Goal: Task Accomplishment & Management: Manage account settings

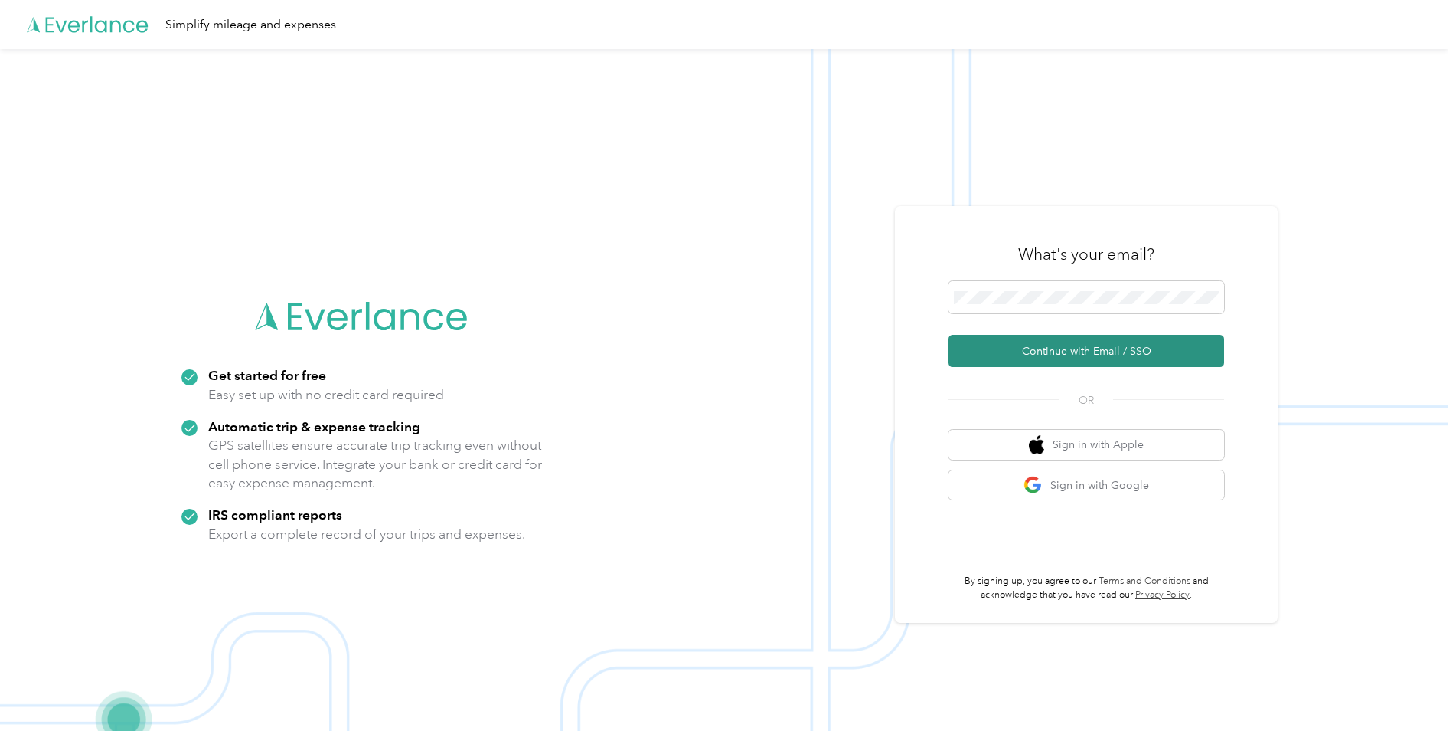
click at [1078, 344] on button "Continue with Email / SSO" at bounding box center [1087, 351] width 276 height 32
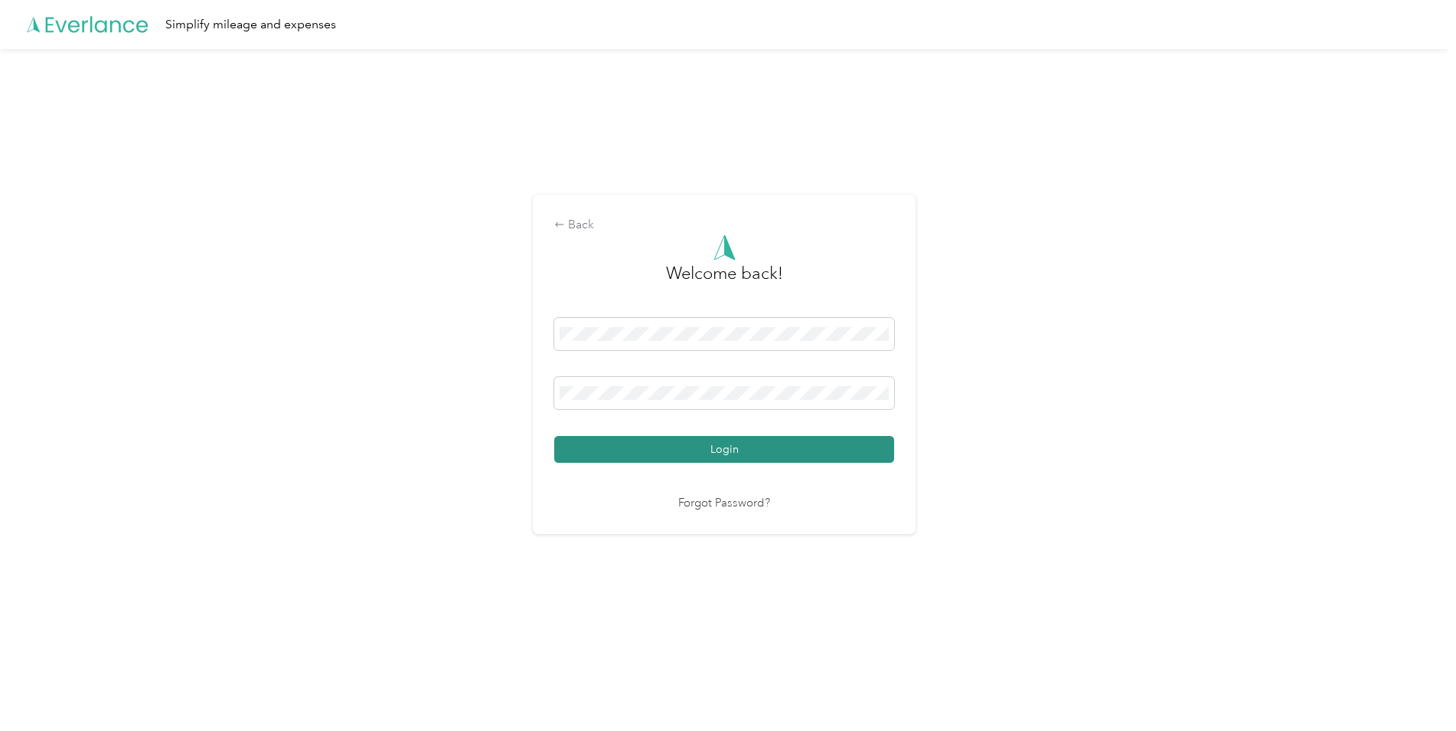
click at [733, 445] on button "Login" at bounding box center [724, 449] width 340 height 27
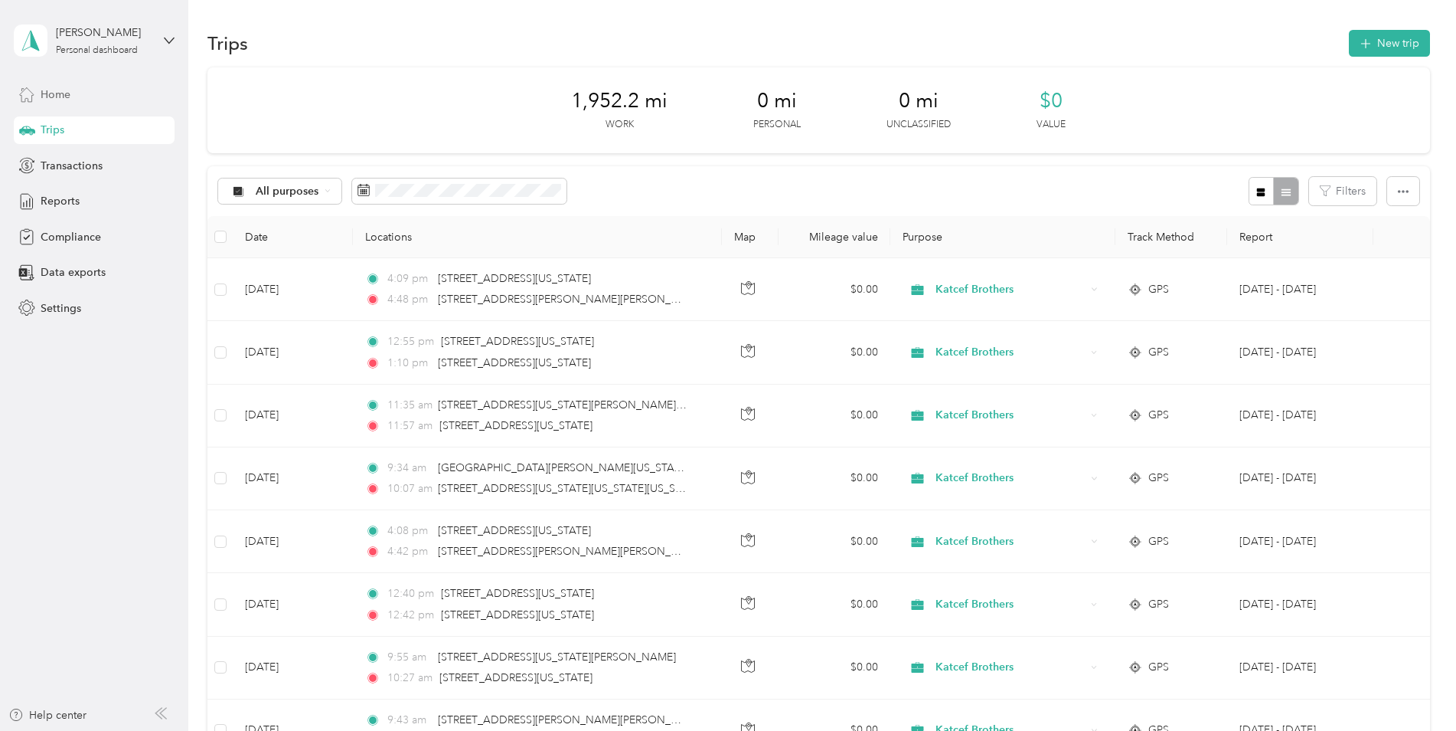
click at [75, 88] on div "Home" at bounding box center [94, 94] width 161 height 28
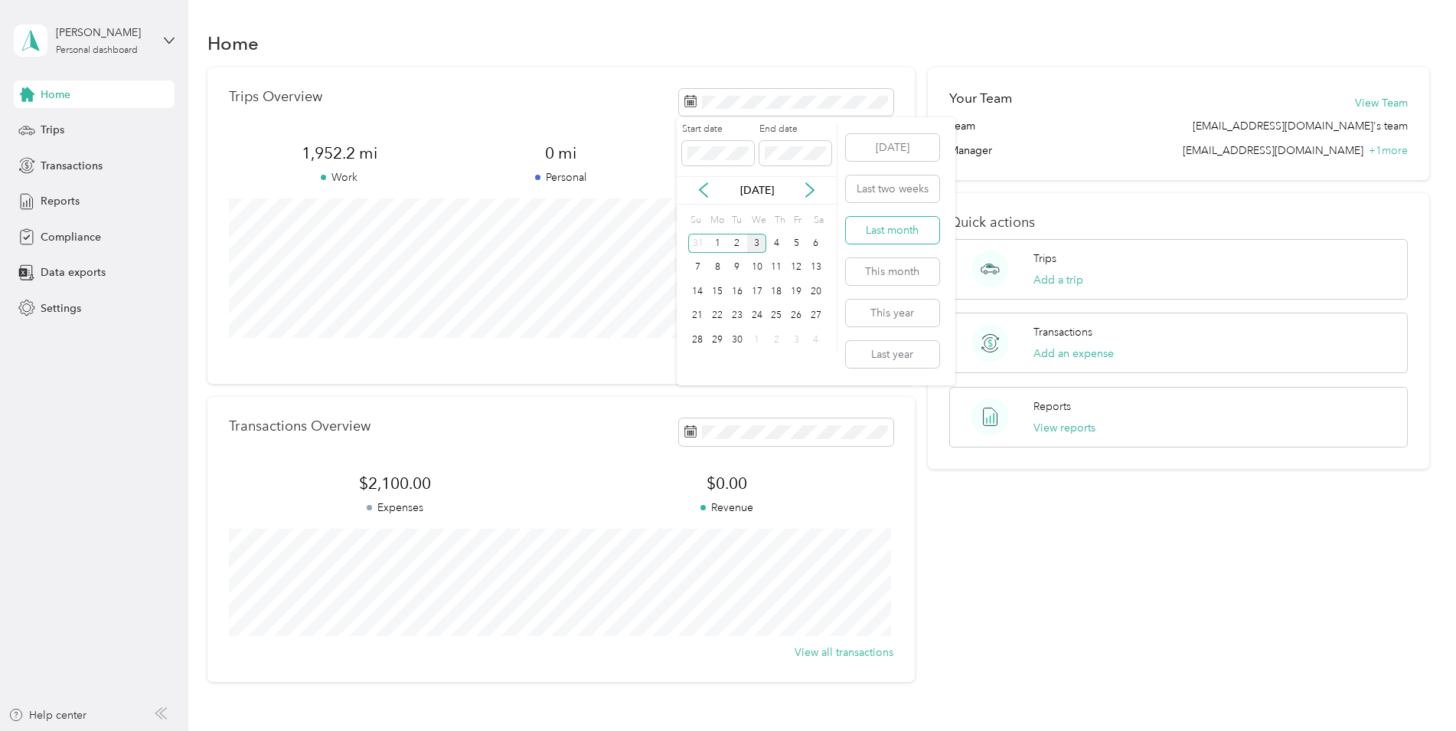
click at [896, 234] on button "Last month" at bounding box center [892, 230] width 93 height 27
click at [69, 131] on div "Trips" at bounding box center [94, 130] width 161 height 28
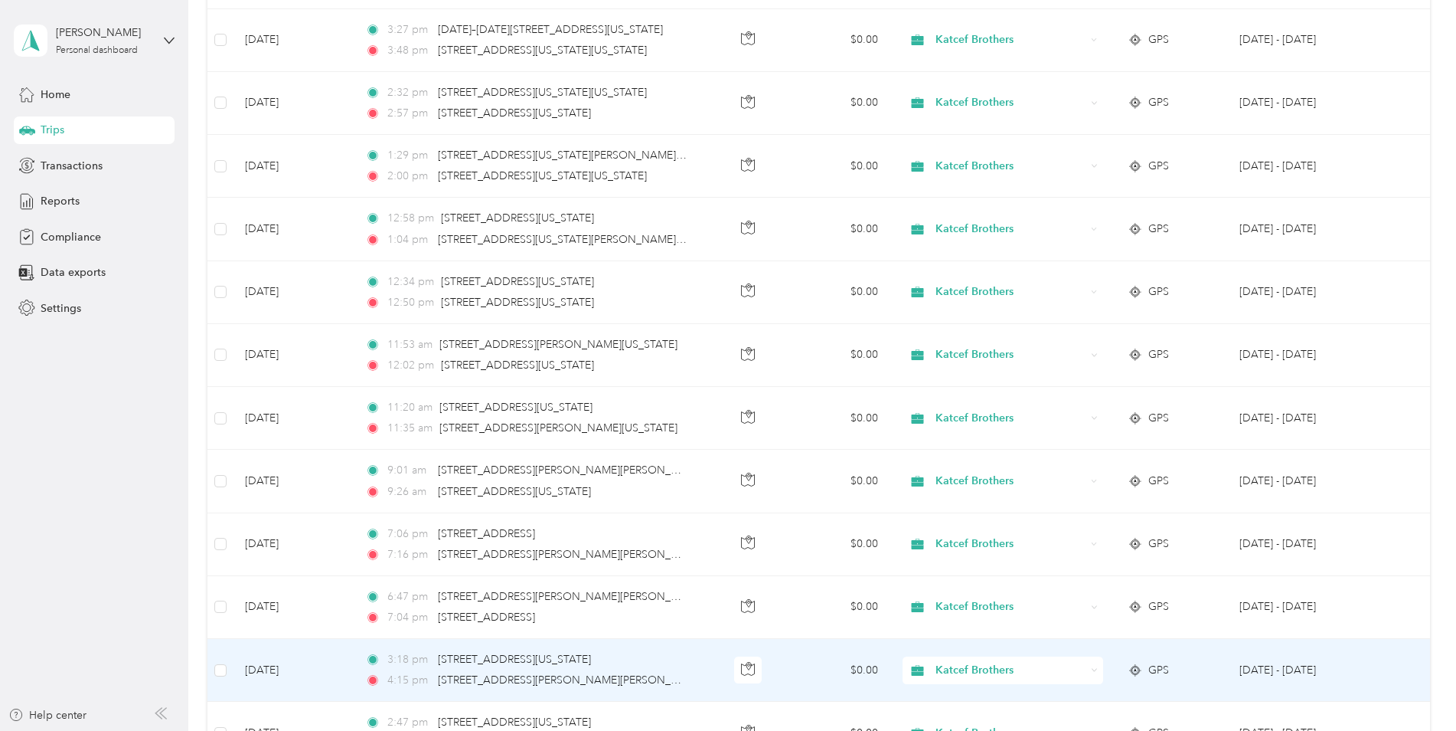
scroll to position [1225, 0]
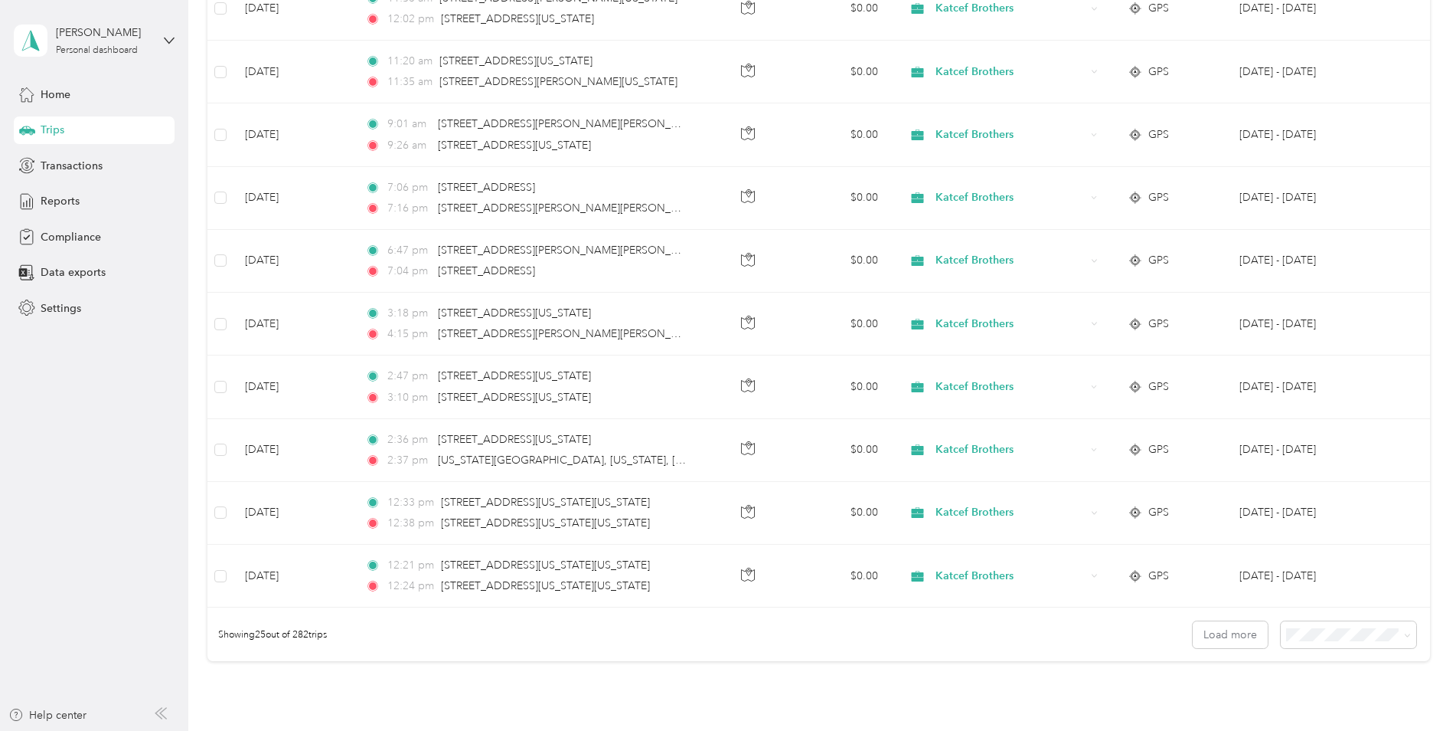
click at [1319, 708] on span "100 per load" at bounding box center [1319, 715] width 63 height 13
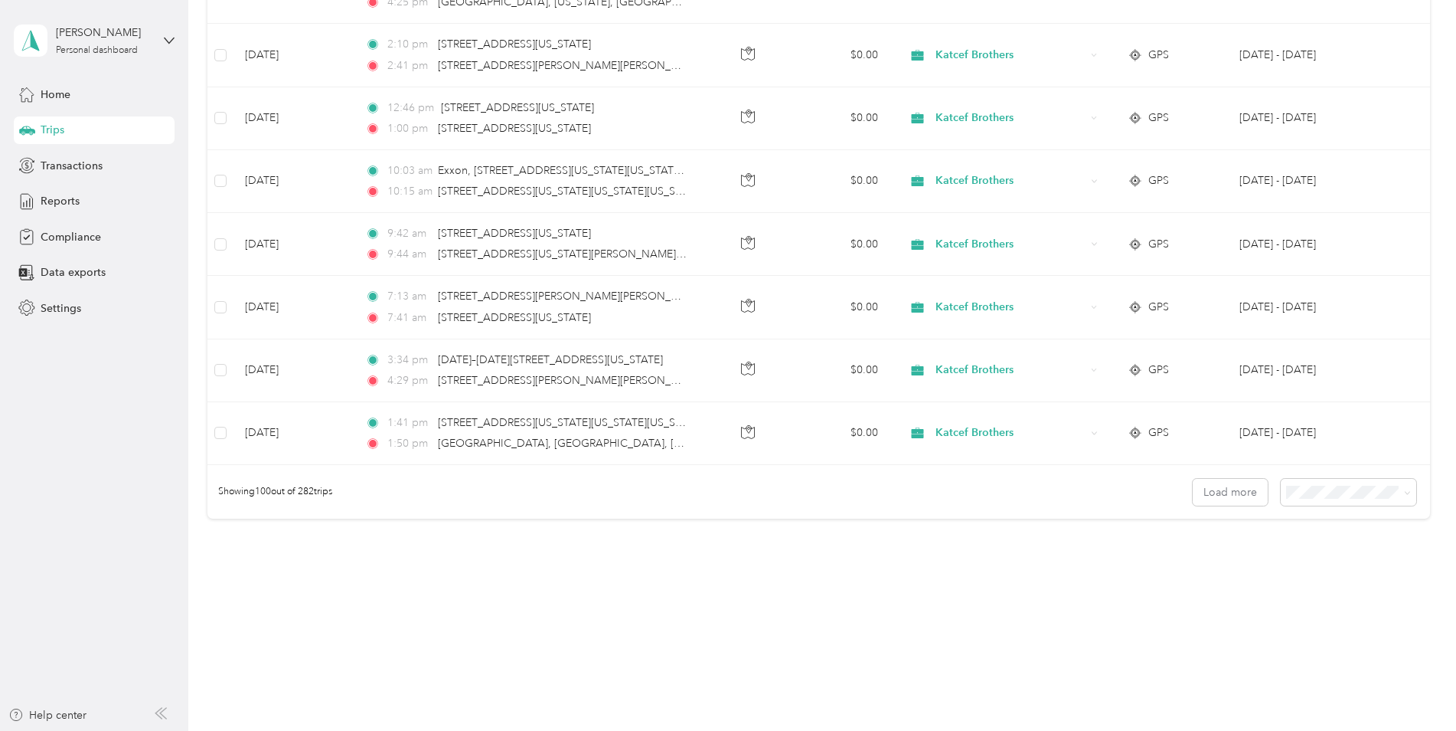
scroll to position [6015, 0]
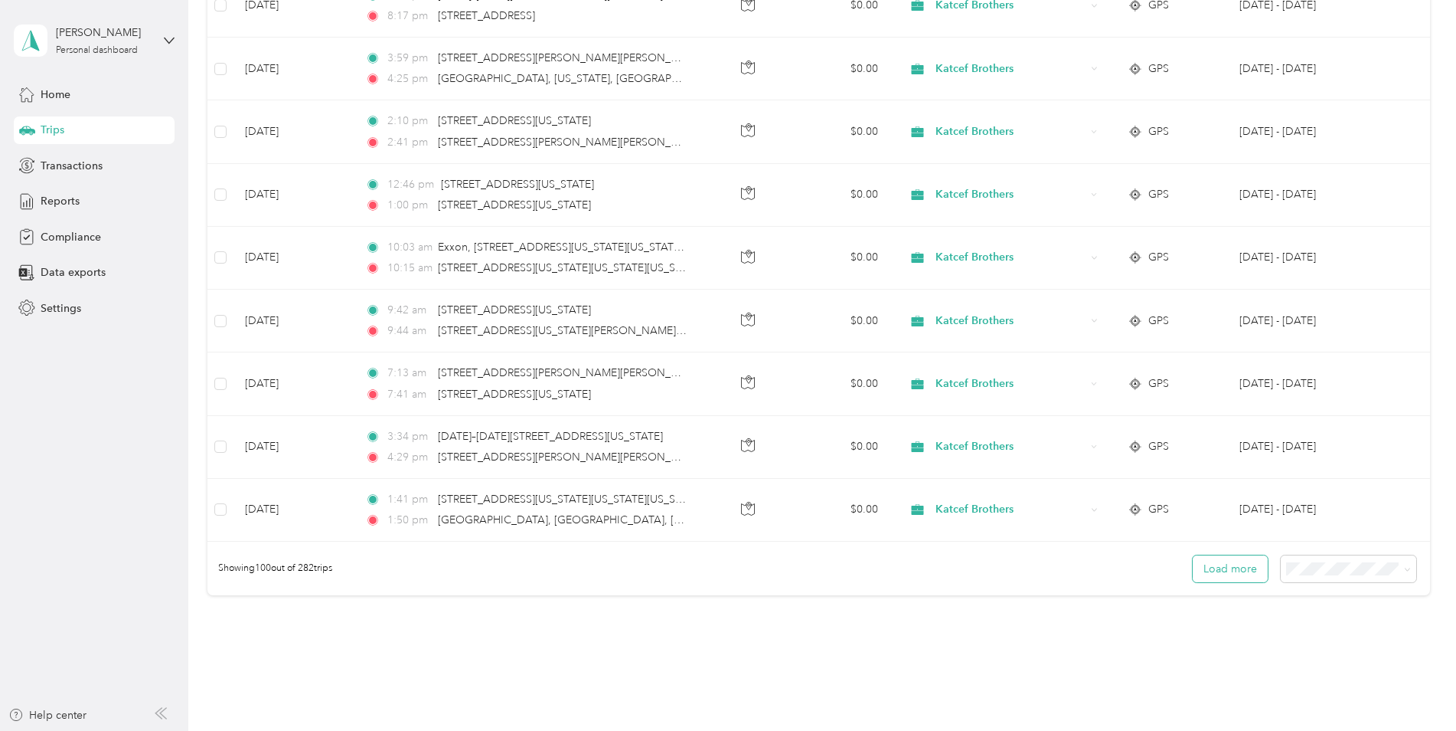
click at [1239, 576] on button "Load more" at bounding box center [1230, 568] width 75 height 27
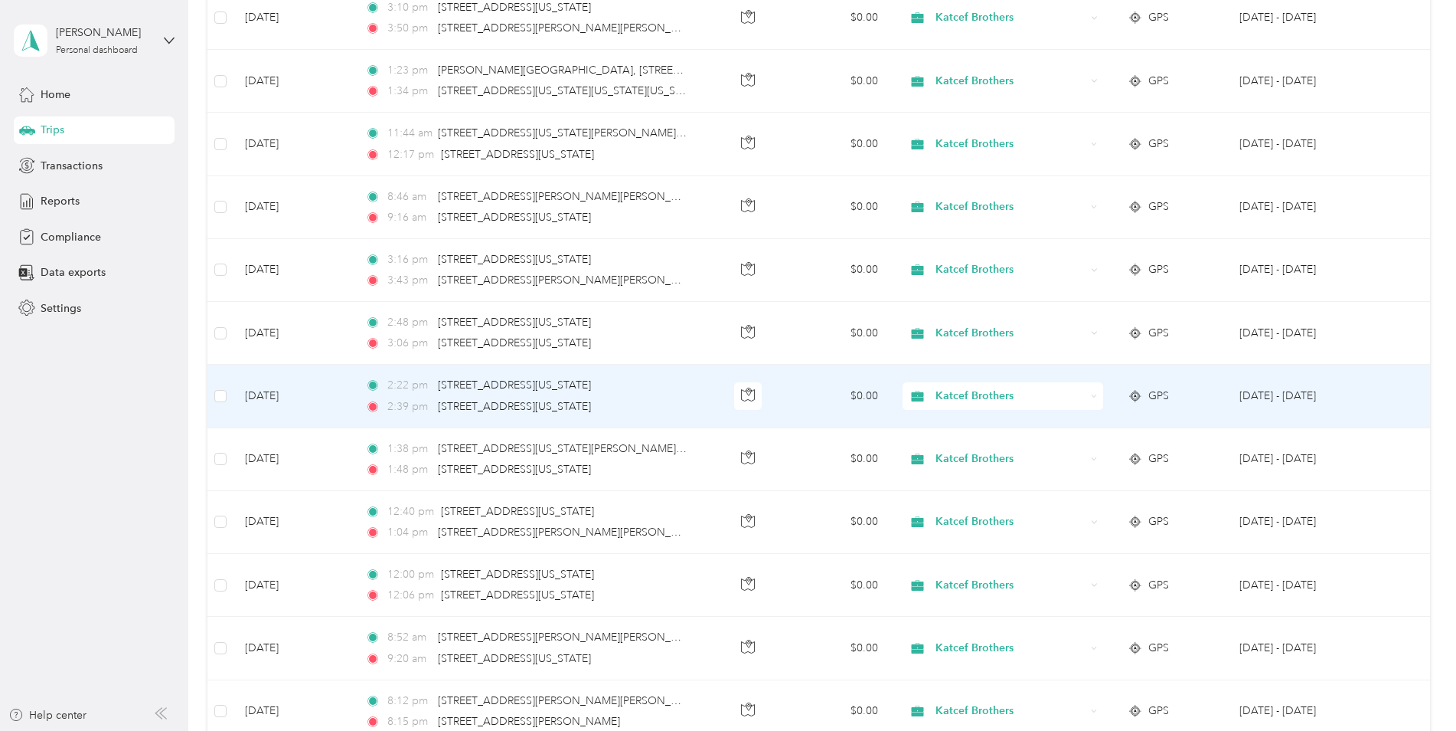
scroll to position [6934, 0]
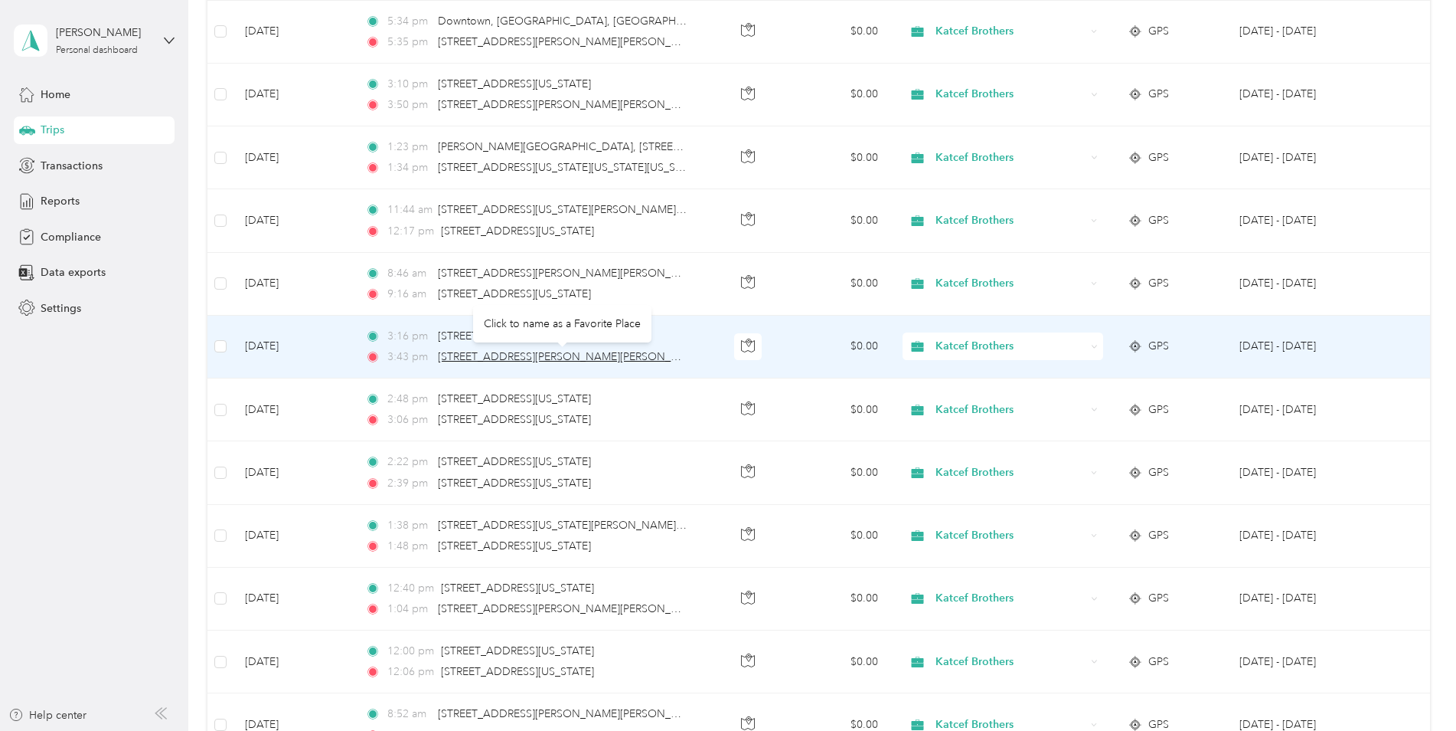
click at [600, 359] on span "[STREET_ADDRESS][PERSON_NAME][PERSON_NAME]" at bounding box center [571, 356] width 267 height 13
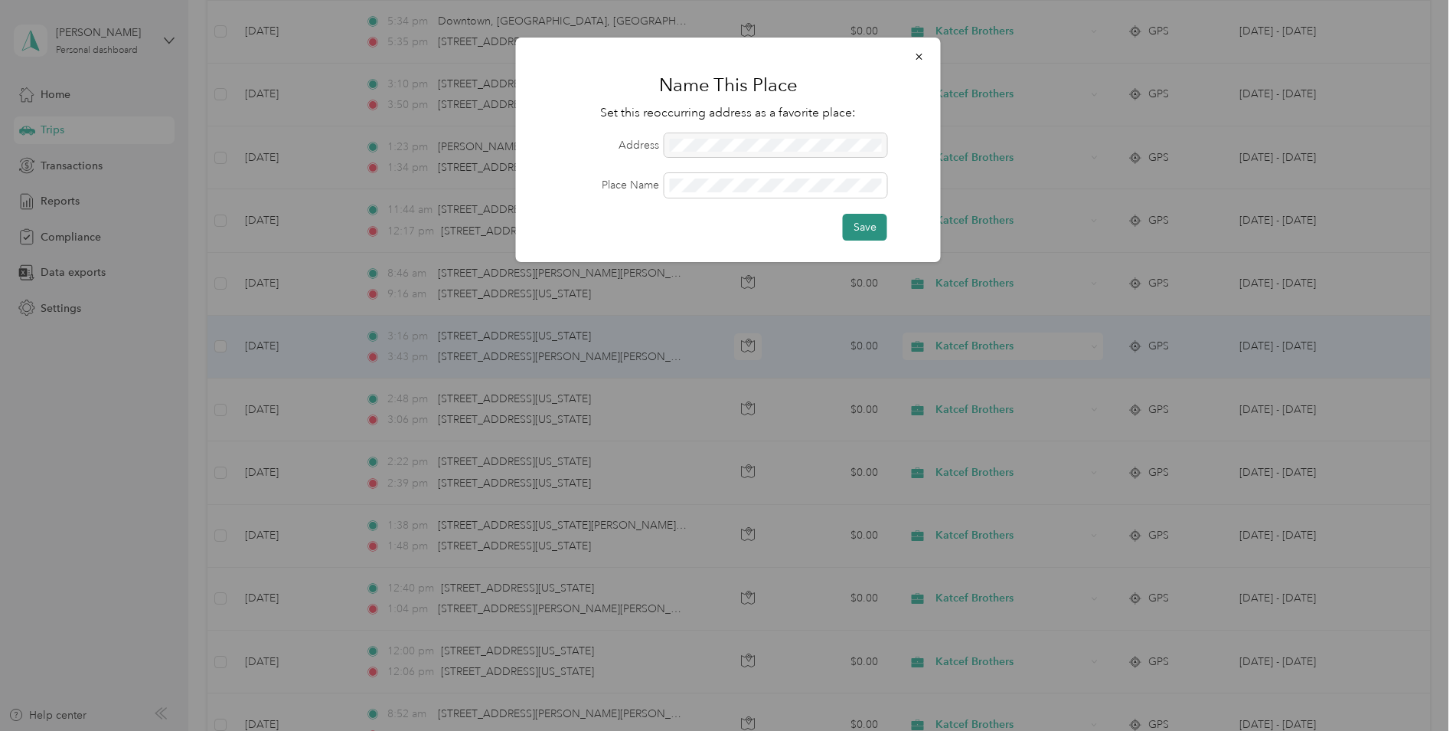
click at [853, 220] on button "Save" at bounding box center [865, 227] width 44 height 27
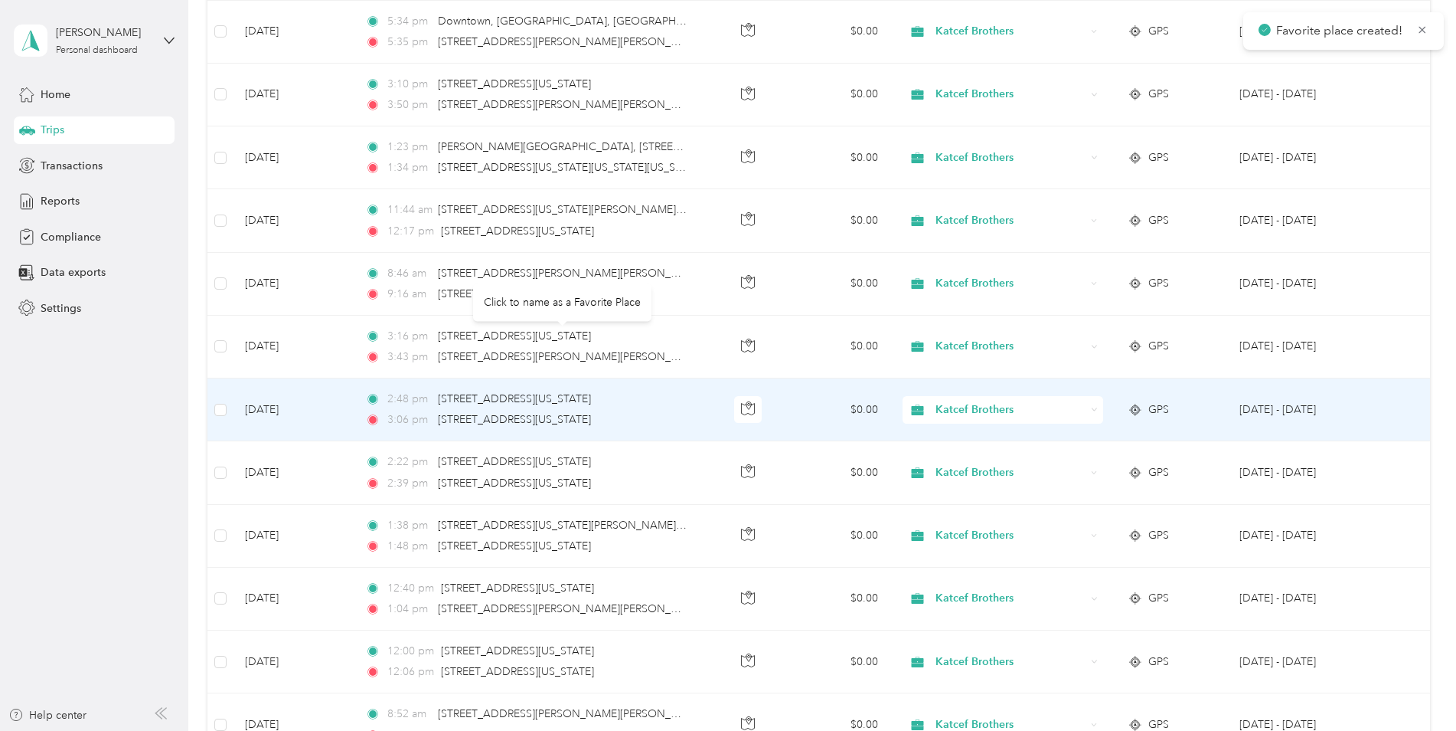
click at [509, 340] on span "[STREET_ADDRESS][US_STATE]" at bounding box center [514, 335] width 153 height 13
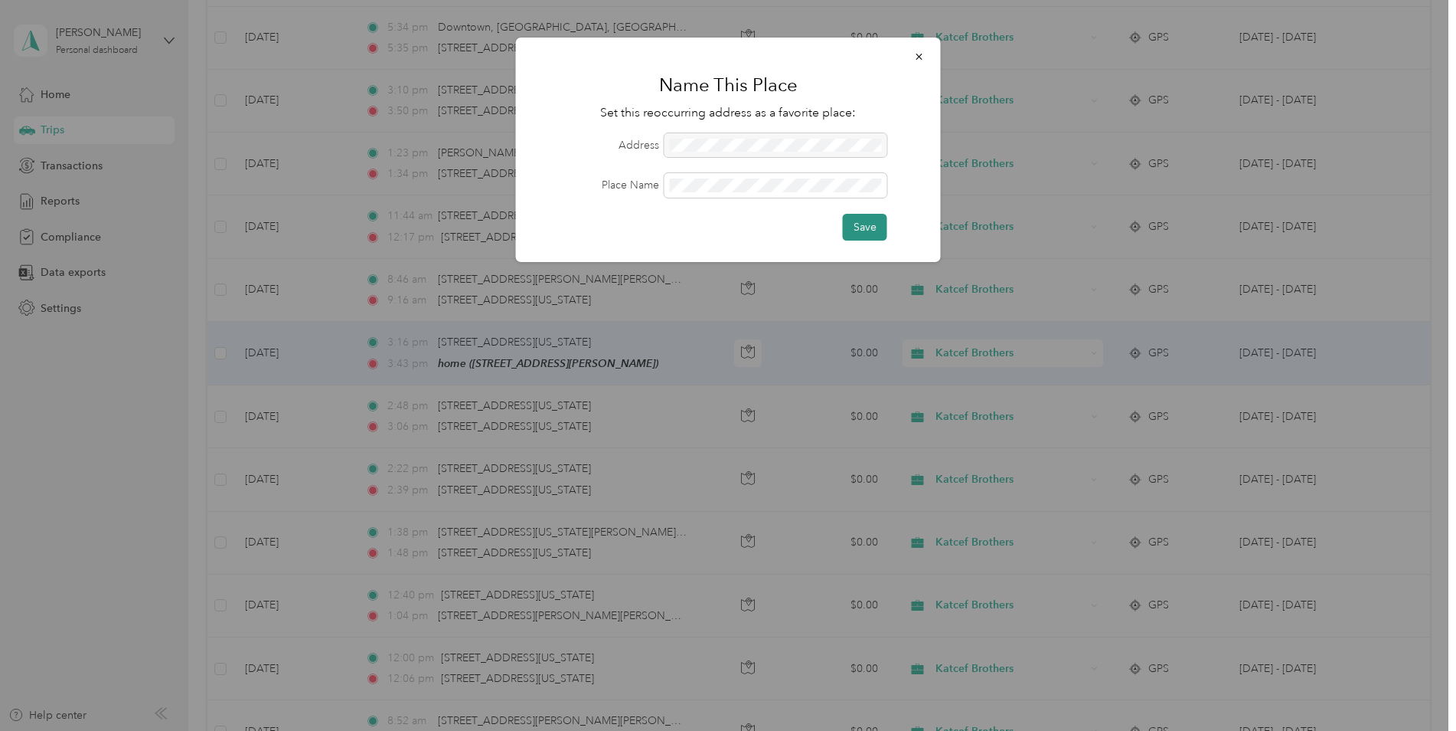
click at [854, 224] on button "Save" at bounding box center [865, 227] width 44 height 27
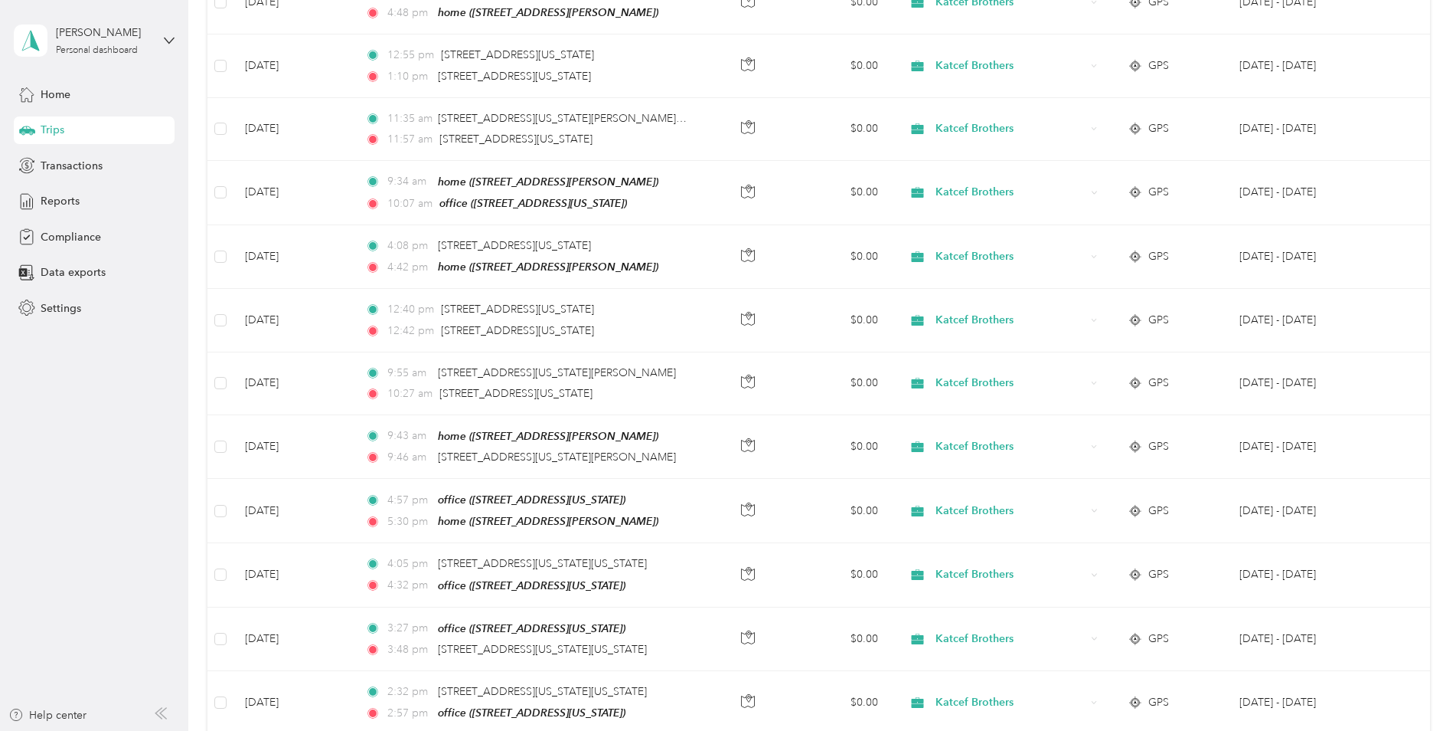
scroll to position [0, 0]
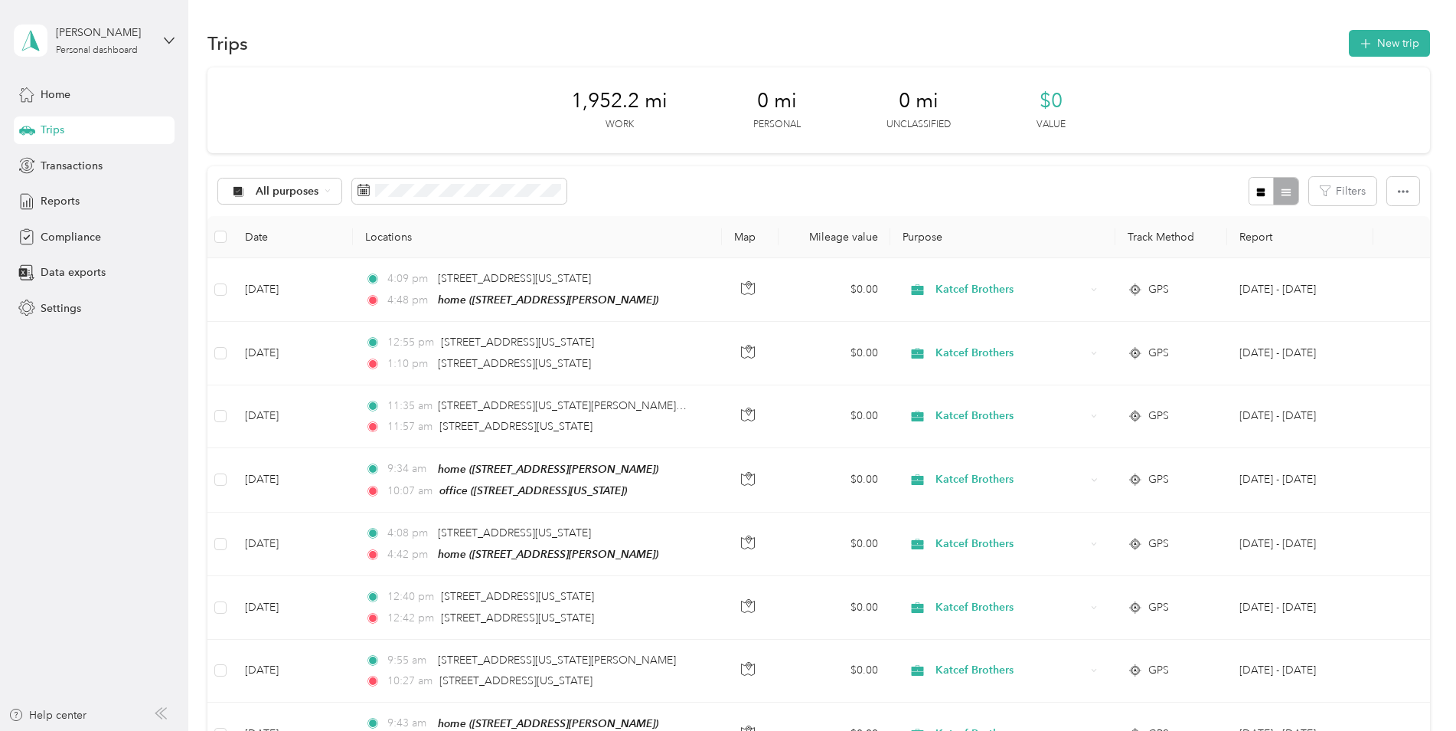
drag, startPoint x: 1361, startPoint y: 38, endPoint x: 1244, endPoint y: 25, distance: 117.9
click at [1364, 50] on icon "button" at bounding box center [1366, 44] width 18 height 18
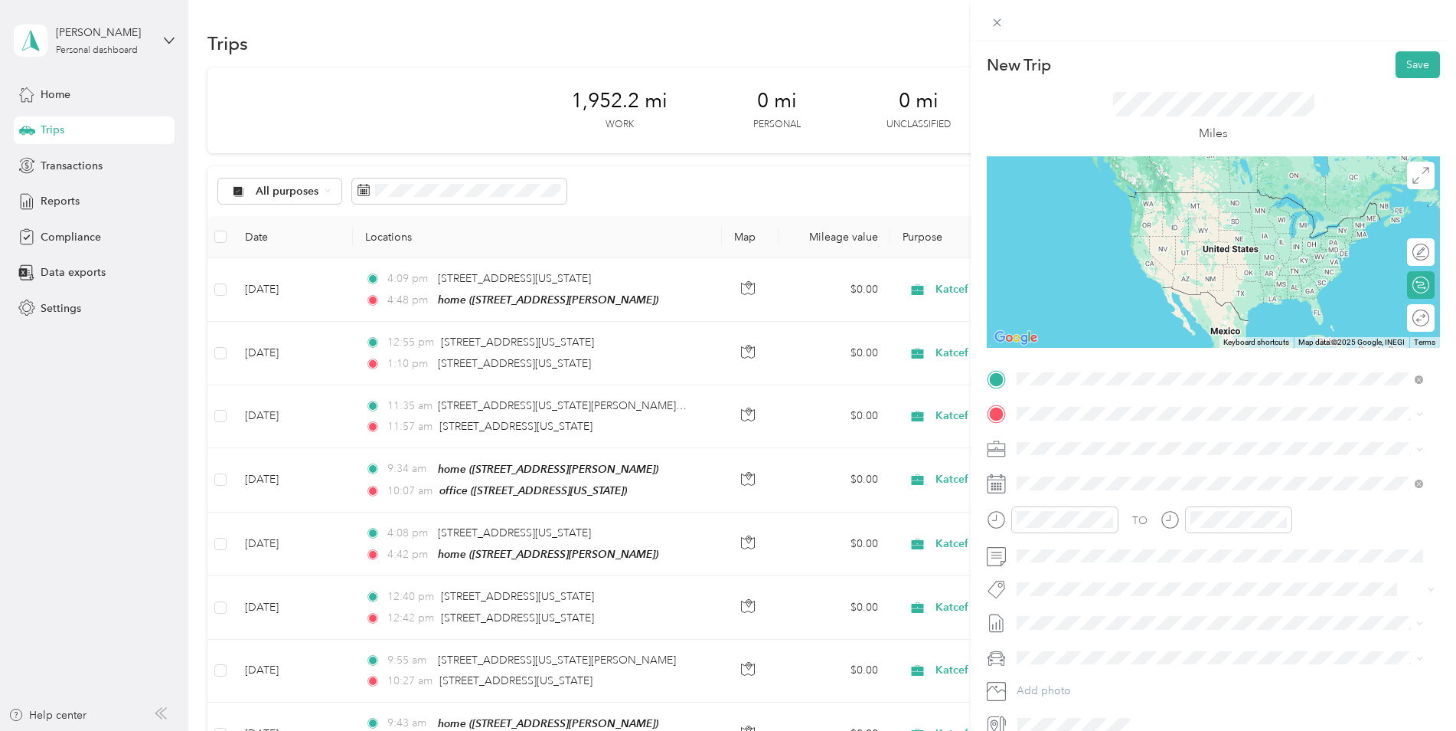
click at [1109, 443] on div "office" at bounding box center [1122, 440] width 153 height 14
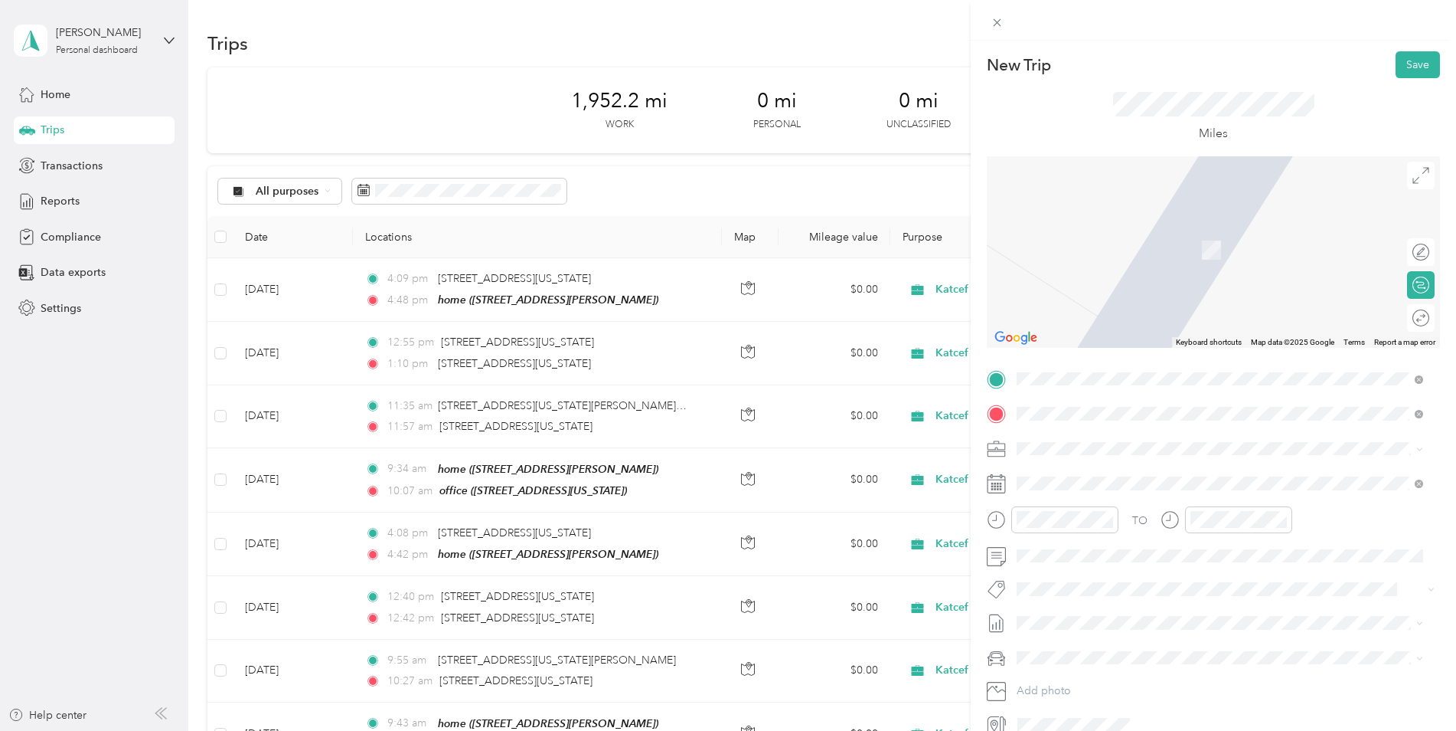
click at [1112, 554] on span "A and [GEOGRAPHIC_DATA][US_STATE]" at bounding box center [1145, 555] width 198 height 14
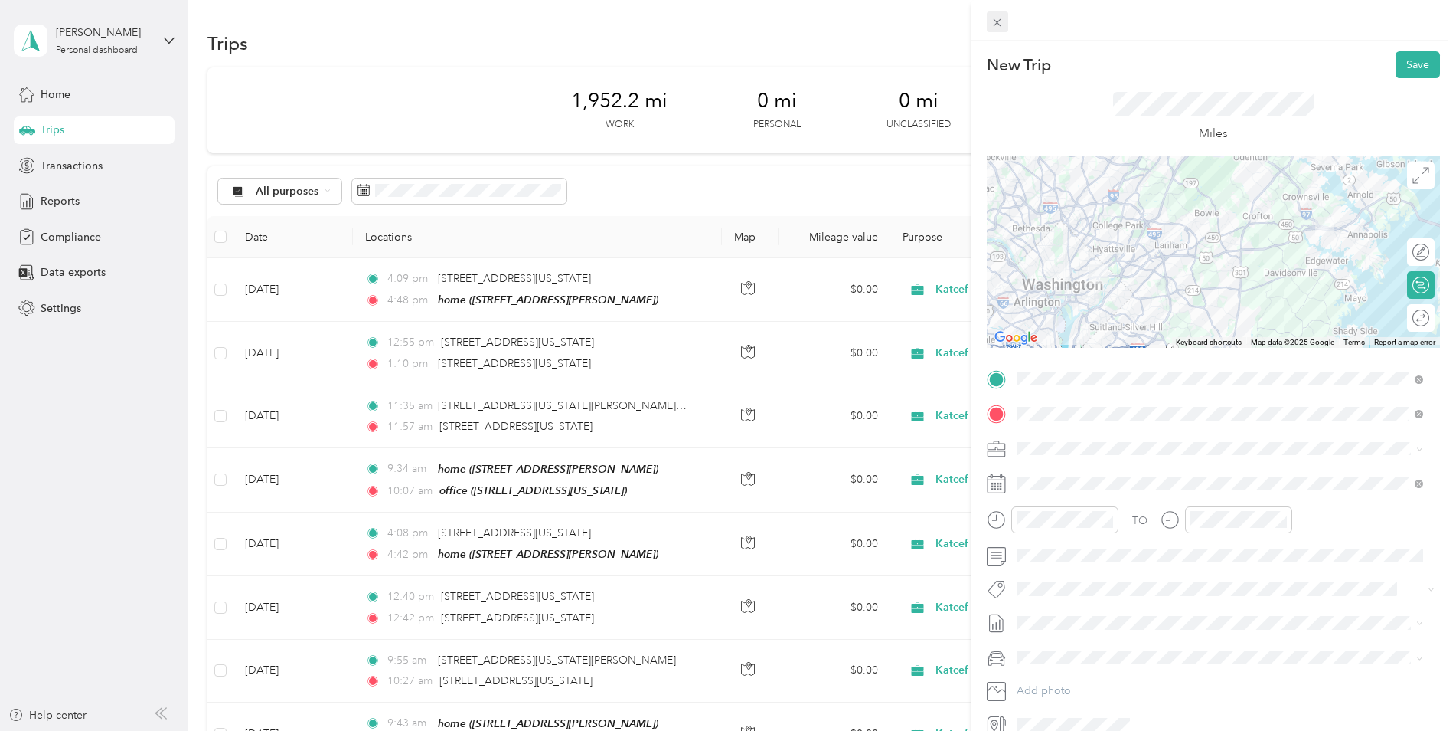
click at [997, 19] on icon at bounding box center [997, 22] width 13 height 13
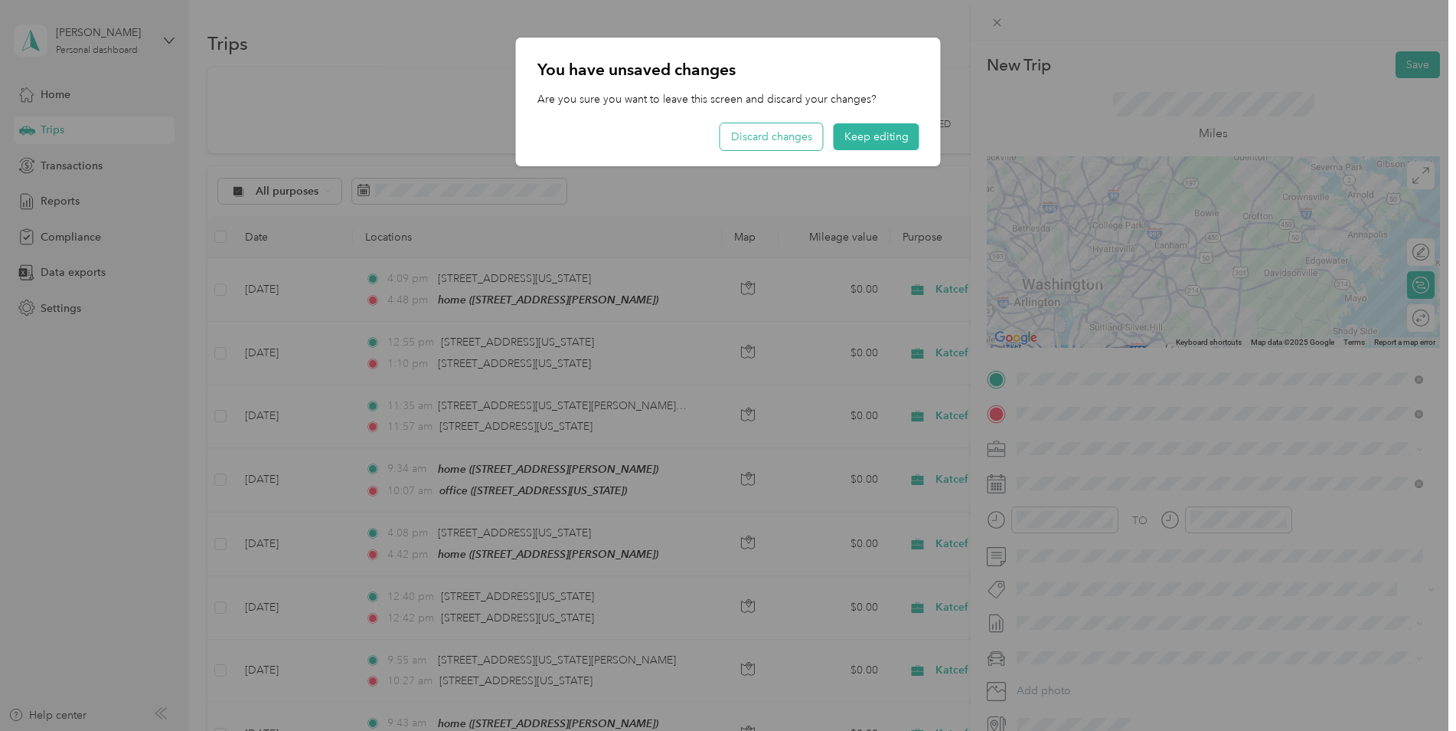
click at [778, 132] on button "Discard changes" at bounding box center [772, 136] width 103 height 27
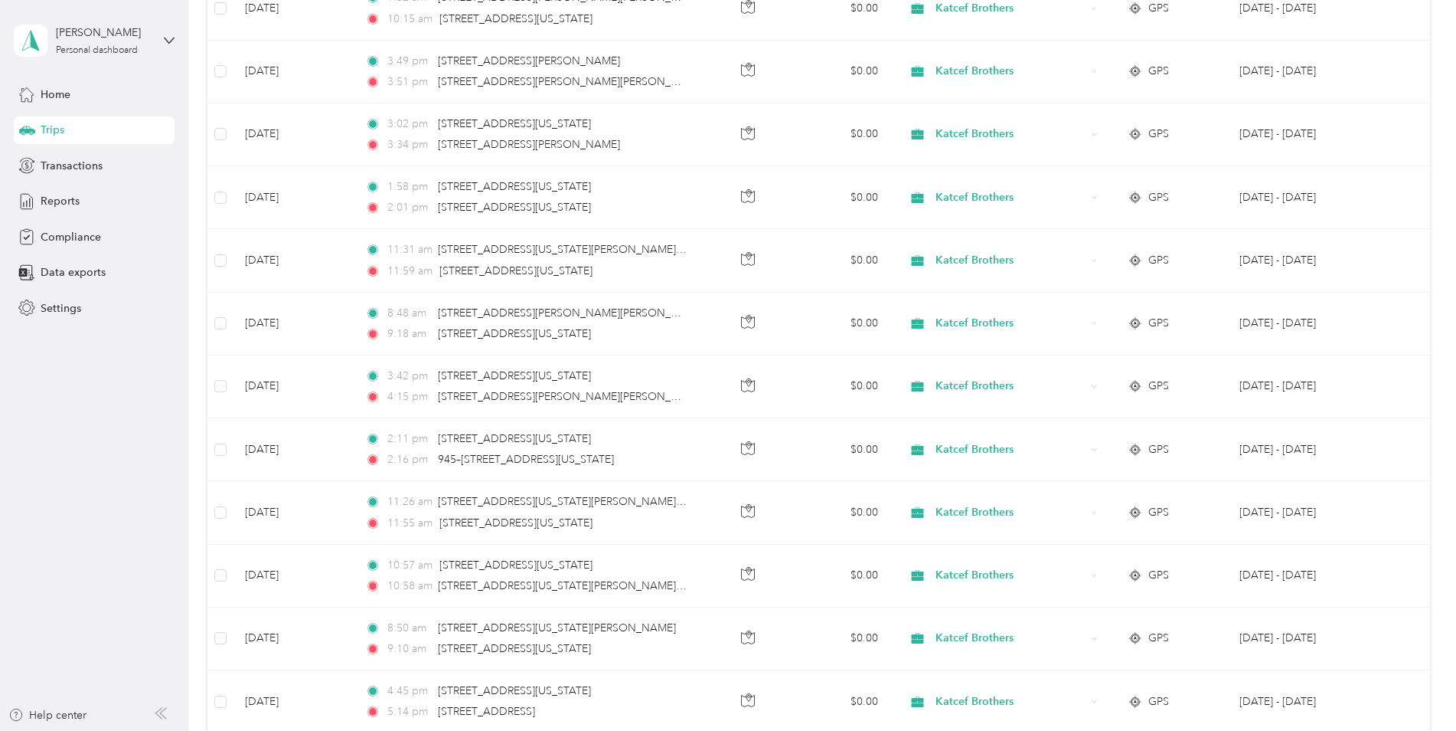
scroll to position [7811, 0]
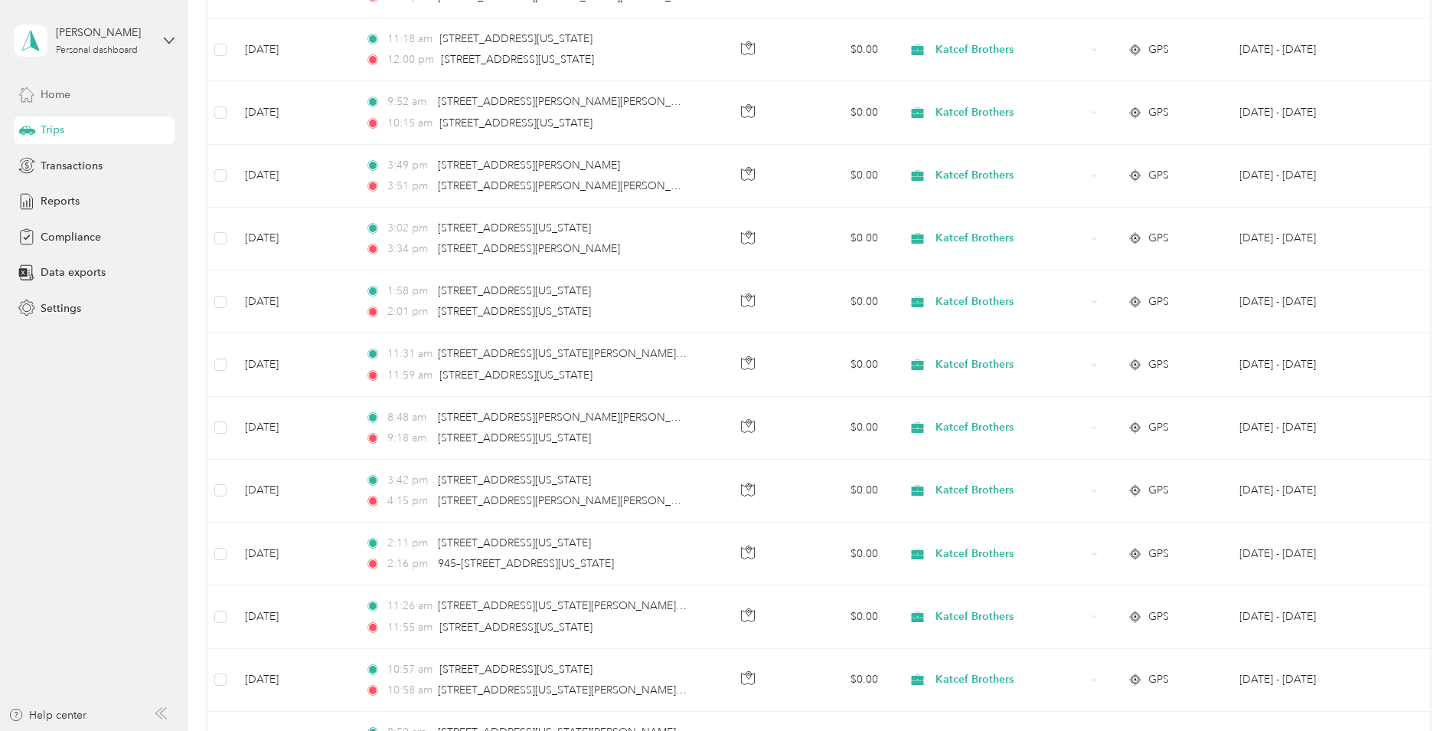
click at [55, 96] on span "Home" at bounding box center [56, 95] width 30 height 16
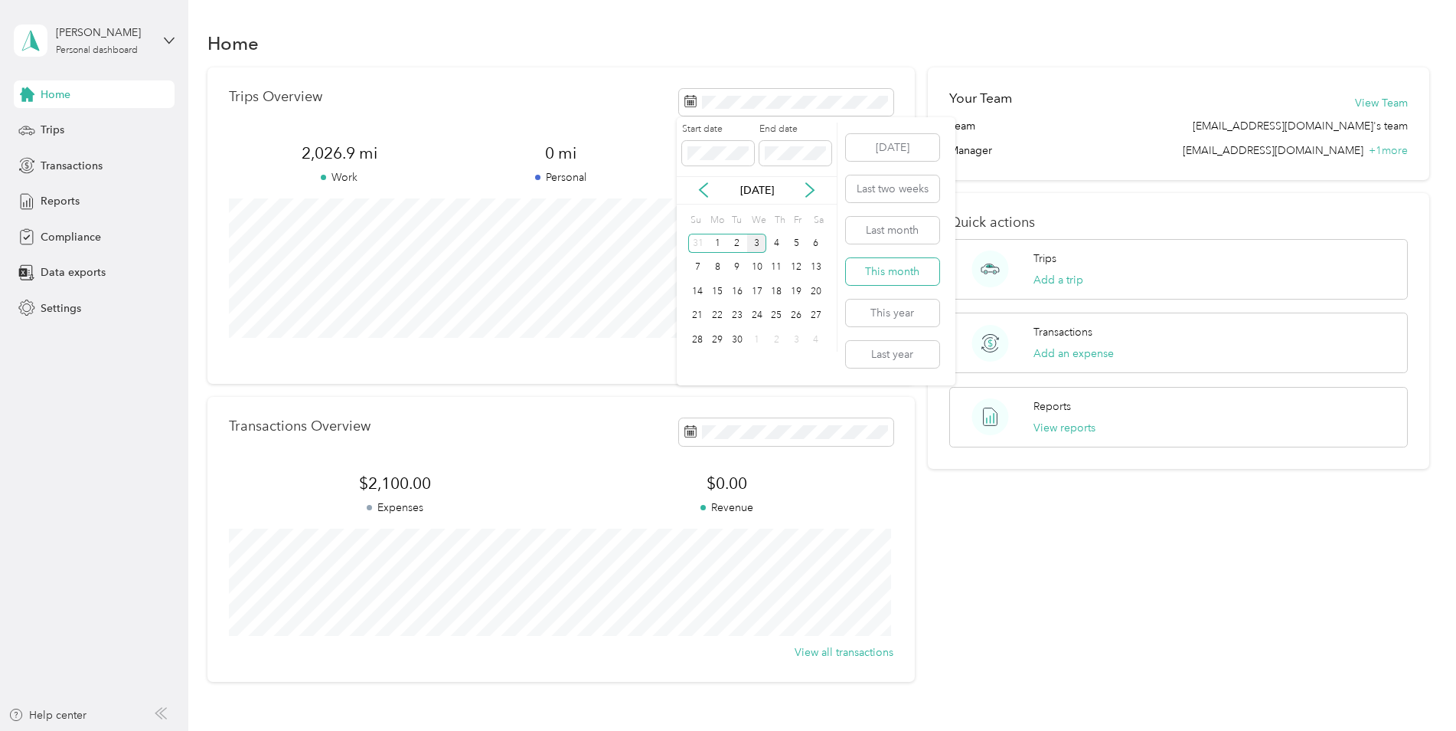
click at [888, 271] on button "This month" at bounding box center [892, 271] width 93 height 27
click at [568, 103] on div "Trips Overview" at bounding box center [561, 102] width 665 height 27
click at [821, 112] on span at bounding box center [786, 102] width 214 height 27
click at [887, 227] on button "Last month" at bounding box center [892, 230] width 93 height 27
click at [506, 96] on div "Trips Overview" at bounding box center [561, 102] width 665 height 27
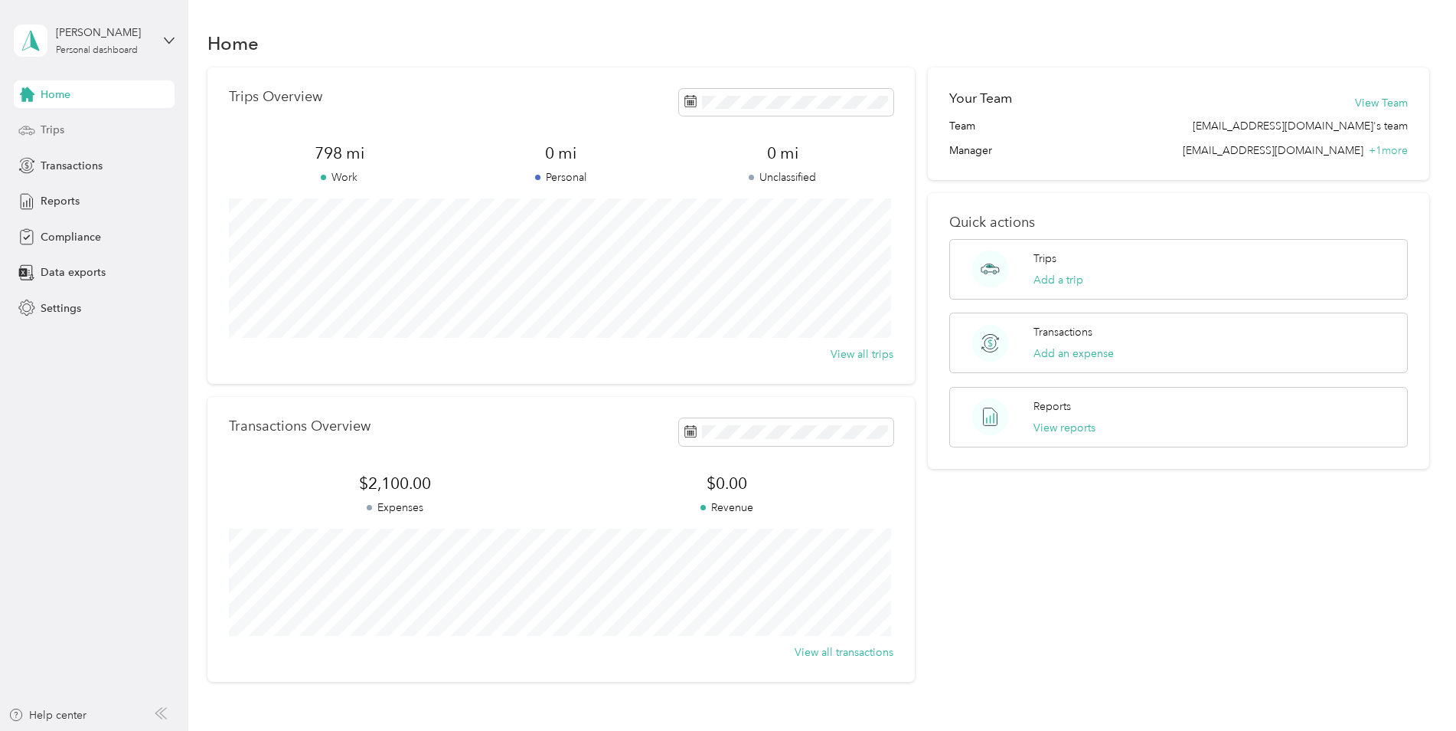
click at [41, 135] on span "Trips" at bounding box center [53, 130] width 24 height 16
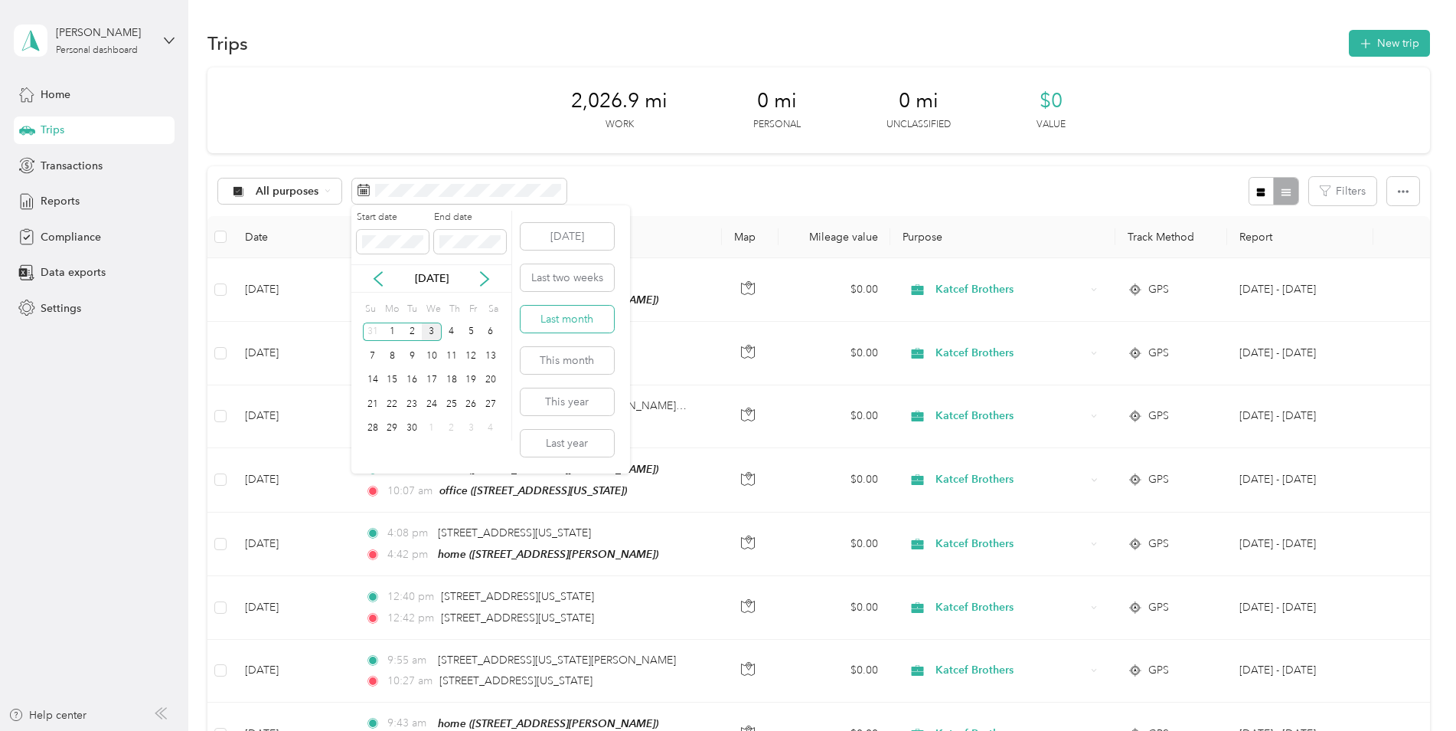
click at [538, 320] on button "Last month" at bounding box center [567, 319] width 93 height 27
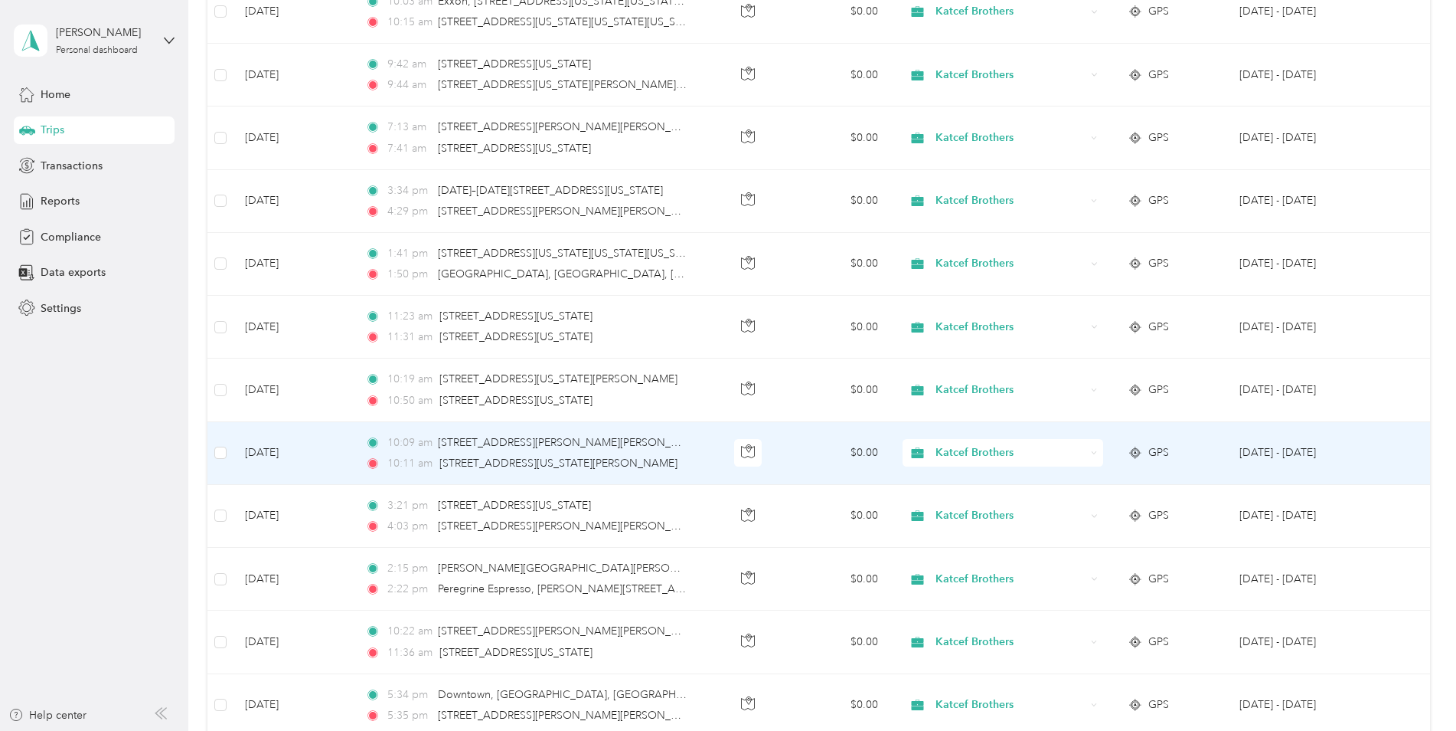
scroll to position [6092, 0]
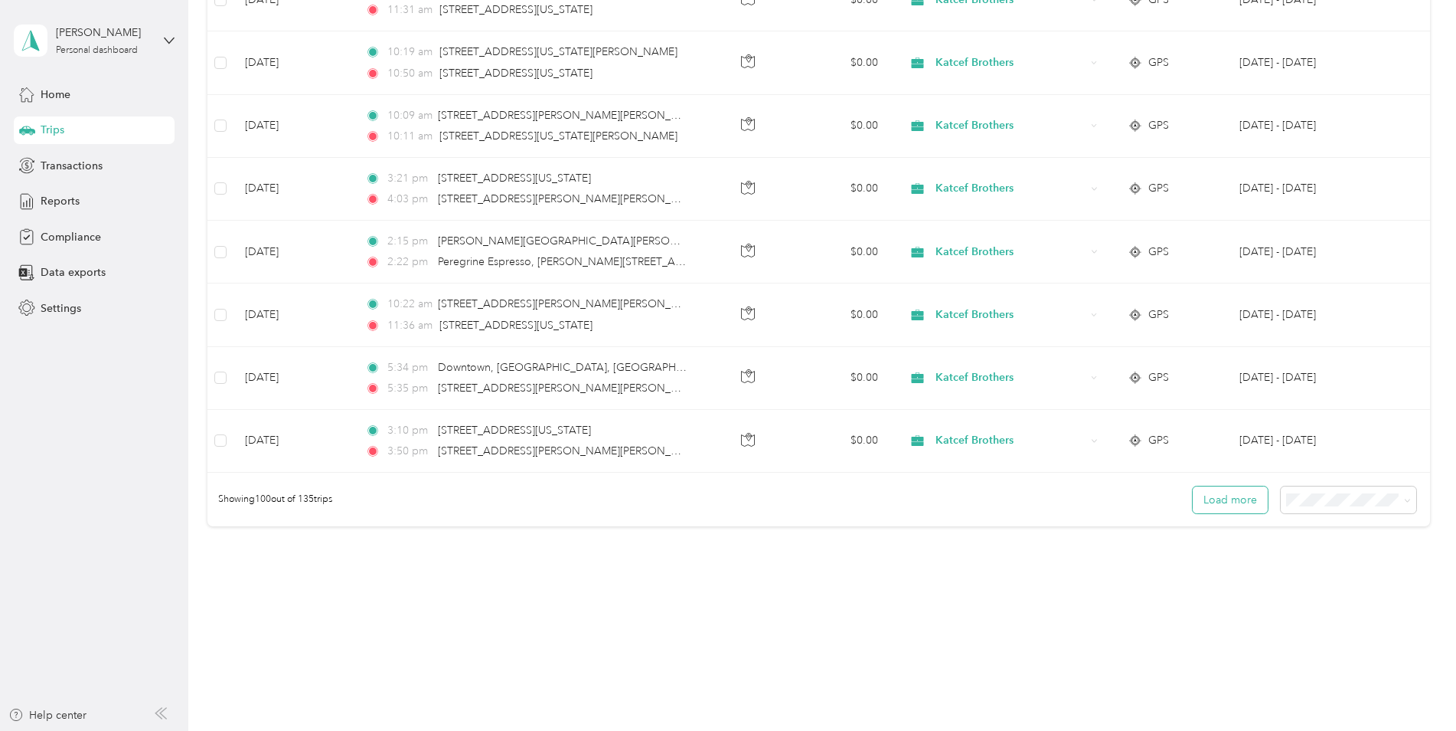
click at [1208, 492] on button "Load more" at bounding box center [1230, 499] width 75 height 27
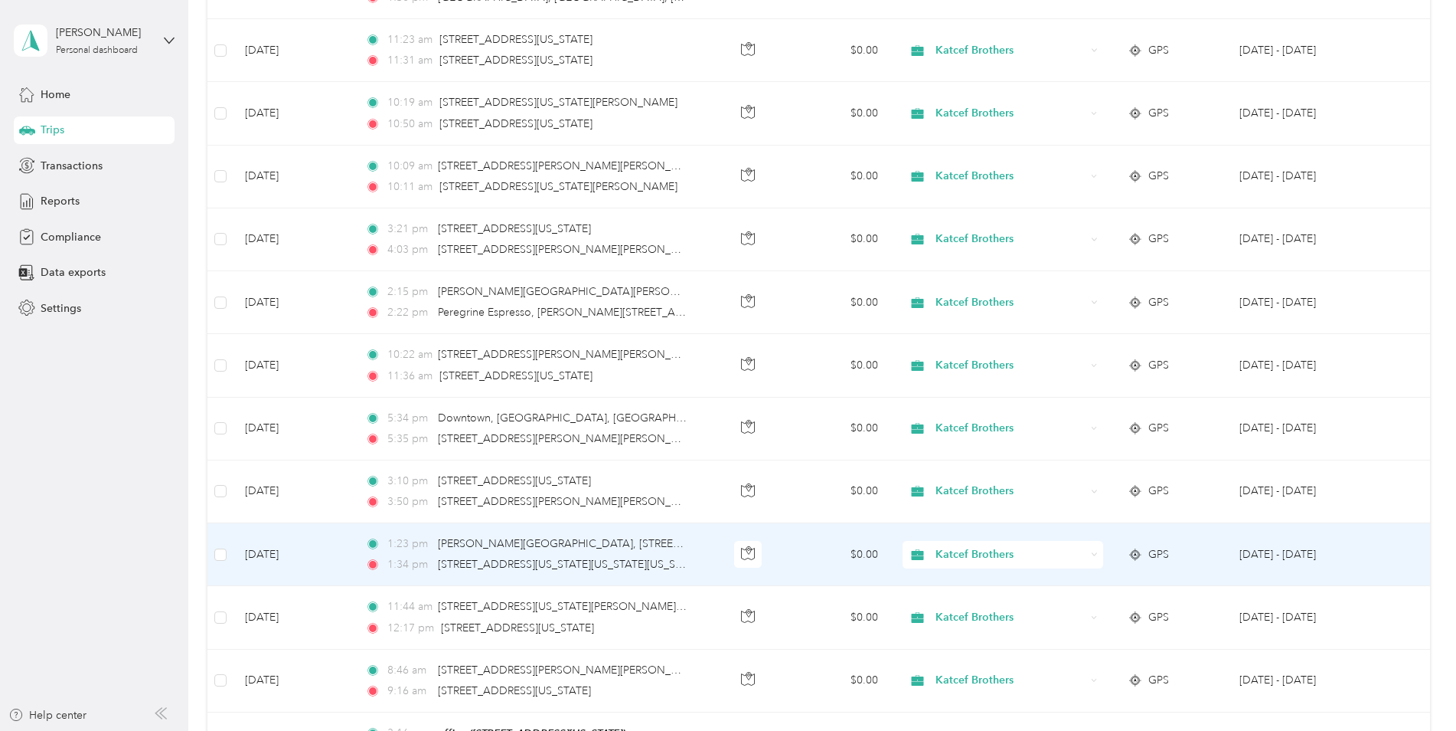
scroll to position [6015, 0]
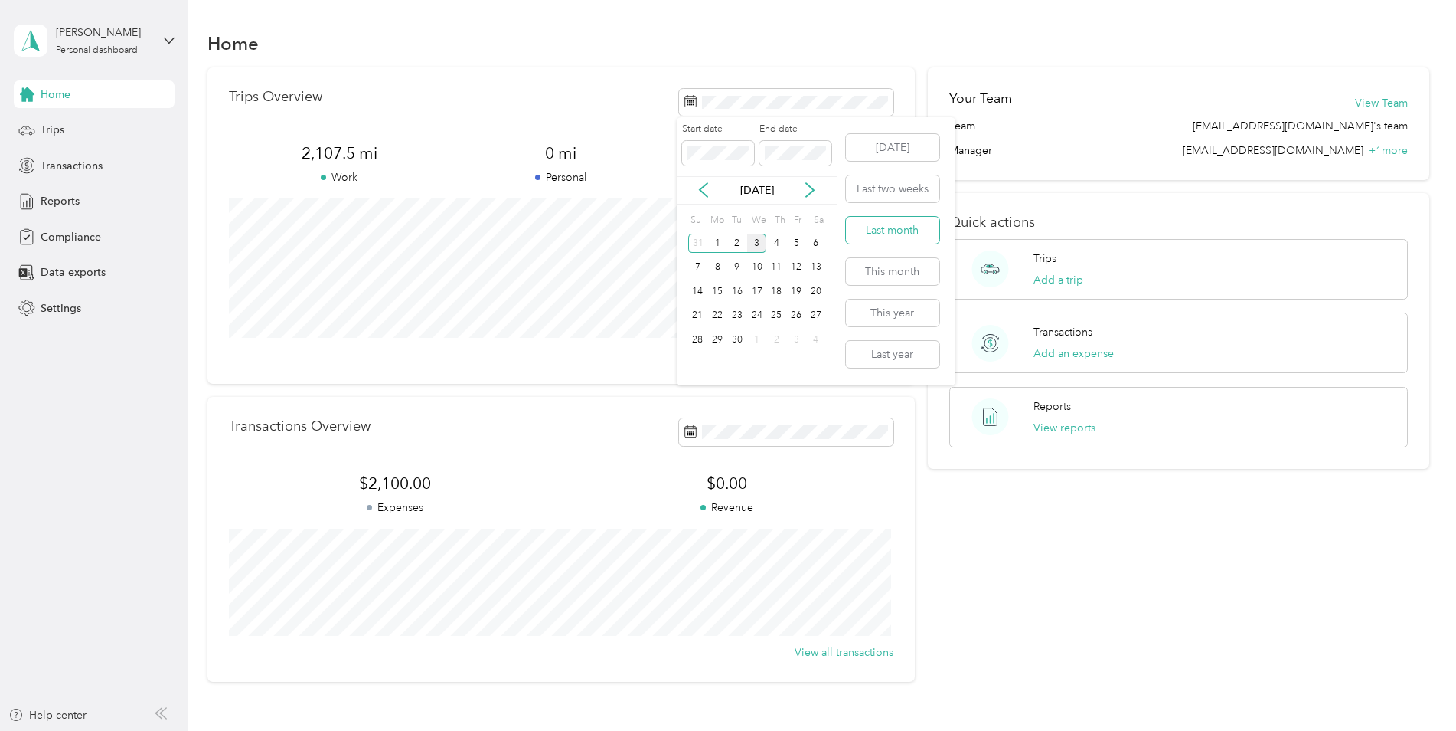
click at [888, 234] on button "Last month" at bounding box center [892, 230] width 93 height 27
click at [70, 123] on div "Trips" at bounding box center [94, 130] width 161 height 28
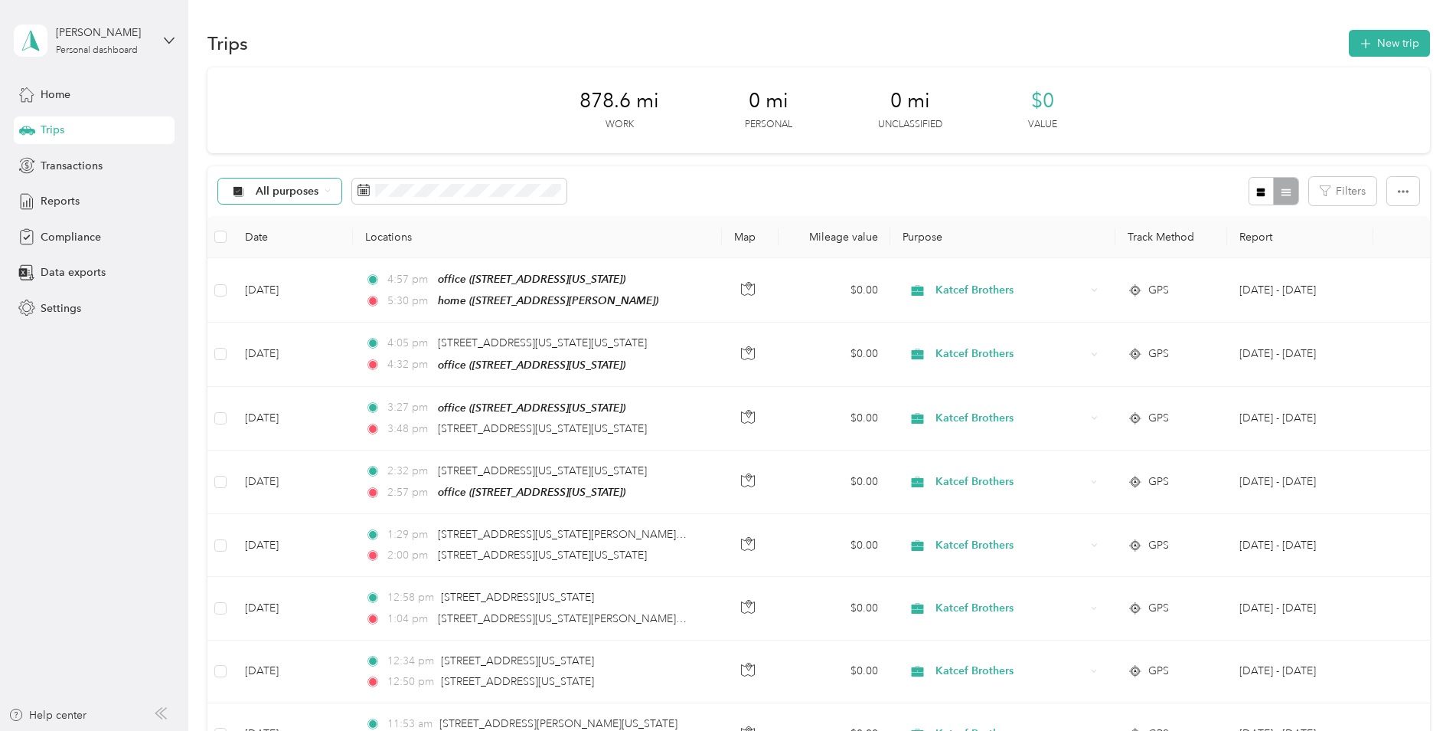
click at [318, 199] on div "All purposes" at bounding box center [280, 191] width 124 height 26
click at [309, 270] on span "Katcef Brothers" at bounding box center [295, 268] width 78 height 16
click at [61, 94] on span "Home" at bounding box center [56, 95] width 30 height 16
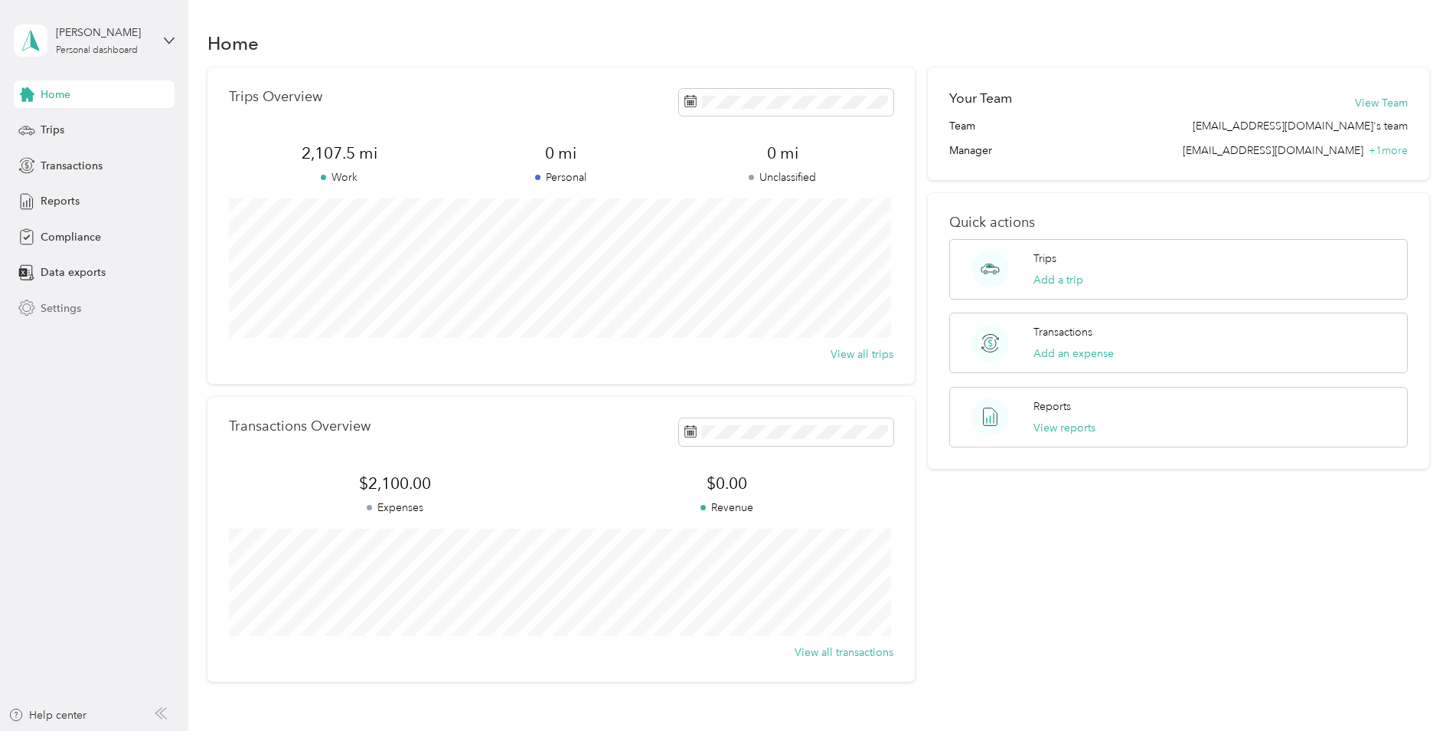
click at [57, 308] on span "Settings" at bounding box center [61, 308] width 41 height 16
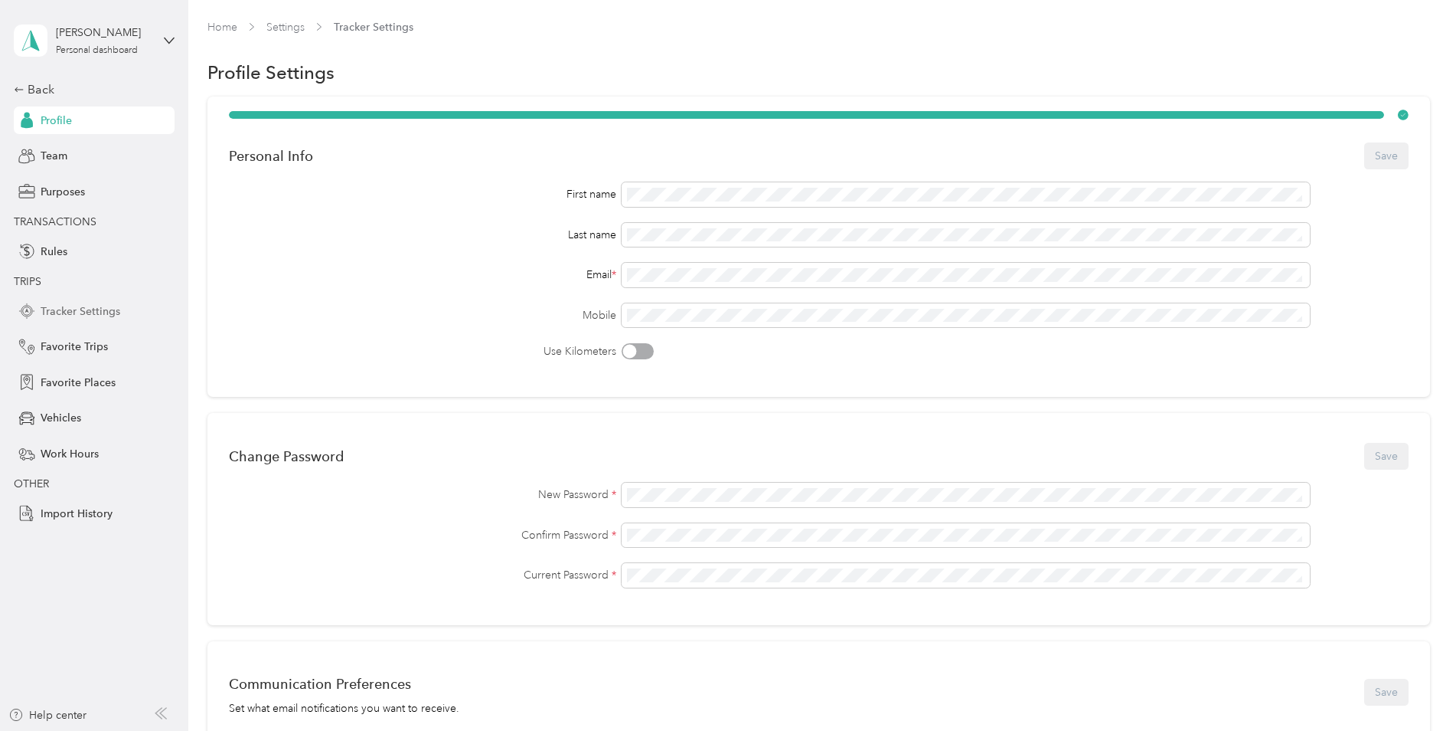
click at [80, 310] on span "Tracker Settings" at bounding box center [81, 311] width 80 height 16
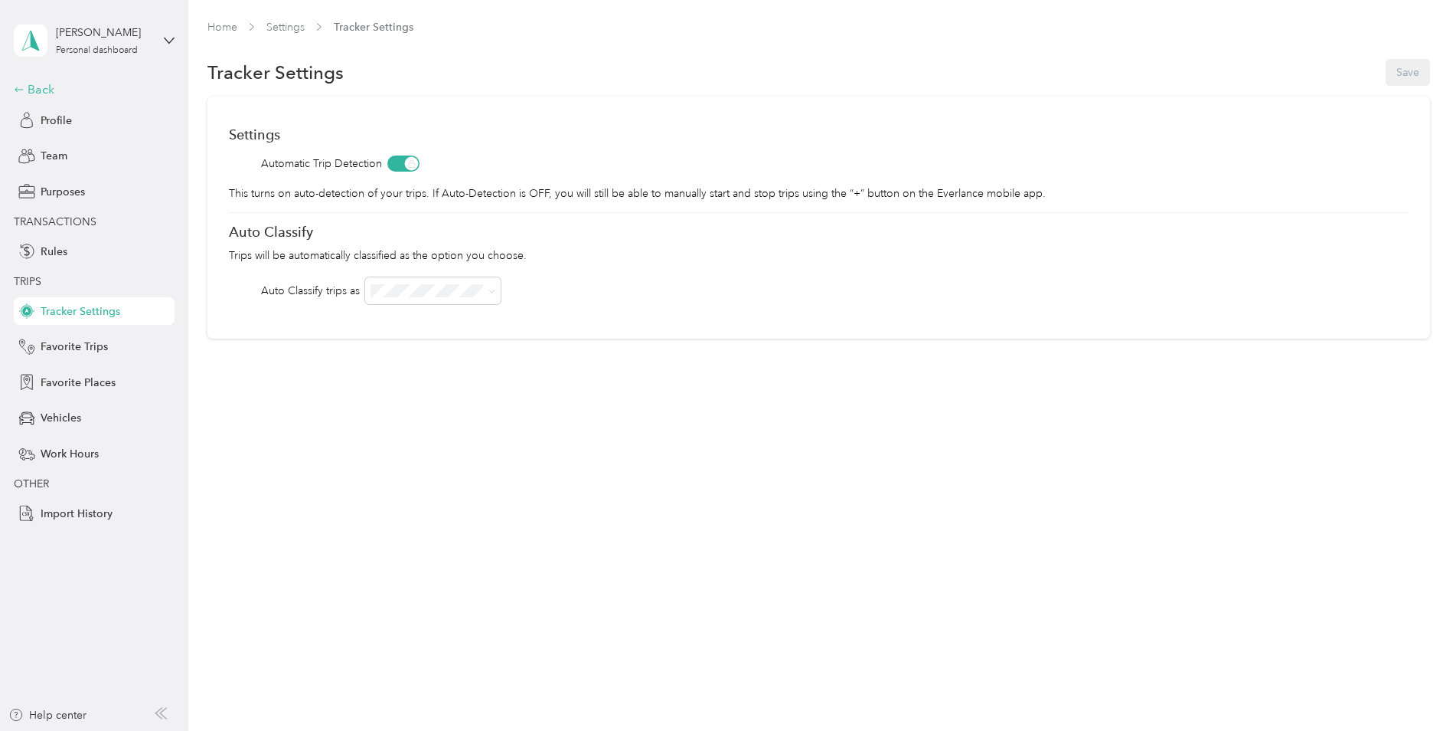
click at [42, 91] on div "Back" at bounding box center [90, 89] width 153 height 18
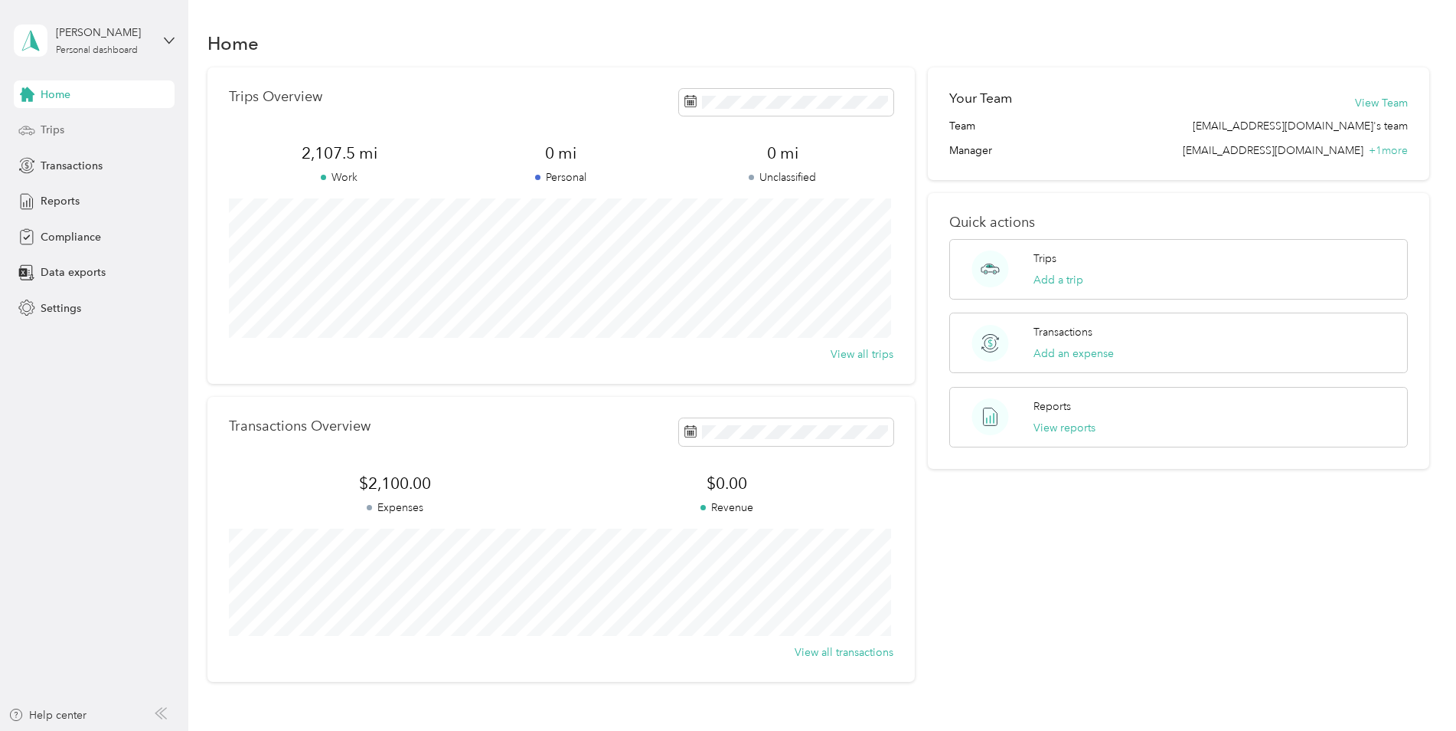
click at [49, 132] on span "Trips" at bounding box center [53, 130] width 24 height 16
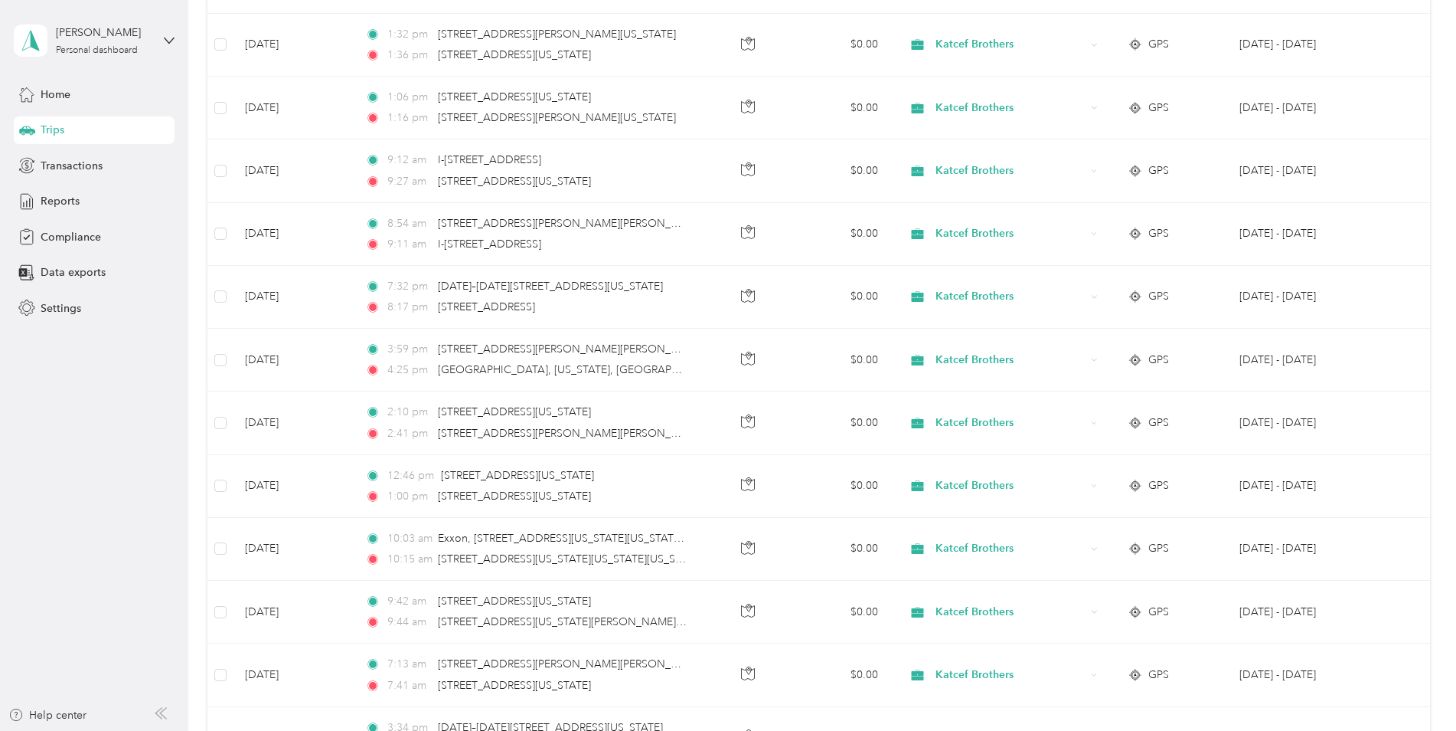
scroll to position [5207, 0]
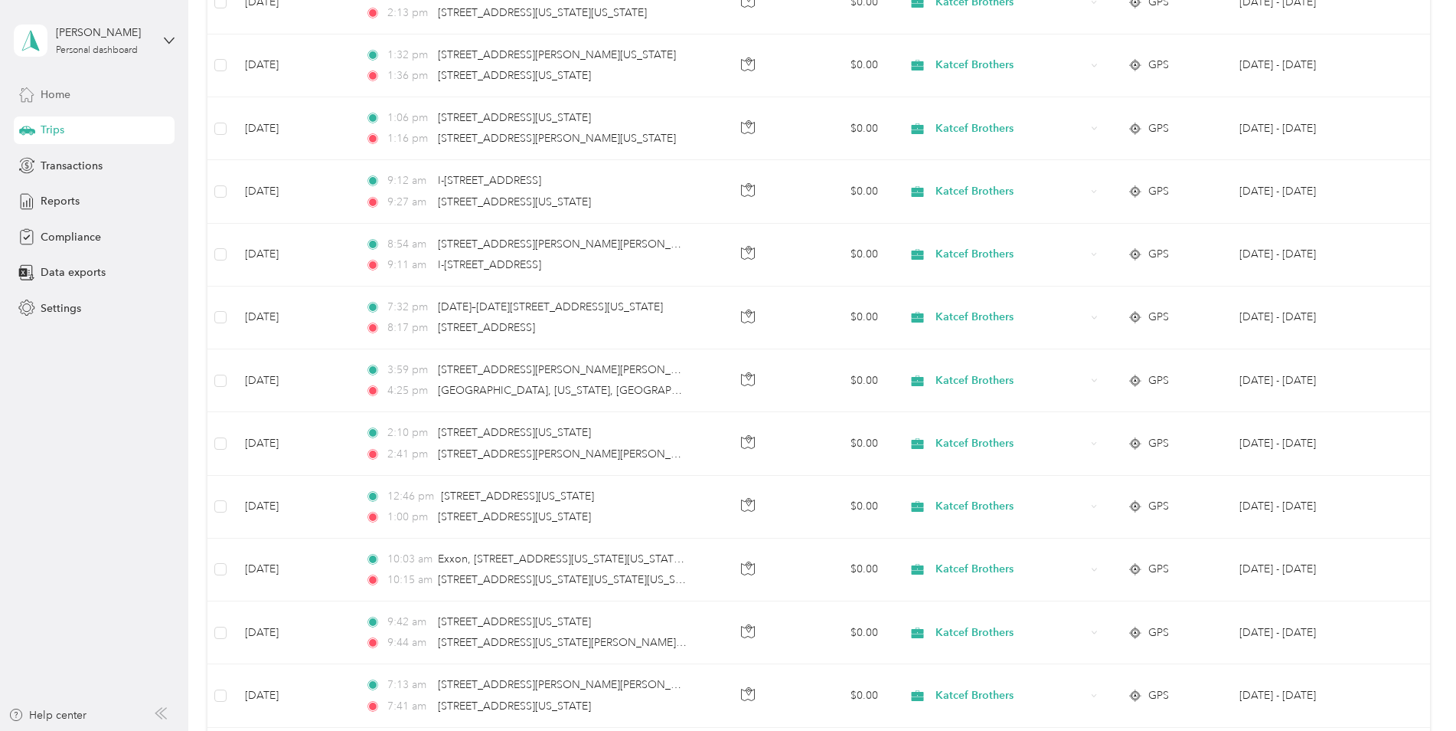
click at [59, 96] on span "Home" at bounding box center [56, 95] width 30 height 16
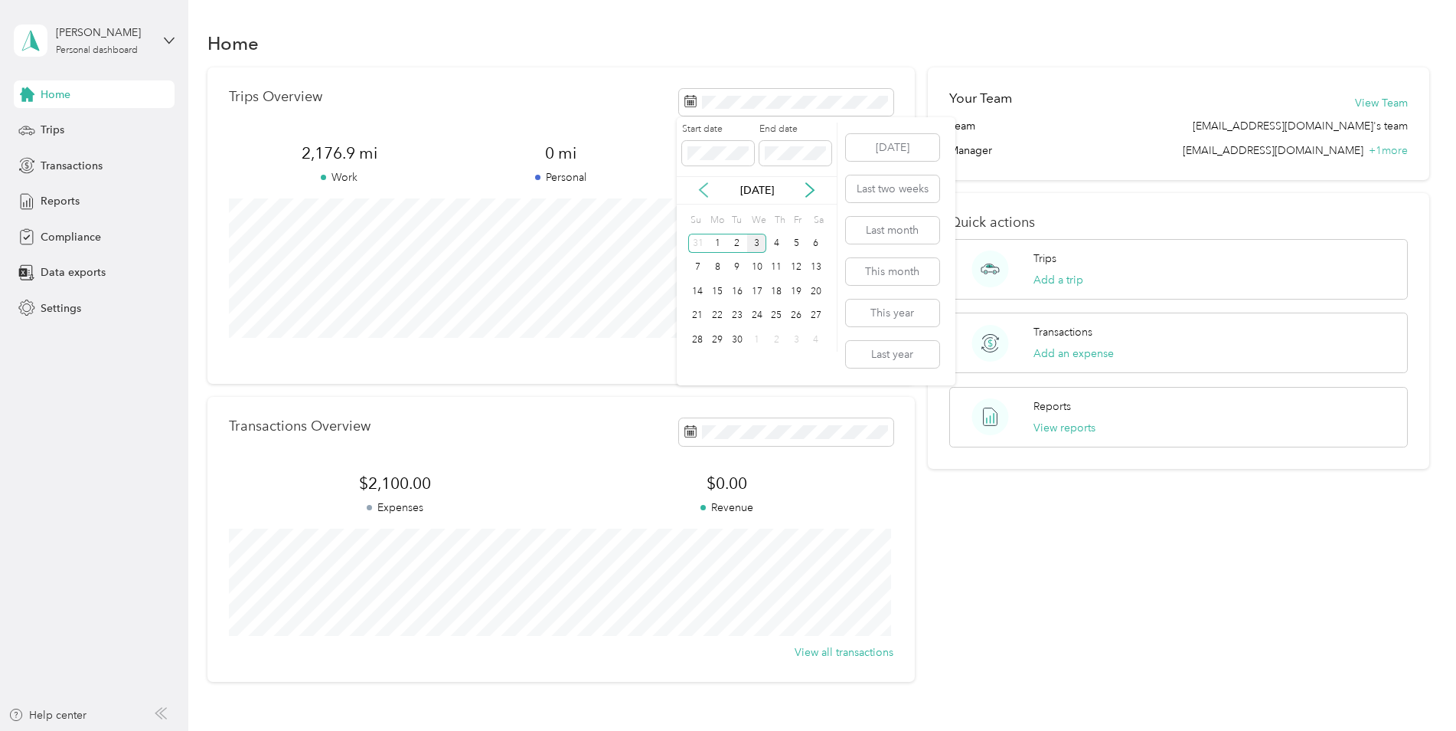
click at [697, 190] on icon at bounding box center [703, 189] width 15 height 15
click at [886, 227] on button "Last month" at bounding box center [892, 230] width 93 height 27
click at [58, 133] on span "Trips" at bounding box center [53, 130] width 24 height 16
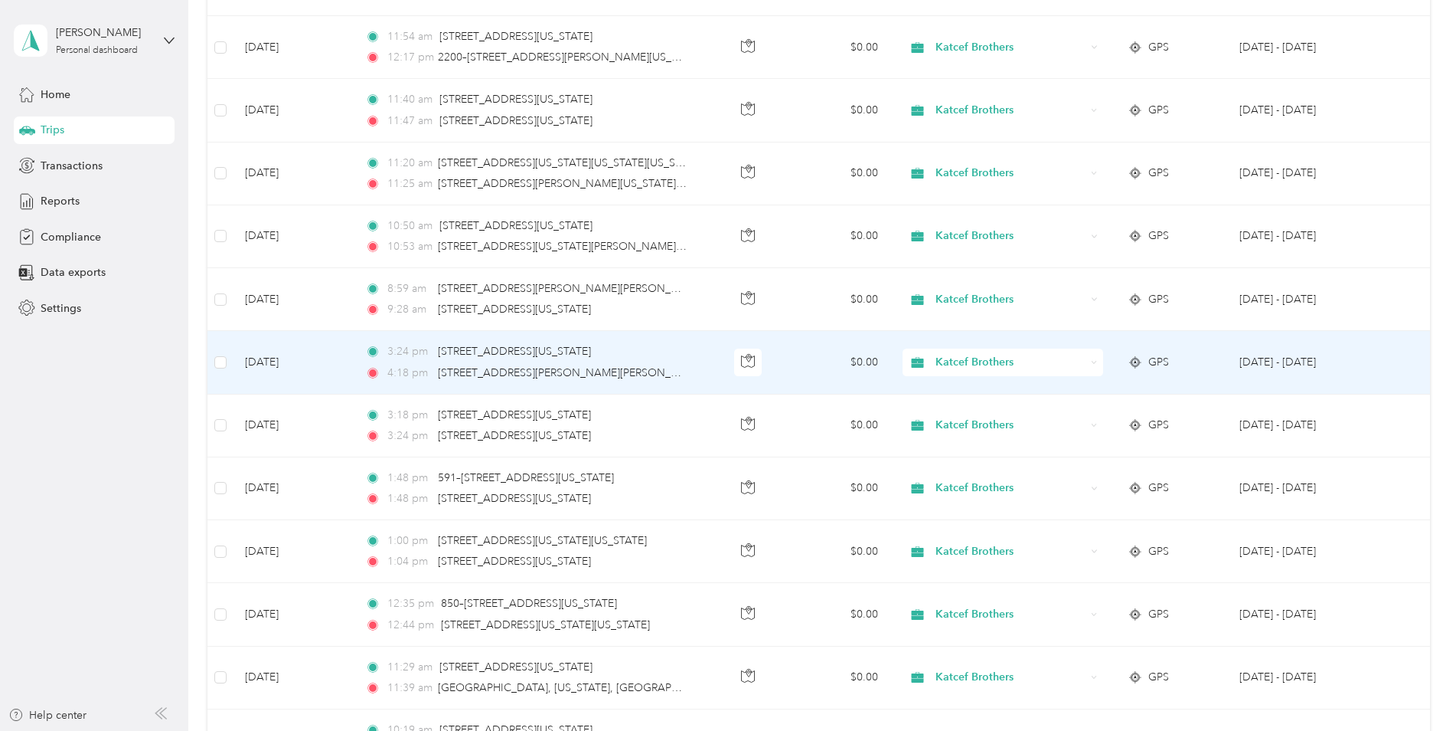
scroll to position [2450, 0]
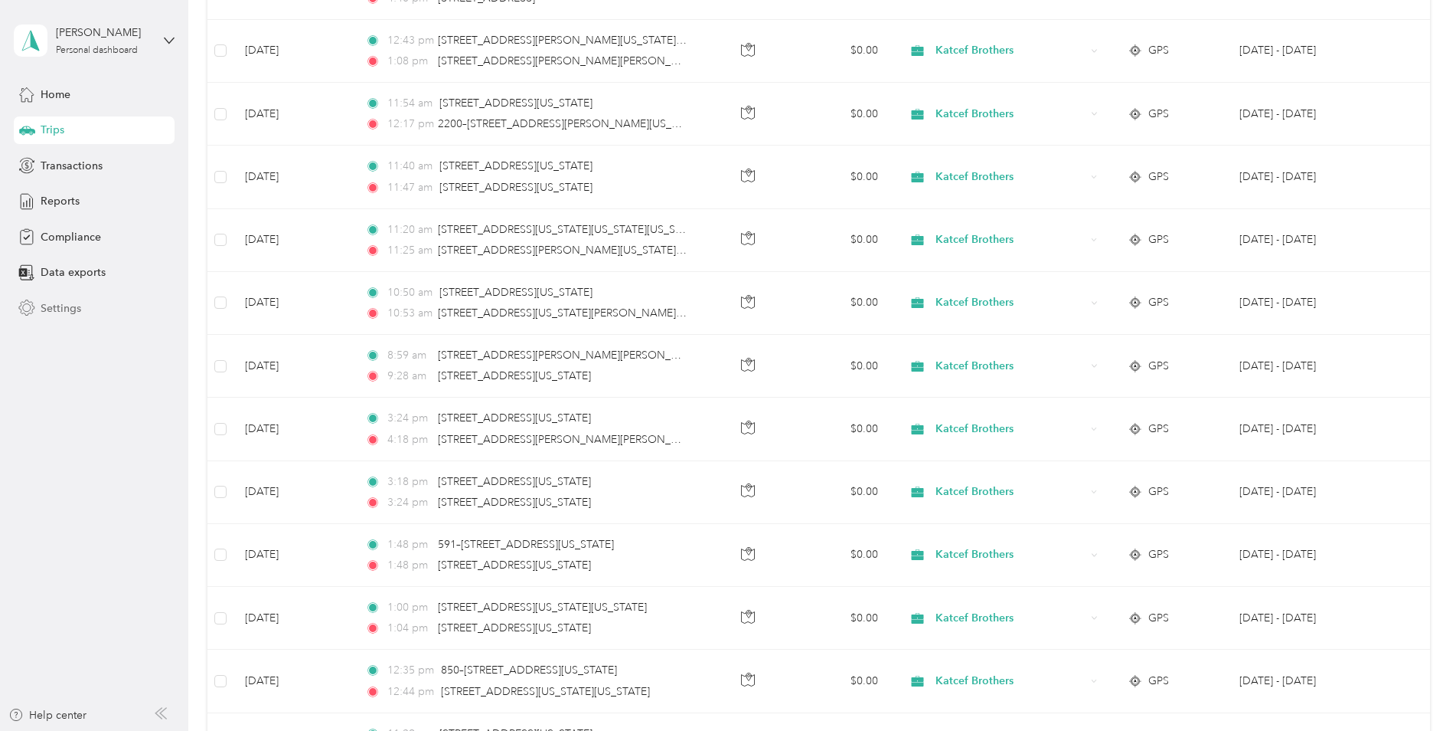
click at [163, 306] on div "Settings" at bounding box center [94, 308] width 161 height 28
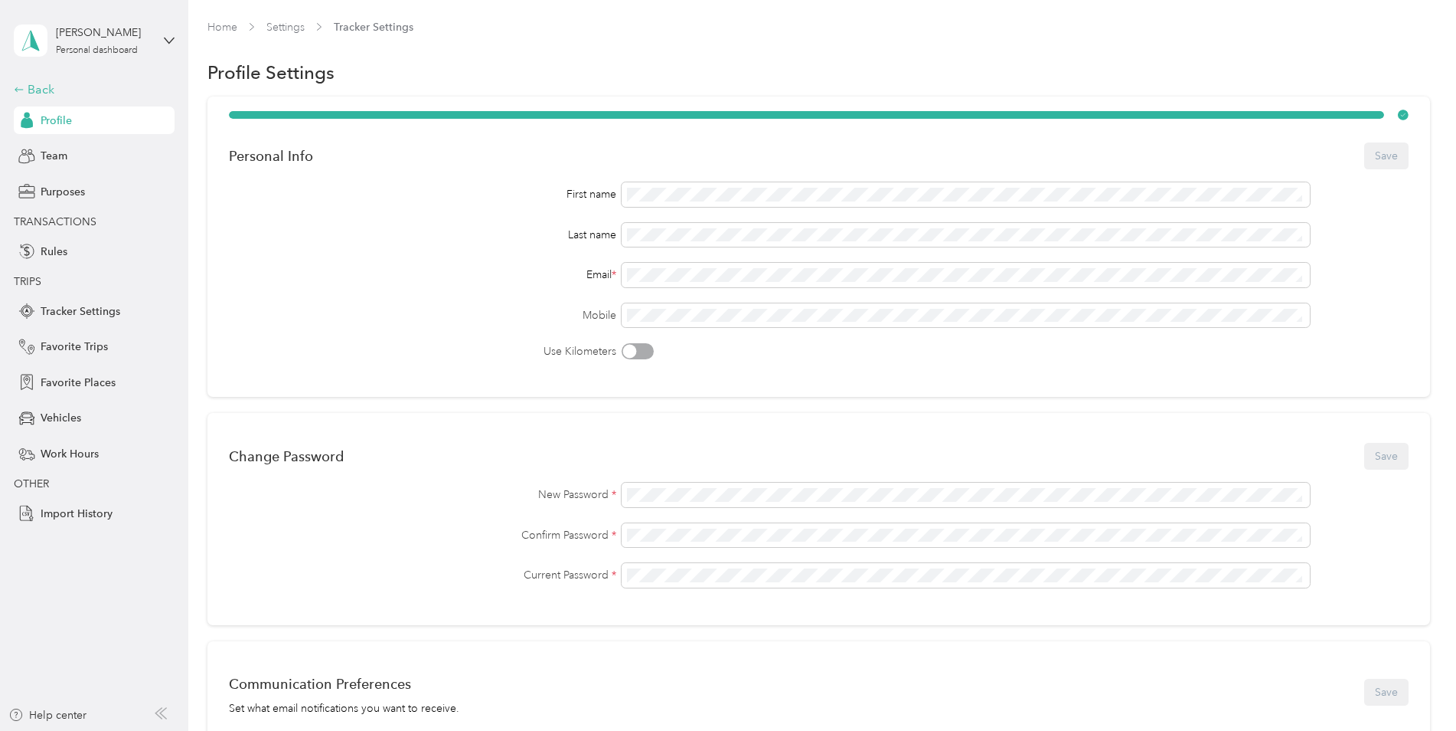
click at [29, 87] on div "Back" at bounding box center [90, 89] width 153 height 18
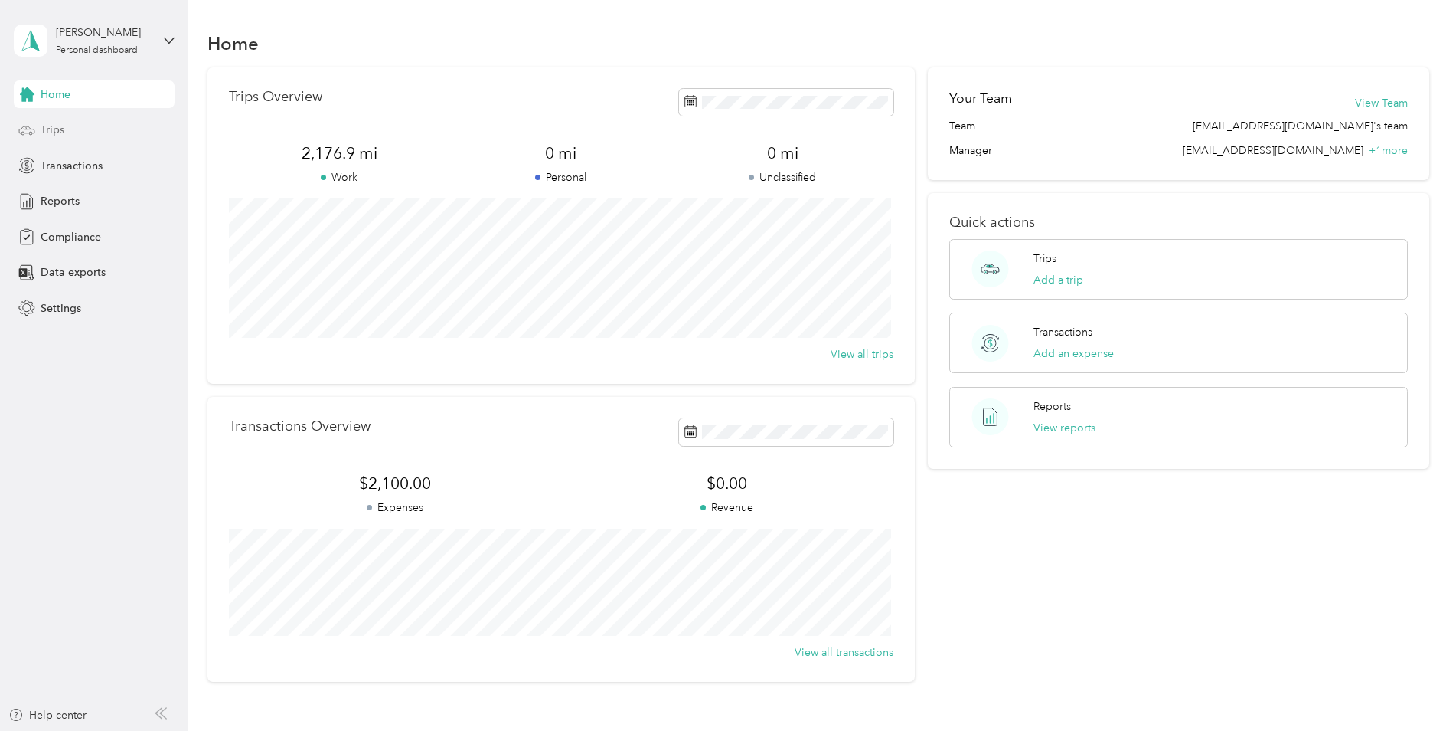
click at [70, 129] on div "Trips" at bounding box center [94, 130] width 161 height 28
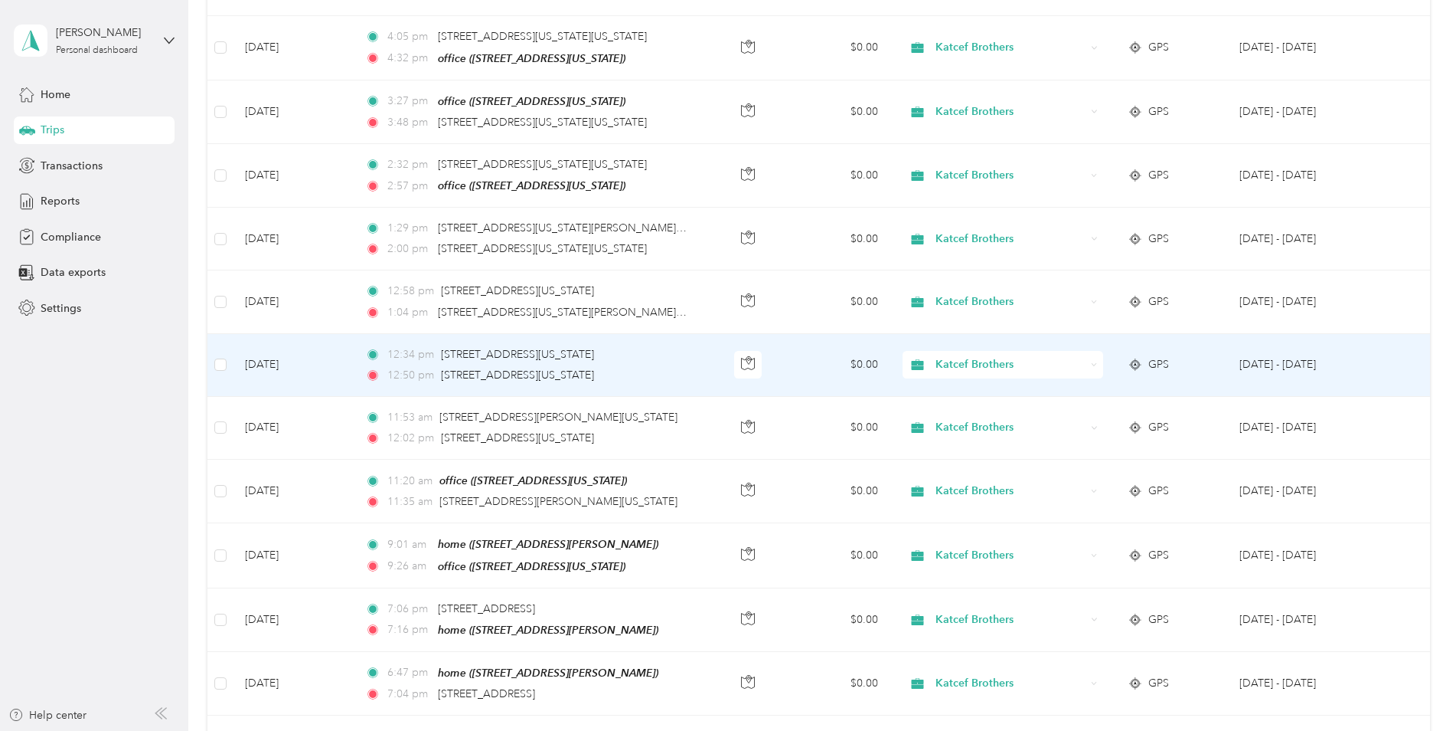
scroll to position [383, 0]
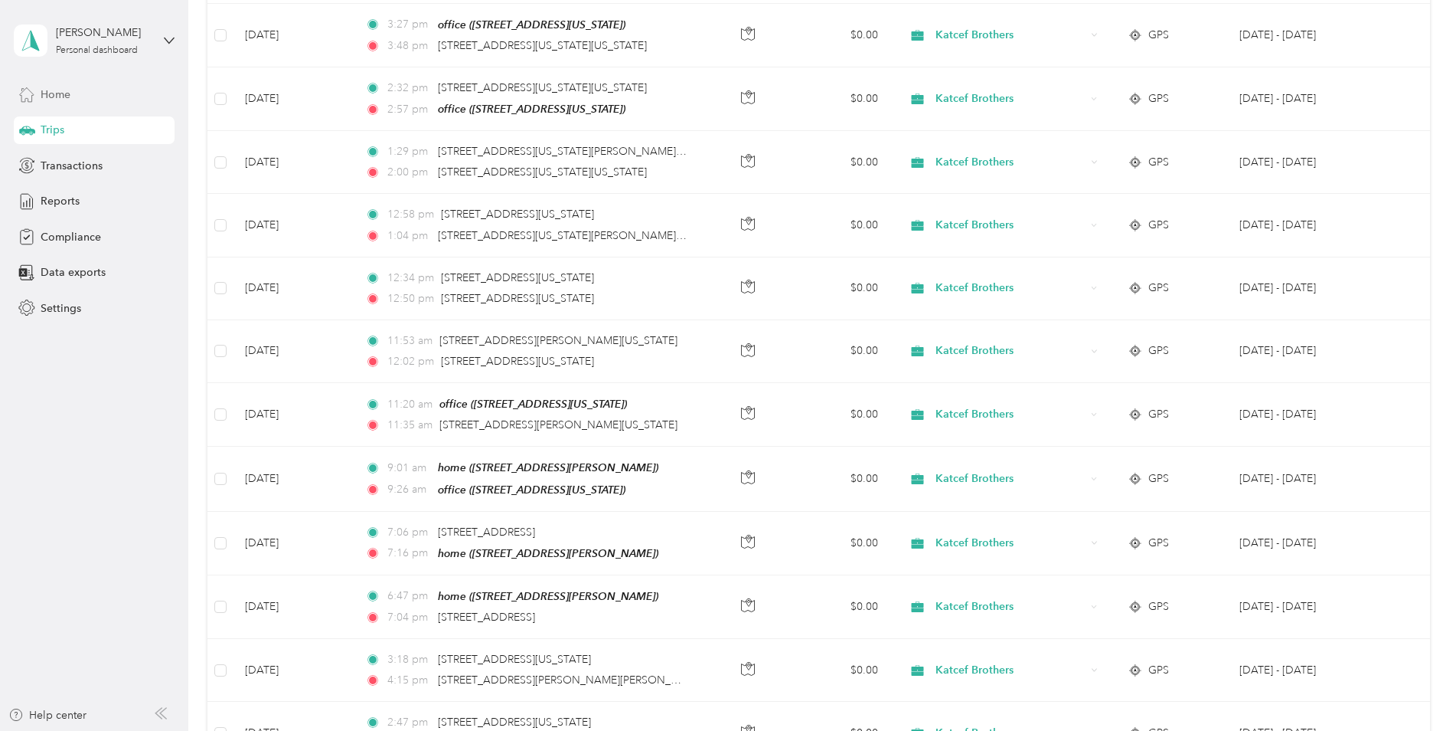
click at [76, 93] on div "Home" at bounding box center [94, 94] width 161 height 28
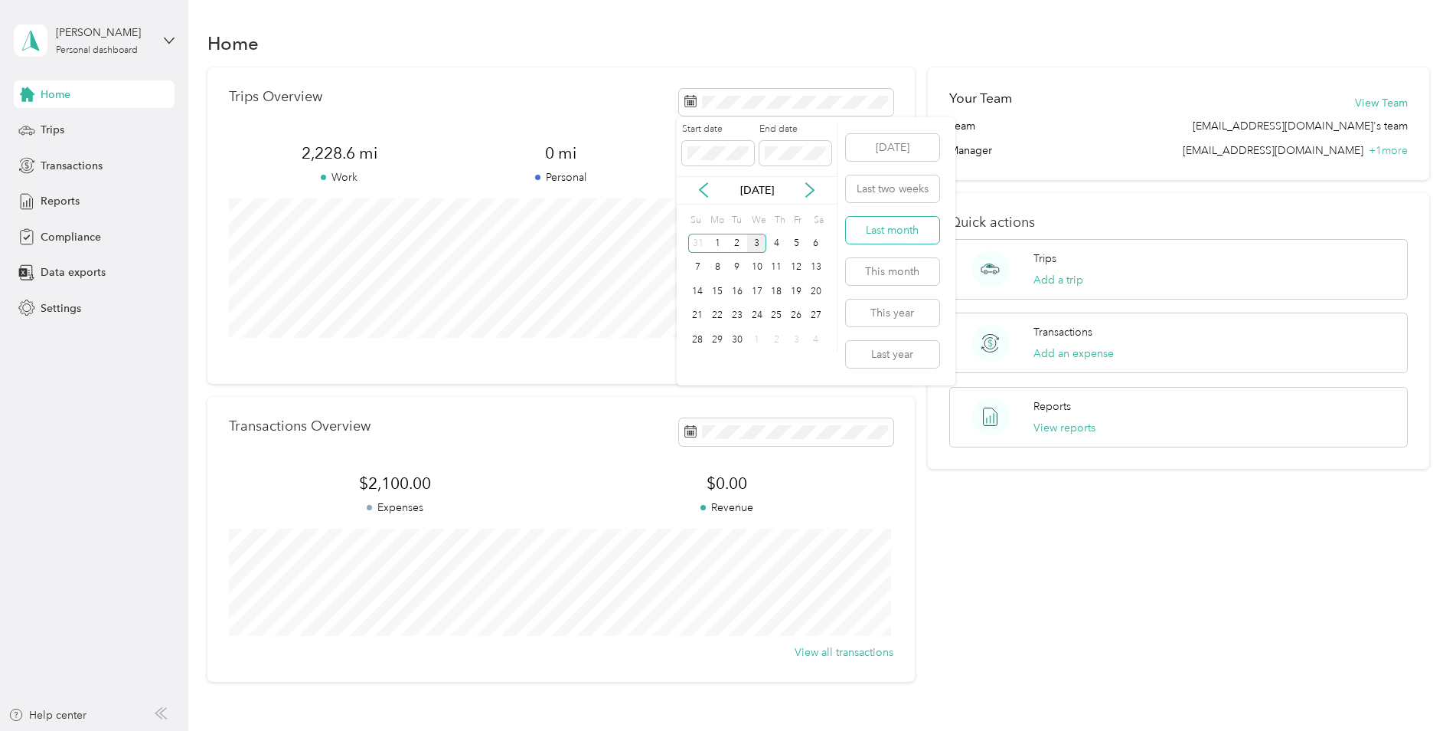
click at [897, 233] on button "Last month" at bounding box center [892, 230] width 93 height 27
click at [491, 54] on div "Home" at bounding box center [819, 43] width 1223 height 32
click at [59, 136] on span "Trips" at bounding box center [53, 130] width 24 height 16
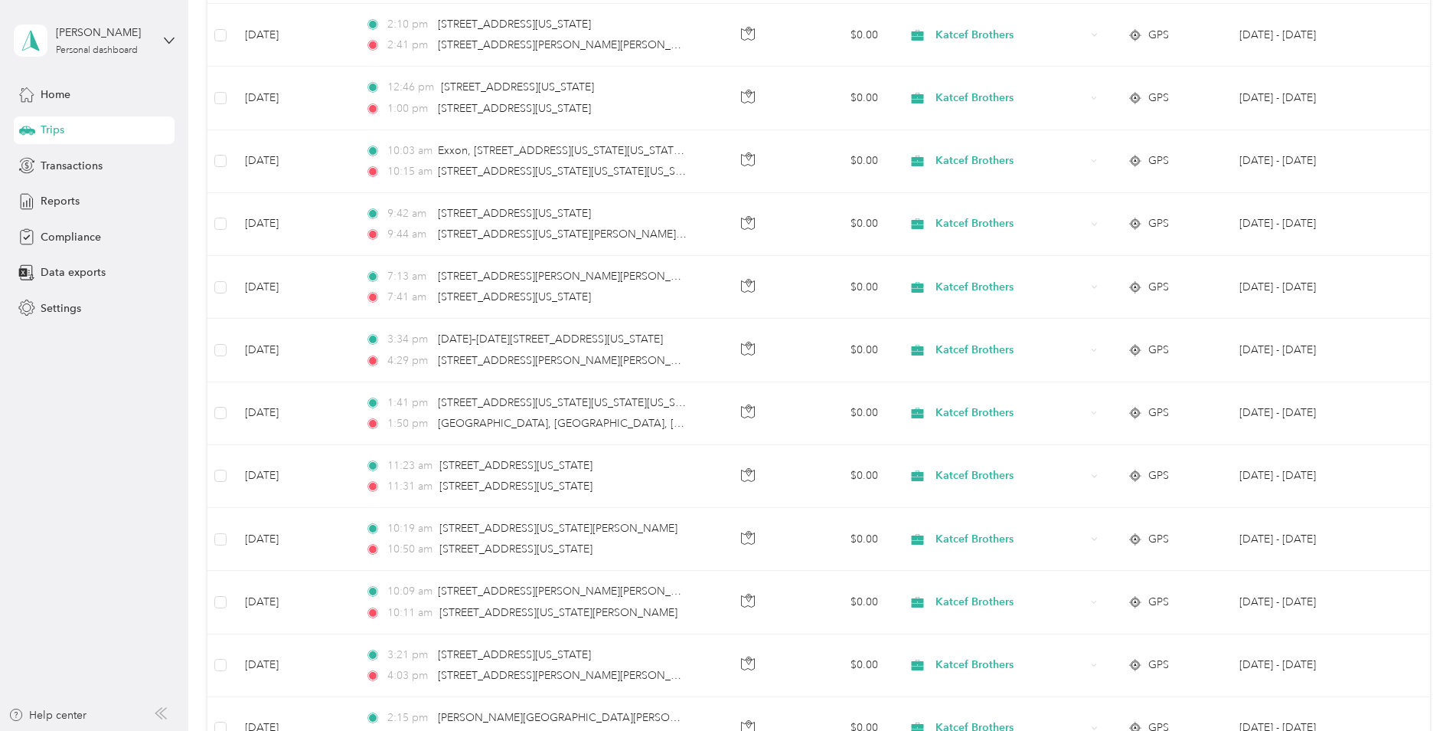
scroll to position [5820, 0]
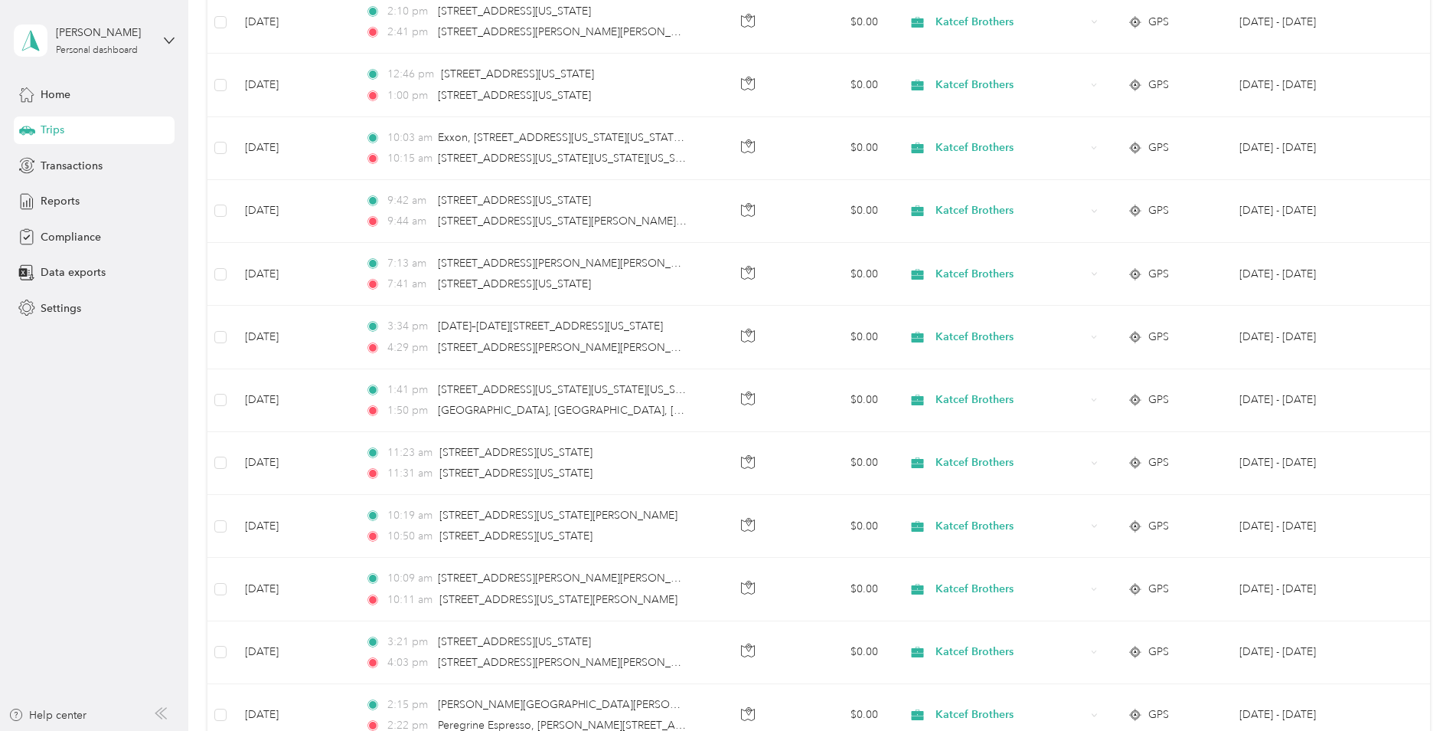
click at [129, 540] on aside "[PERSON_NAME] Personal dashboard Home Trips Transactions Reports Compliance Dat…" at bounding box center [94, 365] width 188 height 731
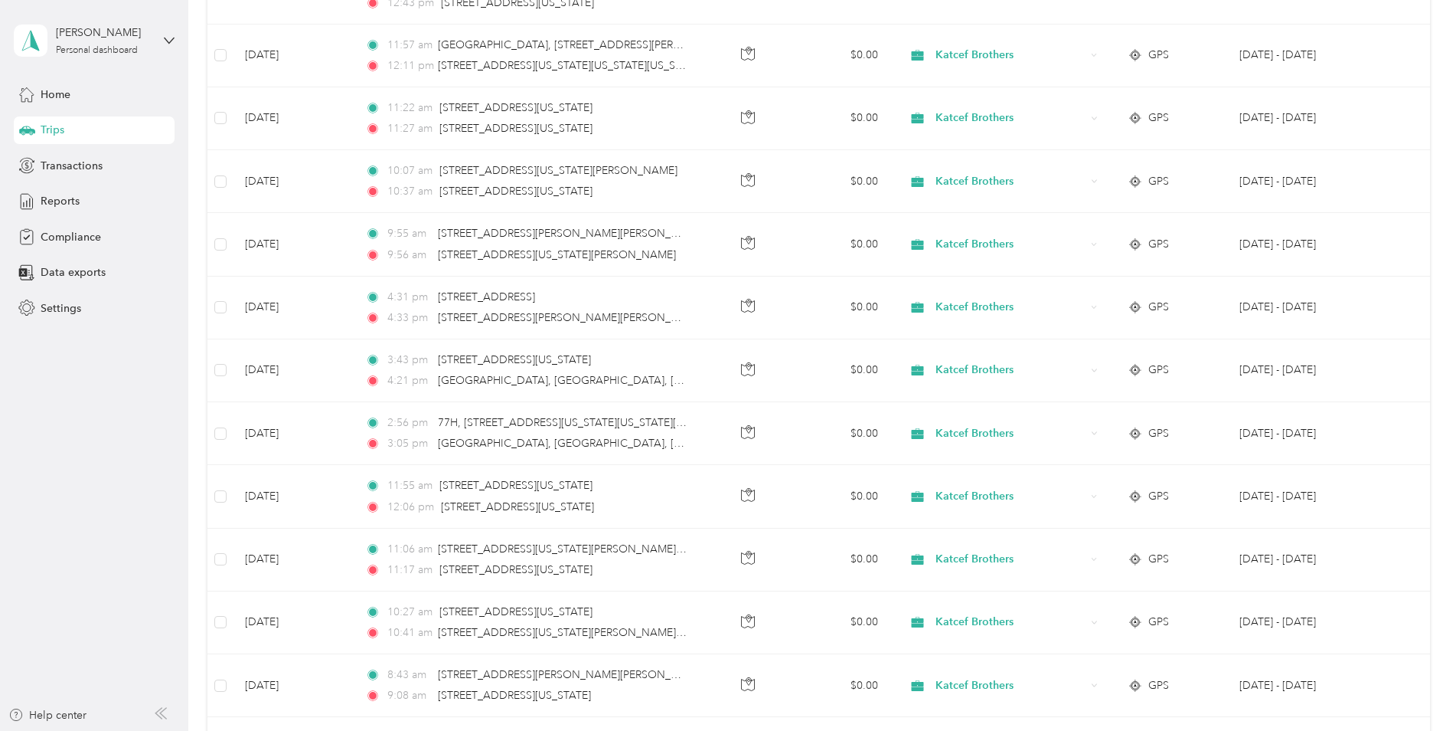
scroll to position [4135, 0]
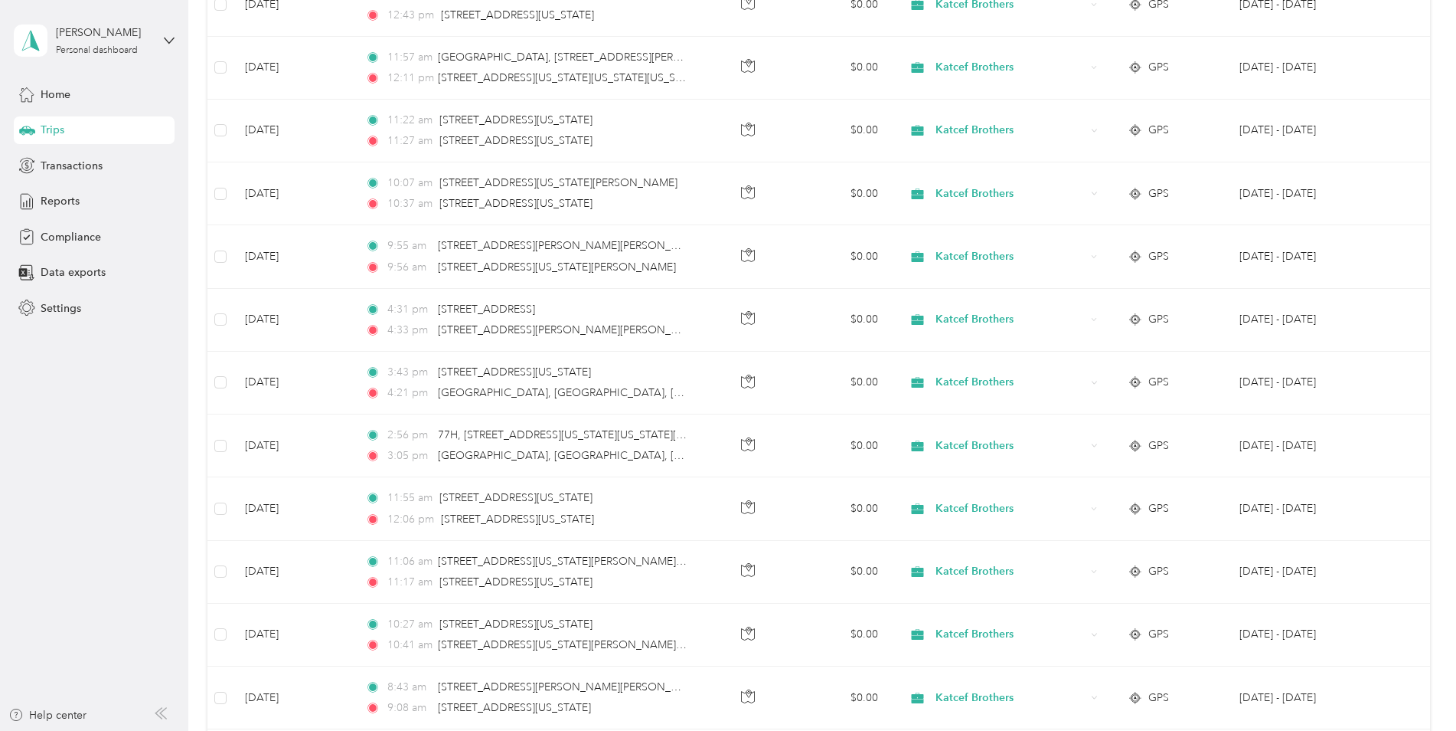
drag, startPoint x: 201, startPoint y: 272, endPoint x: 471, endPoint y: 329, distance: 275.6
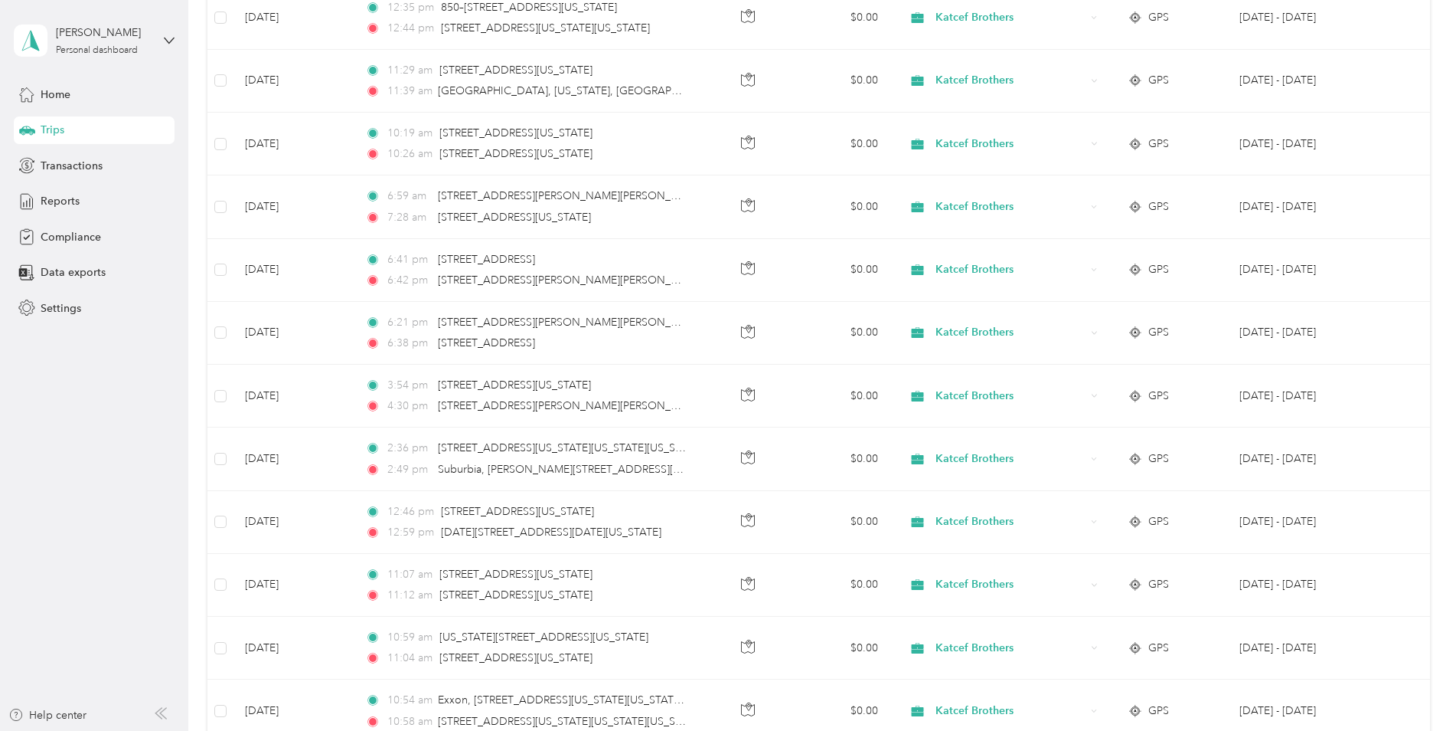
scroll to position [3140, 0]
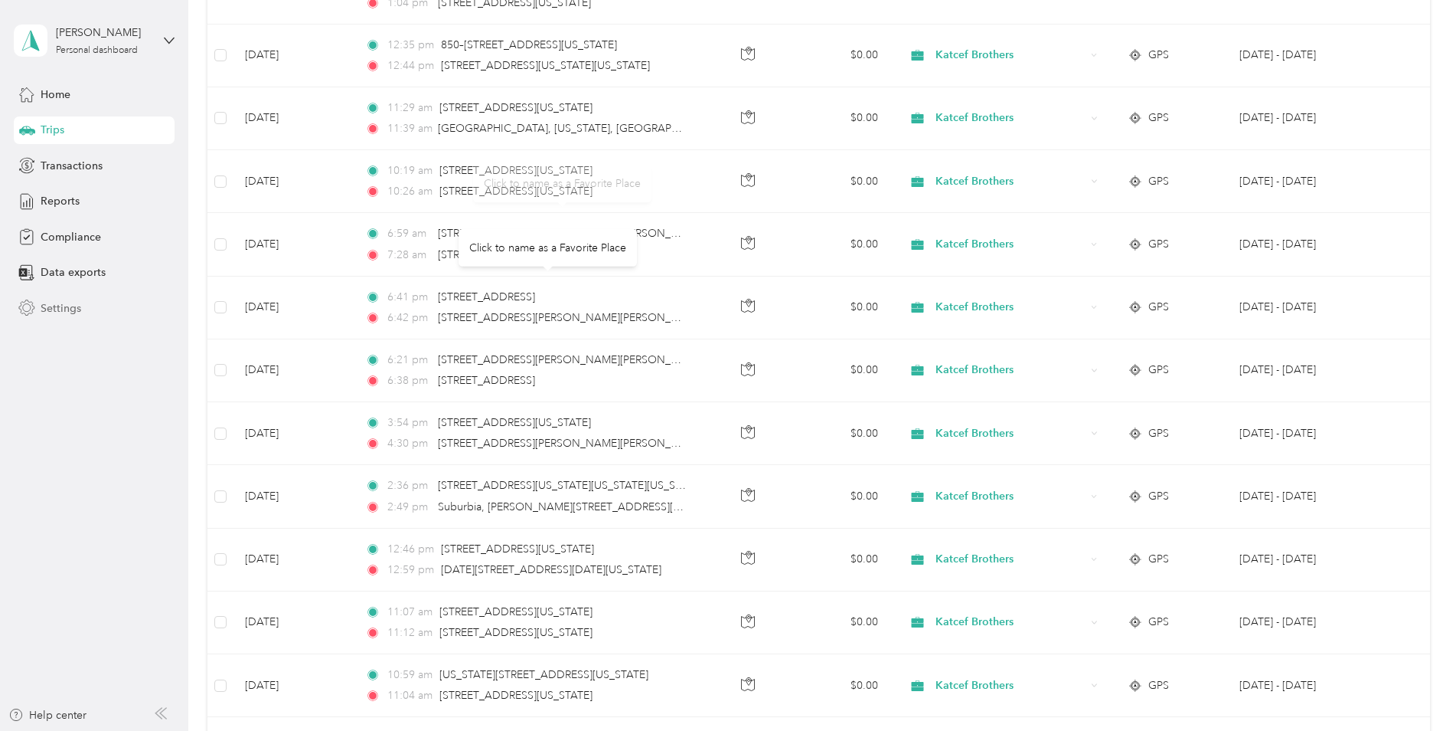
click at [172, 295] on div "Settings" at bounding box center [94, 308] width 161 height 28
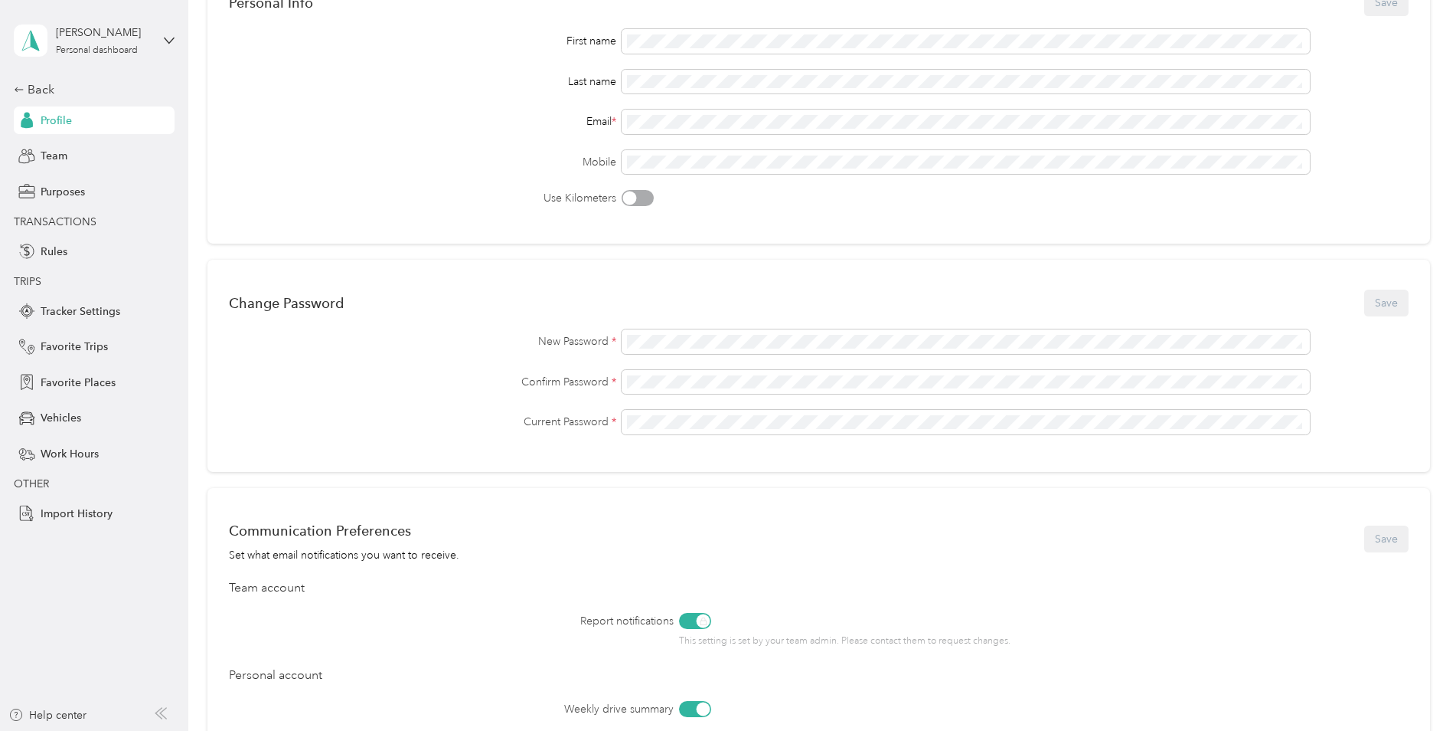
scroll to position [31, 0]
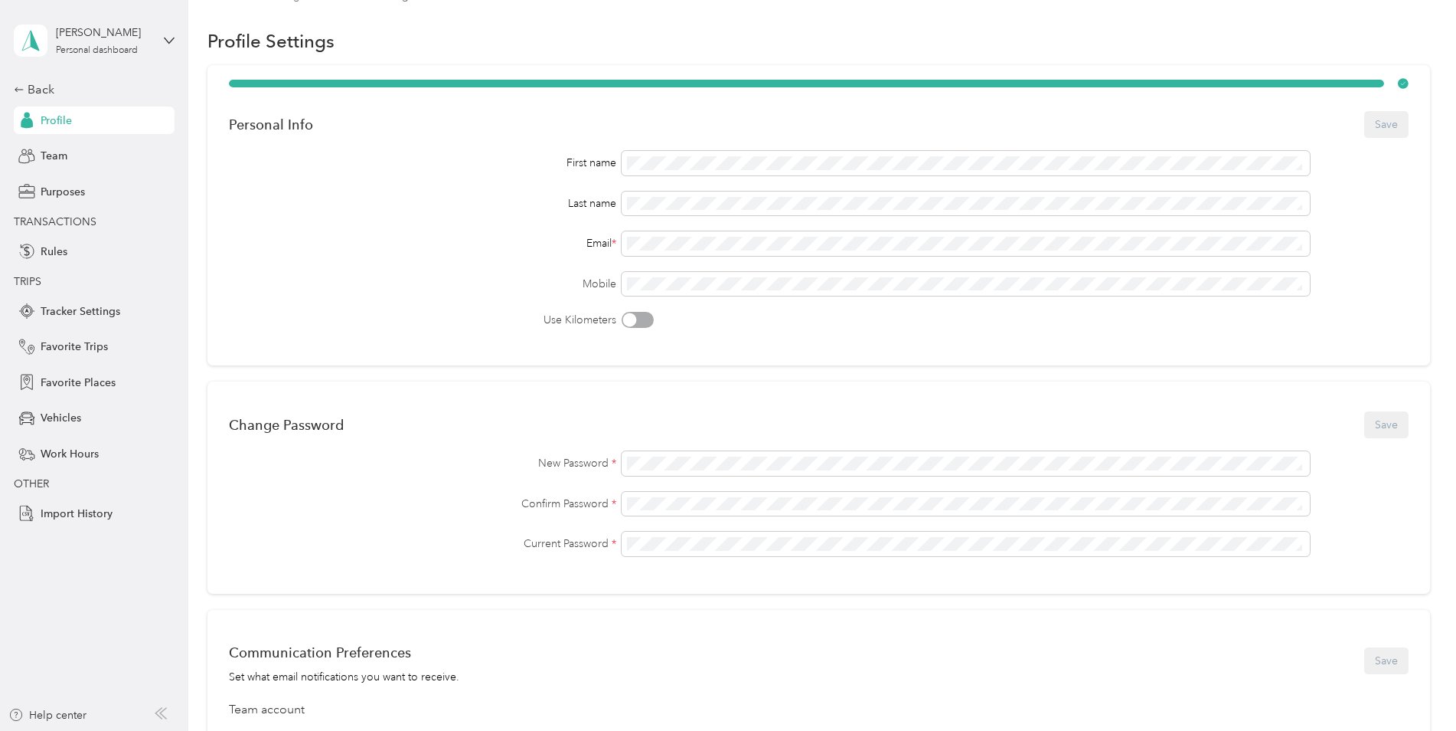
click at [48, 100] on div "Back Profile Team Purposes TRANSACTIONS Rules TRIPS Tracker Settings Favorite T…" at bounding box center [94, 303] width 161 height 446
click at [38, 90] on div "Back" at bounding box center [90, 89] width 153 height 18
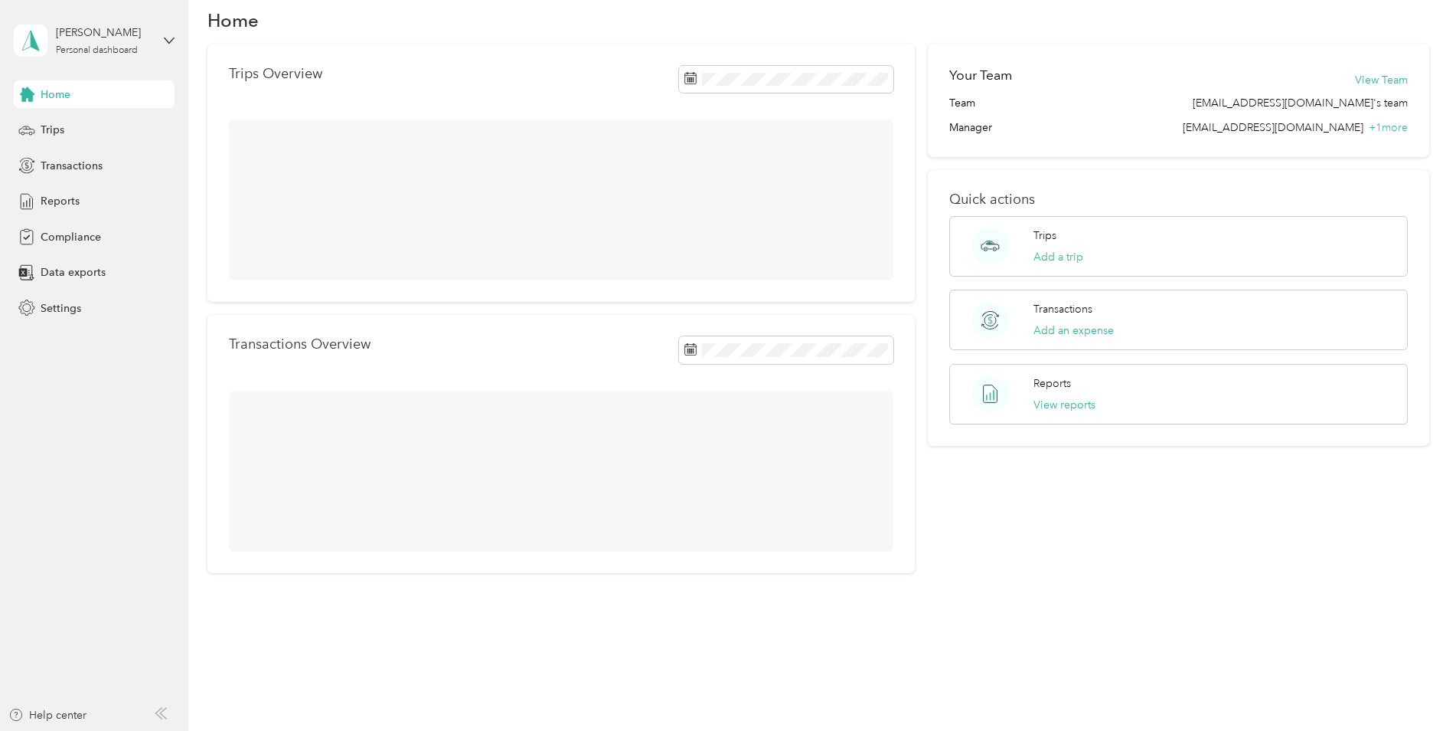
scroll to position [31, 0]
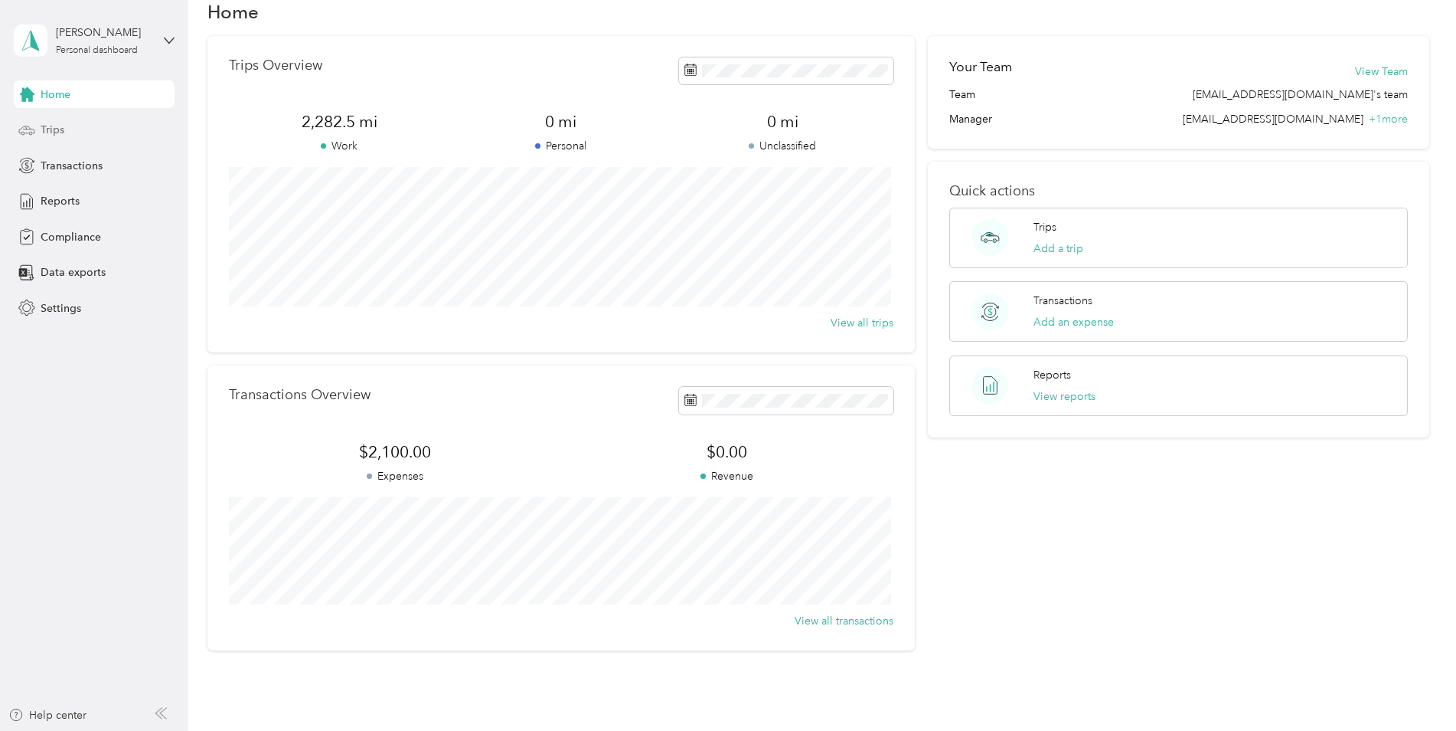
click at [75, 133] on div "Trips" at bounding box center [94, 130] width 161 height 28
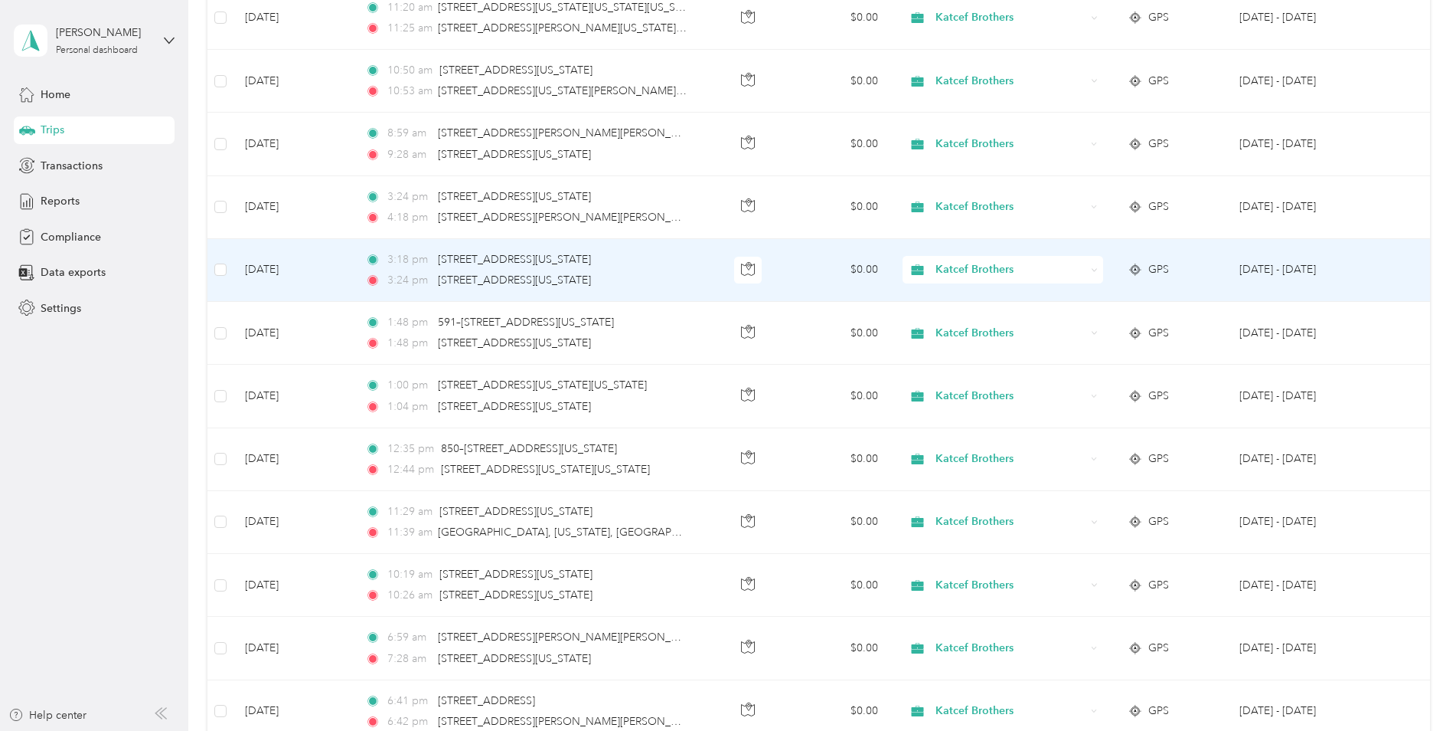
scroll to position [2527, 0]
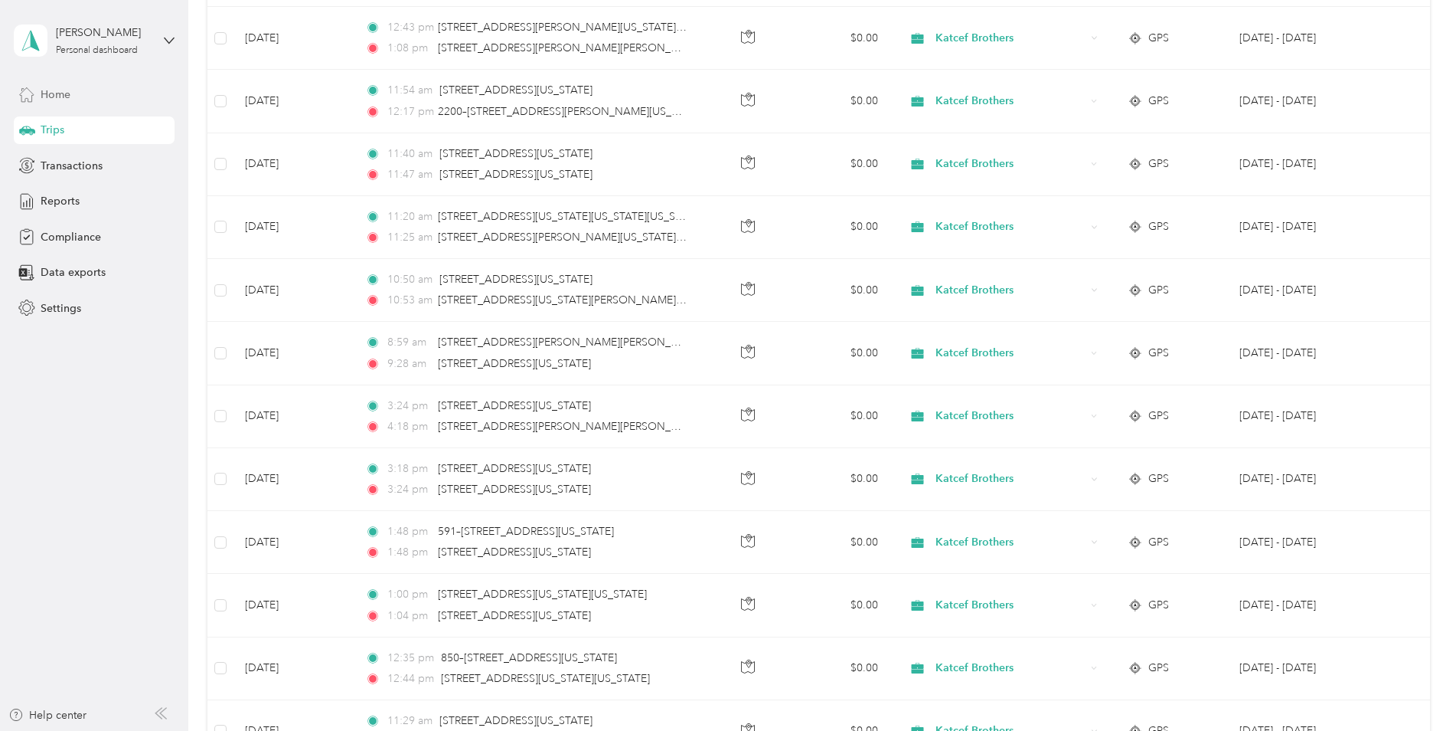
click at [58, 89] on span "Home" at bounding box center [56, 95] width 30 height 16
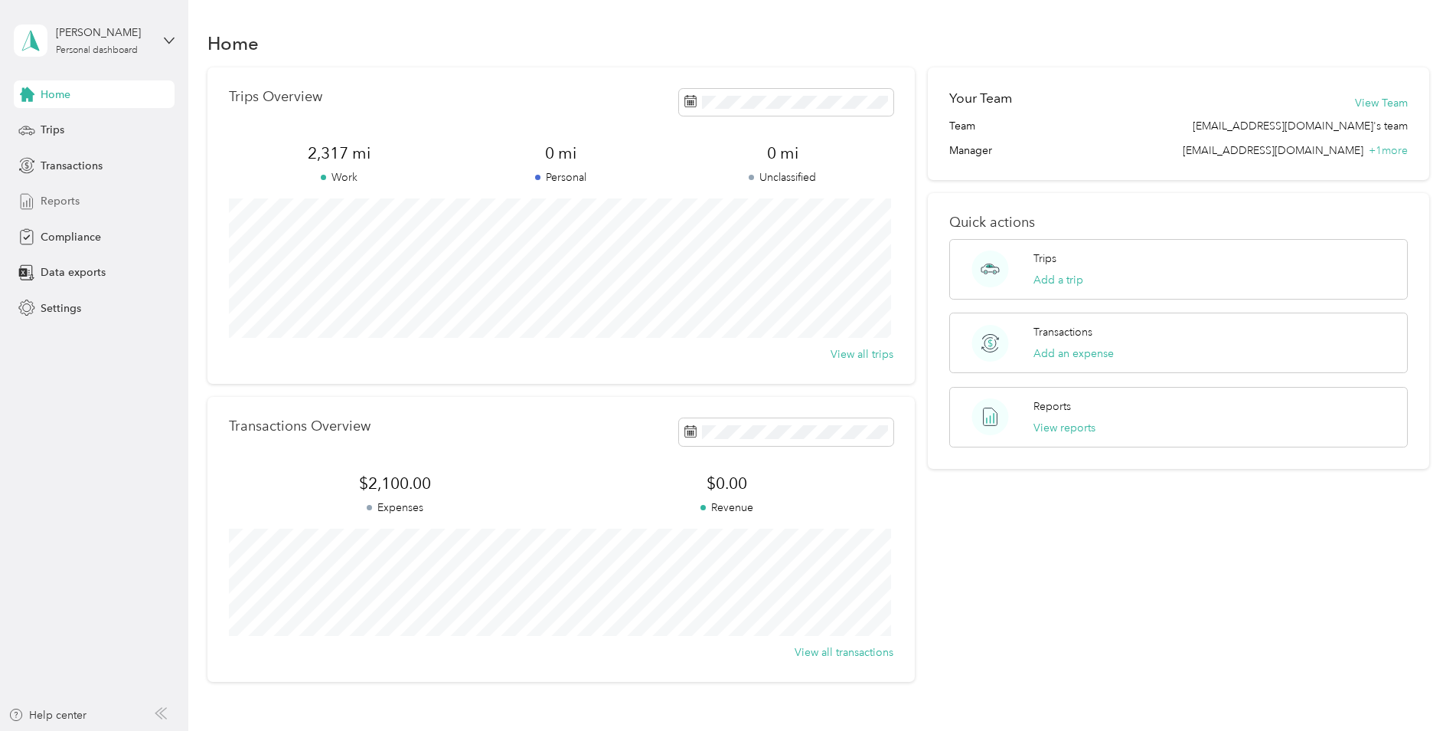
click at [48, 201] on span "Reports" at bounding box center [60, 201] width 39 height 16
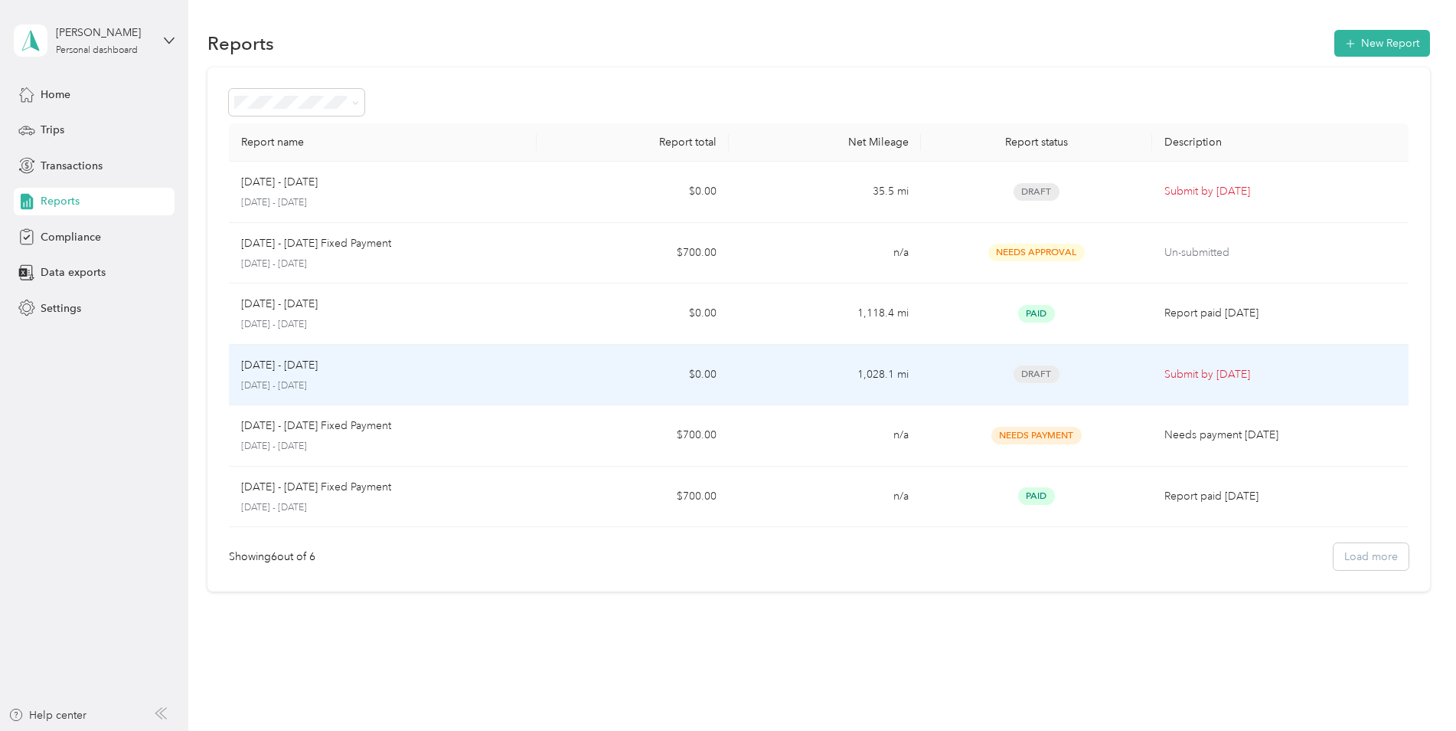
click at [1079, 377] on div "Draft" at bounding box center [1036, 374] width 206 height 18
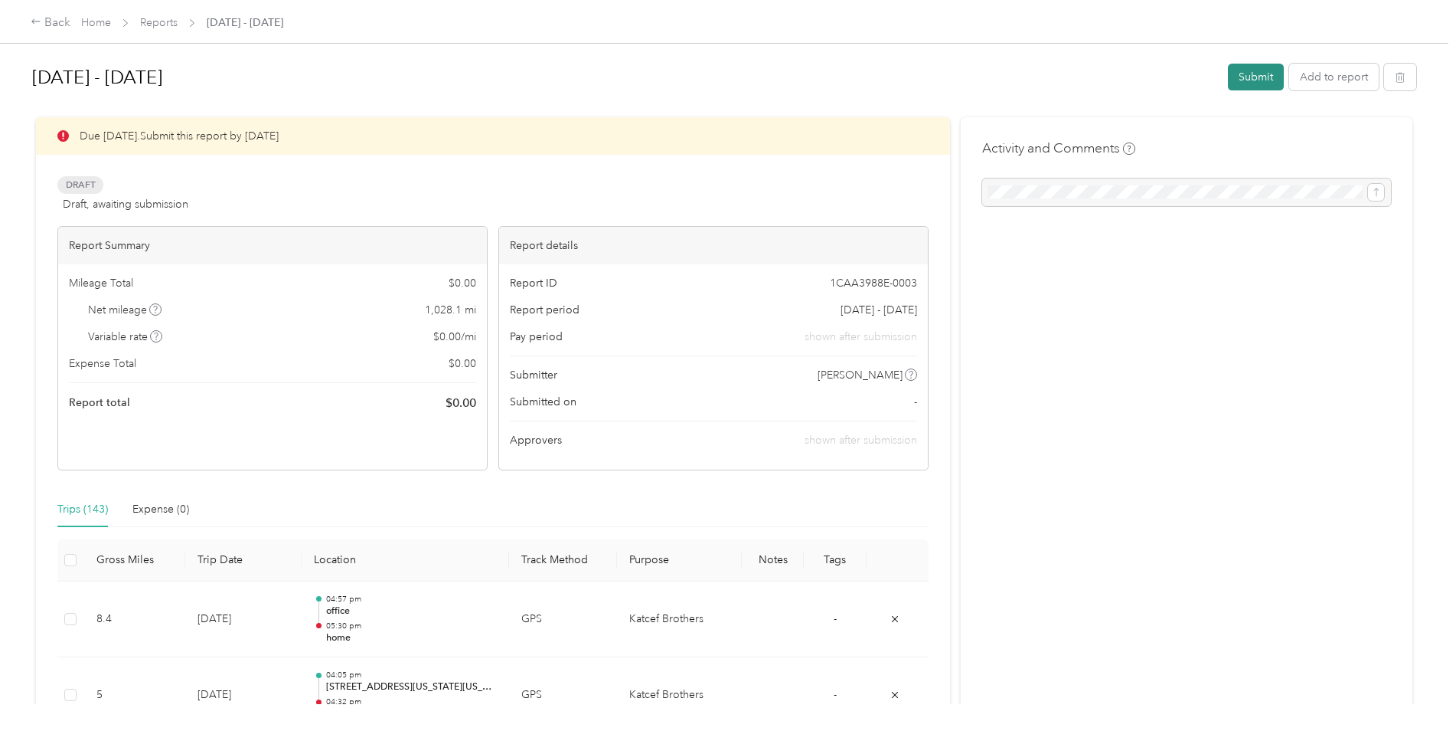
click at [1234, 79] on button "Submit" at bounding box center [1256, 77] width 56 height 27
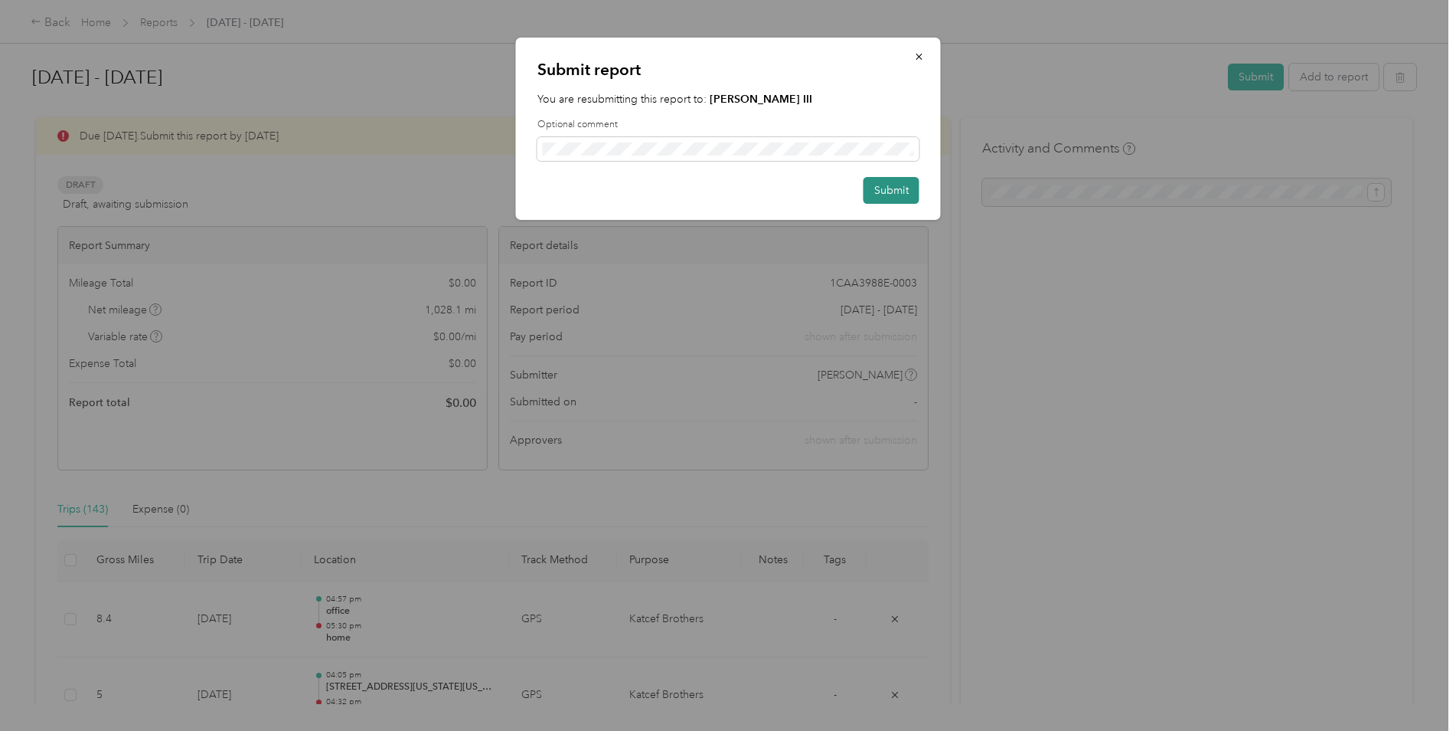
click at [888, 187] on button "Submit" at bounding box center [892, 190] width 56 height 27
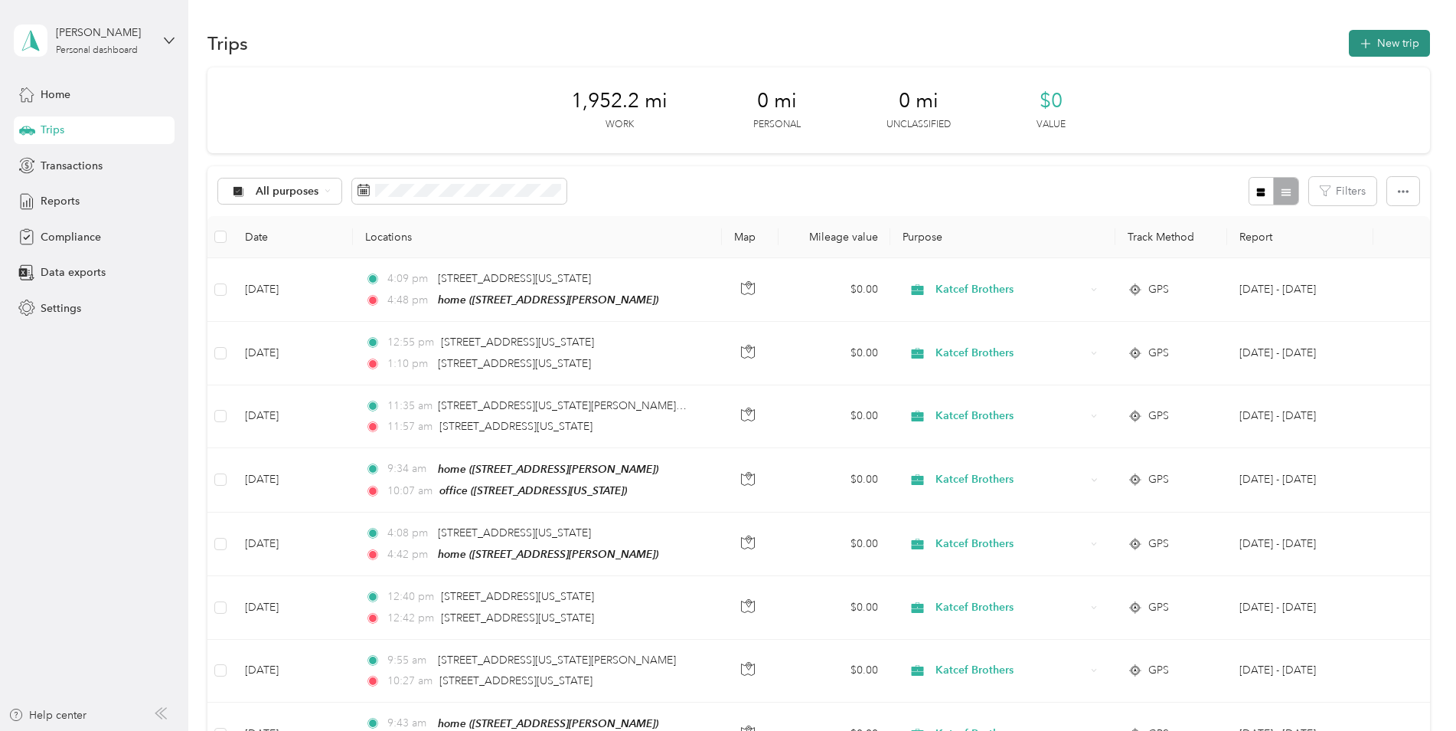
click at [1399, 44] on button "New trip" at bounding box center [1389, 43] width 81 height 27
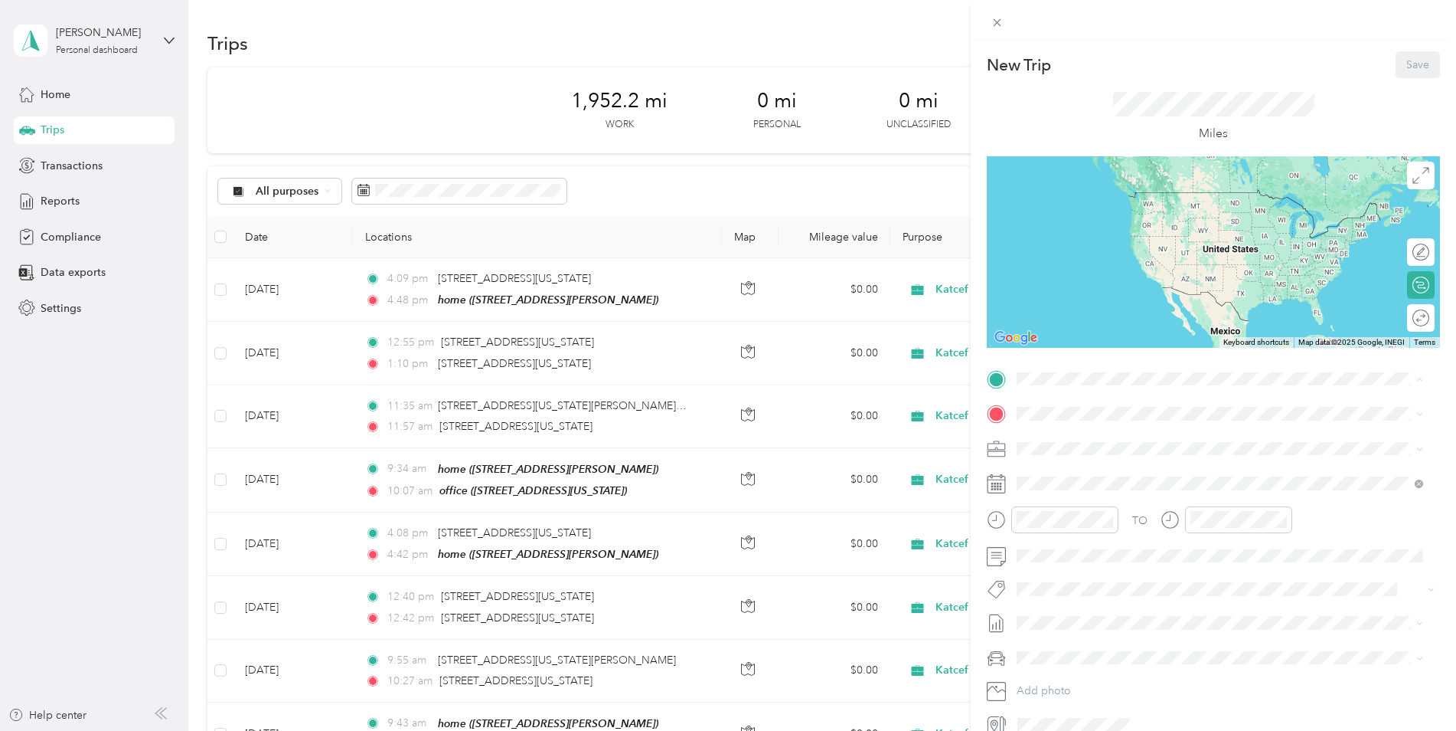
click at [1081, 443] on div "office [STREET_ADDRESS][US_STATE]" at bounding box center [1122, 449] width 153 height 32
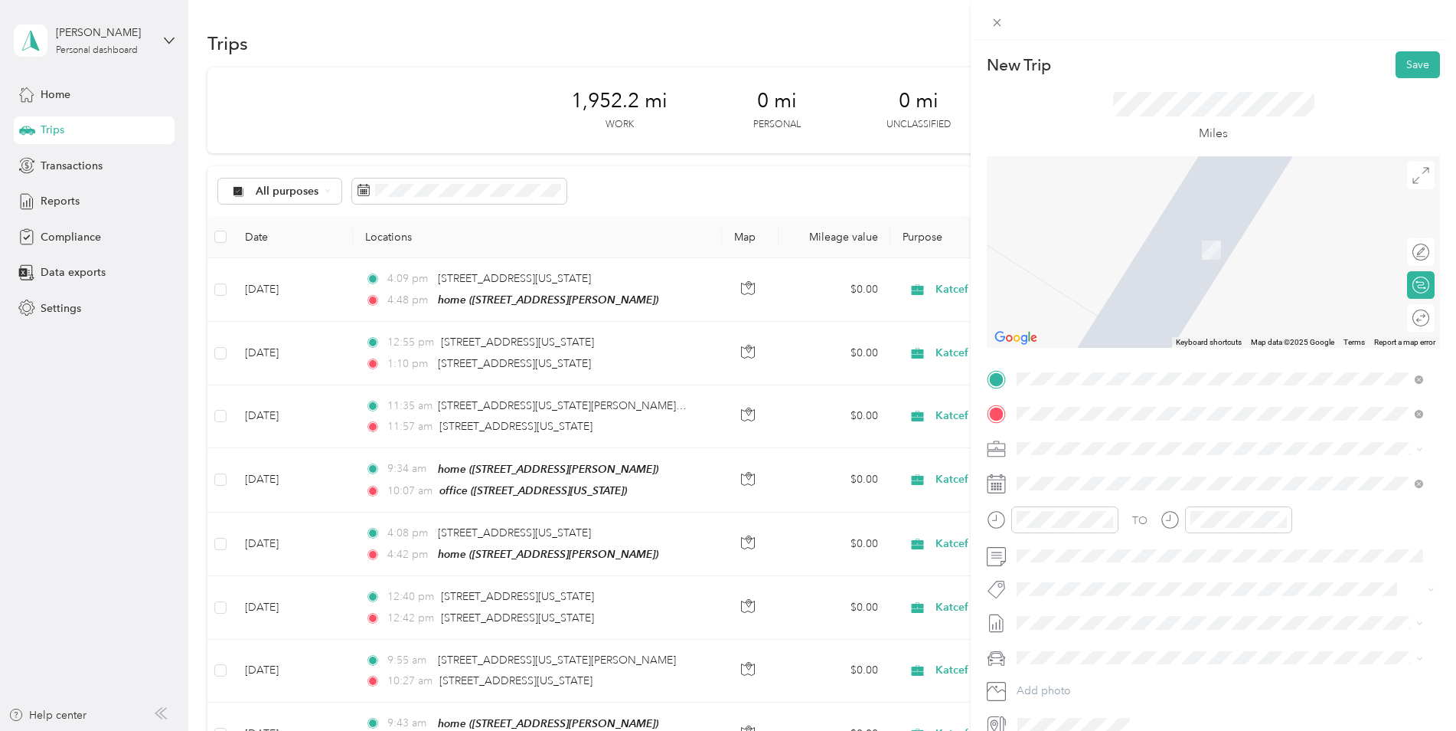
click at [1118, 557] on span "A and [GEOGRAPHIC_DATA][US_STATE]" at bounding box center [1145, 555] width 198 height 14
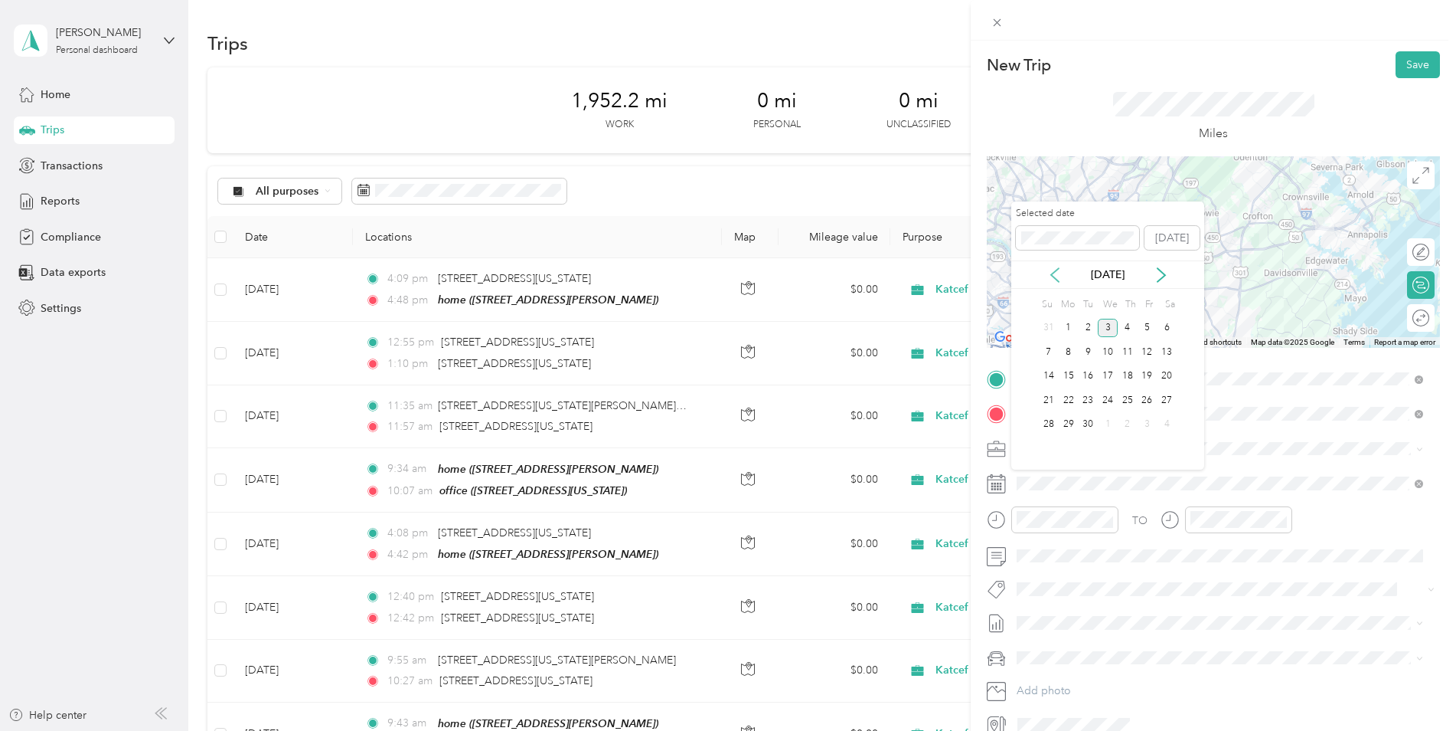
click at [1060, 273] on icon at bounding box center [1055, 274] width 15 height 15
click at [1091, 351] on div "5" at bounding box center [1088, 351] width 20 height 19
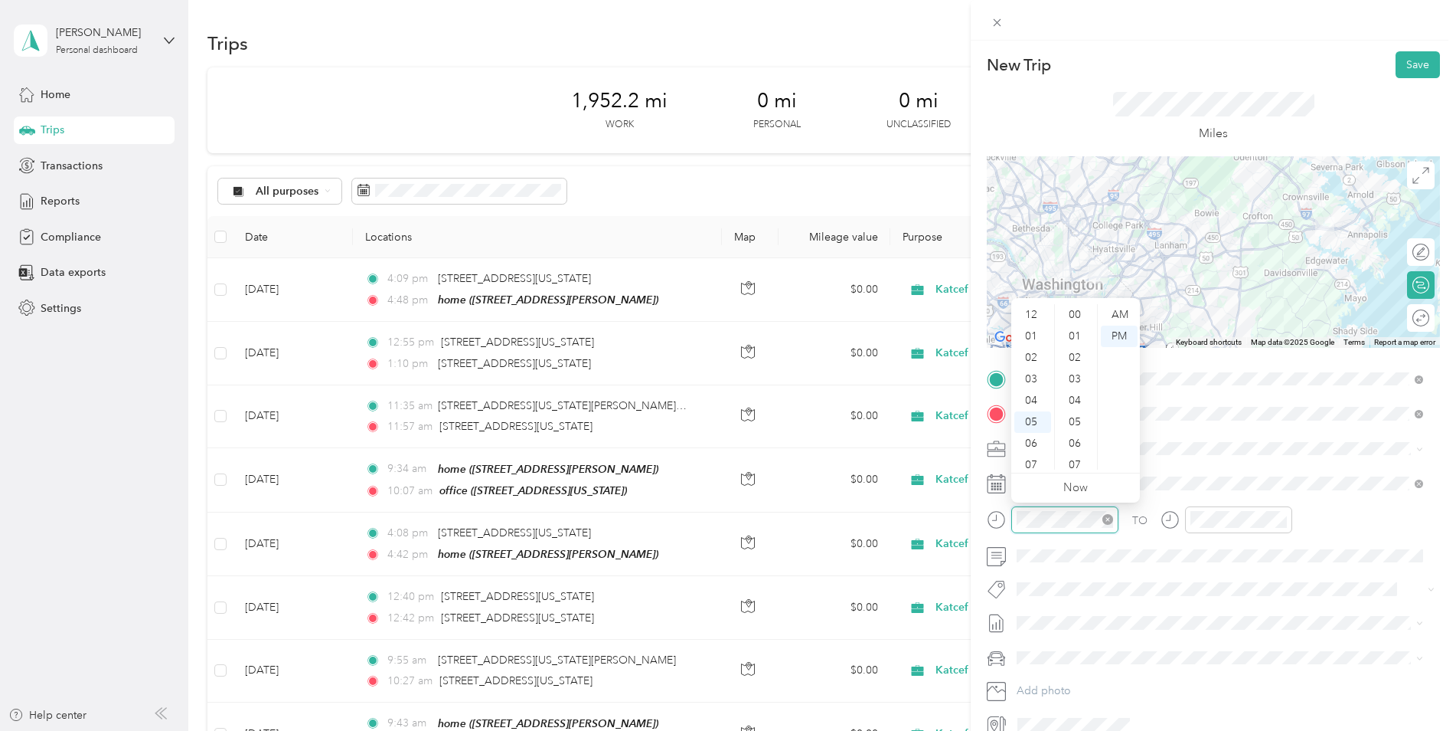
scroll to position [92, 0]
click at [1028, 411] on div "09" at bounding box center [1033, 415] width 37 height 21
click at [1071, 352] on div "36" at bounding box center [1076, 348] width 37 height 21
click at [1107, 316] on div "AM" at bounding box center [1119, 314] width 37 height 21
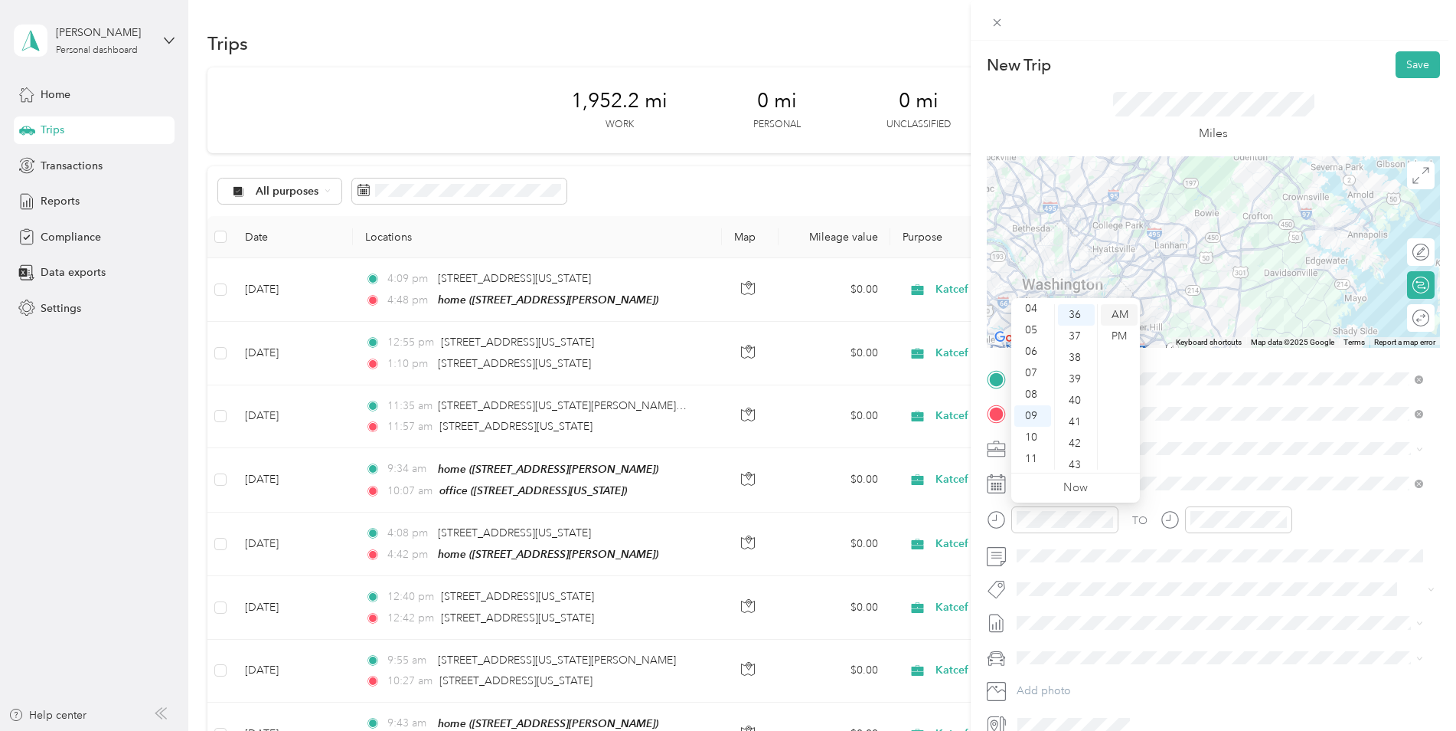
click at [1120, 316] on div "AM" at bounding box center [1119, 314] width 37 height 21
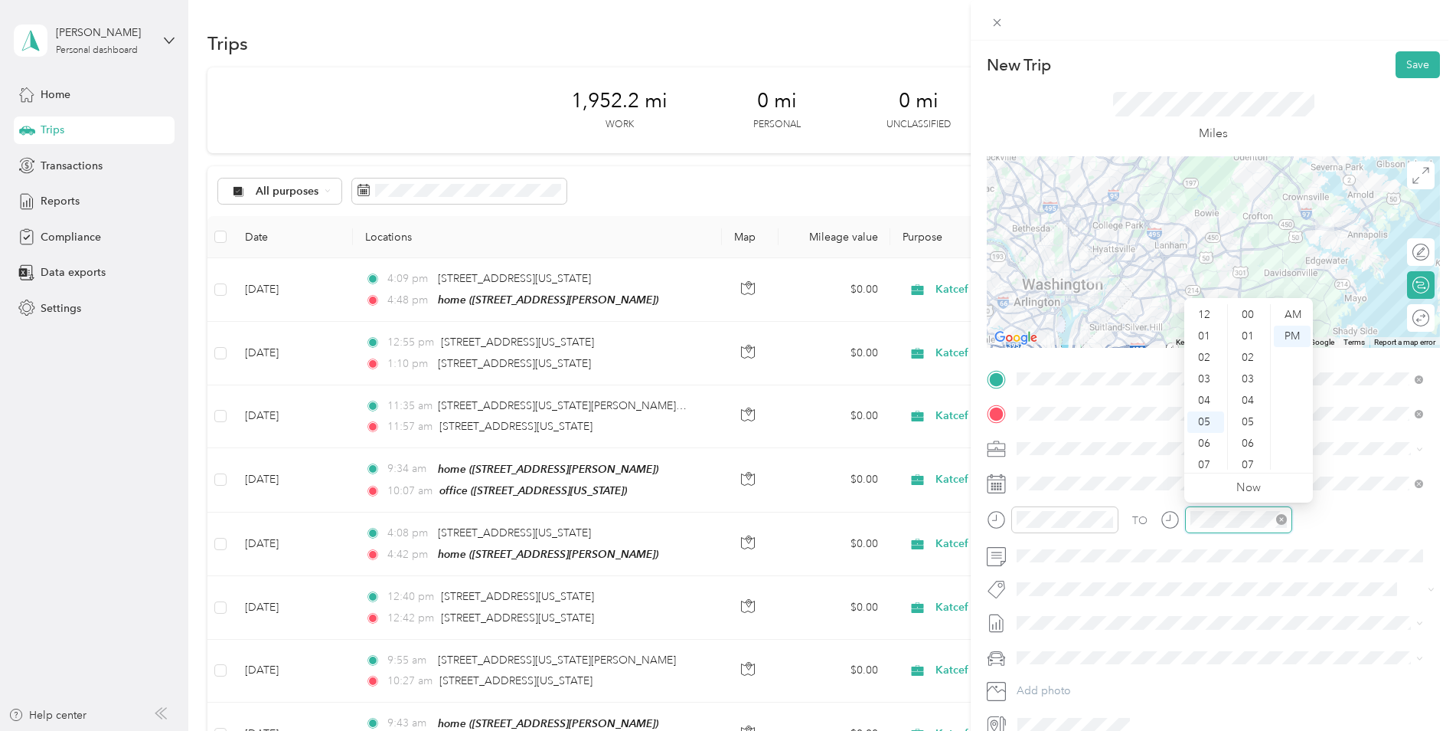
scroll to position [1121, 0]
click at [1205, 439] on div "10" at bounding box center [1206, 437] width 37 height 21
click at [1249, 361] on div "08" at bounding box center [1249, 360] width 37 height 21
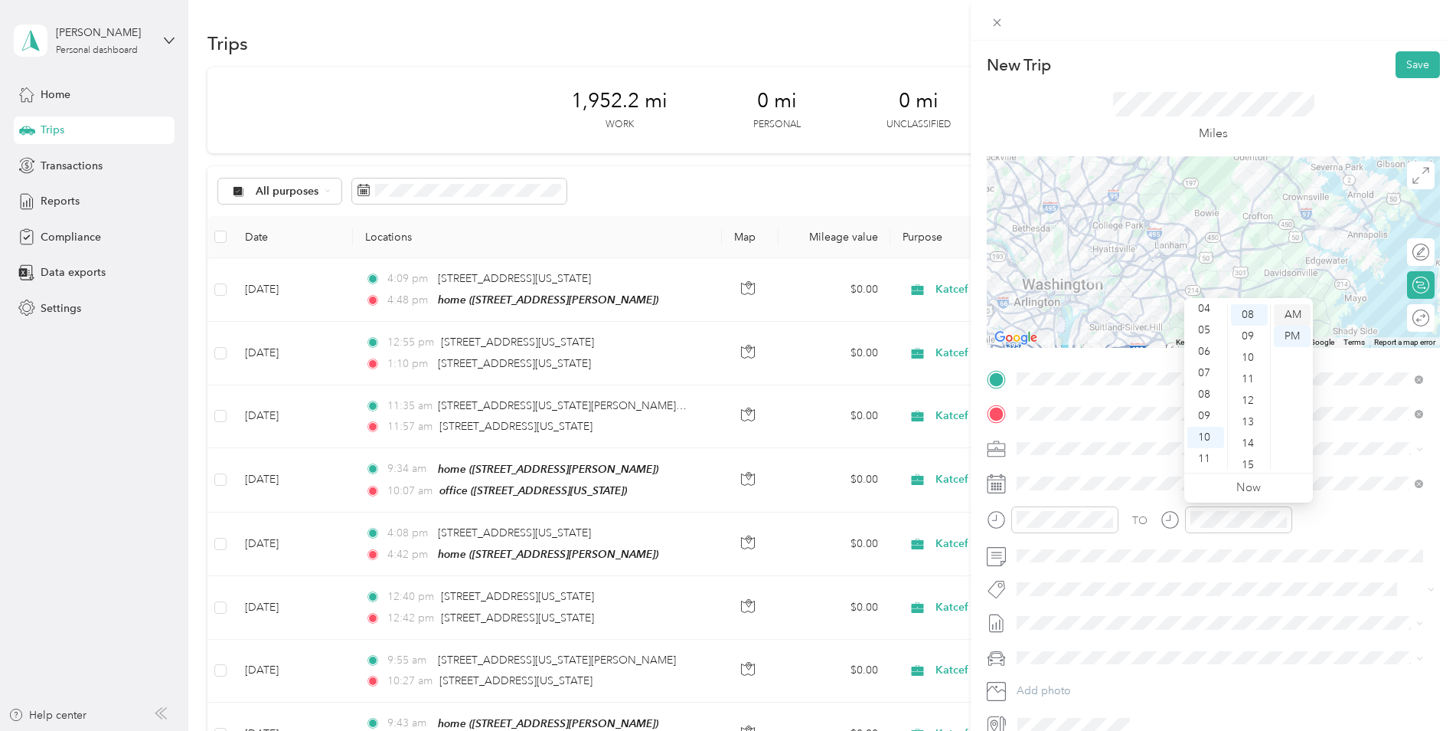
click at [1292, 317] on div "AM" at bounding box center [1292, 314] width 37 height 21
click at [1339, 518] on div "TO" at bounding box center [1213, 525] width 453 height 38
click at [1405, 61] on button "Save" at bounding box center [1418, 64] width 44 height 27
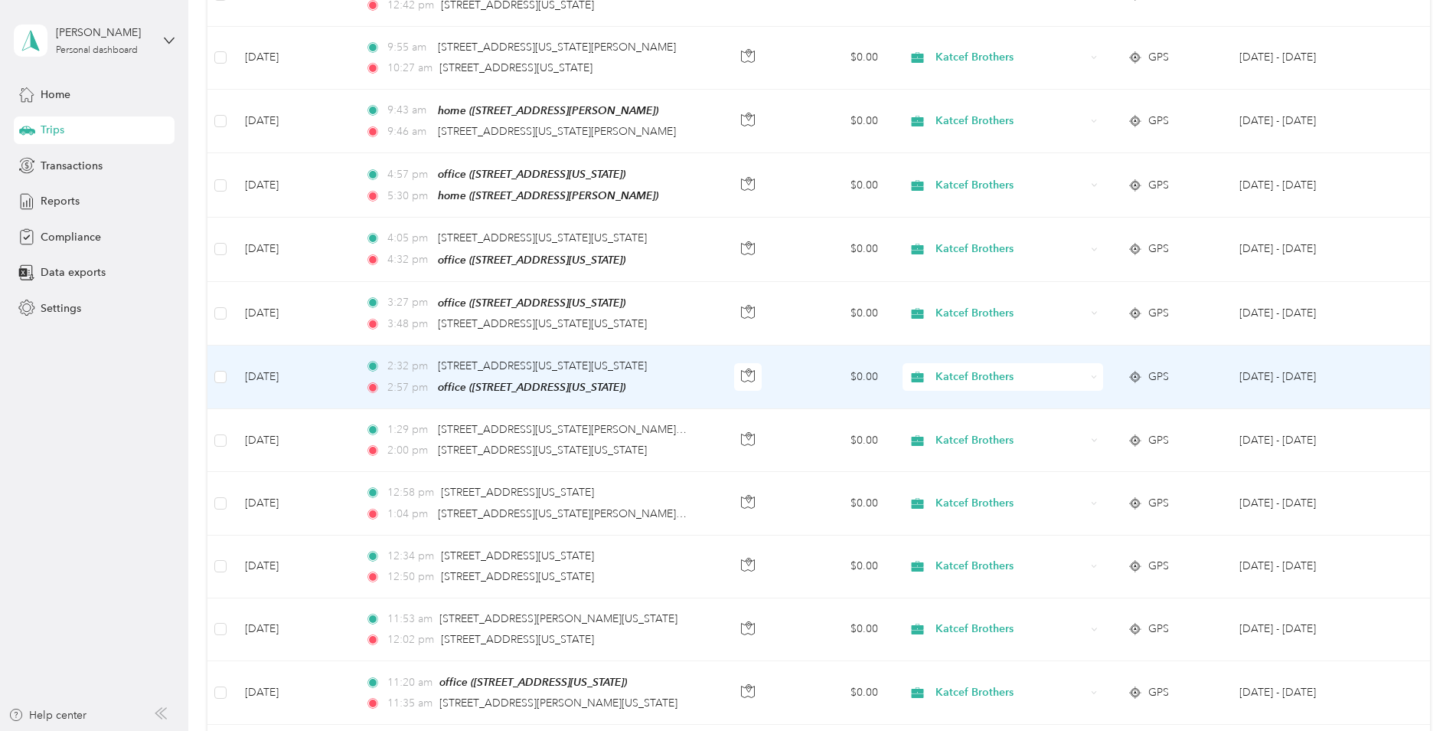
scroll to position [0, 0]
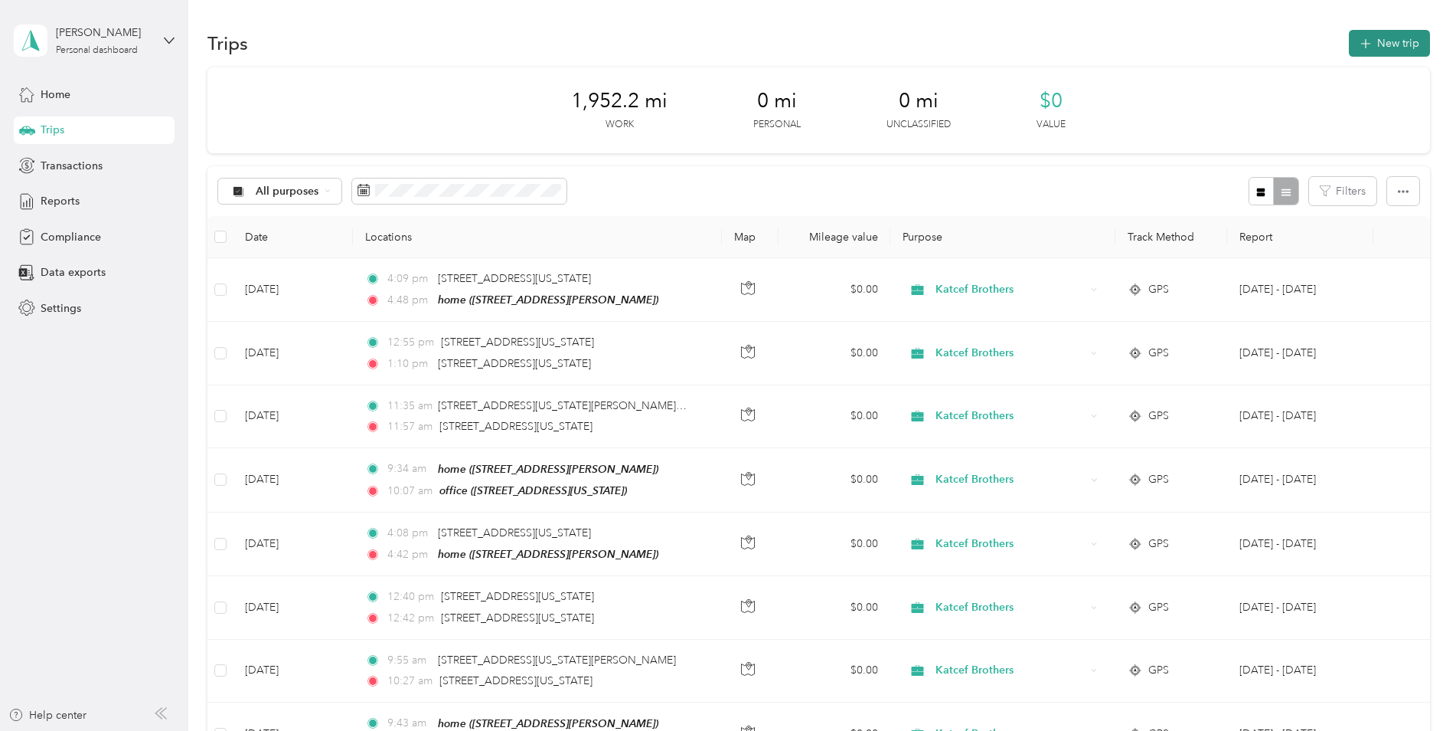
click at [1373, 49] on button "New trip" at bounding box center [1389, 43] width 81 height 27
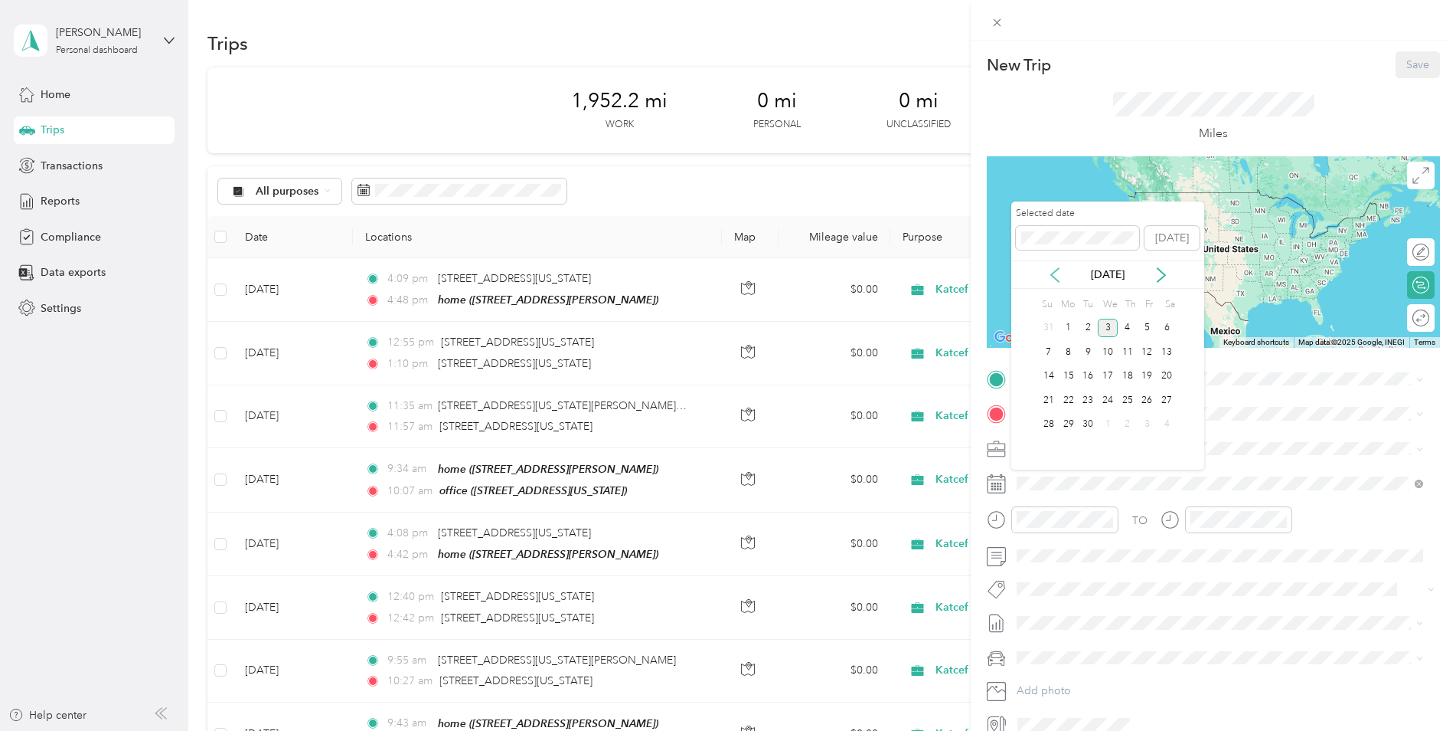
click at [1051, 273] on icon at bounding box center [1055, 274] width 15 height 15
click at [1087, 355] on div "5" at bounding box center [1088, 351] width 20 height 19
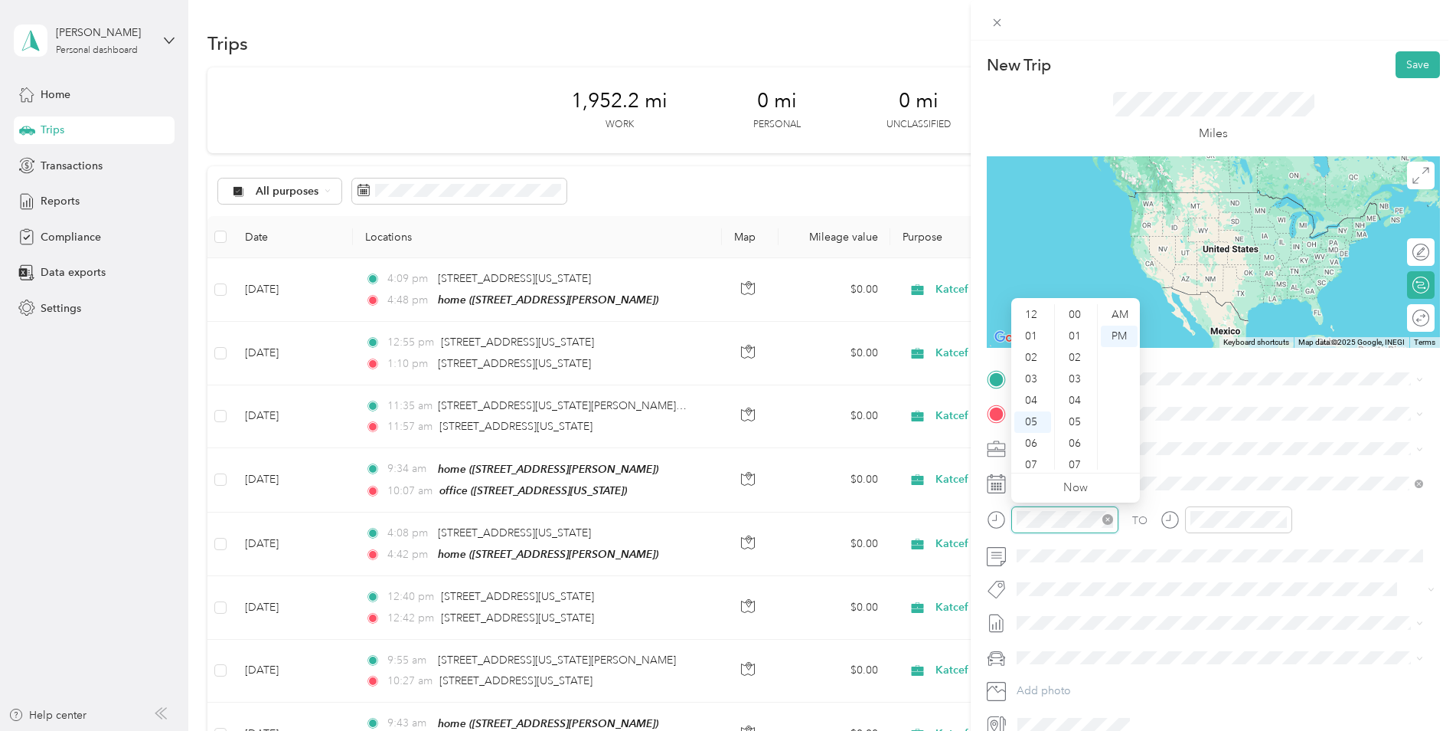
scroll to position [92, 0]
click at [1032, 435] on div "10" at bounding box center [1033, 437] width 37 height 21
click at [1072, 419] on div "57" at bounding box center [1076, 415] width 37 height 21
click at [1110, 313] on div "AM" at bounding box center [1119, 314] width 37 height 21
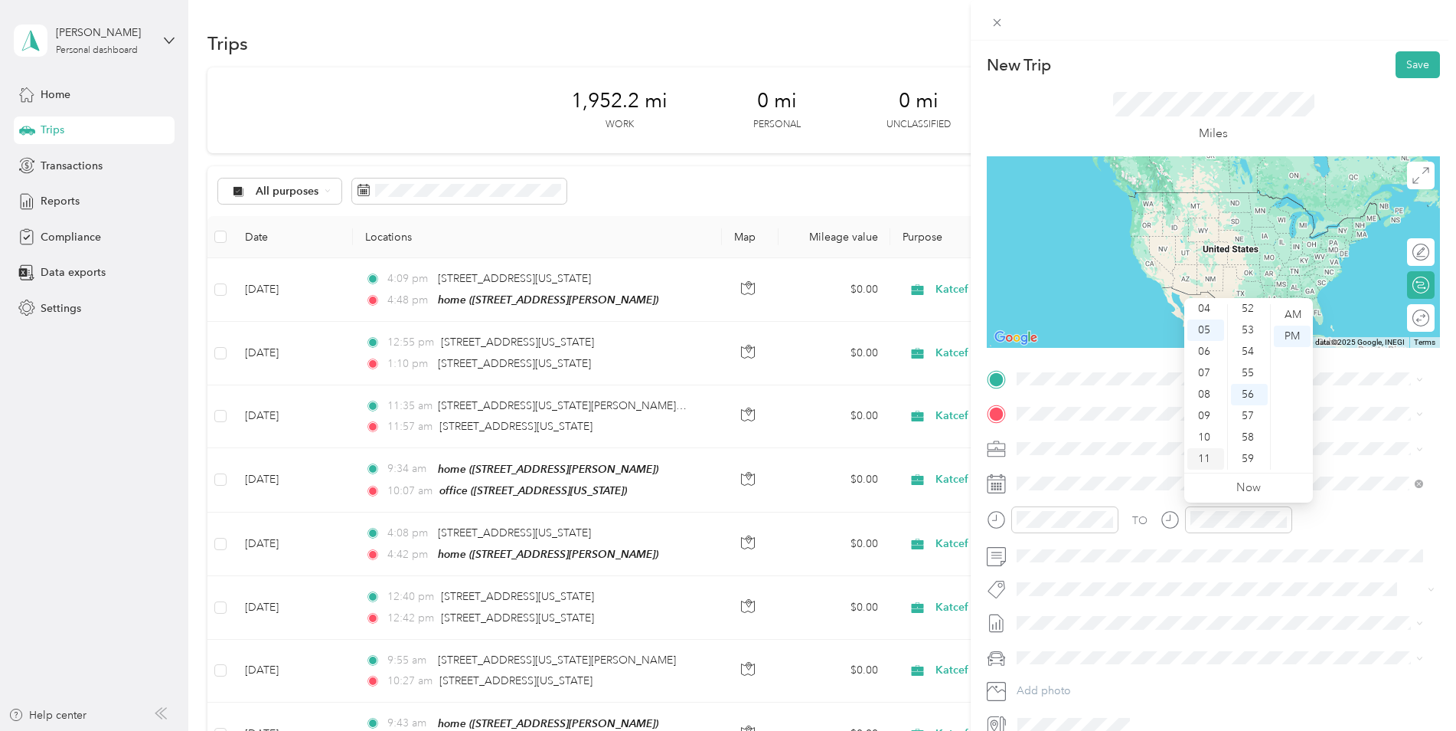
click at [1205, 458] on div "11" at bounding box center [1206, 458] width 37 height 21
click at [1250, 449] on div "23" at bounding box center [1249, 452] width 37 height 21
click at [1283, 315] on div "AM" at bounding box center [1292, 314] width 37 height 21
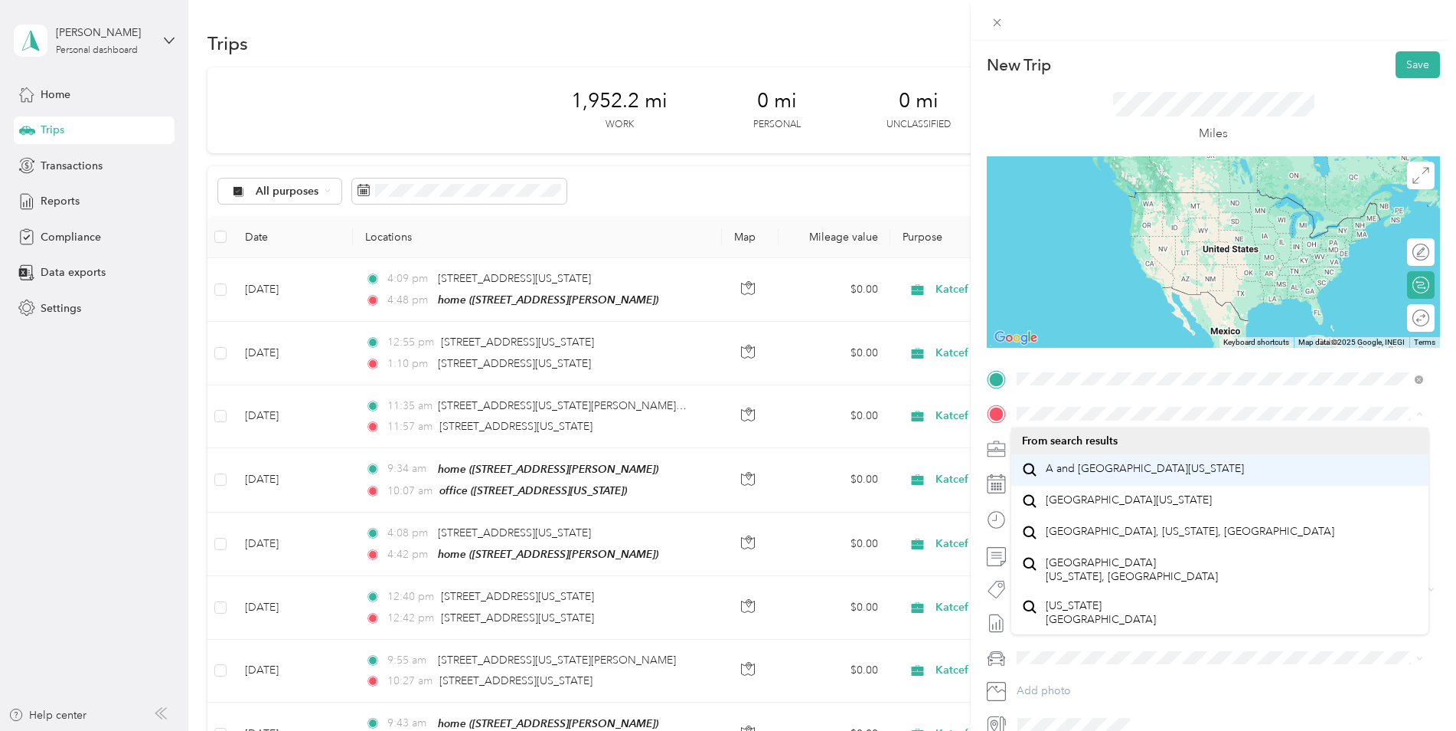
click at [1195, 476] on span "A and [GEOGRAPHIC_DATA][US_STATE]" at bounding box center [1145, 469] width 198 height 14
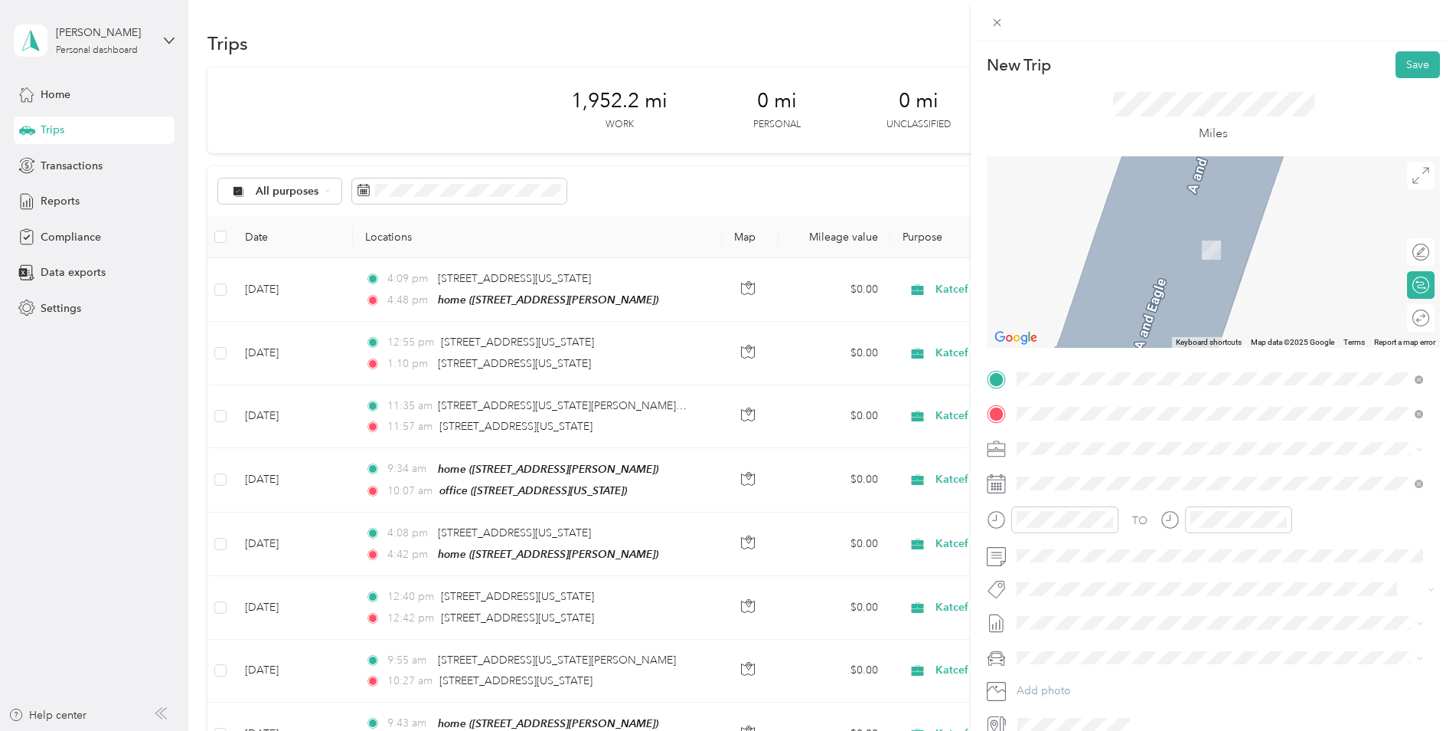
click at [1139, 518] on span "A and [GEOGRAPHIC_DATA][US_STATE]" at bounding box center [1145, 520] width 198 height 14
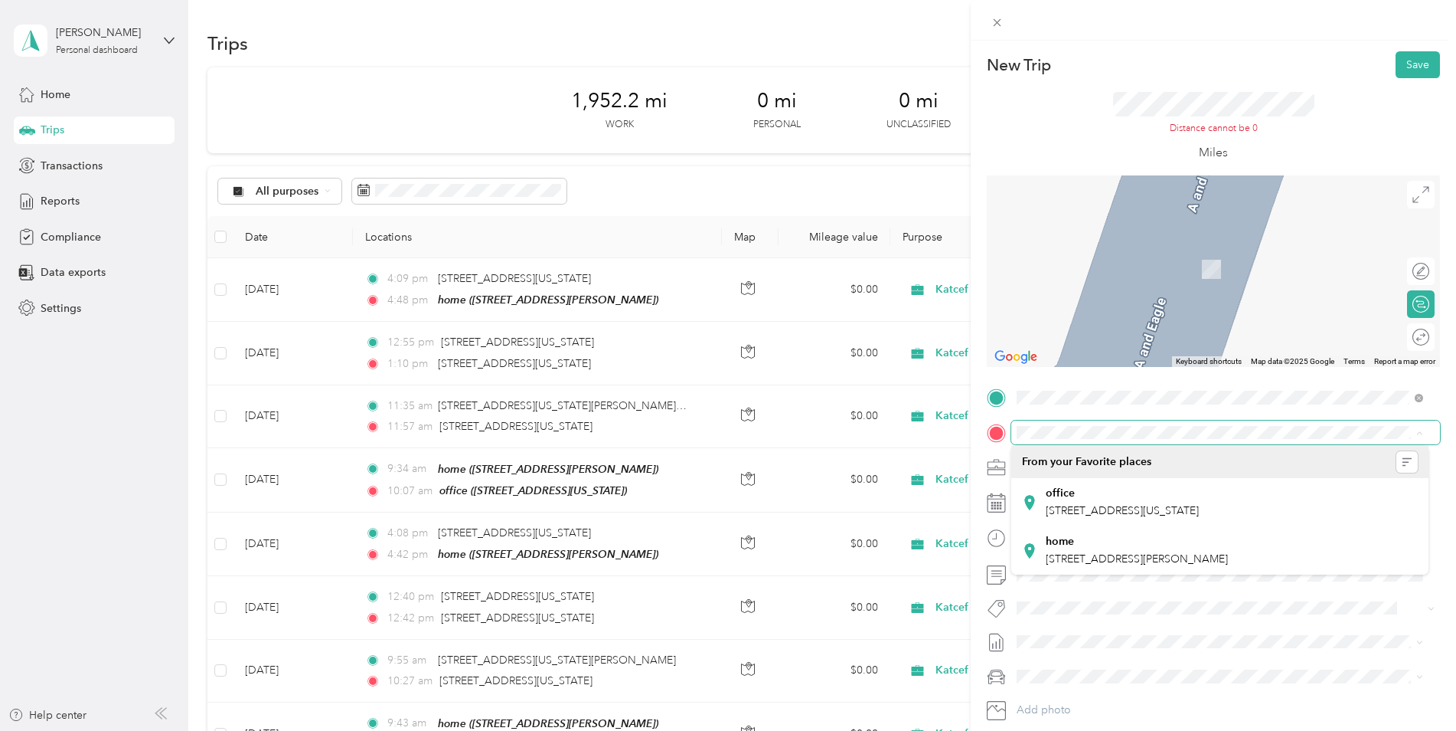
click at [1208, 419] on div "TO Add photo" at bounding box center [1213, 570] width 453 height 370
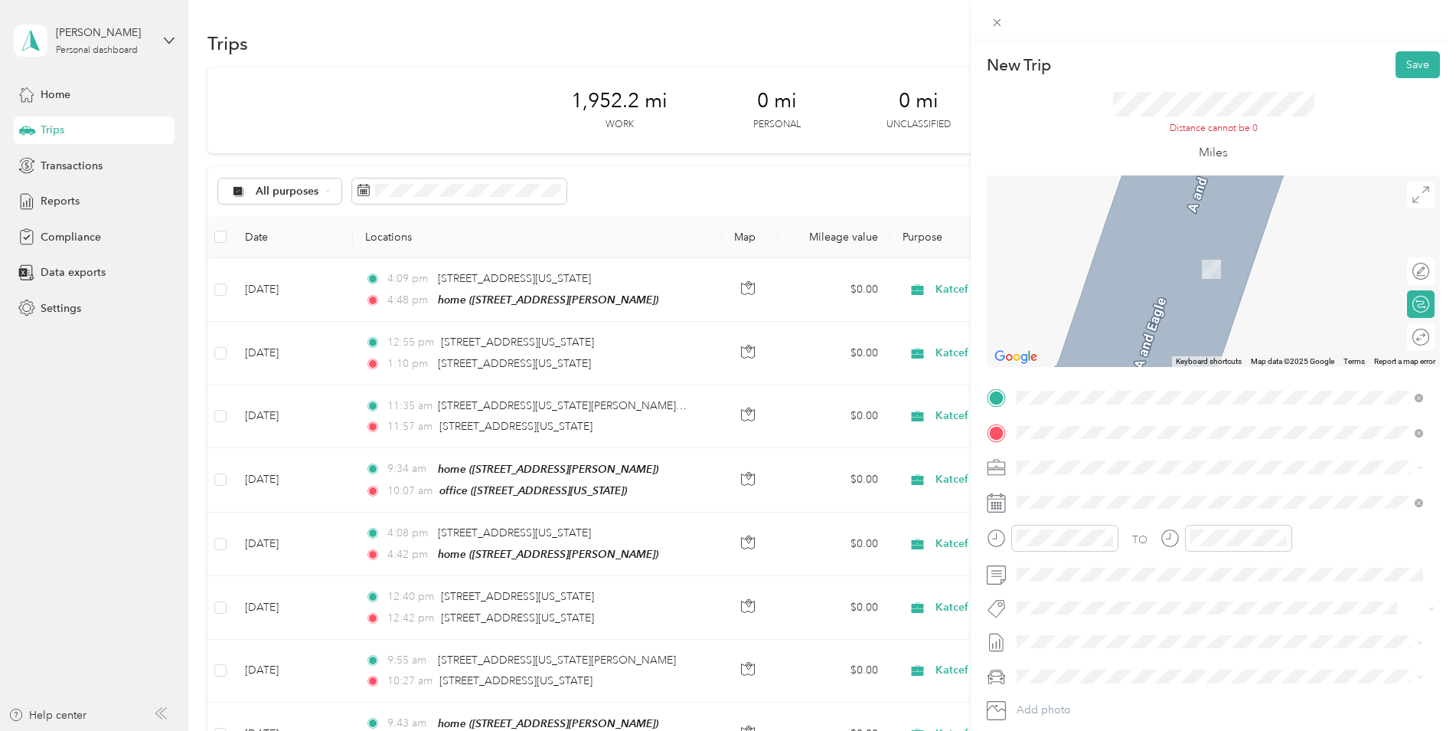
click at [1137, 506] on span "[STREET_ADDRESS][PERSON_NAME]" at bounding box center [1137, 510] width 182 height 13
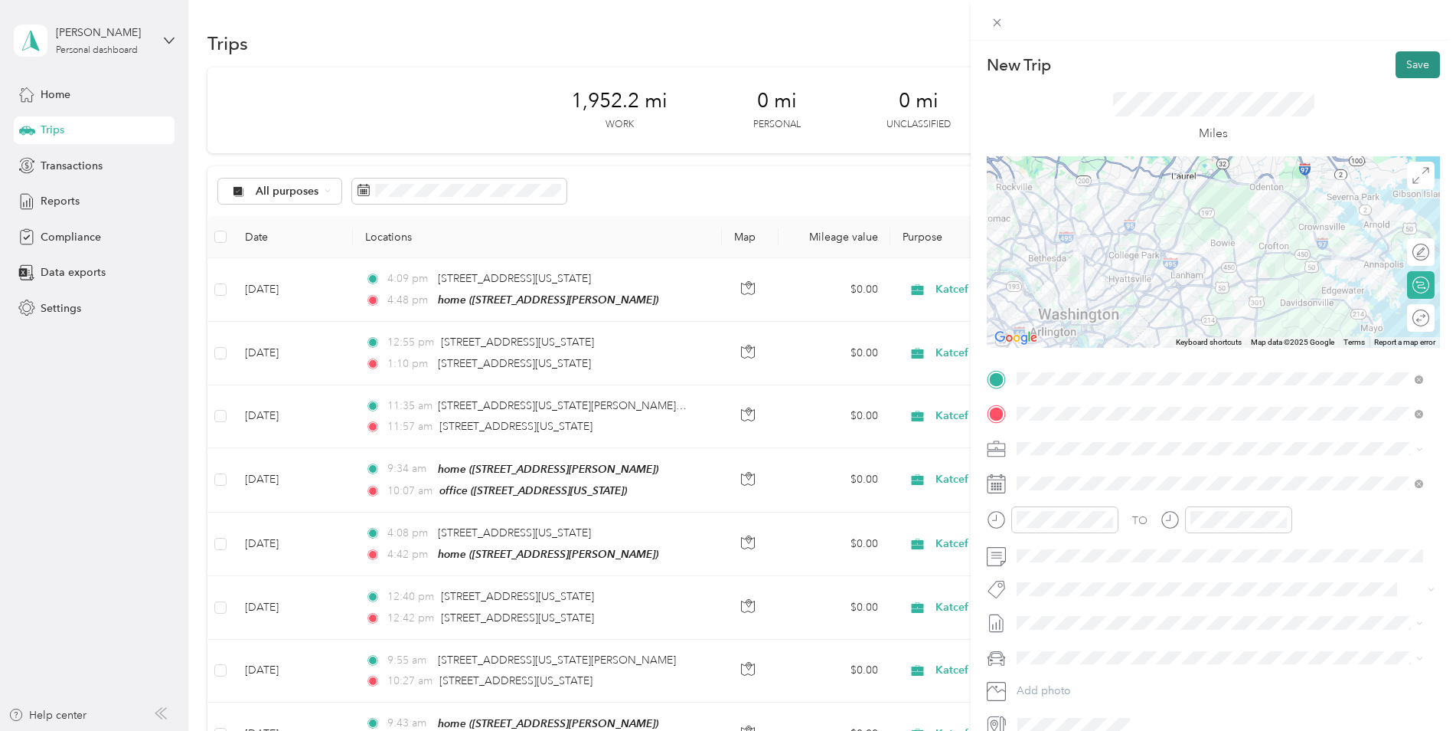
click at [1396, 66] on button "Save" at bounding box center [1418, 64] width 44 height 27
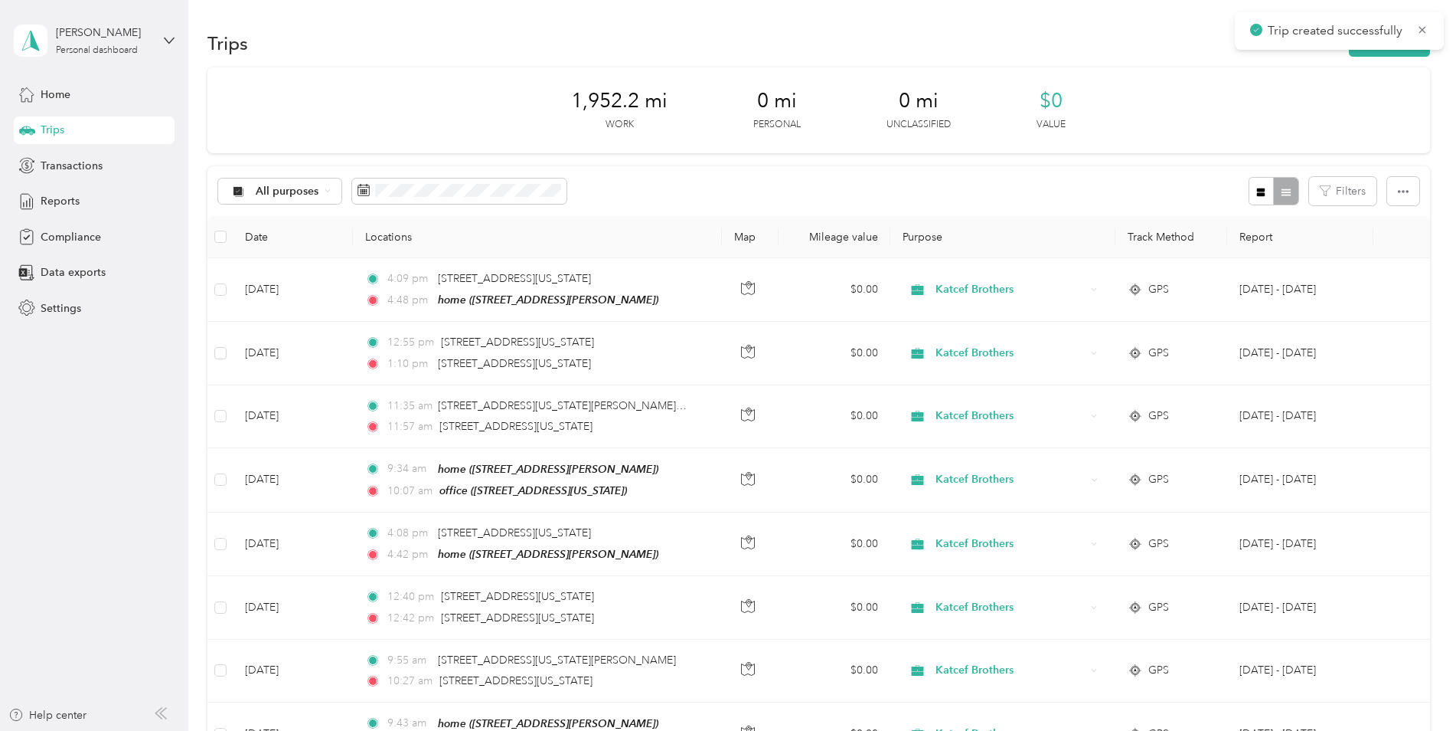
drag, startPoint x: 1297, startPoint y: 61, endPoint x: 1306, endPoint y: 60, distance: 9.2
click at [1375, 54] on button "New trip" at bounding box center [1389, 43] width 81 height 27
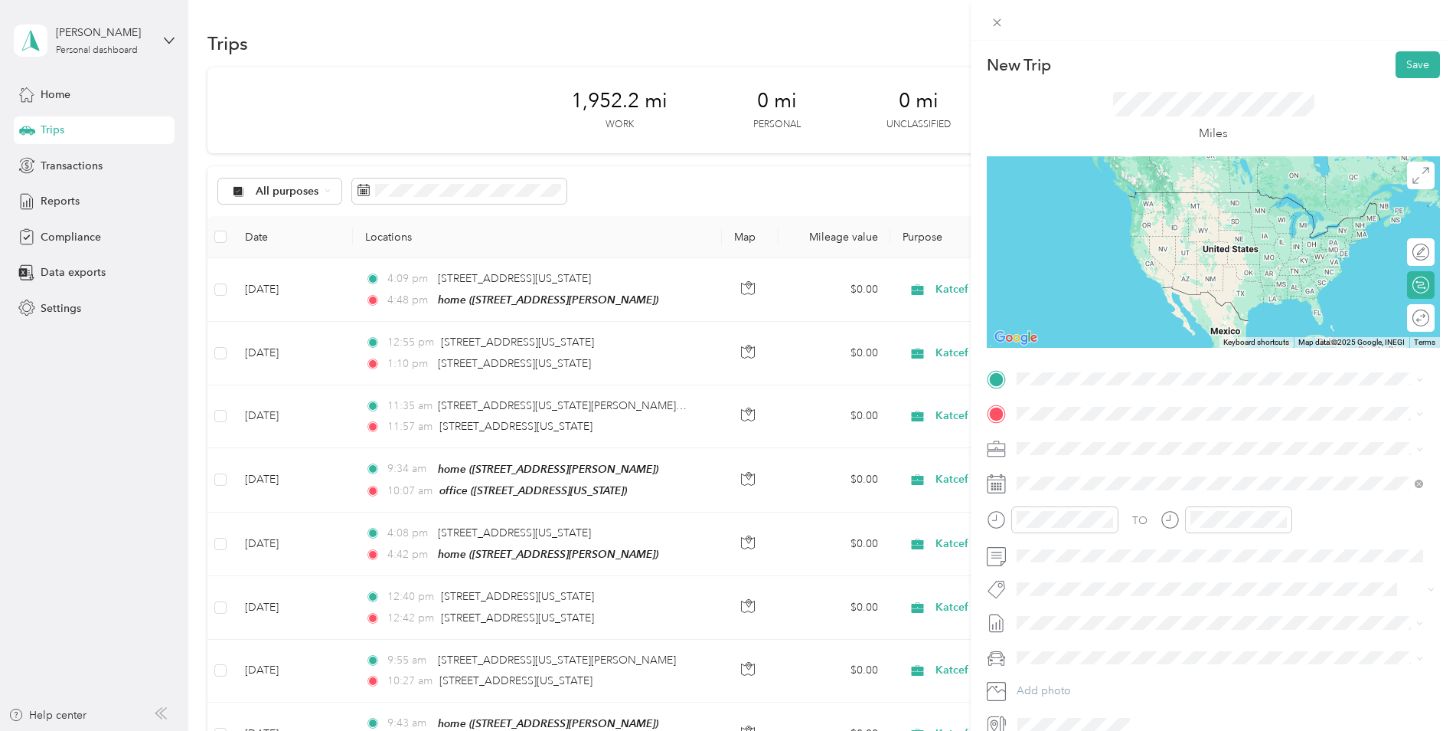
click at [1176, 446] on div "home 1010 N Noyes Dr, 20910, Silver Spring, MD, United States" at bounding box center [1137, 446] width 182 height 32
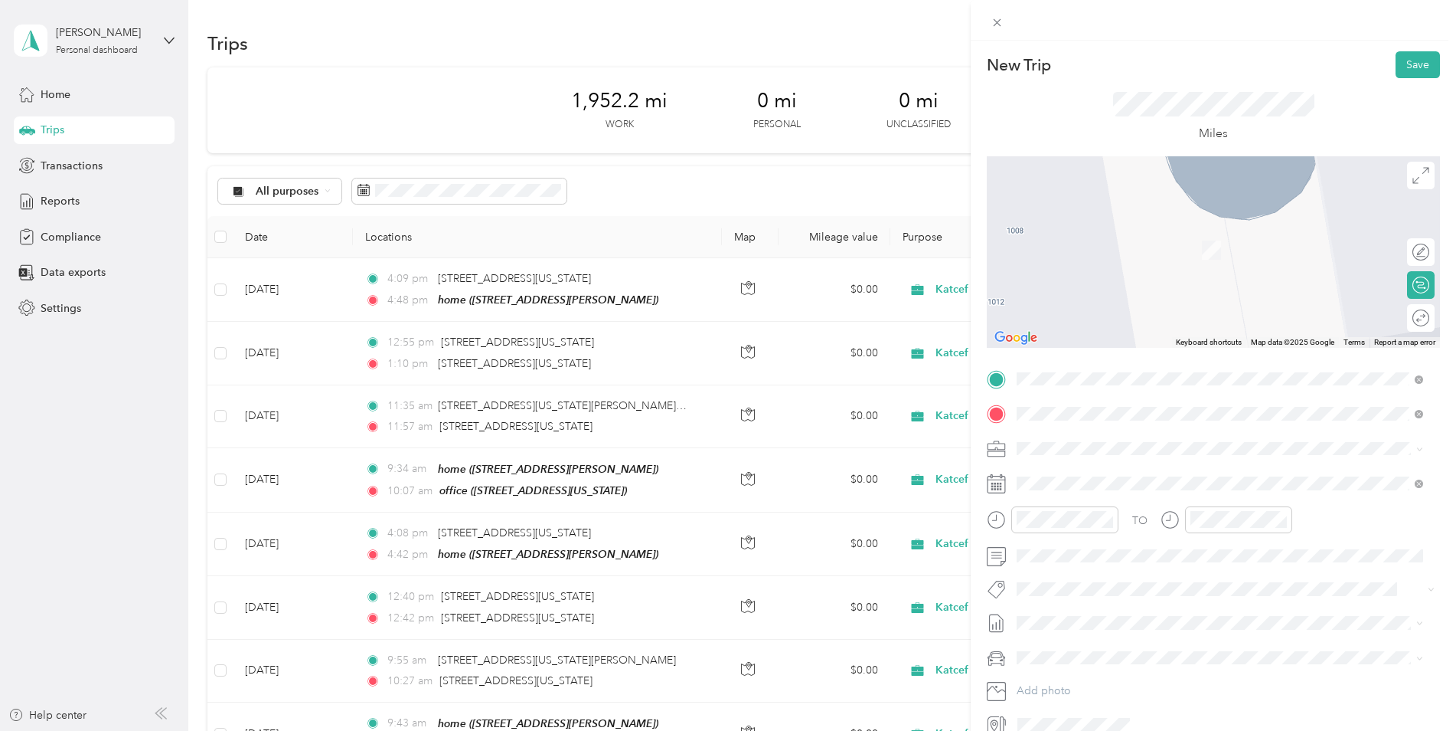
click at [1109, 479] on div "office [STREET_ADDRESS][US_STATE]" at bounding box center [1122, 483] width 153 height 32
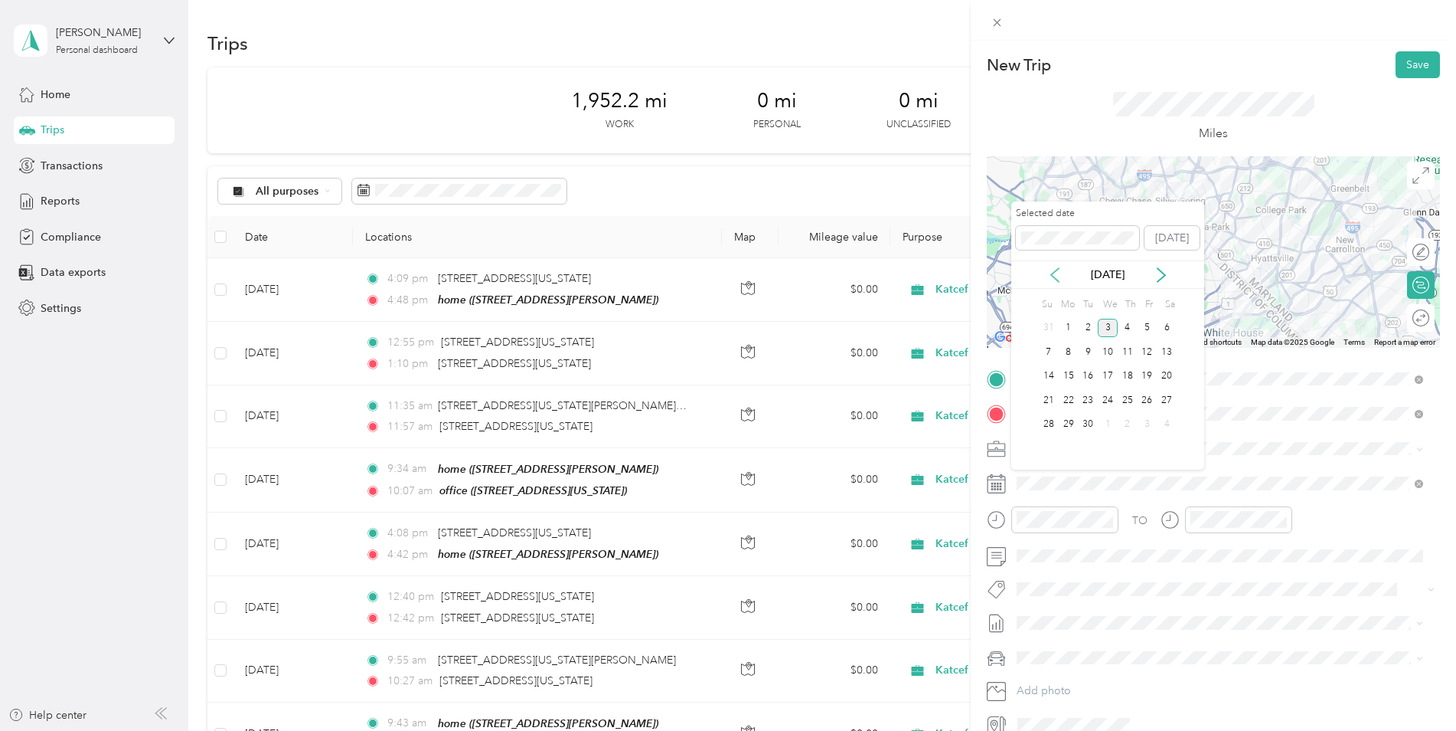
click at [1048, 270] on icon at bounding box center [1055, 274] width 15 height 15
click at [1087, 353] on div "5" at bounding box center [1088, 351] width 20 height 19
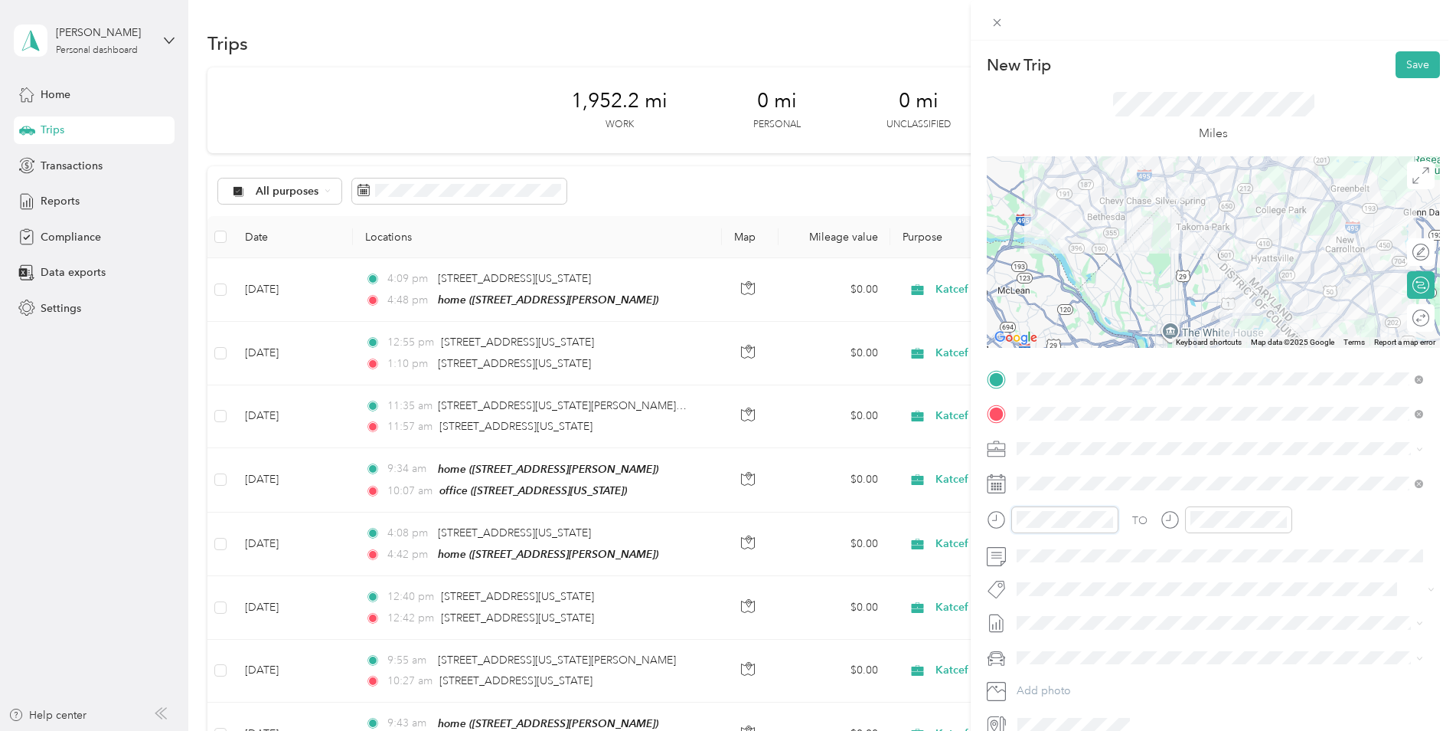
scroll to position [1121, 0]
click at [1031, 454] on div "11" at bounding box center [1033, 458] width 37 height 21
click at [1073, 399] on div "56" at bounding box center [1076, 394] width 37 height 21
click at [1203, 317] on div "12" at bounding box center [1206, 314] width 37 height 21
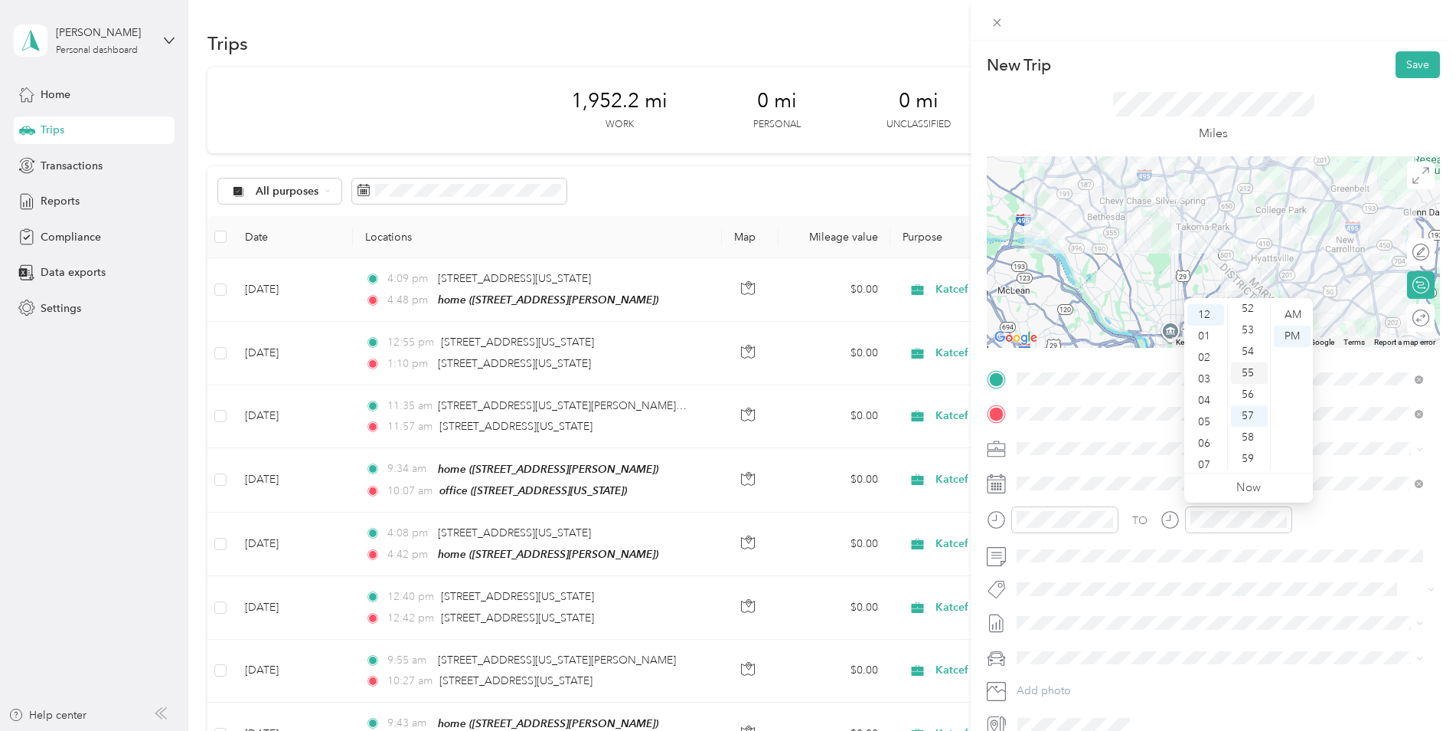
scroll to position [585, 0]
click at [1250, 414] on div "32" at bounding box center [1249, 415] width 37 height 21
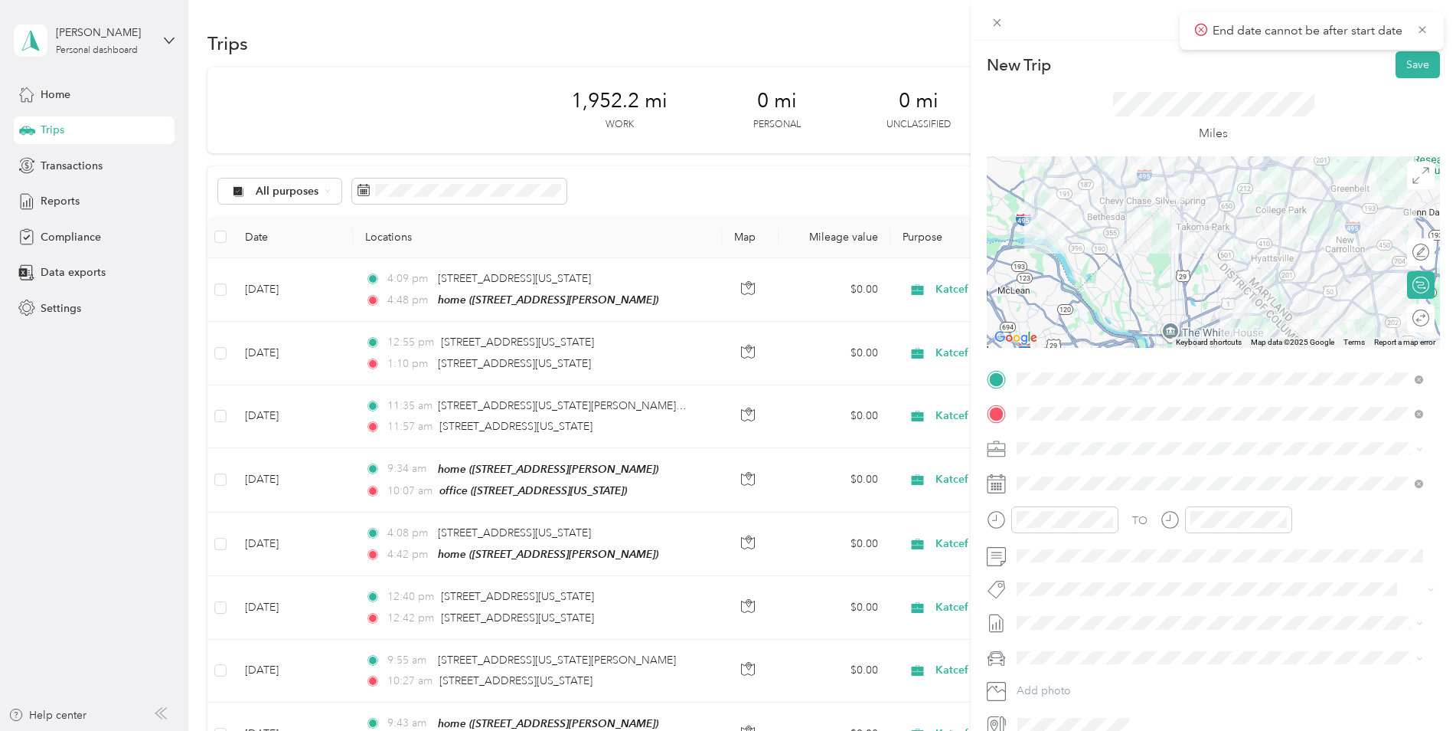
click at [1335, 513] on div "TO" at bounding box center [1213, 525] width 453 height 38
click at [1268, 509] on div at bounding box center [1238, 519] width 107 height 27
click at [1200, 313] on div "12" at bounding box center [1206, 314] width 37 height 21
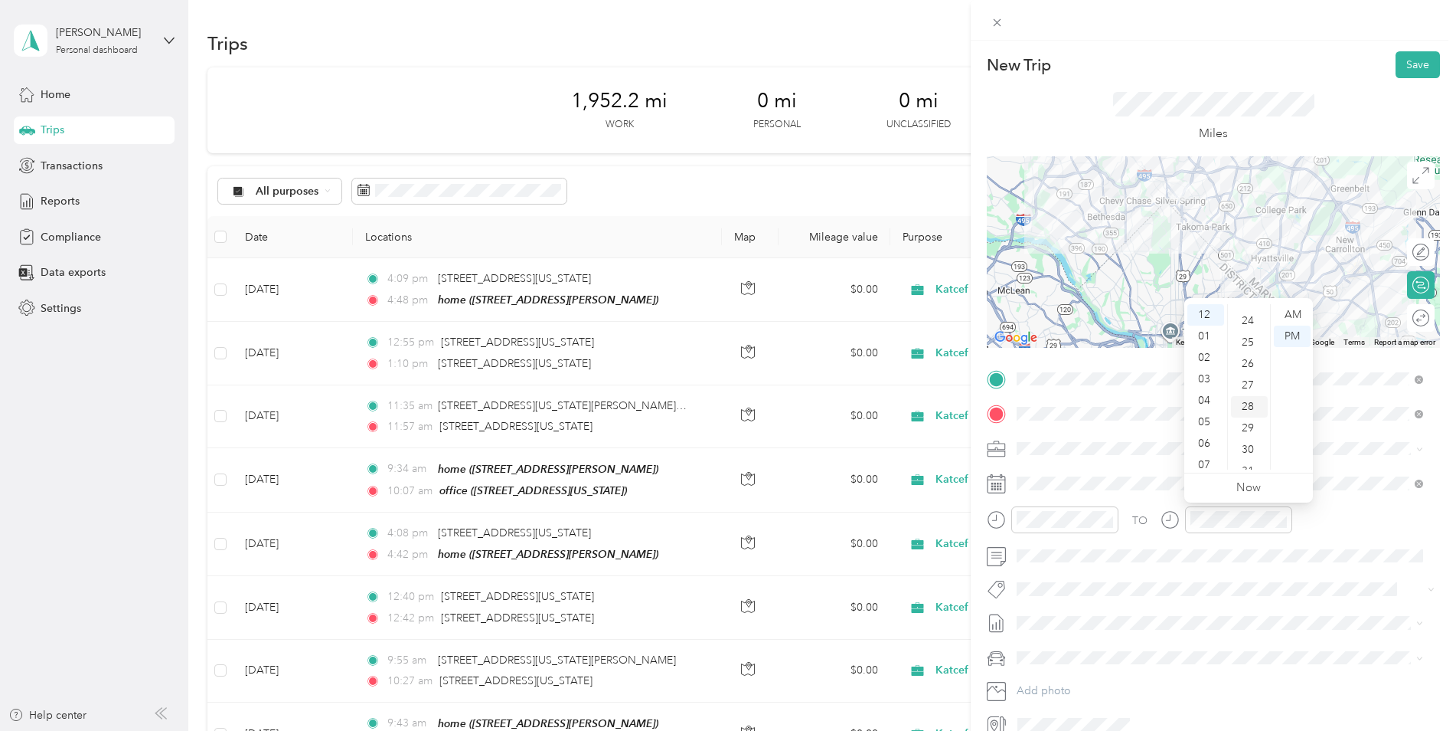
click at [1248, 404] on div "28" at bounding box center [1249, 406] width 37 height 21
click at [1288, 332] on div "PM" at bounding box center [1292, 335] width 37 height 21
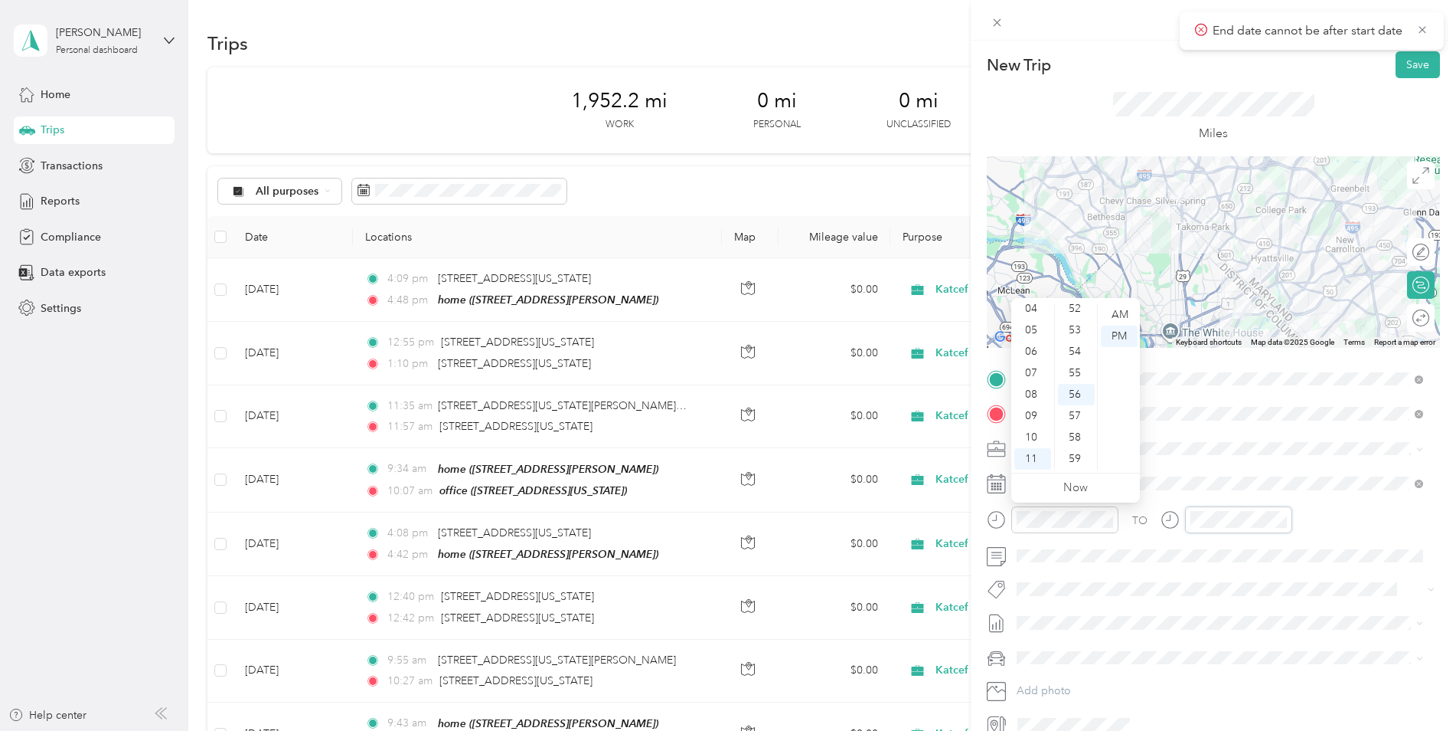
scroll to position [1121, 0]
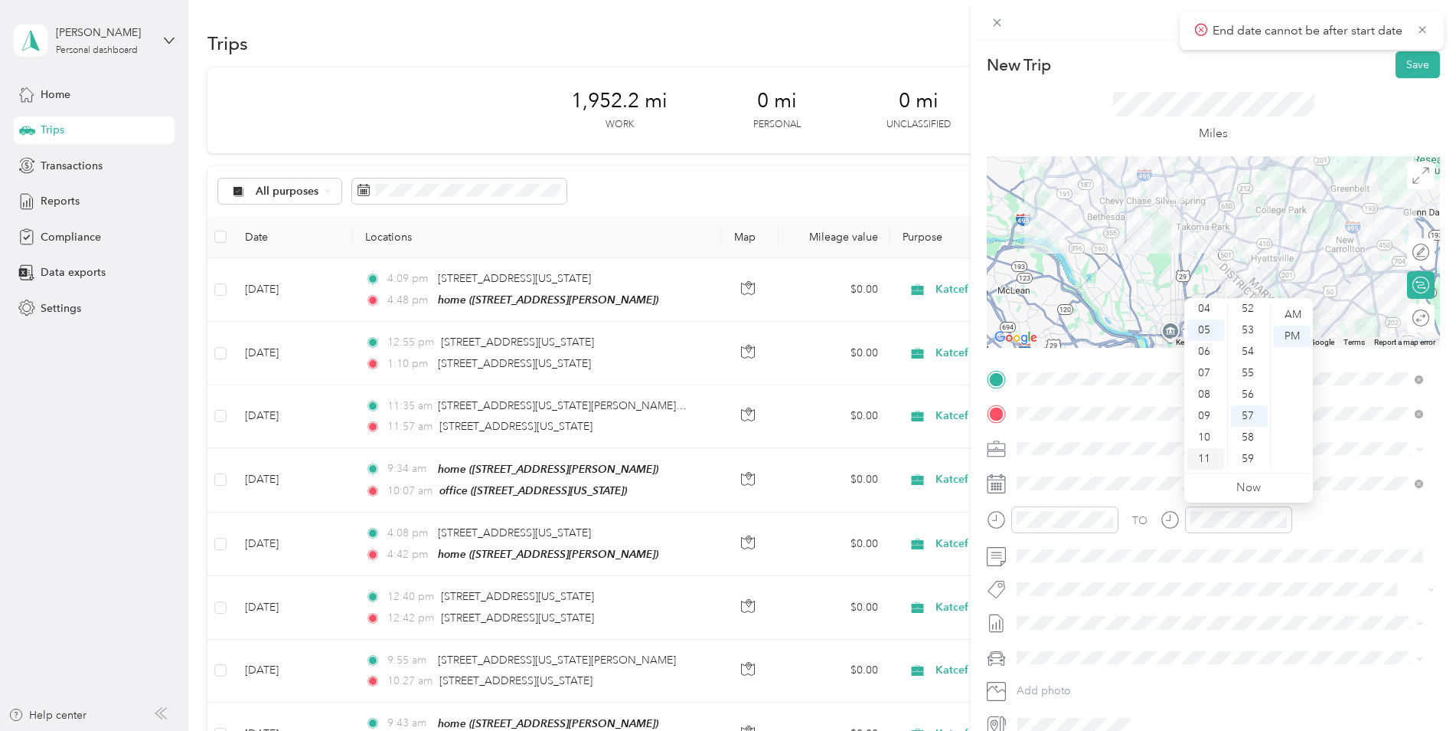
click at [1200, 461] on div "11" at bounding box center [1206, 458] width 37 height 21
click at [1203, 312] on div "12" at bounding box center [1206, 314] width 37 height 21
click at [1244, 354] on div "29" at bounding box center [1249, 351] width 37 height 21
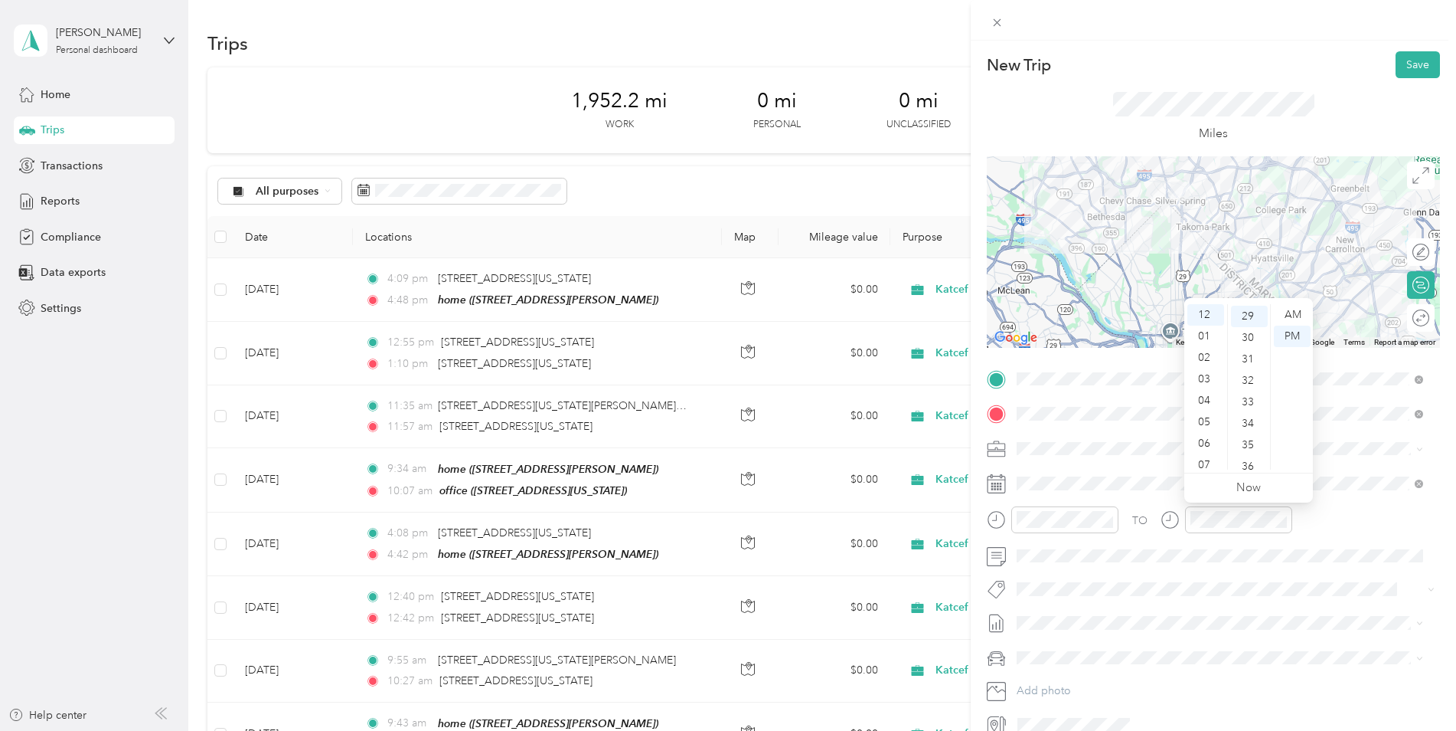
scroll to position [622, 0]
click at [1294, 338] on div "PM" at bounding box center [1292, 335] width 37 height 21
click at [1287, 610] on span at bounding box center [1226, 622] width 429 height 25
click at [1292, 339] on div "PM" at bounding box center [1292, 335] width 37 height 21
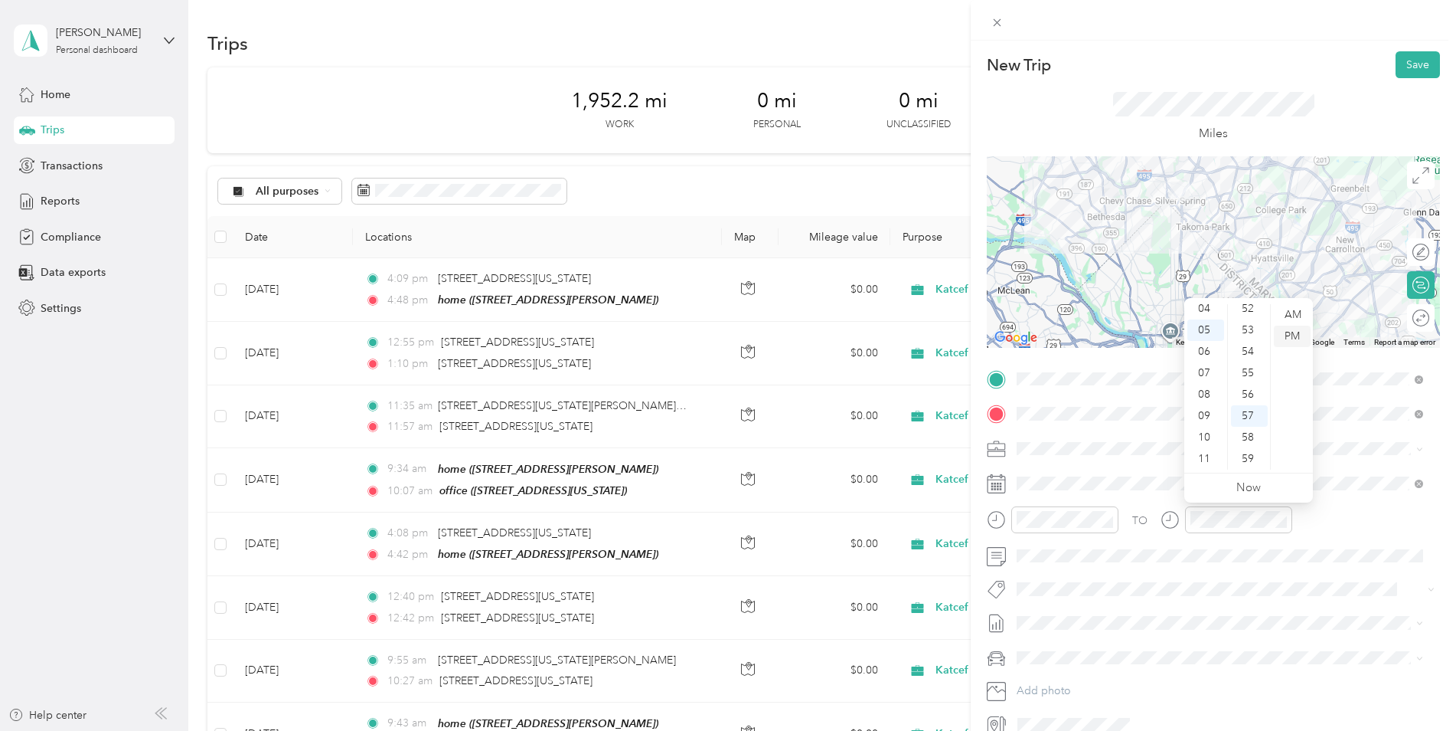
click at [1292, 339] on div "PM" at bounding box center [1292, 335] width 37 height 21
click at [1208, 313] on div "12" at bounding box center [1206, 314] width 37 height 21
click at [1247, 387] on div "27" at bounding box center [1249, 384] width 37 height 21
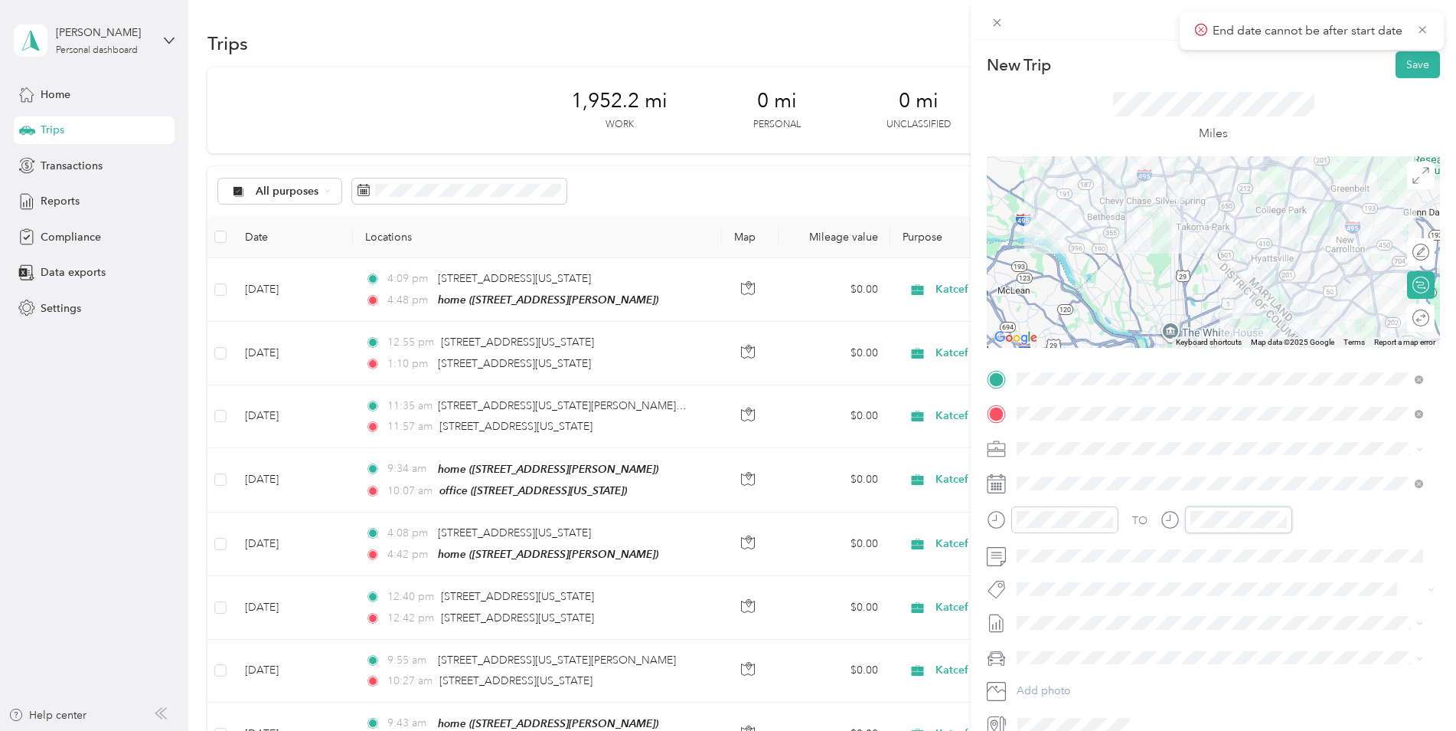
scroll to position [1121, 0]
click at [1246, 486] on link "Now" at bounding box center [1249, 487] width 25 height 15
click at [1120, 316] on div "AM" at bounding box center [1119, 314] width 37 height 21
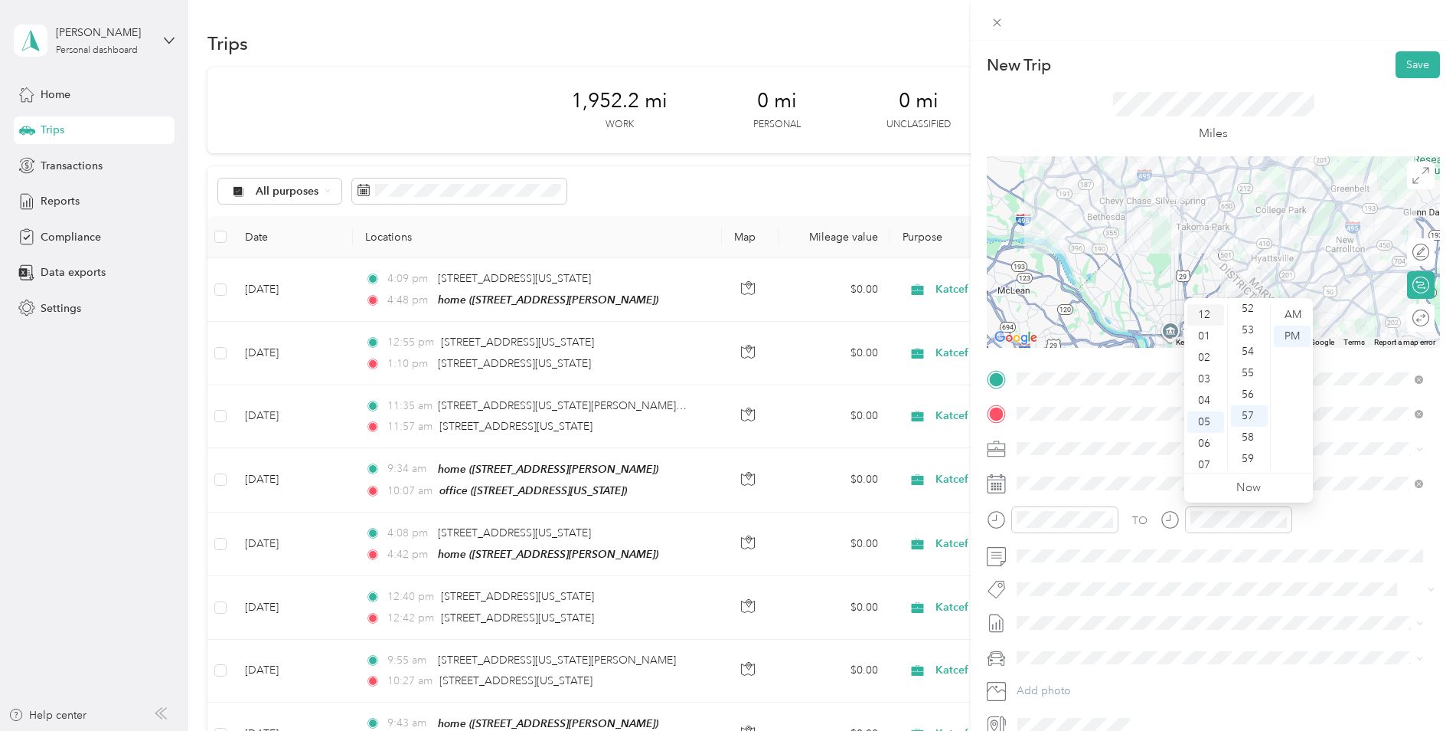
click at [1202, 315] on div "12" at bounding box center [1206, 314] width 37 height 21
click at [1244, 362] on div "33" at bounding box center [1249, 360] width 37 height 21
click at [1311, 518] on div "TO" at bounding box center [1213, 525] width 453 height 38
click at [1400, 70] on button "Save" at bounding box center [1418, 64] width 44 height 27
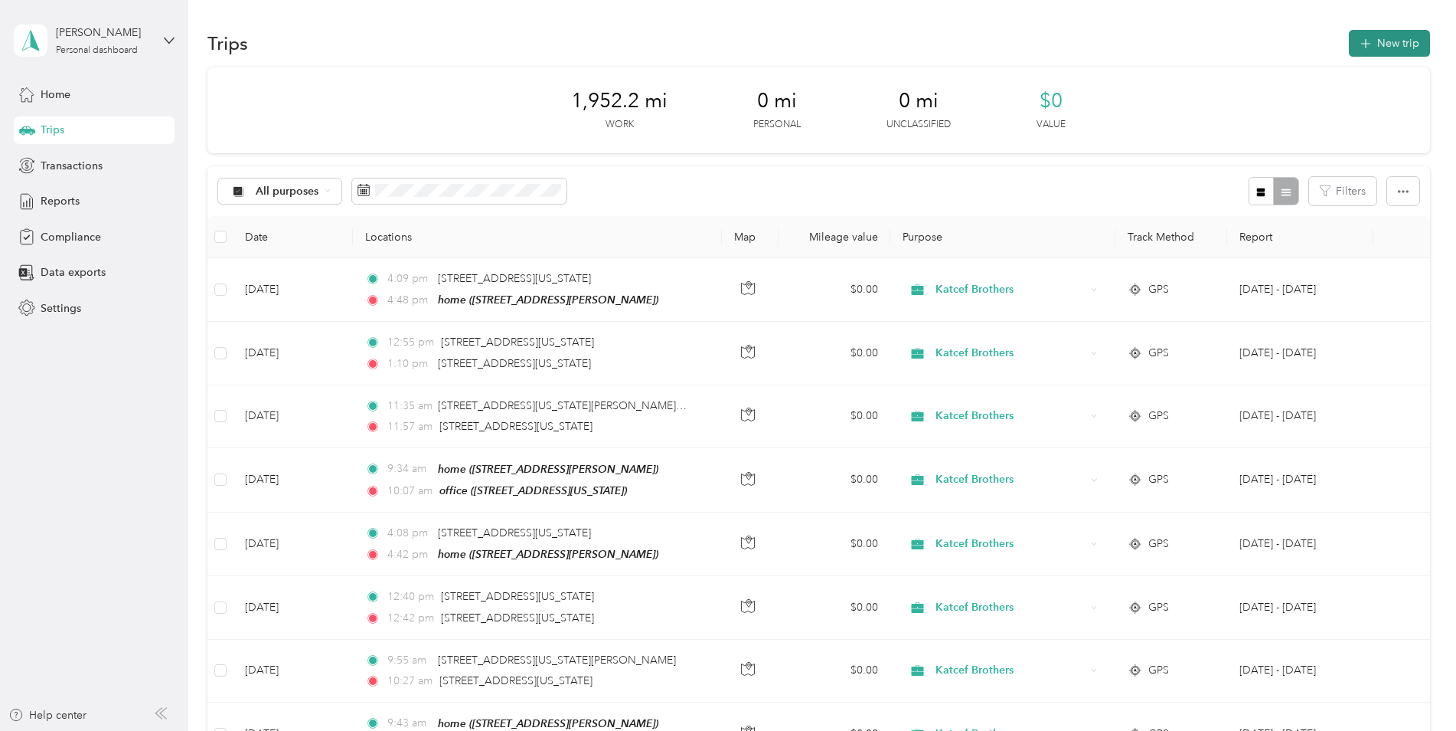
click at [1371, 42] on button "New trip" at bounding box center [1389, 43] width 81 height 27
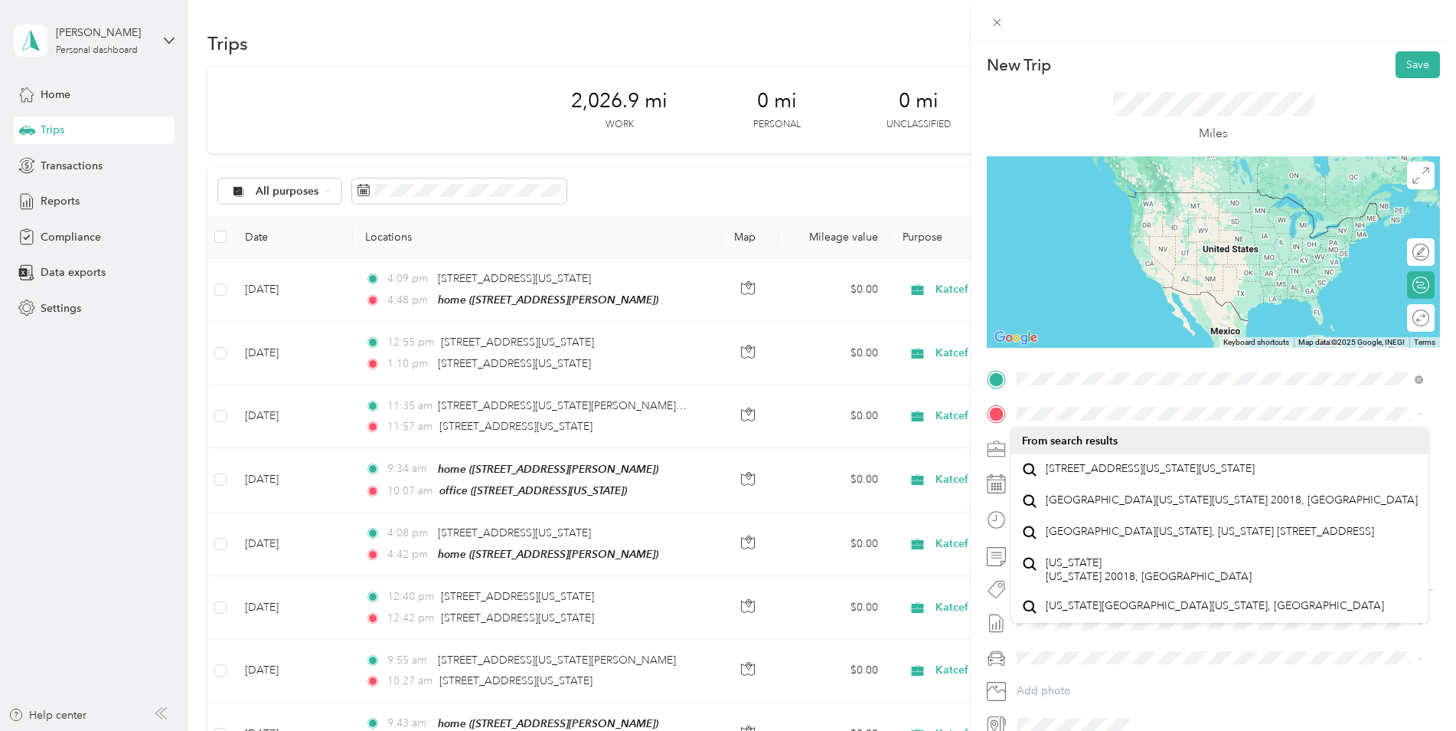
click at [1443, 563] on form "New Trip Save This trip cannot be edited because it is either under review, app…" at bounding box center [1213, 393] width 485 height 685
click at [1064, 385] on span at bounding box center [1226, 379] width 429 height 25
click at [1109, 358] on div "New Trip Save This trip cannot be edited because it is either under review, app…" at bounding box center [1213, 393] width 453 height 685
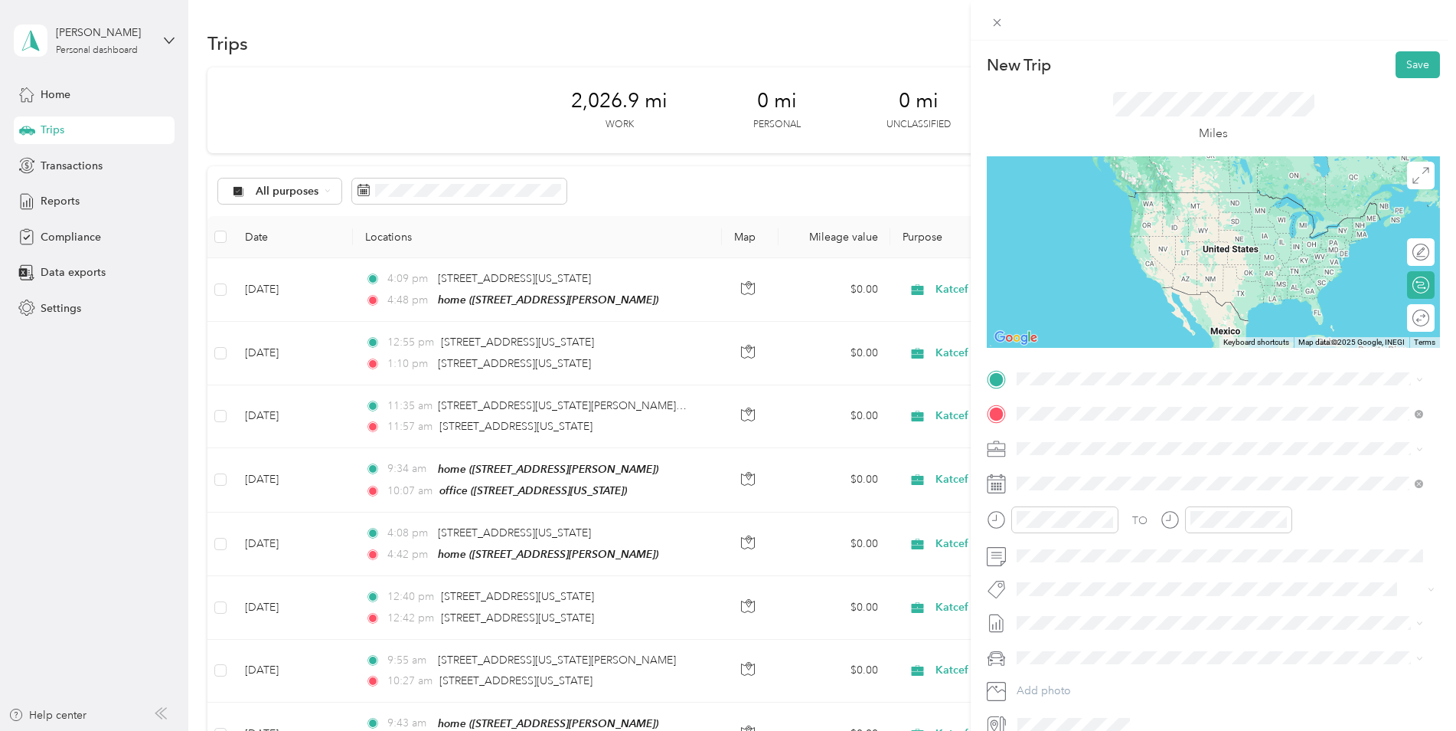
click at [1111, 553] on span "A and [GEOGRAPHIC_DATA][US_STATE]" at bounding box center [1145, 555] width 198 height 14
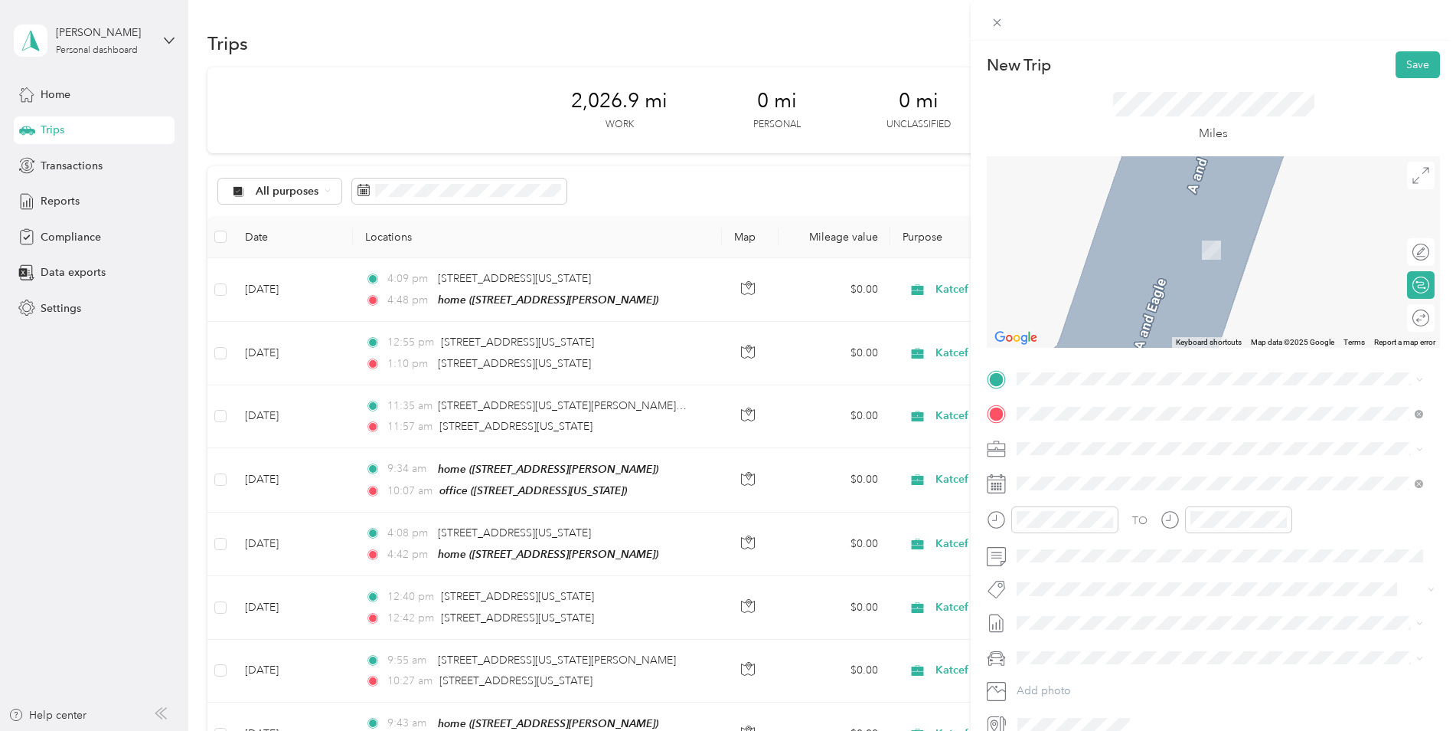
click at [995, 451] on icon at bounding box center [996, 452] width 17 height 5
click at [1082, 439] on div "home" at bounding box center [1137, 440] width 182 height 14
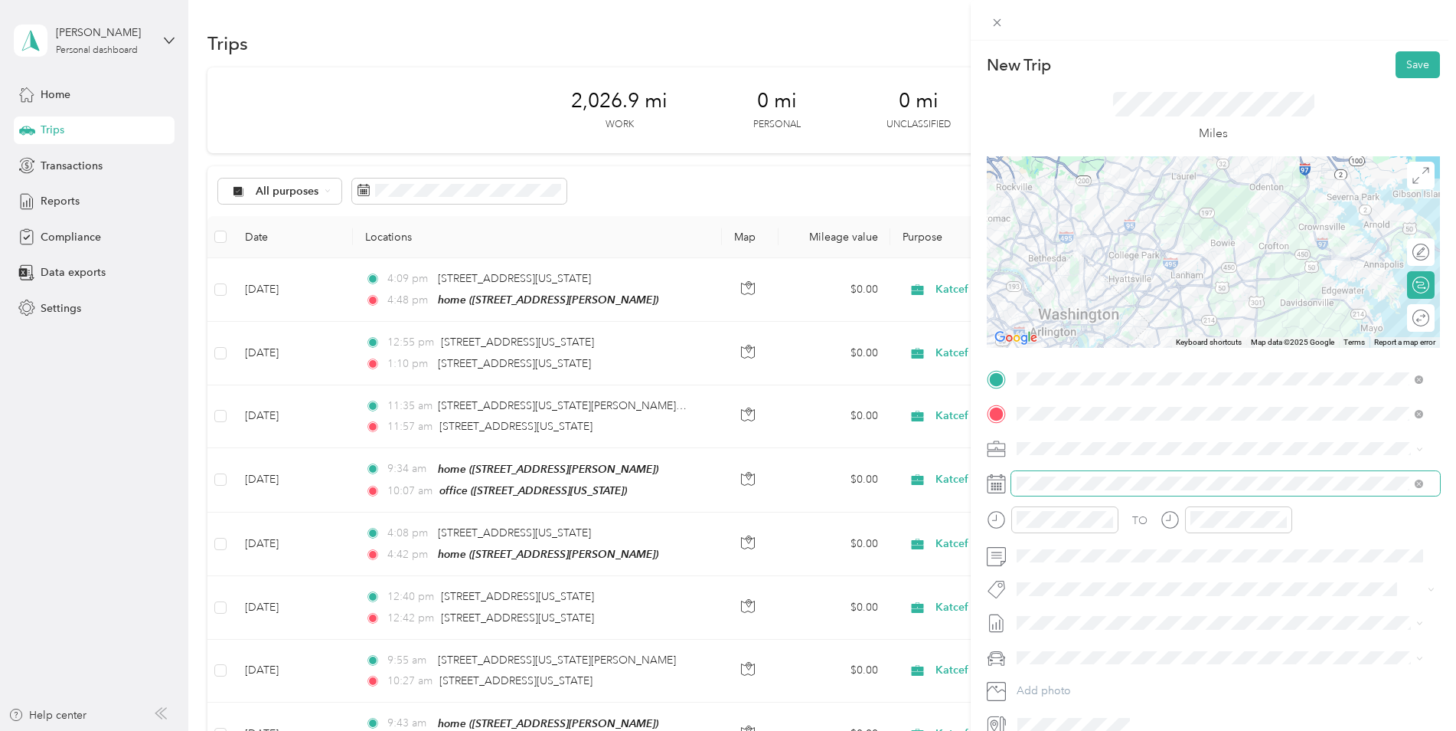
click at [1072, 474] on span at bounding box center [1226, 483] width 429 height 25
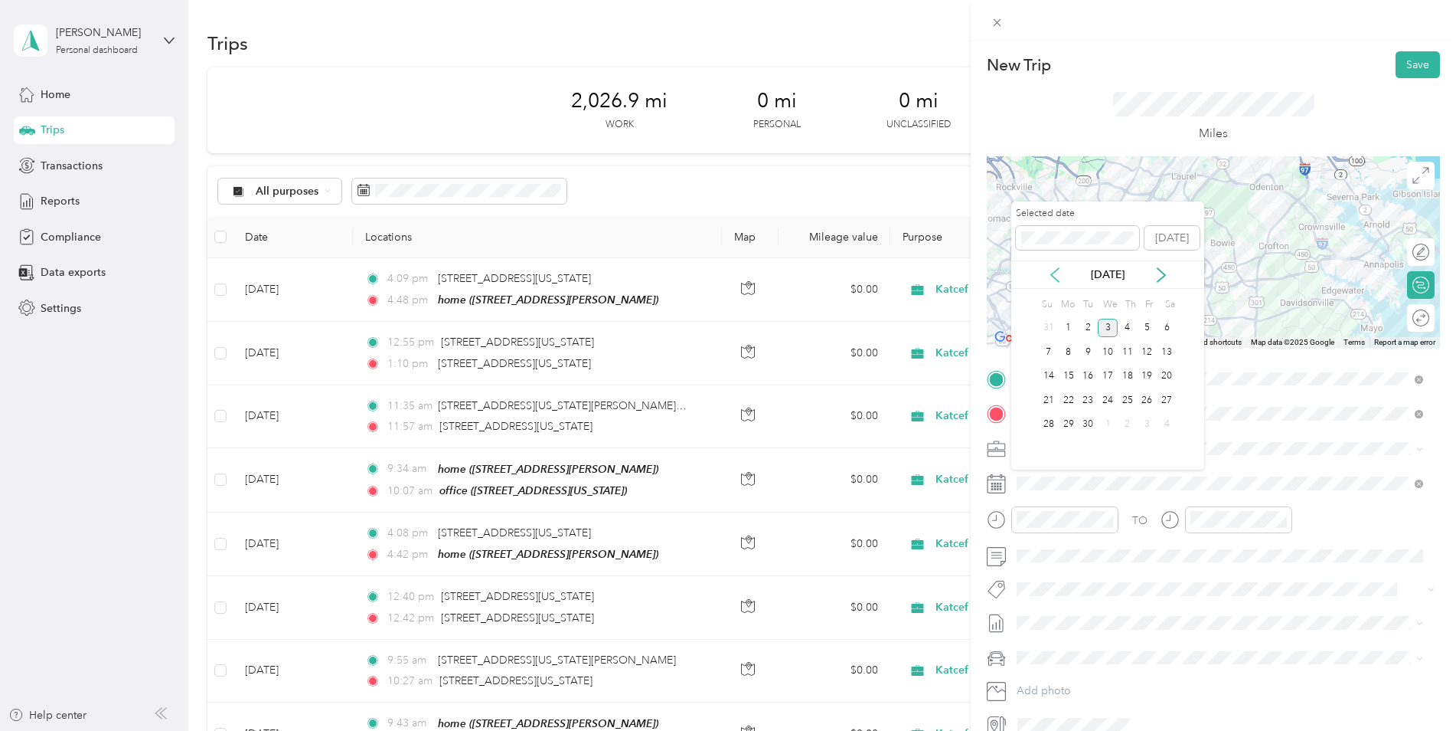
click at [1061, 282] on icon at bounding box center [1055, 274] width 15 height 15
click at [1159, 283] on div "Jul 2025" at bounding box center [1108, 274] width 193 height 28
click at [1162, 270] on icon at bounding box center [1161, 274] width 15 height 15
click at [1081, 371] on div "12" at bounding box center [1088, 376] width 20 height 19
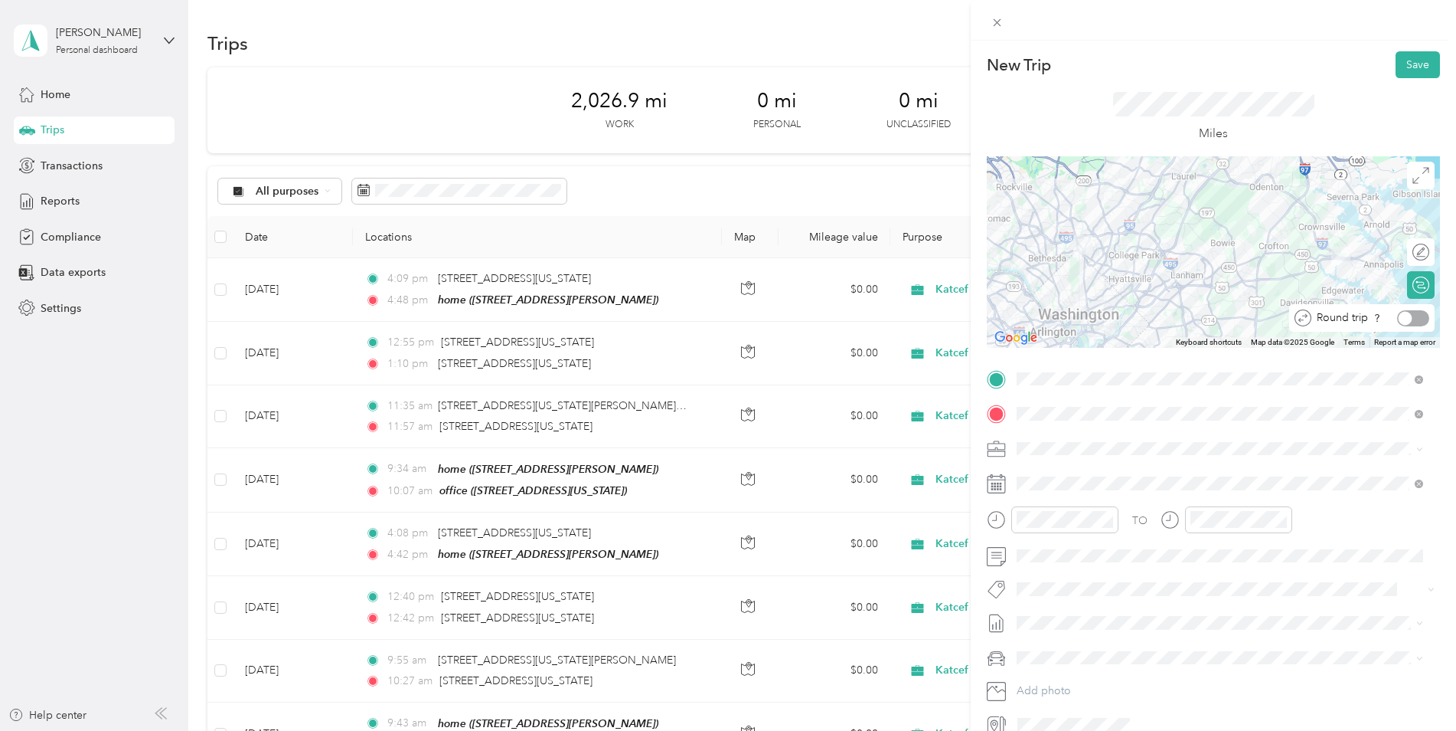
click at [1409, 319] on div at bounding box center [1414, 318] width 32 height 16
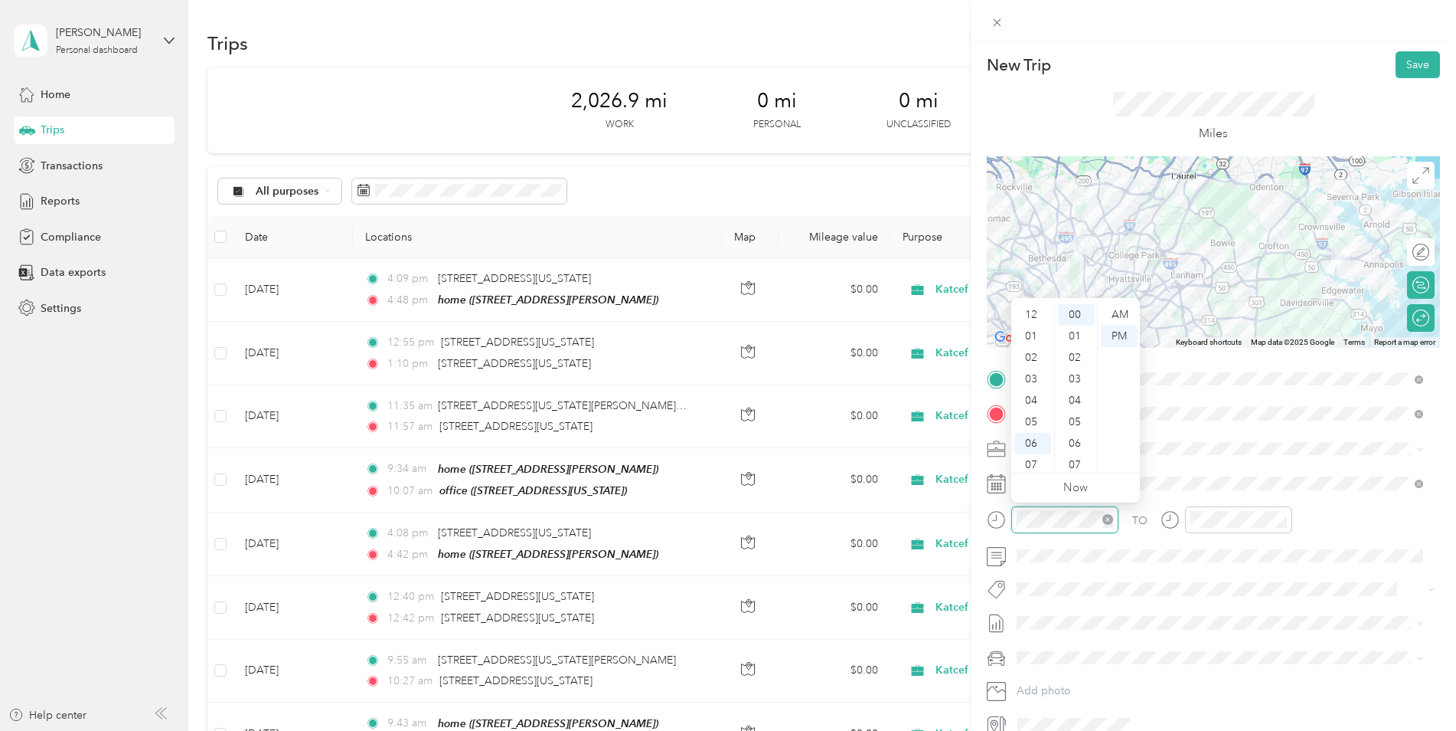
scroll to position [92, 0]
click at [1033, 376] on div "07" at bounding box center [1033, 372] width 37 height 21
click at [1074, 433] on div "34" at bounding box center [1076, 430] width 37 height 21
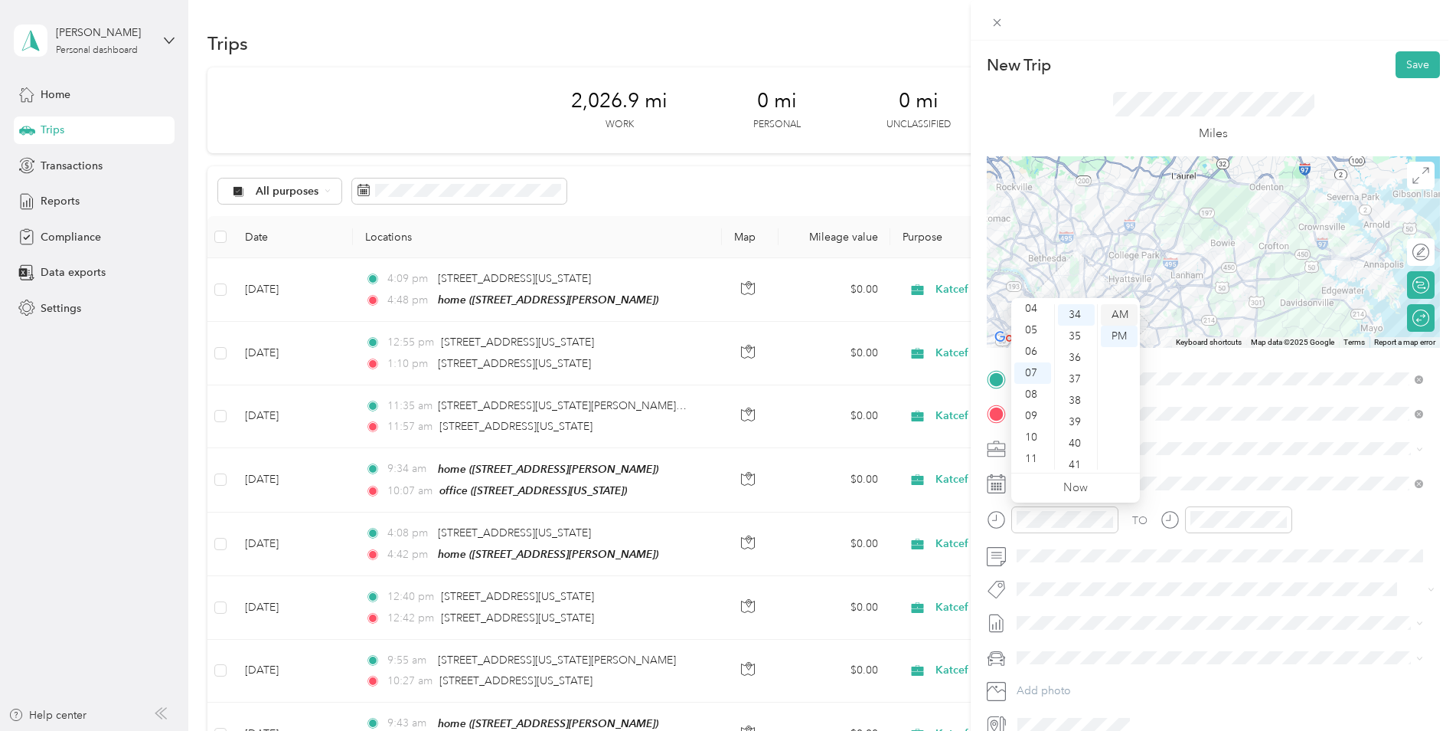
click at [1124, 317] on div "AM" at bounding box center [1119, 314] width 37 height 21
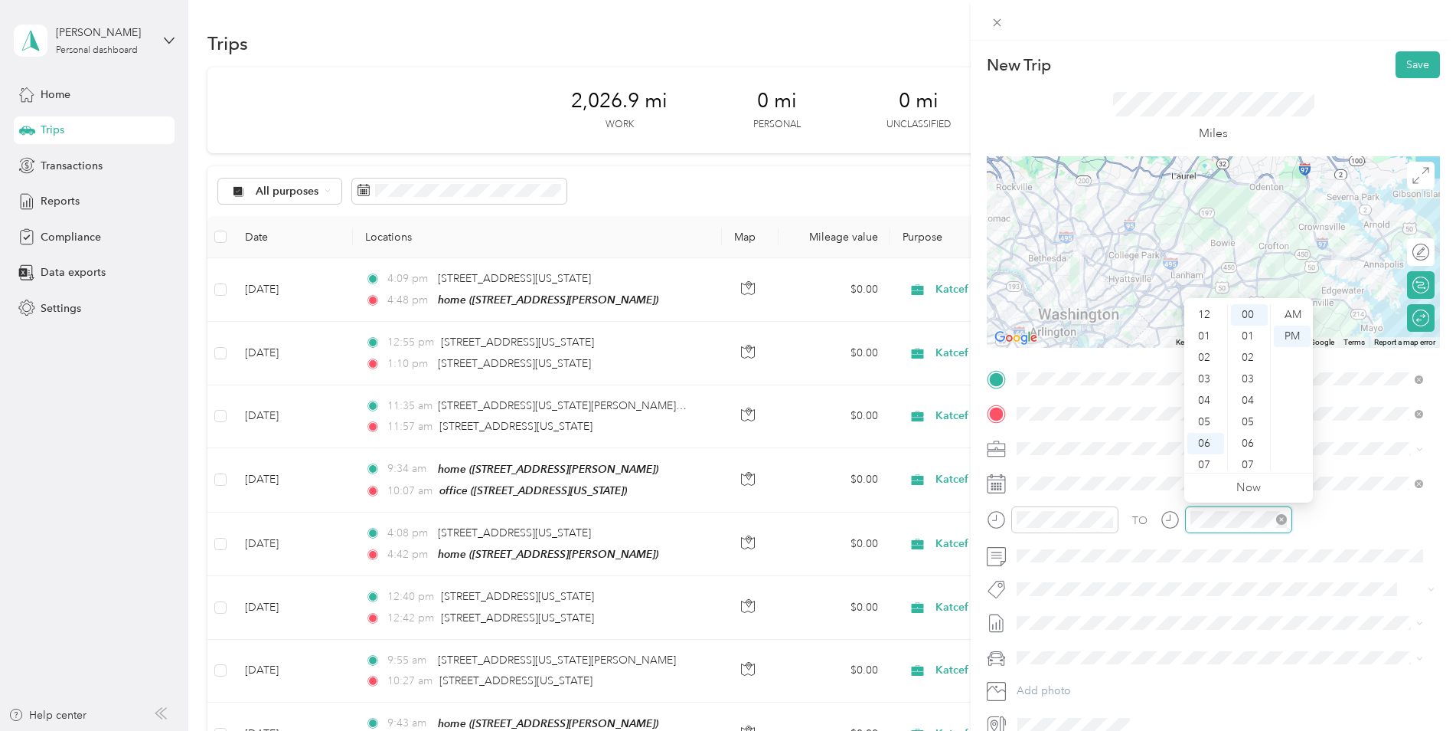
scroll to position [92, 0]
click at [1207, 417] on div "09" at bounding box center [1206, 415] width 37 height 21
click at [1243, 357] on div "02" at bounding box center [1249, 357] width 37 height 21
click at [1290, 310] on div "AM" at bounding box center [1292, 314] width 37 height 21
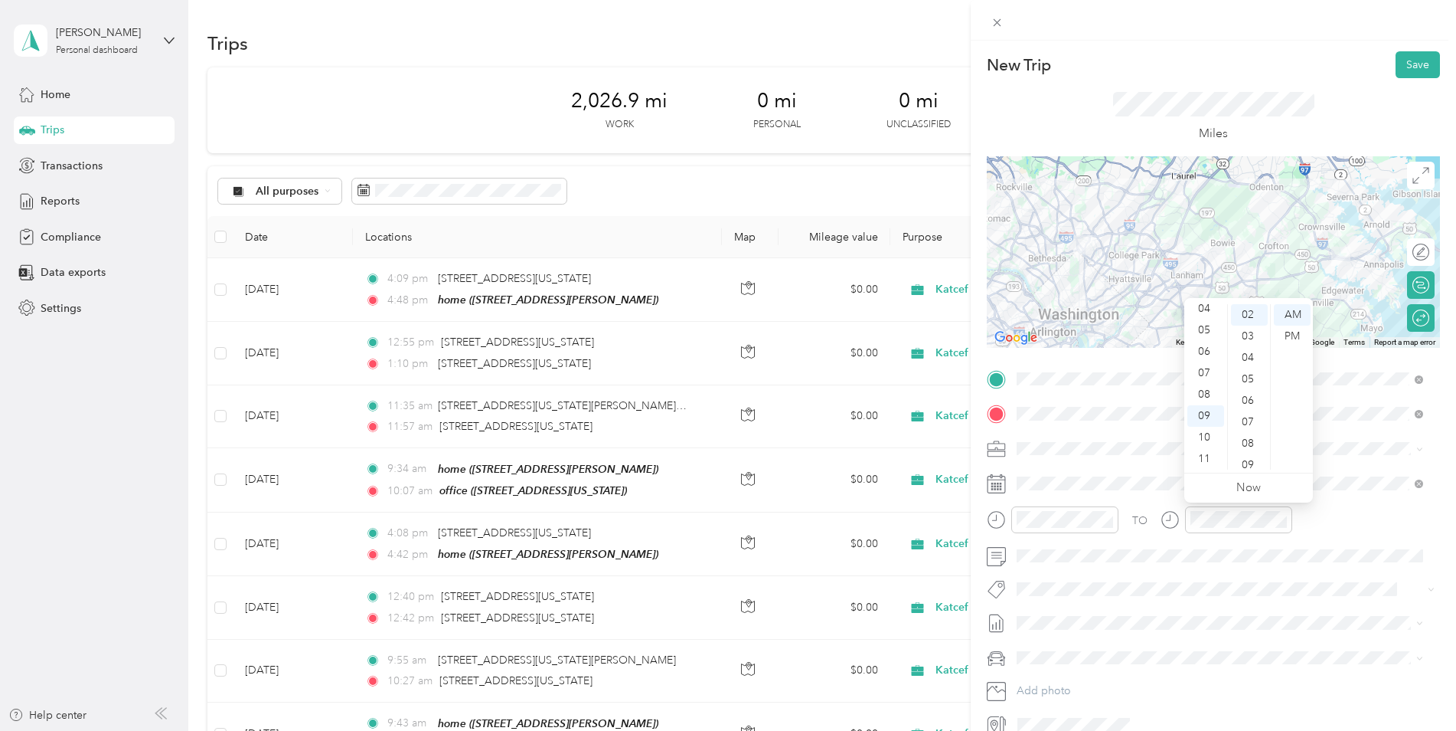
click at [1420, 508] on div "TO" at bounding box center [1213, 525] width 453 height 38
click at [1398, 61] on button "Save" at bounding box center [1418, 64] width 44 height 27
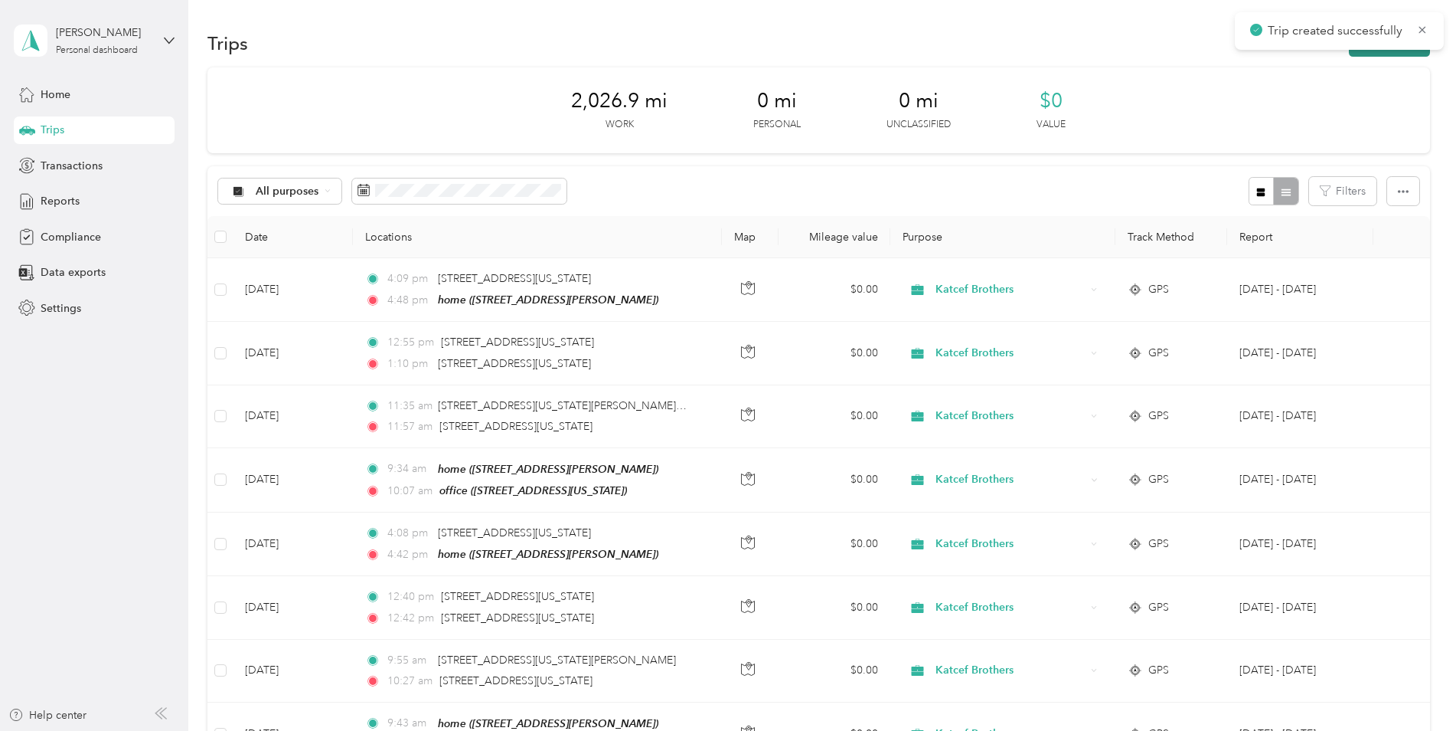
click at [1365, 52] on button "New trip" at bounding box center [1389, 43] width 81 height 27
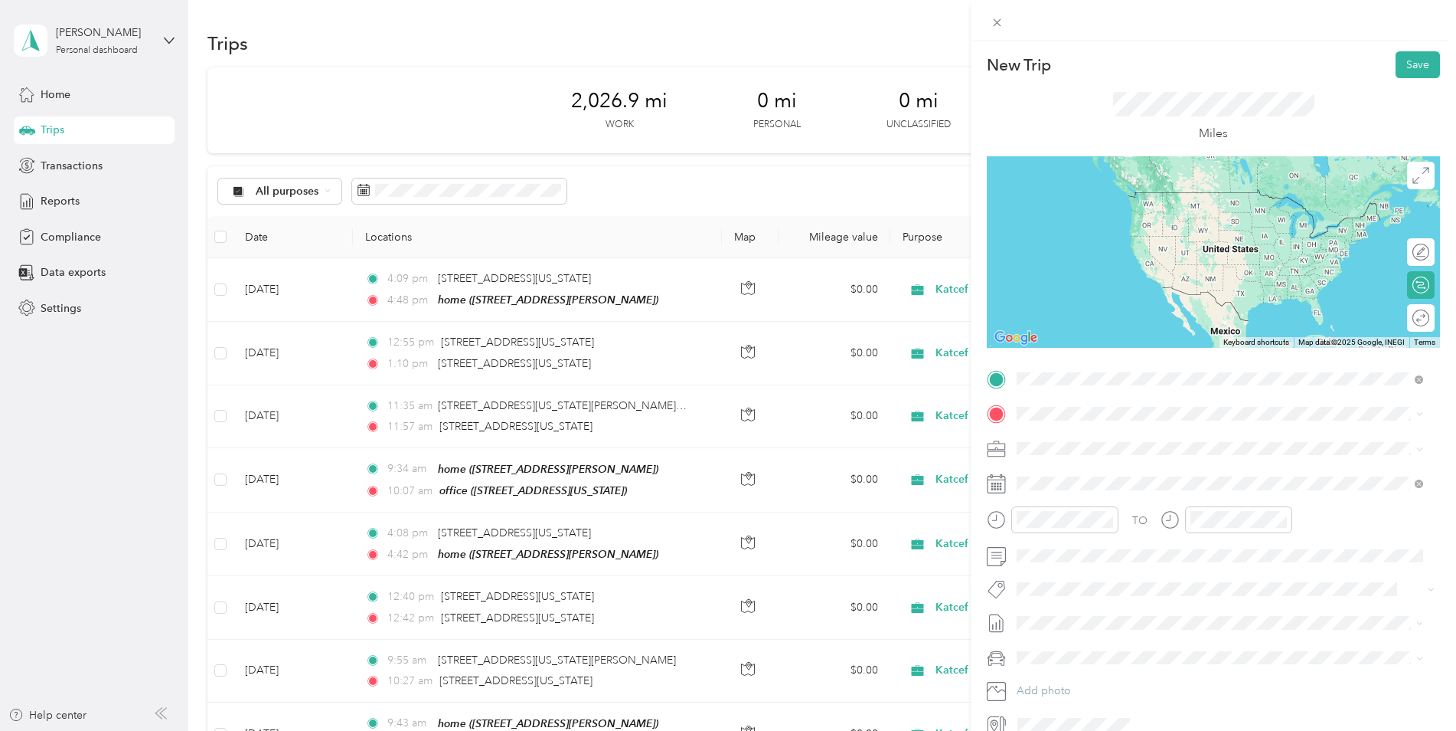
click at [1087, 454] on span "[STREET_ADDRESS][PERSON_NAME]" at bounding box center [1137, 456] width 182 height 13
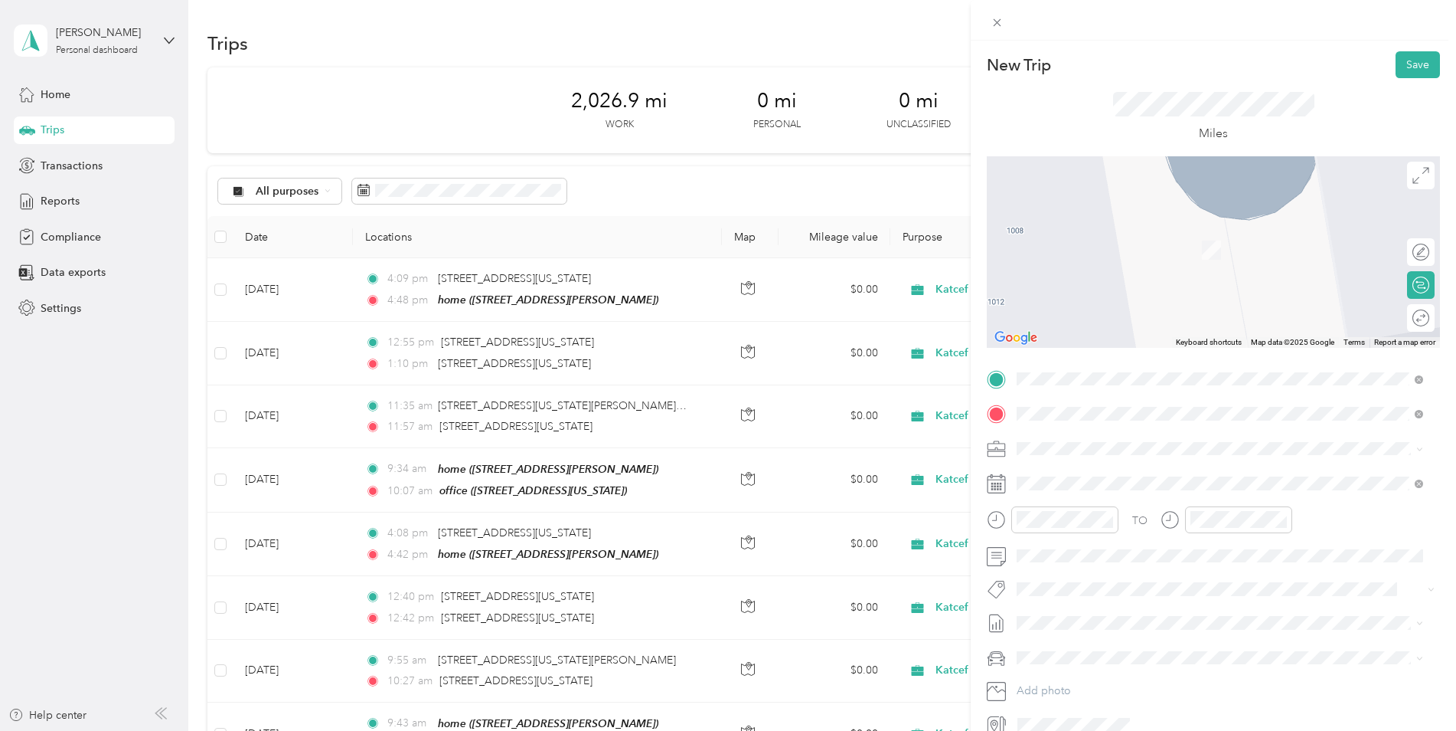
click at [1083, 487] on span "[STREET_ADDRESS][US_STATE]" at bounding box center [1122, 491] width 153 height 13
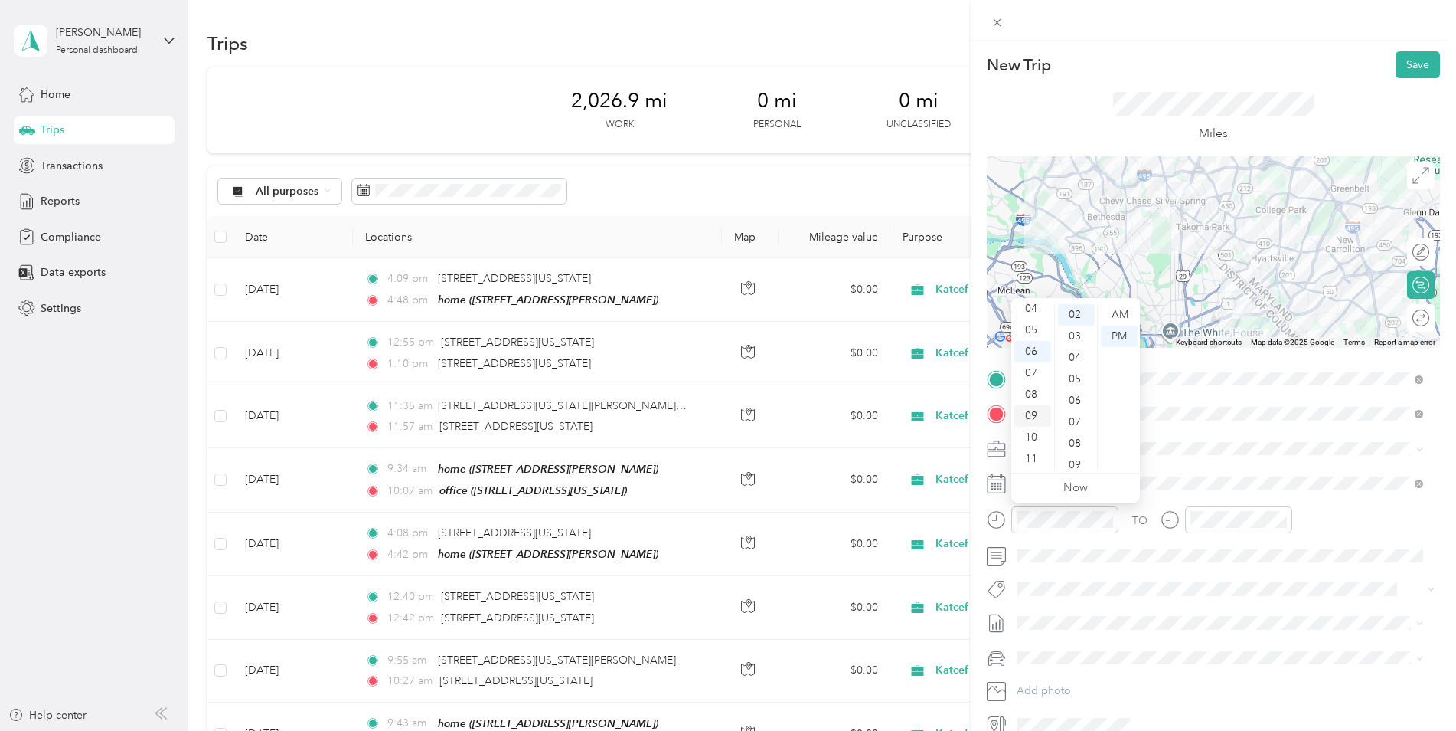
click at [1034, 410] on div "09" at bounding box center [1033, 415] width 37 height 21
click at [1075, 374] on div "05" at bounding box center [1076, 378] width 37 height 21
click at [1119, 315] on div "AM" at bounding box center [1119, 314] width 37 height 21
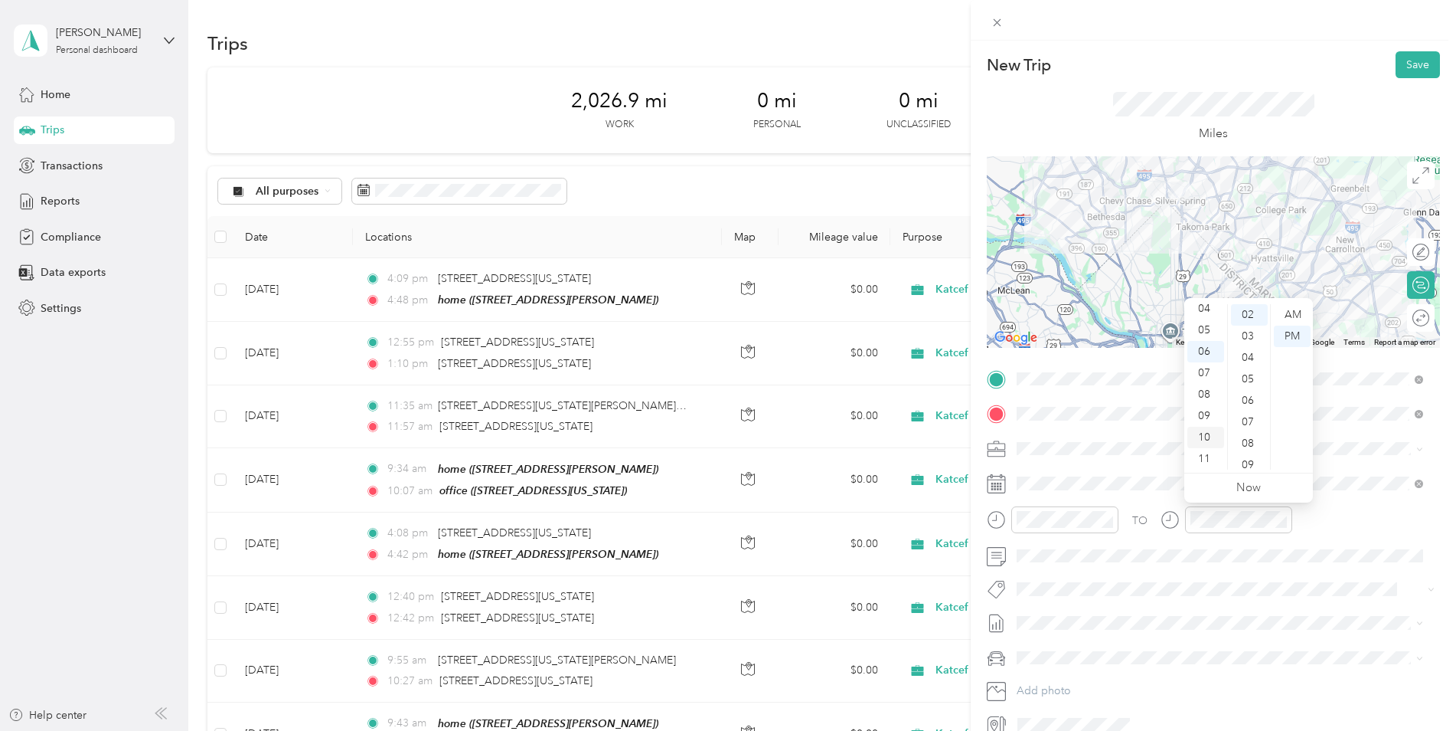
click at [1211, 436] on div "10" at bounding box center [1206, 437] width 37 height 21
click at [1243, 324] on div "24" at bounding box center [1249, 326] width 37 height 21
click at [1283, 309] on div "AM" at bounding box center [1292, 314] width 37 height 21
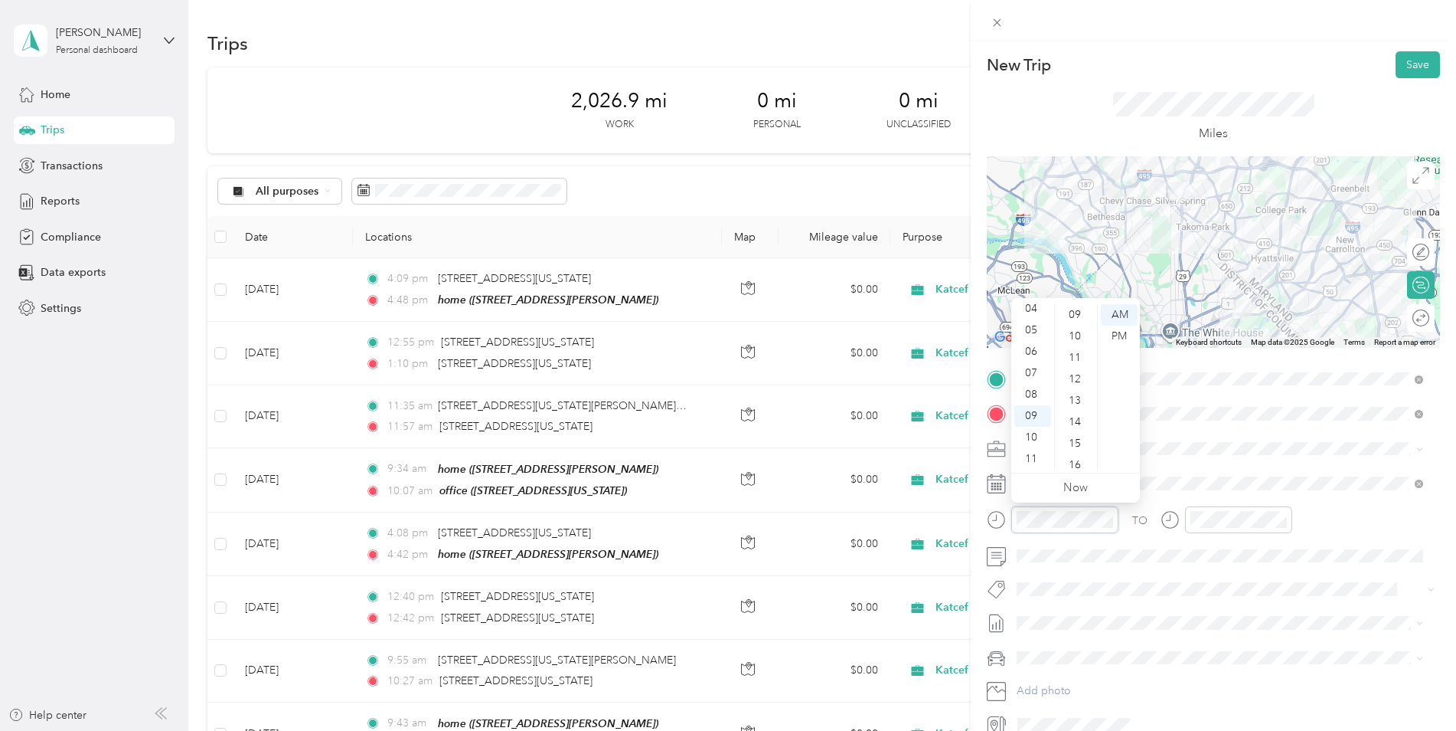
scroll to position [490, 0]
click at [1076, 419] on div "28" at bounding box center [1076, 424] width 37 height 21
click at [1218, 468] on div "TO Add photo" at bounding box center [1213, 552] width 453 height 370
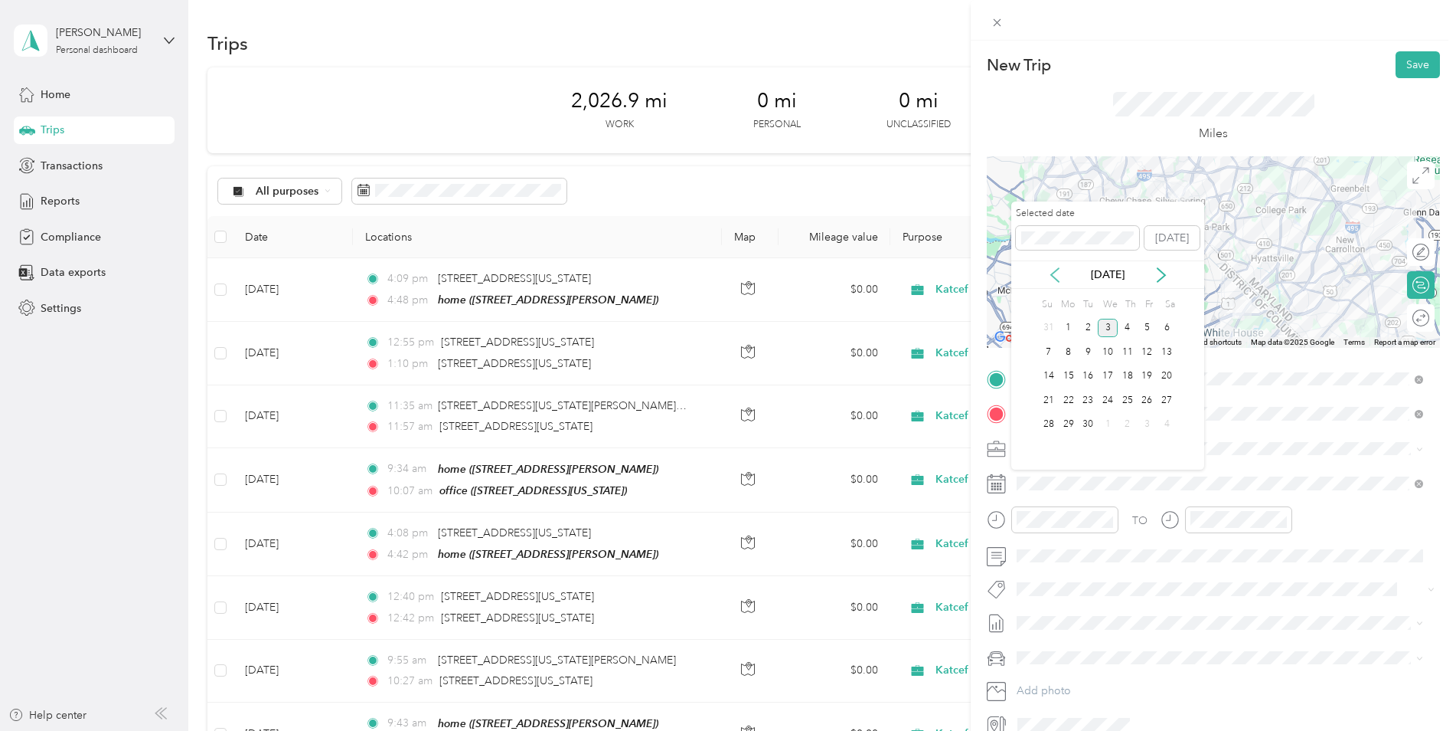
click at [1053, 274] on icon at bounding box center [1055, 274] width 15 height 15
click at [1088, 369] on div "12" at bounding box center [1088, 376] width 20 height 19
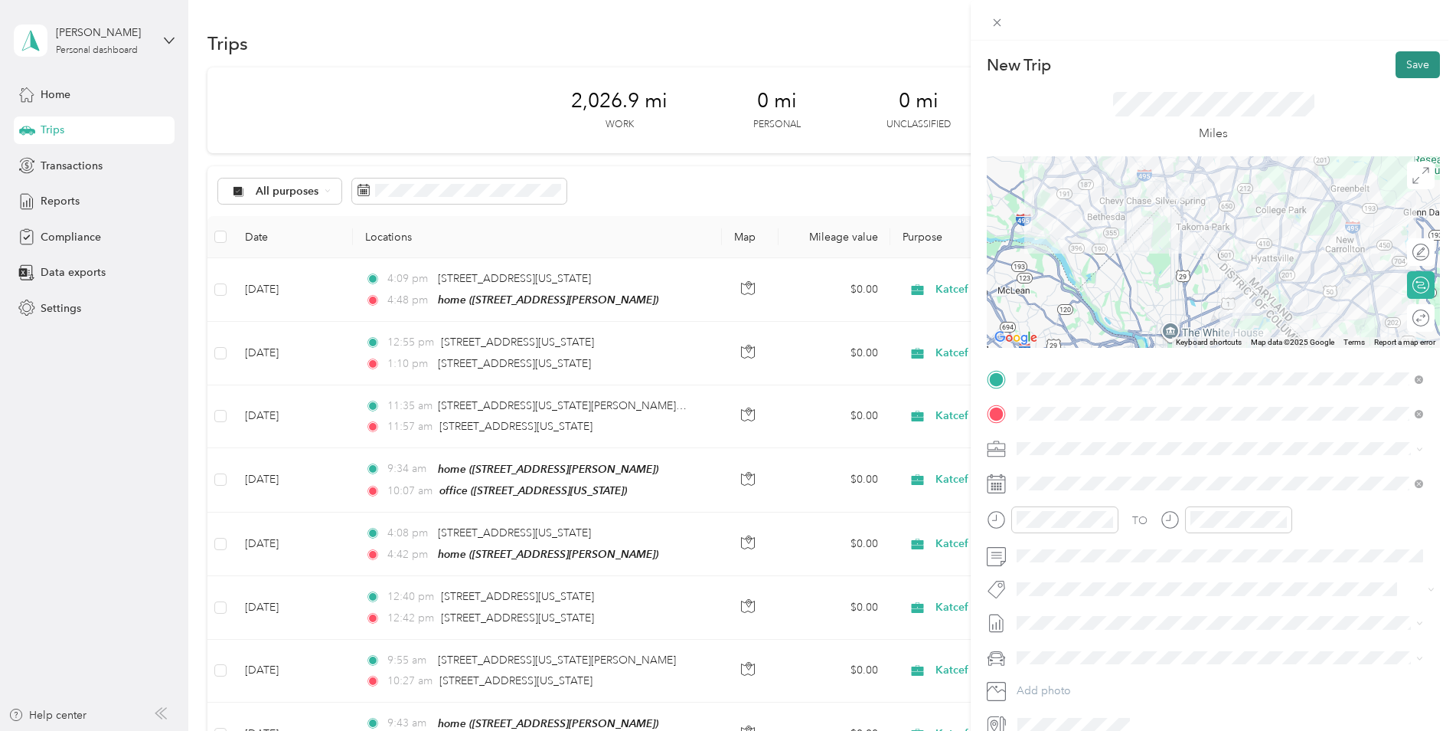
click at [1404, 70] on button "Save" at bounding box center [1418, 64] width 44 height 27
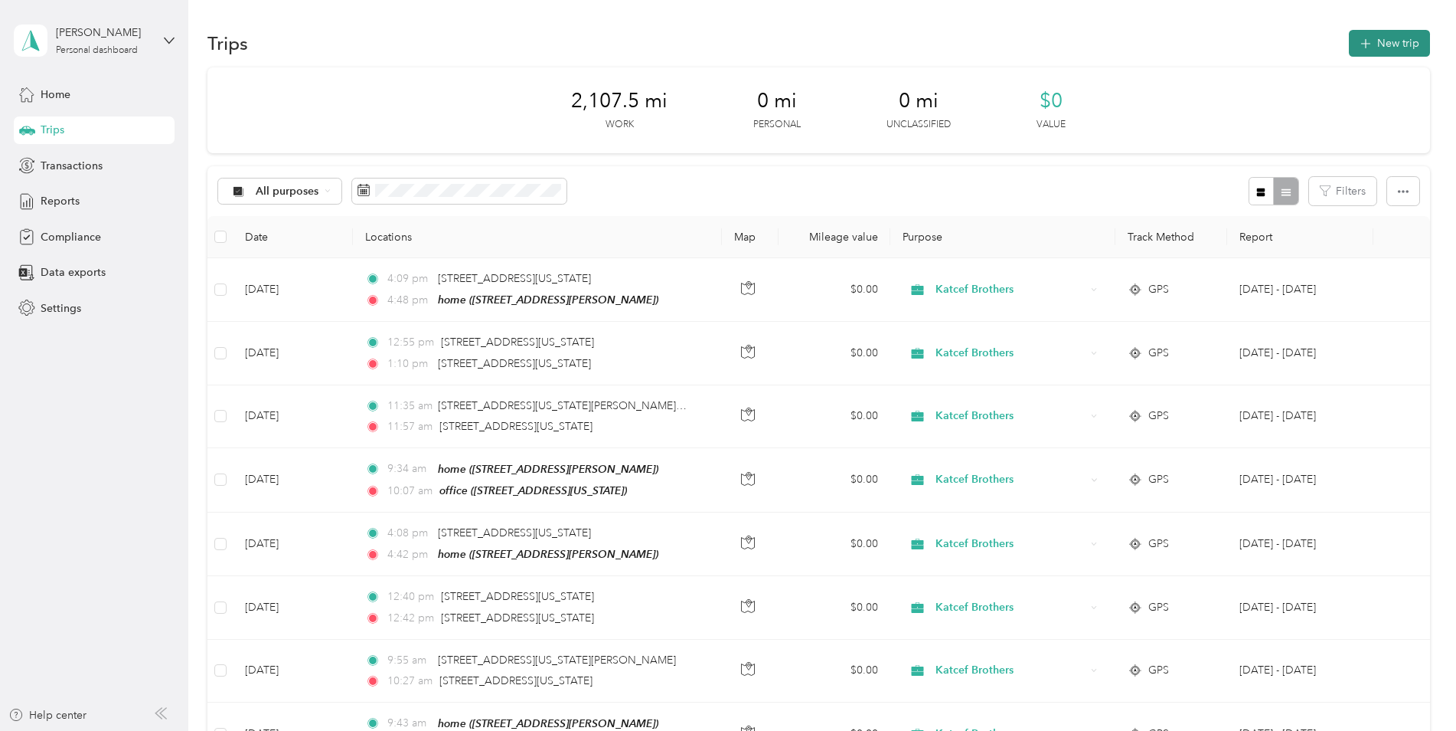
click at [1367, 38] on span "button" at bounding box center [1366, 43] width 12 height 13
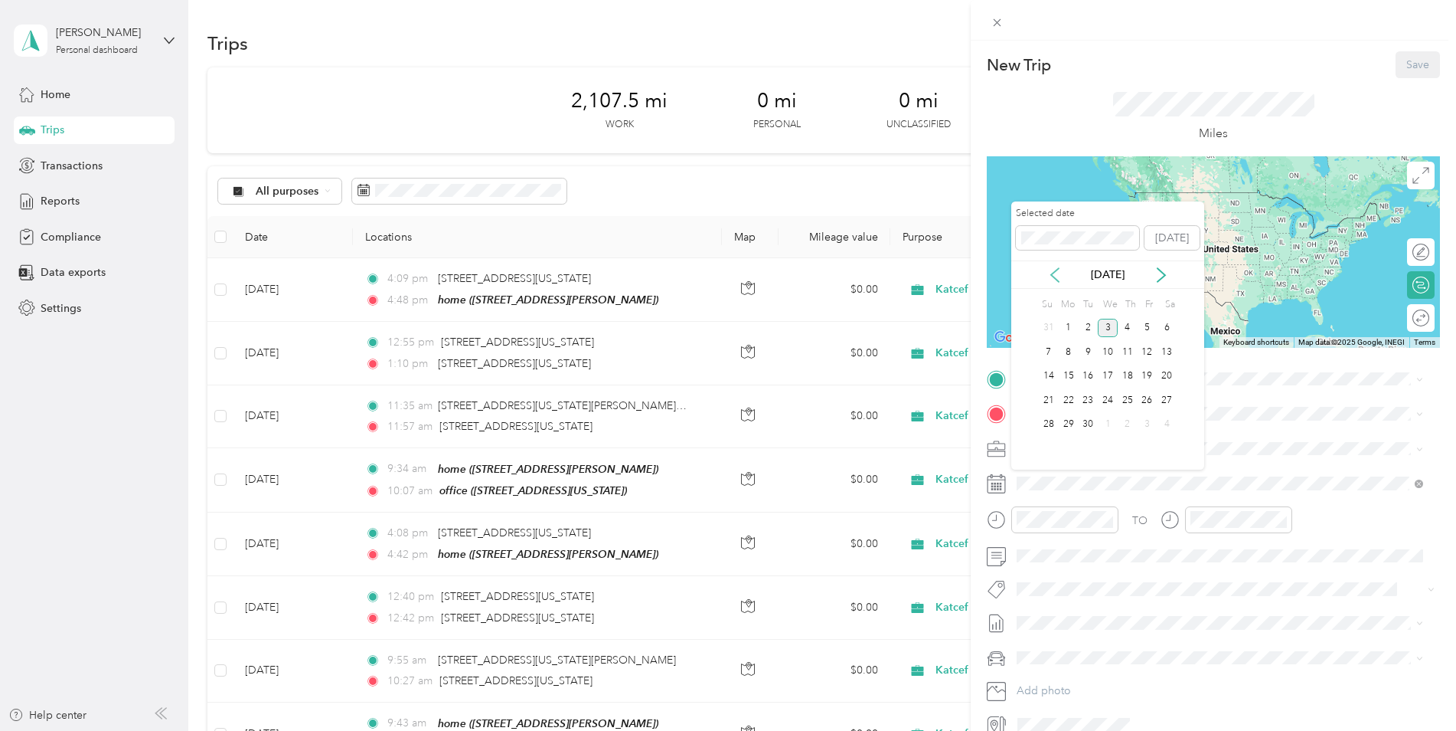
click at [1061, 274] on icon at bounding box center [1055, 274] width 15 height 15
click at [1149, 381] on div "15" at bounding box center [1148, 376] width 20 height 19
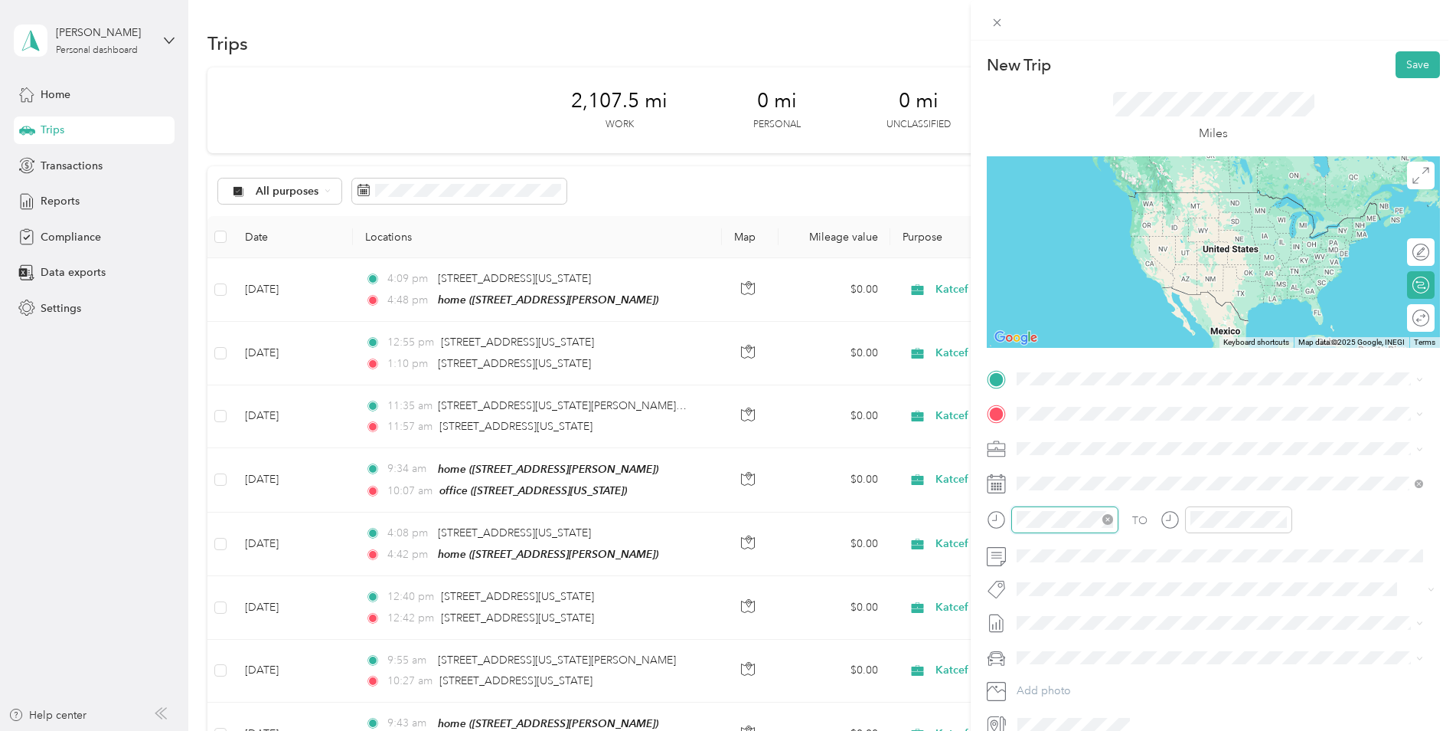
scroll to position [107, 0]
click at [1034, 417] on div "09" at bounding box center [1033, 415] width 37 height 21
click at [1077, 410] on div "45" at bounding box center [1076, 406] width 37 height 21
click at [1028, 412] on div "09" at bounding box center [1033, 415] width 37 height 21
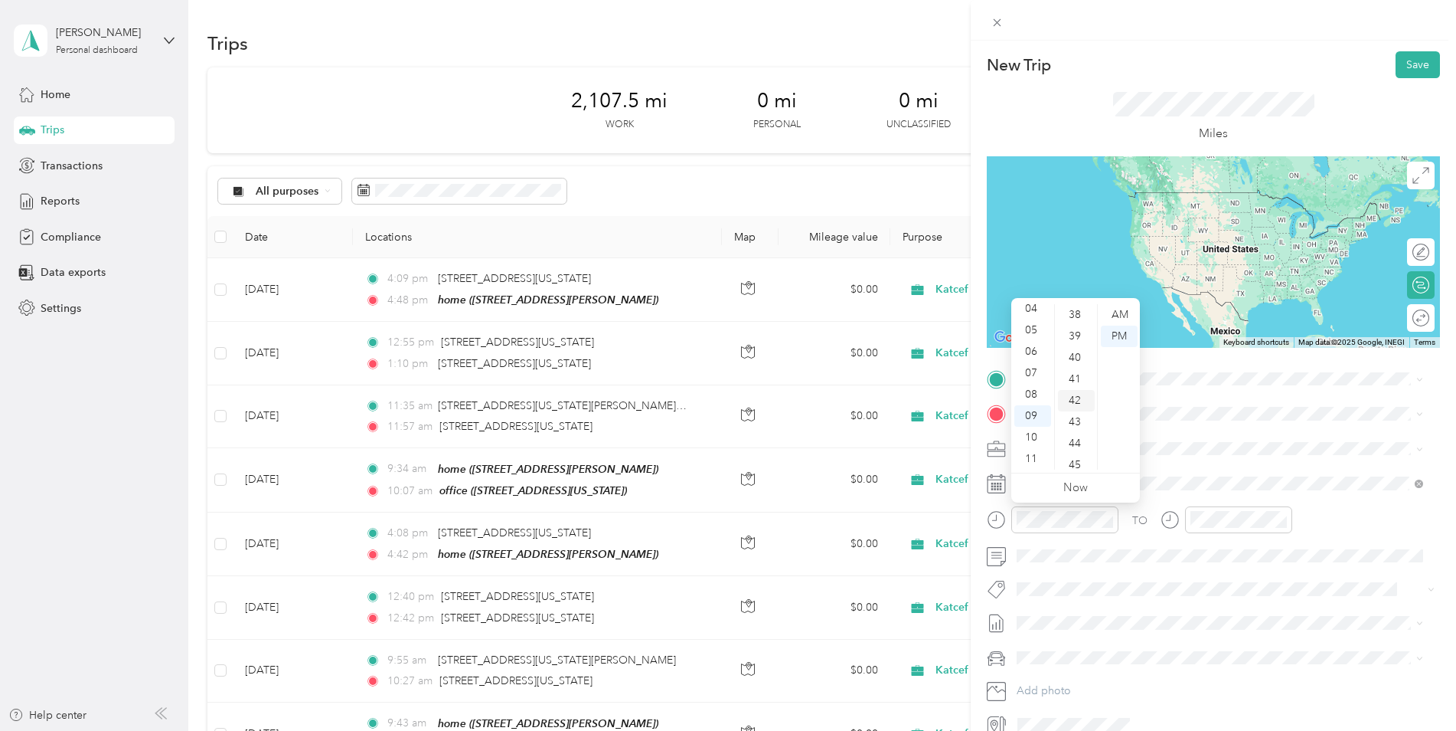
click at [1075, 398] on div "42" at bounding box center [1076, 400] width 37 height 21
click at [1120, 318] on div "AM" at bounding box center [1119, 314] width 37 height 21
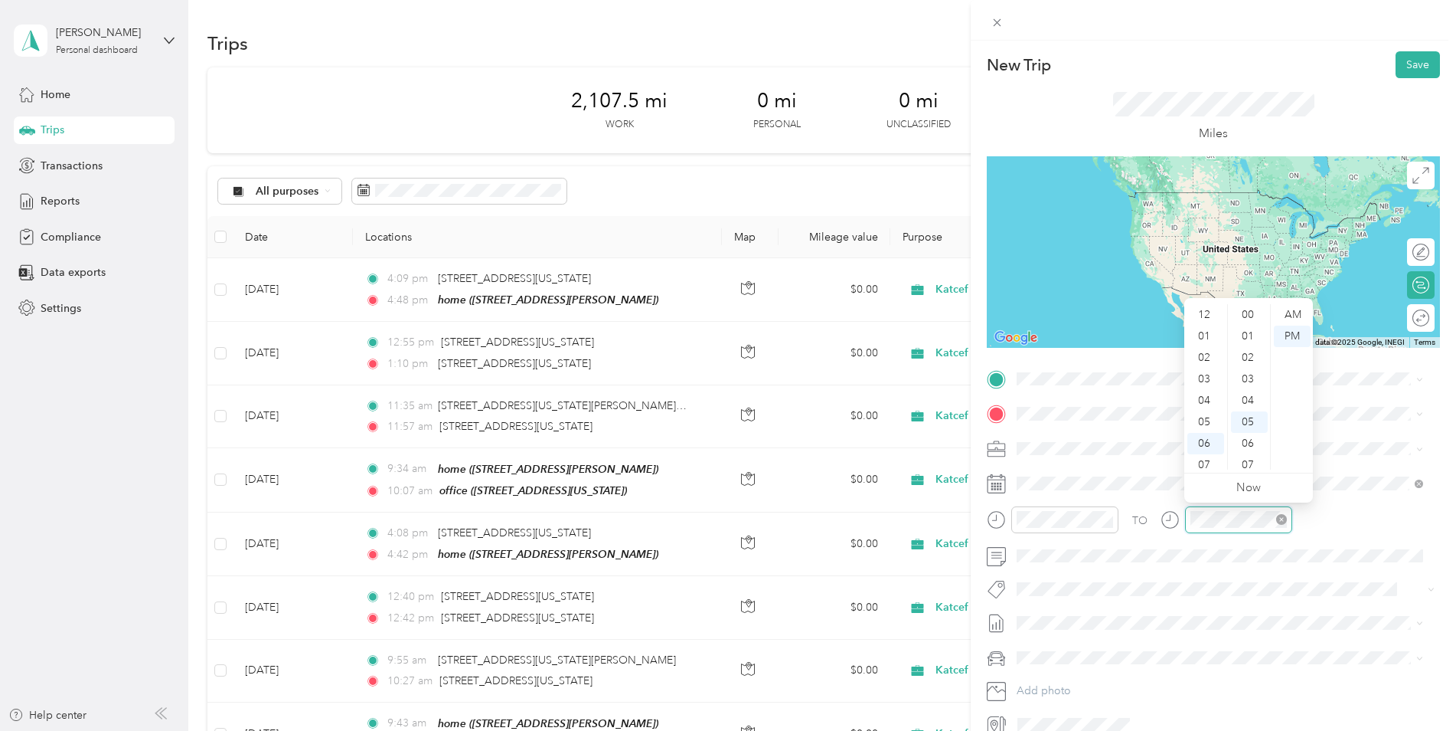
scroll to position [107, 0]
click at [1211, 451] on div "11" at bounding box center [1206, 458] width 37 height 21
click at [1254, 404] on div "09" at bounding box center [1249, 400] width 37 height 21
click at [1290, 317] on div "AM" at bounding box center [1292, 314] width 37 height 21
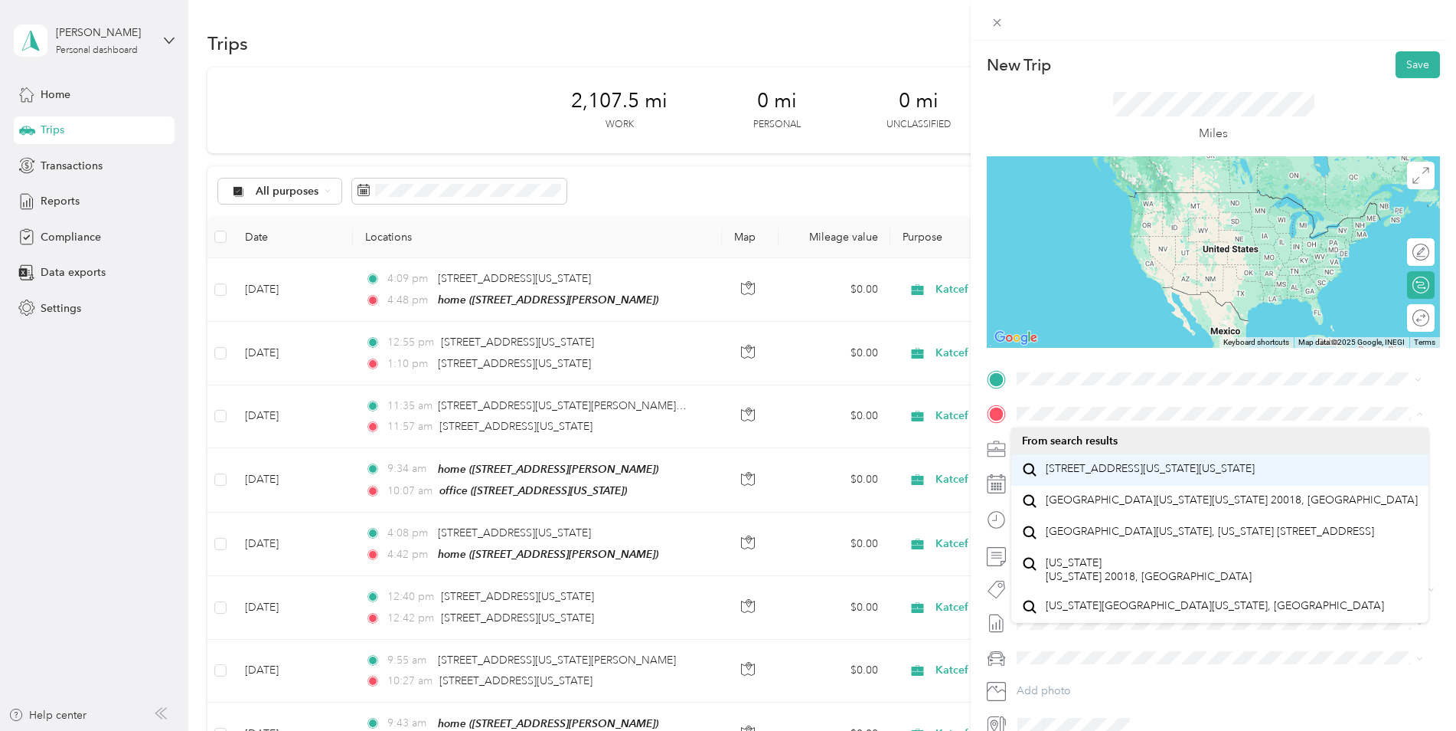
click at [1192, 476] on span "2117 Bladensburg Road Northeast Washington, District of Columbia 20018, United …" at bounding box center [1150, 469] width 209 height 14
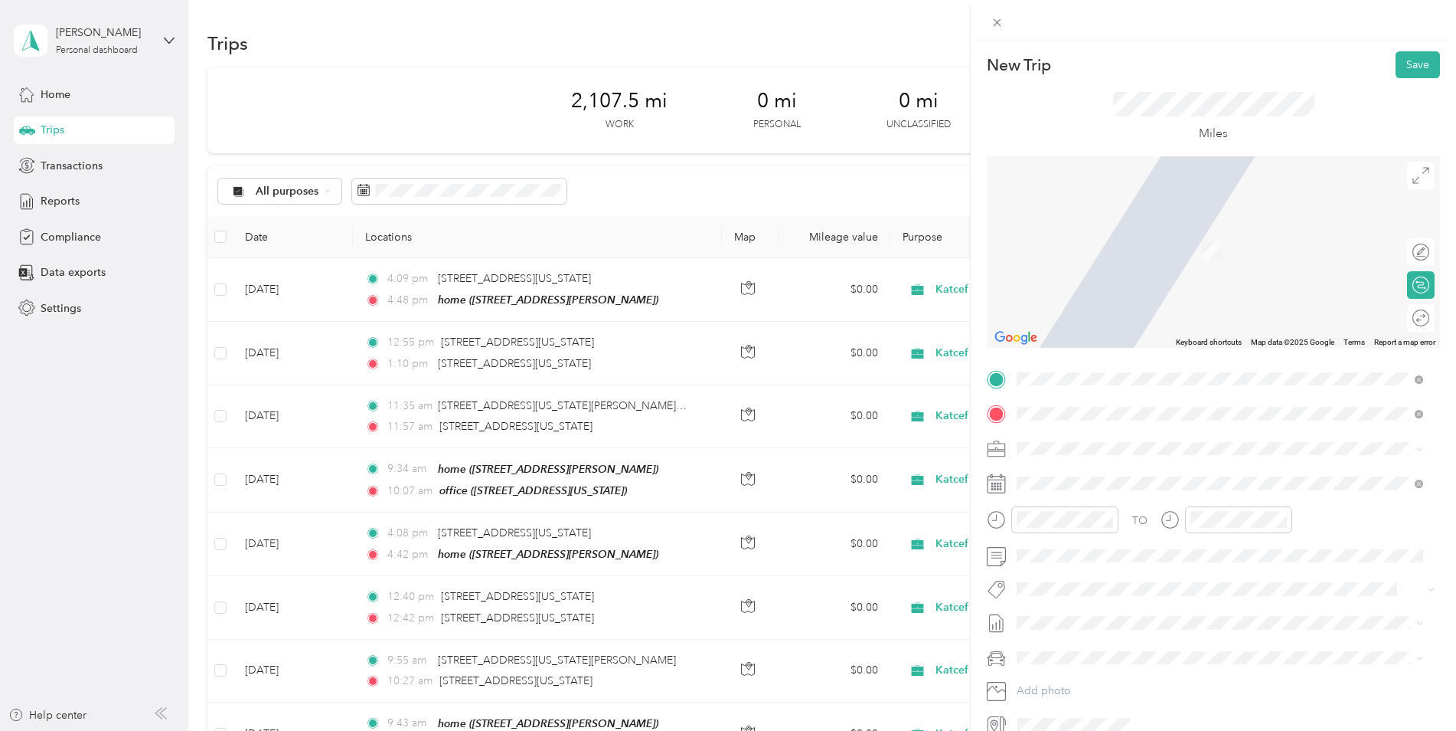
click at [1103, 450] on span "[STREET_ADDRESS][US_STATE]" at bounding box center [1122, 456] width 153 height 13
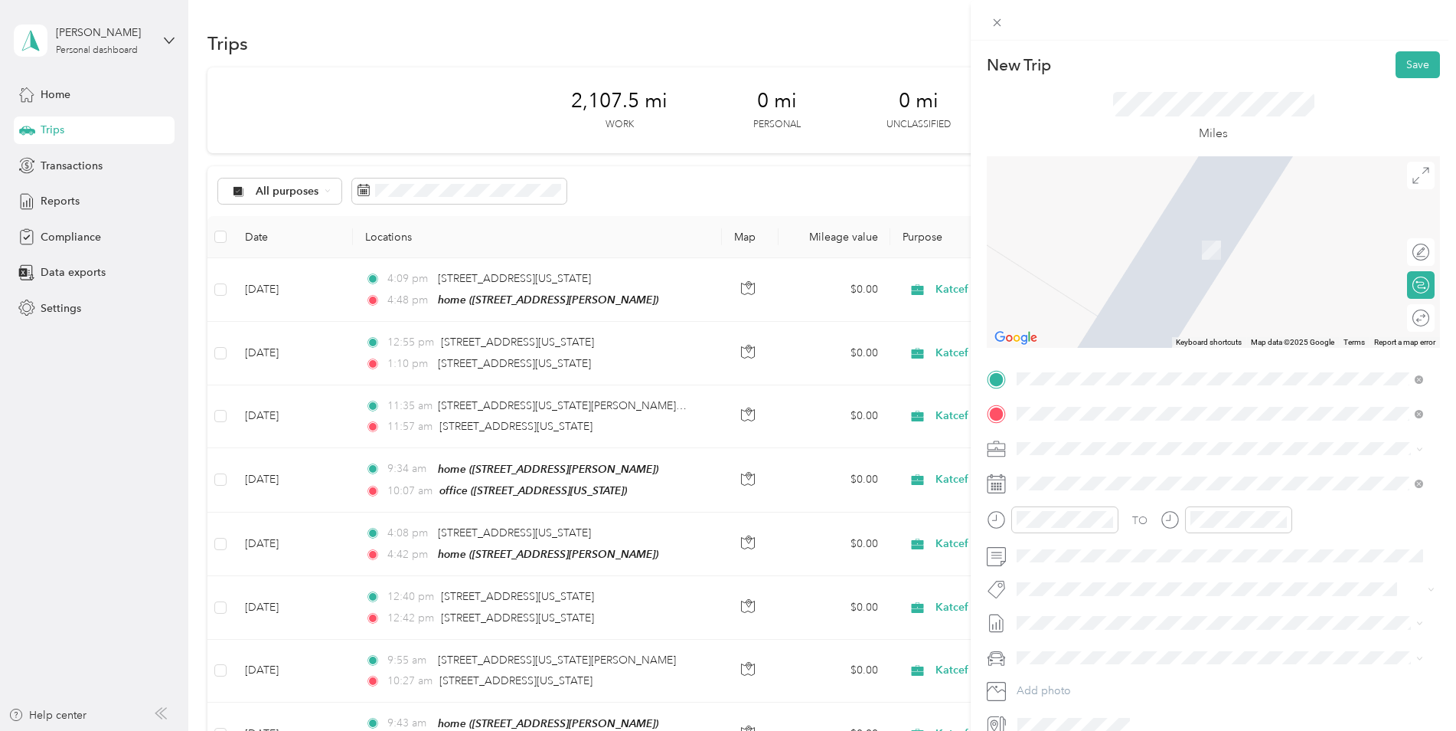
click at [1115, 476] on span "A and [GEOGRAPHIC_DATA][US_STATE]" at bounding box center [1145, 469] width 198 height 14
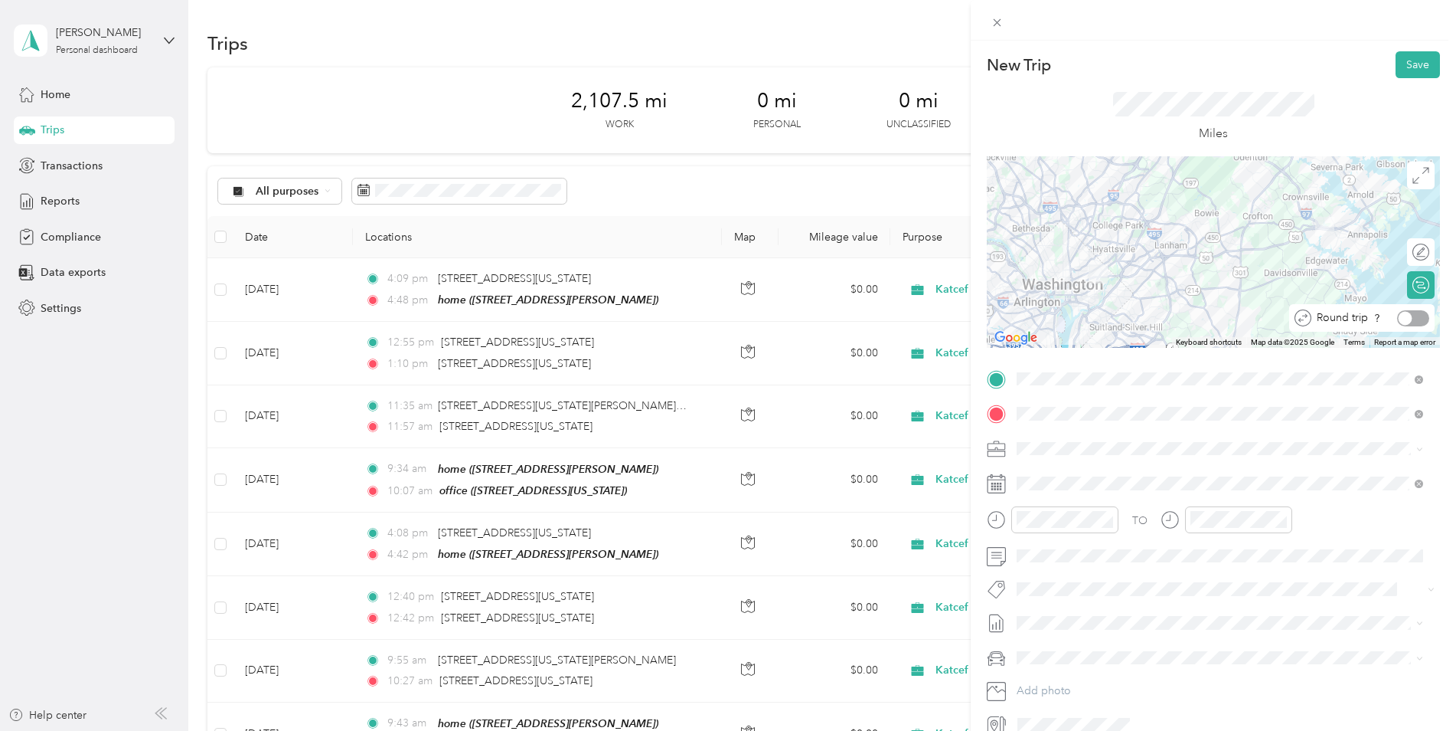
click at [1403, 315] on div at bounding box center [1414, 318] width 32 height 16
click at [1402, 67] on button "Save" at bounding box center [1418, 64] width 44 height 27
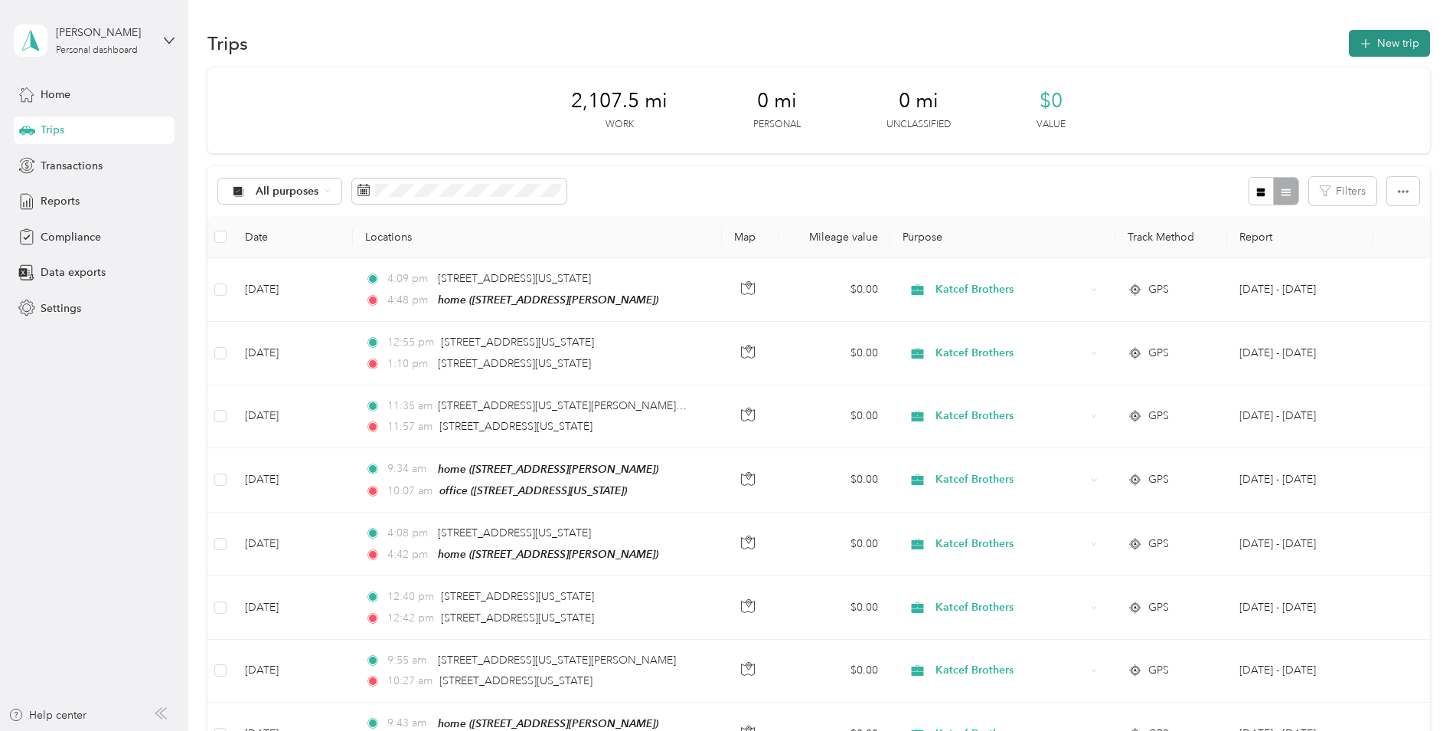
click at [1386, 49] on button "New trip" at bounding box center [1389, 43] width 81 height 27
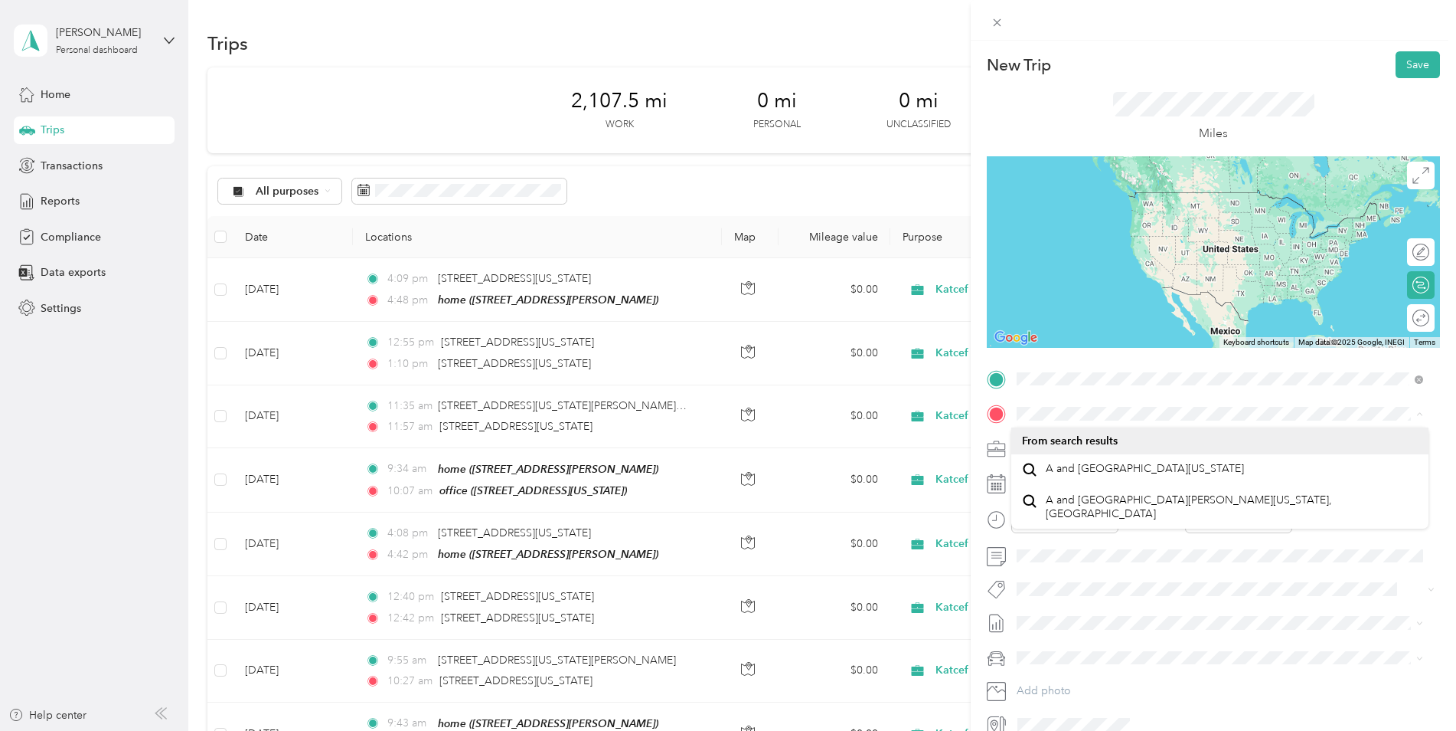
click at [1002, 427] on div "TO Add photo" at bounding box center [1213, 552] width 453 height 370
click at [1106, 434] on span "2117 Bladensburg Road Northeast Washington, District of Columbia 20018, United …" at bounding box center [1150, 434] width 209 height 14
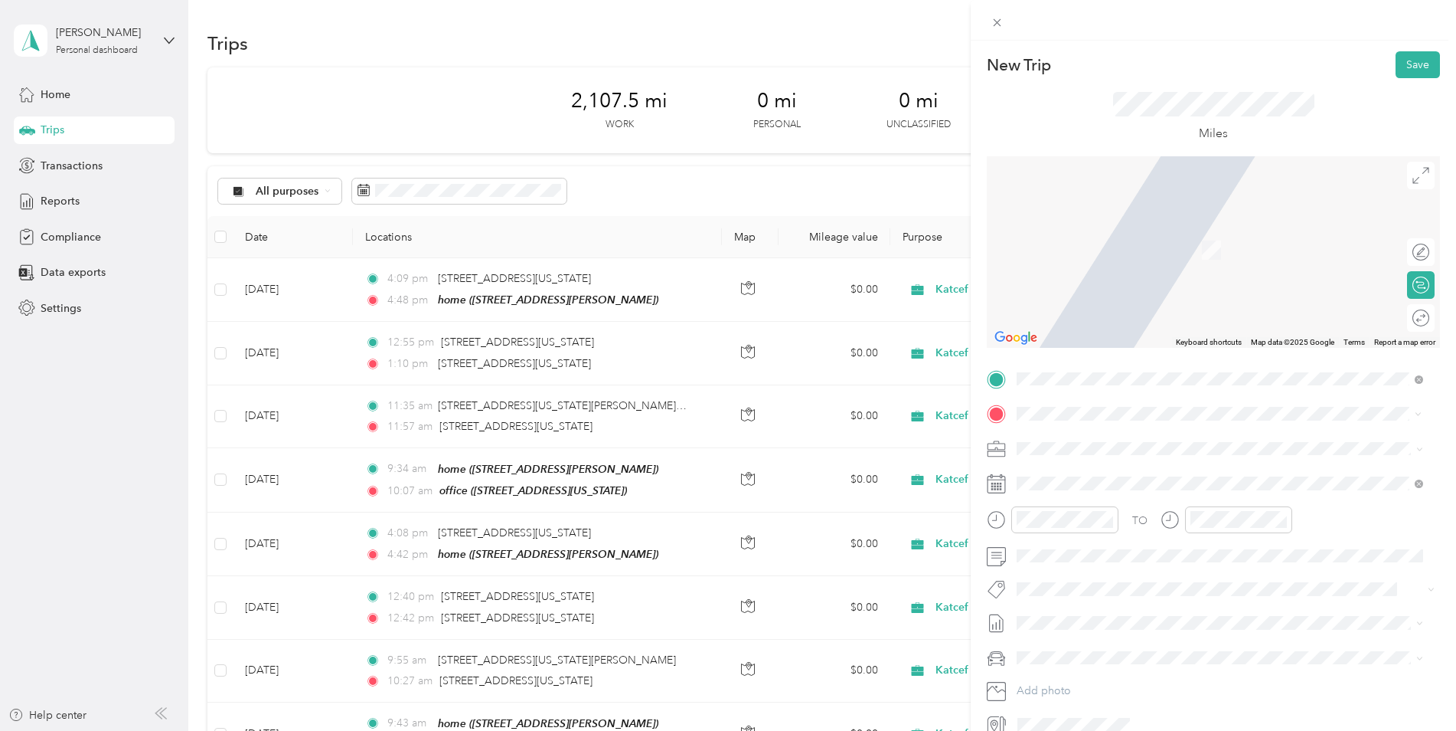
click at [1106, 484] on div "home 1010 N Noyes Dr, 20910, Silver Spring, MD, United States" at bounding box center [1137, 483] width 182 height 32
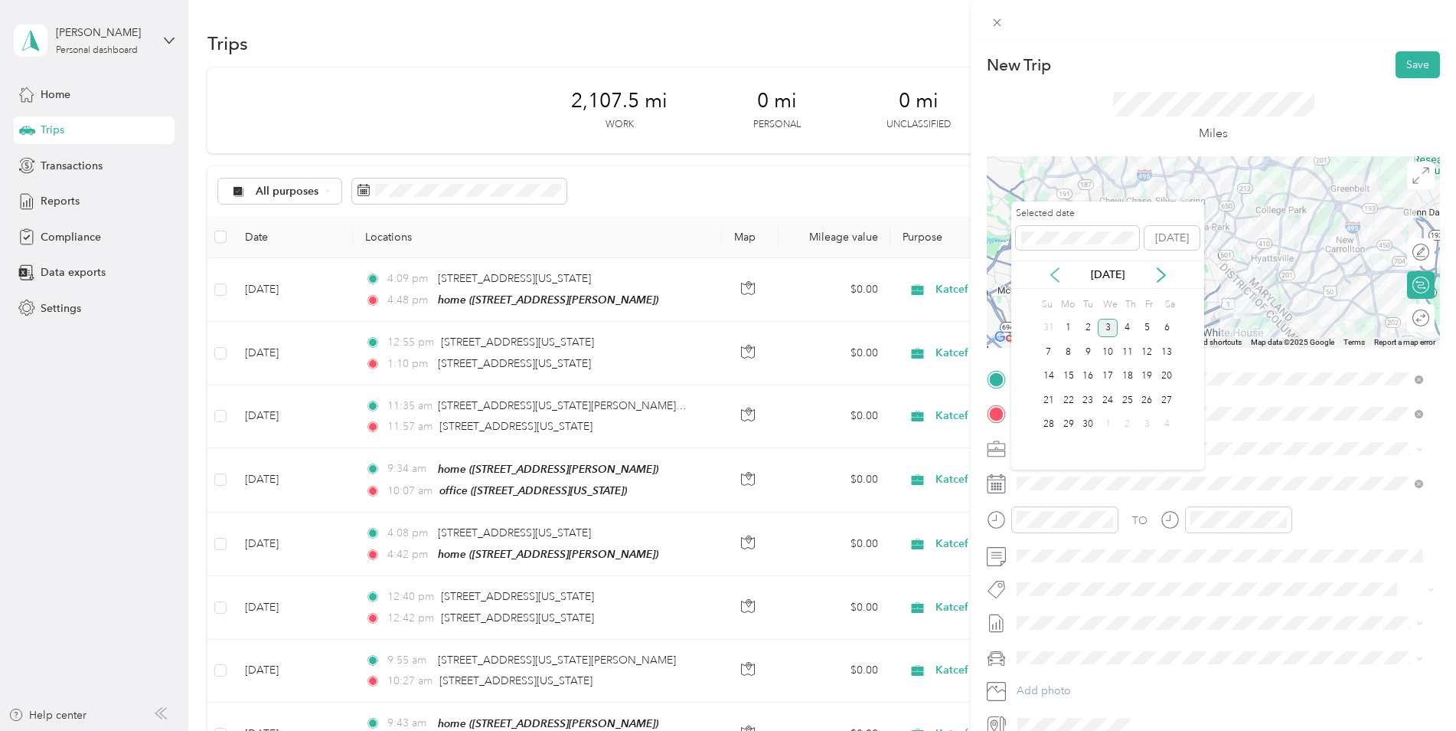
click at [1054, 280] on icon at bounding box center [1055, 274] width 15 height 15
click at [1146, 378] on div "15" at bounding box center [1148, 376] width 20 height 19
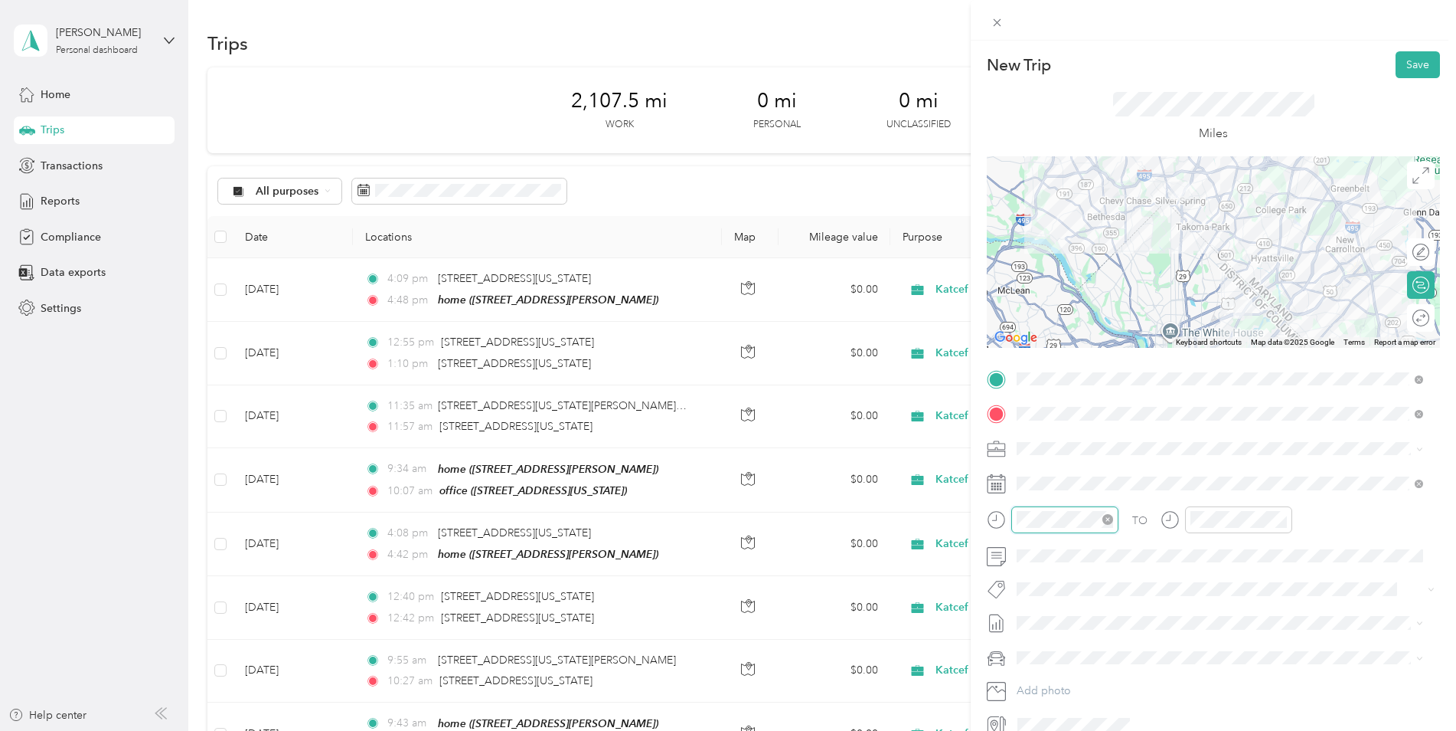
scroll to position [129, 0]
click at [1033, 459] on div "11" at bounding box center [1033, 458] width 37 height 21
click at [1077, 440] on div "12" at bounding box center [1076, 443] width 37 height 21
click at [1116, 313] on div "AM" at bounding box center [1119, 314] width 37 height 21
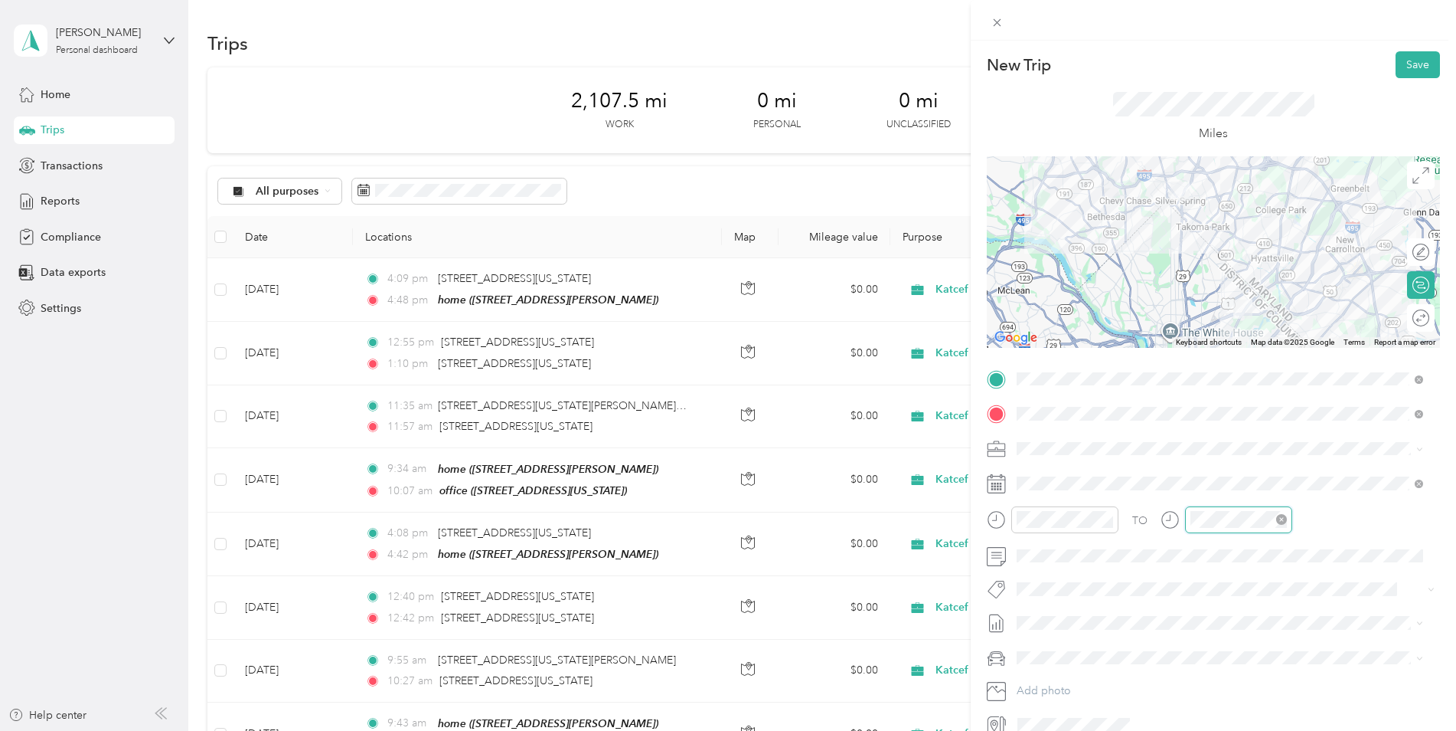
scroll to position [129, 0]
click at [1238, 446] on div "12" at bounding box center [1249, 443] width 37 height 21
click at [1199, 333] on div "05" at bounding box center [1206, 329] width 37 height 21
click at [1298, 337] on div "PM" at bounding box center [1292, 335] width 37 height 21
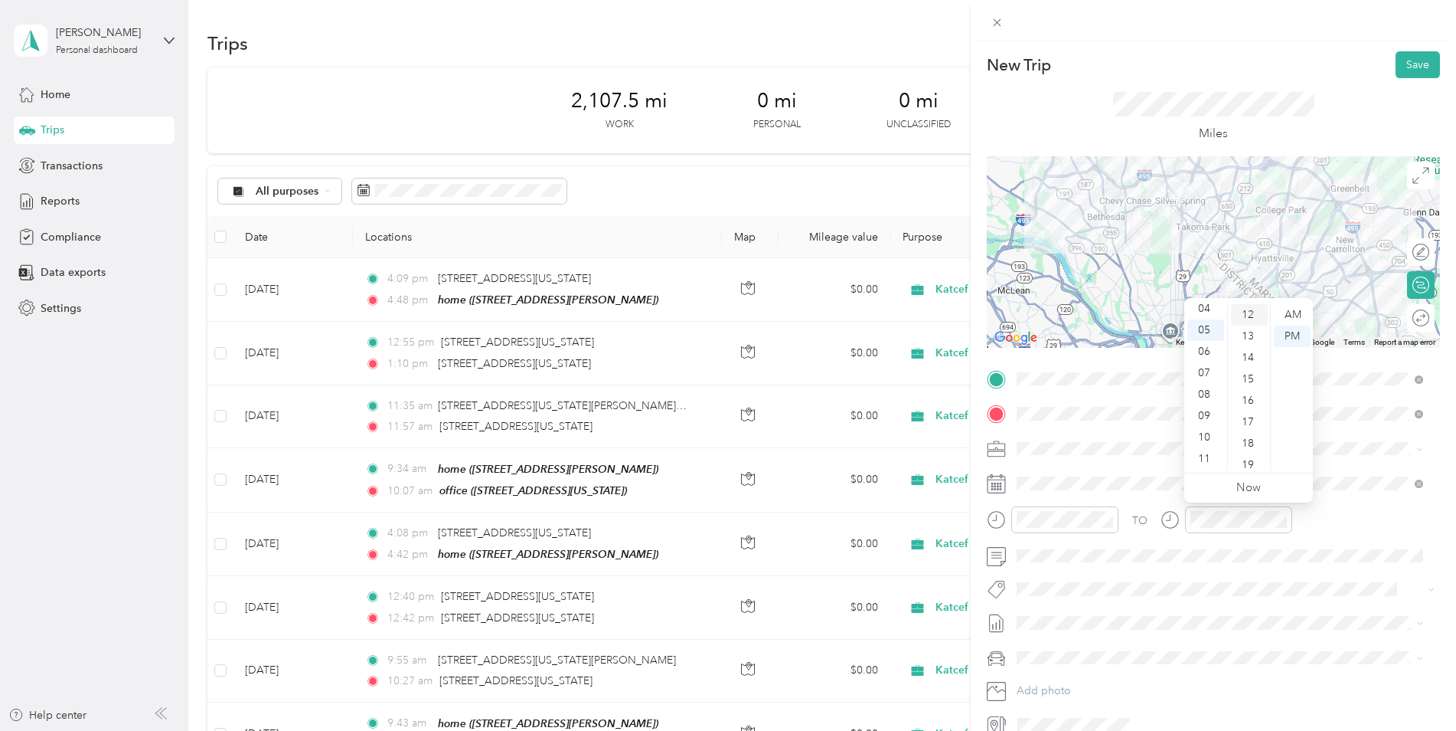
click at [1247, 310] on div "12" at bounding box center [1249, 314] width 37 height 21
click at [1201, 314] on div "12" at bounding box center [1206, 314] width 37 height 21
click at [1248, 399] on div "04" at bounding box center [1249, 400] width 37 height 21
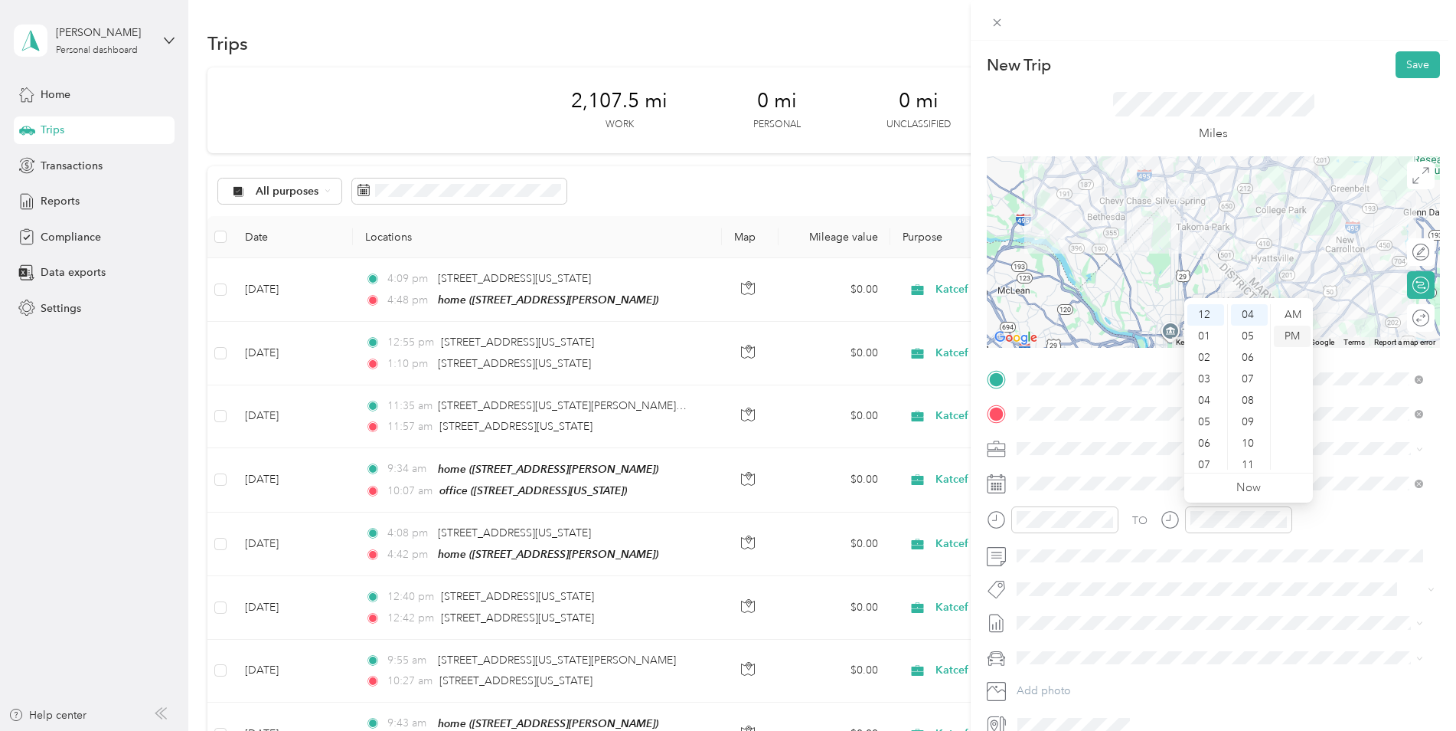
click at [1282, 340] on div "PM" at bounding box center [1292, 335] width 37 height 21
click at [1420, 510] on div "TO" at bounding box center [1213, 525] width 453 height 38
click at [1398, 67] on button "Save" at bounding box center [1418, 64] width 44 height 27
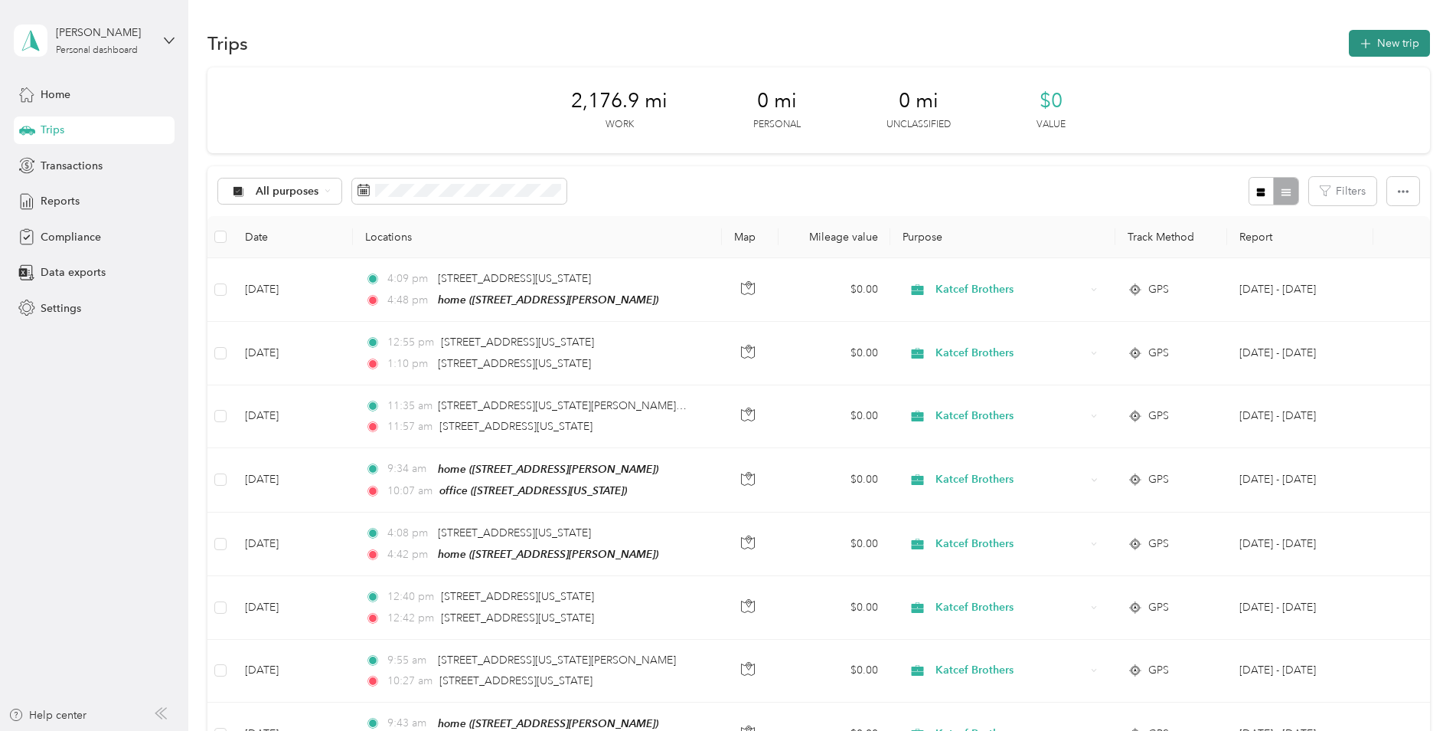
click at [1371, 51] on button "New trip" at bounding box center [1389, 43] width 81 height 27
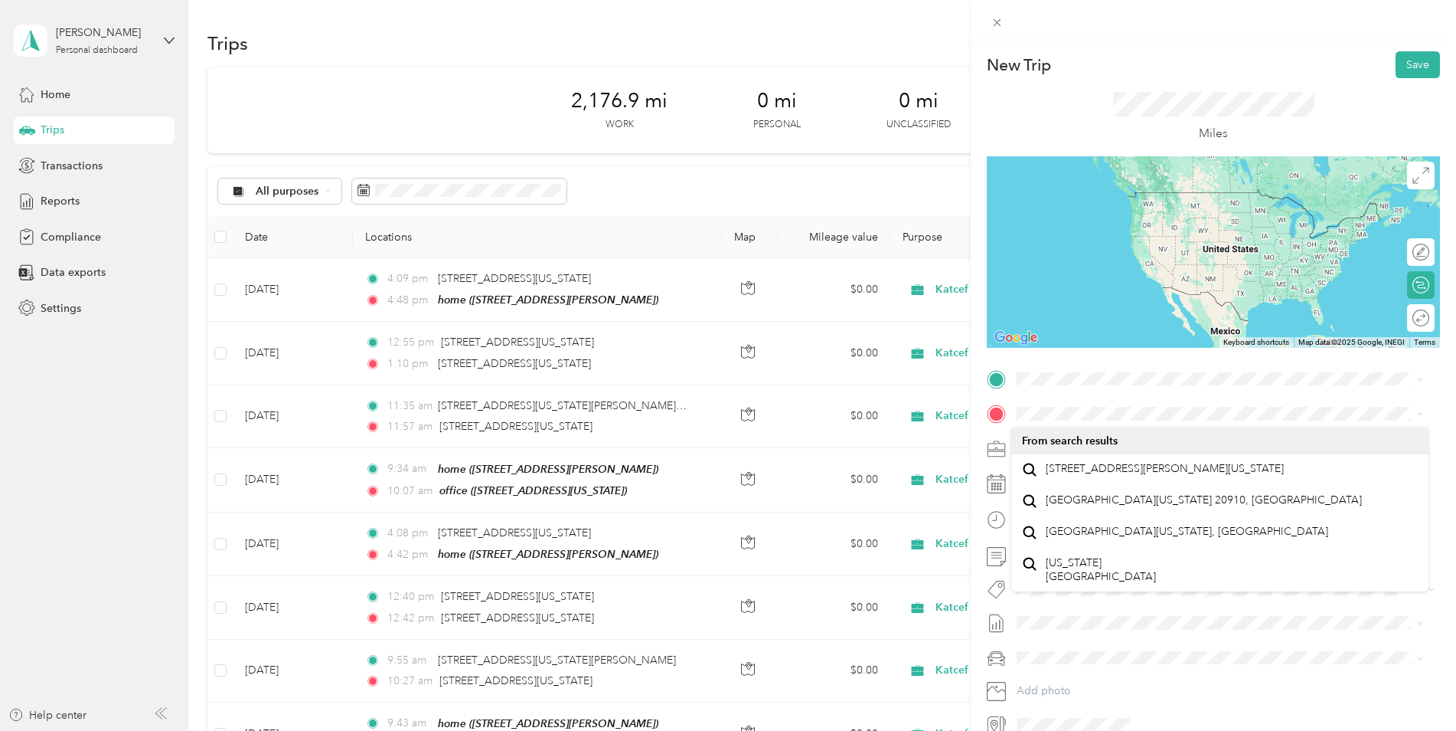
click at [986, 399] on form "New Trip Save This trip cannot be edited because it is either under review, app…" at bounding box center [1213, 393] width 485 height 685
click at [1080, 443] on div "office [STREET_ADDRESS][US_STATE]" at bounding box center [1122, 449] width 153 height 32
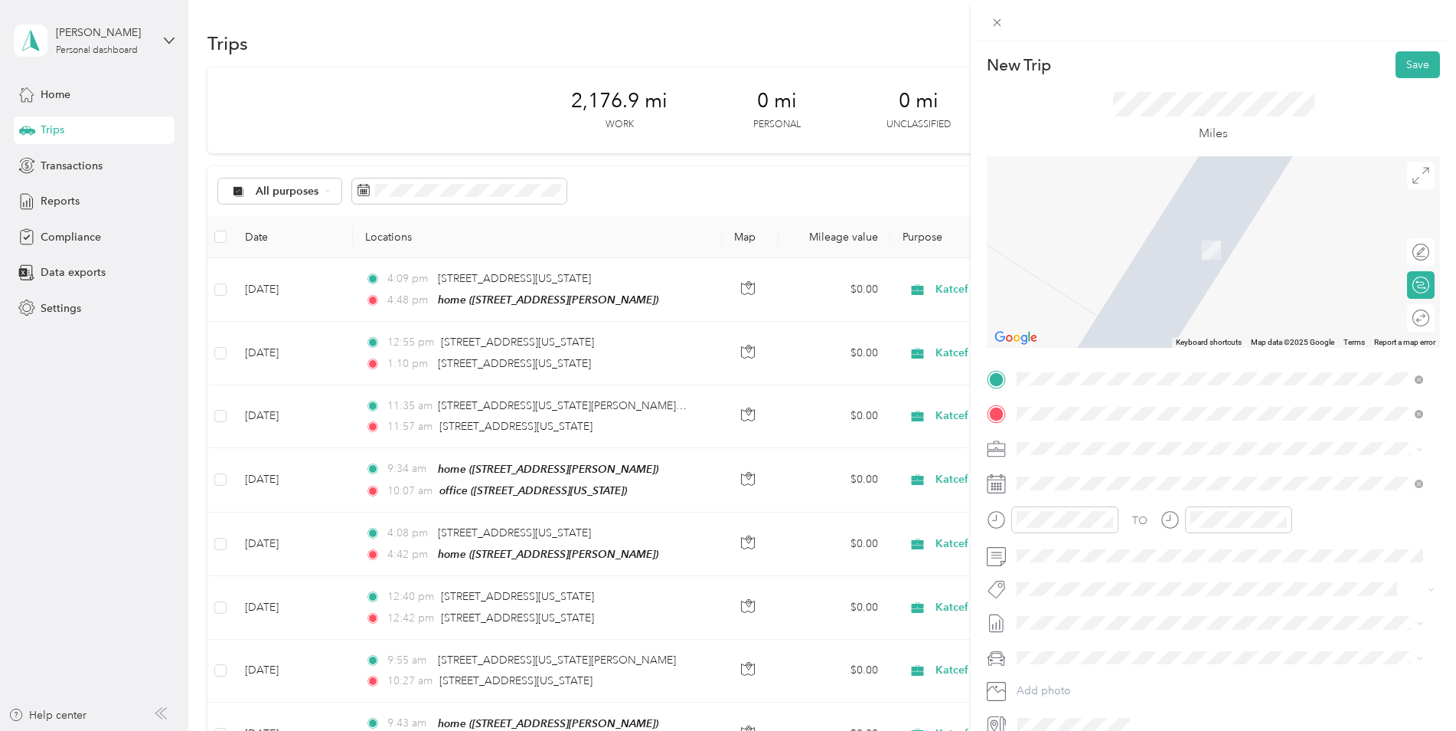
click at [1098, 556] on span "A and [GEOGRAPHIC_DATA][US_STATE]" at bounding box center [1145, 555] width 198 height 14
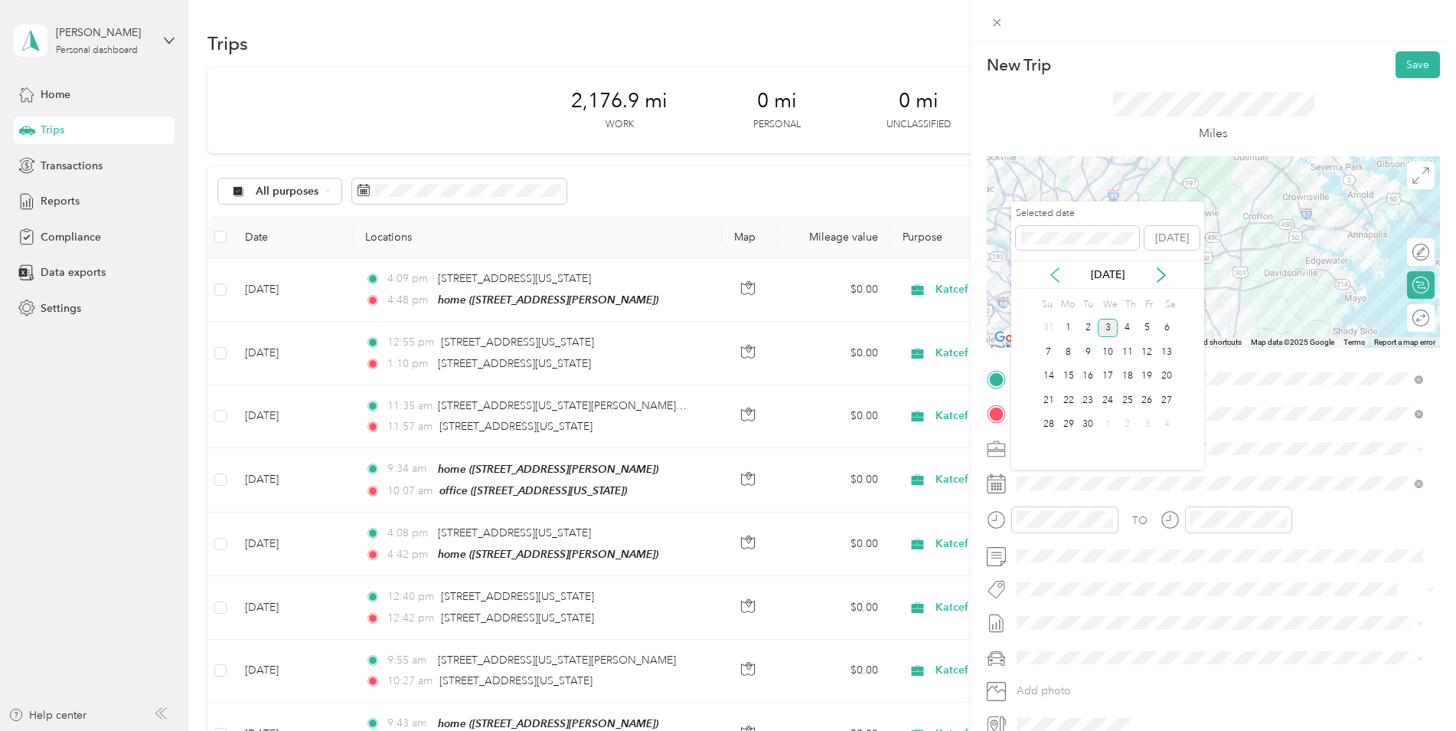
click at [1056, 272] on icon at bounding box center [1055, 274] width 15 height 15
click at [1147, 425] on div "29" at bounding box center [1148, 424] width 20 height 19
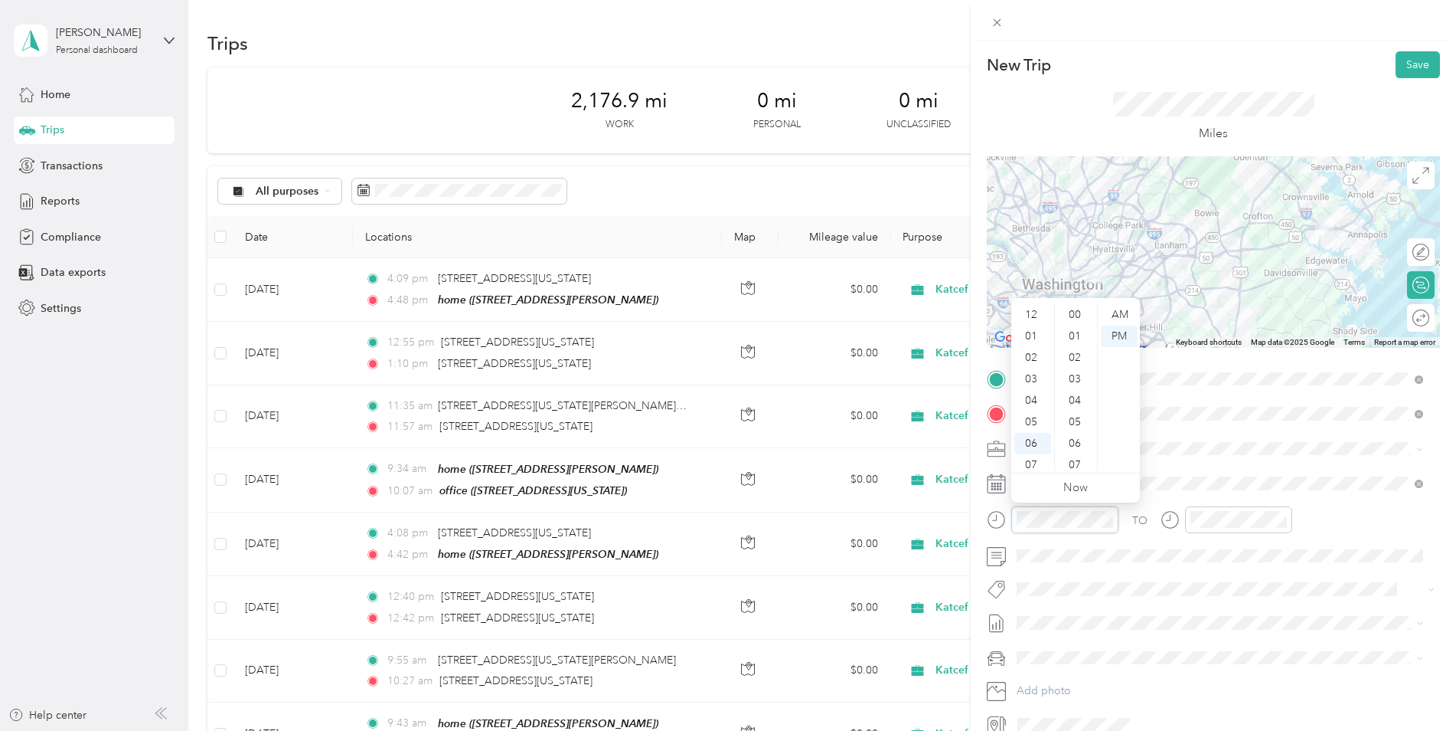
scroll to position [92, 0]
click at [1036, 410] on div "09" at bounding box center [1033, 415] width 37 height 21
click at [1072, 369] on div "43" at bounding box center [1076, 375] width 37 height 21
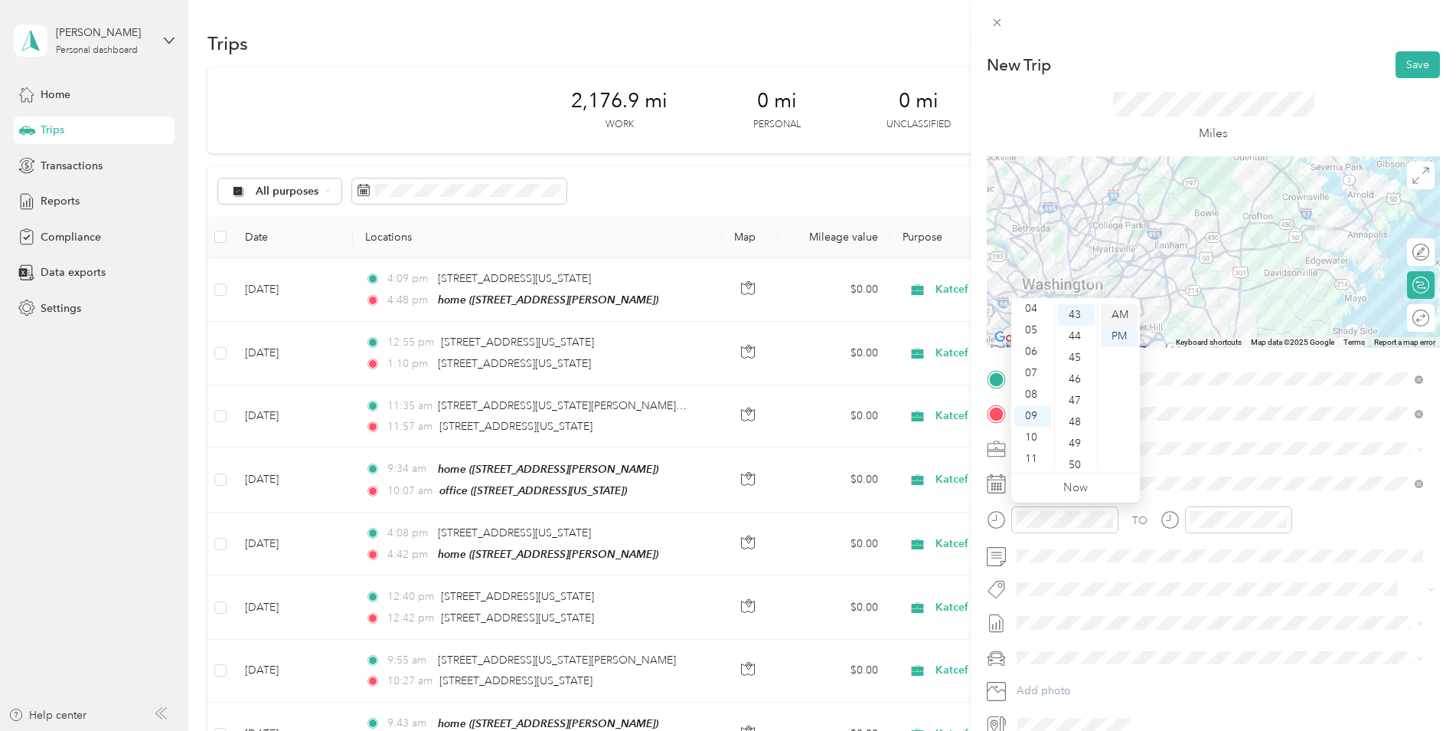
click at [1114, 315] on div "AM" at bounding box center [1119, 314] width 37 height 21
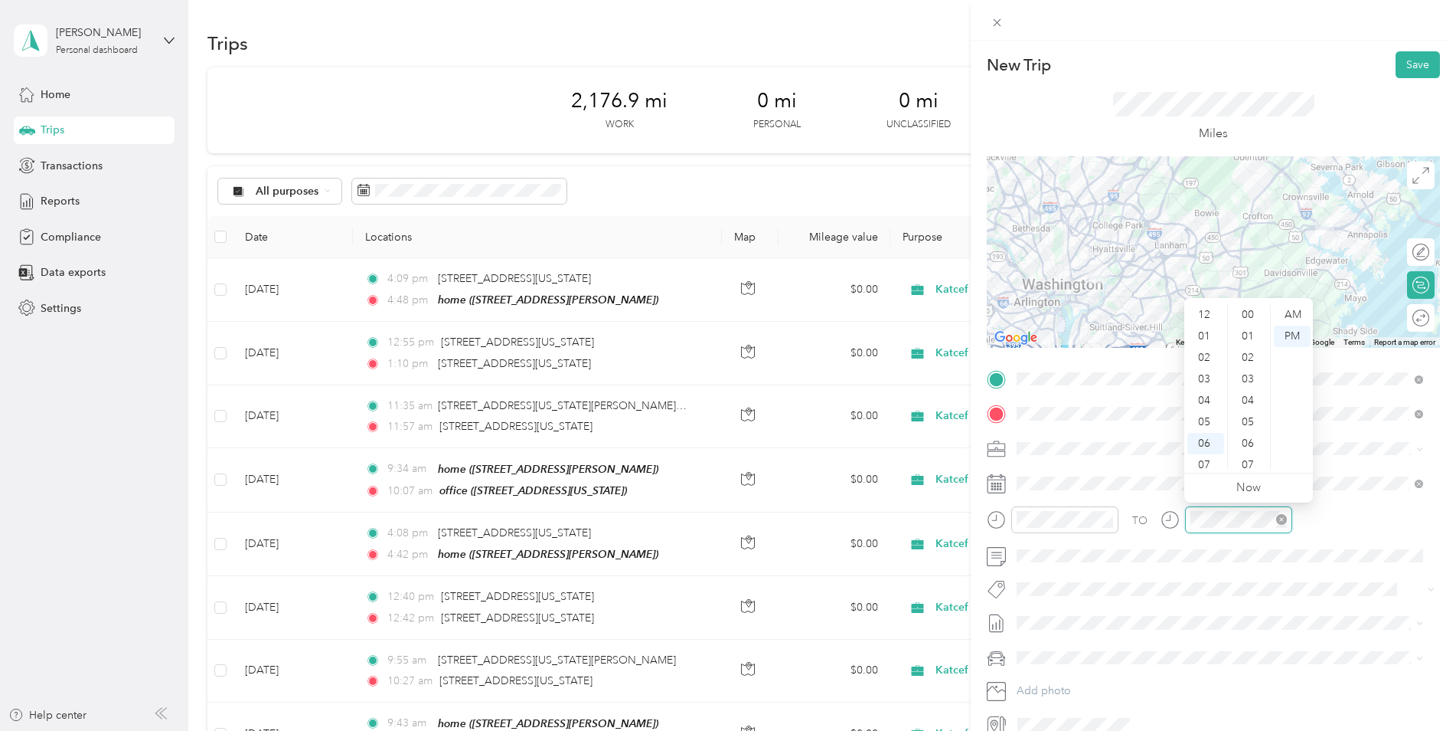
scroll to position [92, 0]
click at [1201, 462] on div "11" at bounding box center [1206, 458] width 37 height 21
click at [1245, 401] on div "04" at bounding box center [1249, 400] width 37 height 21
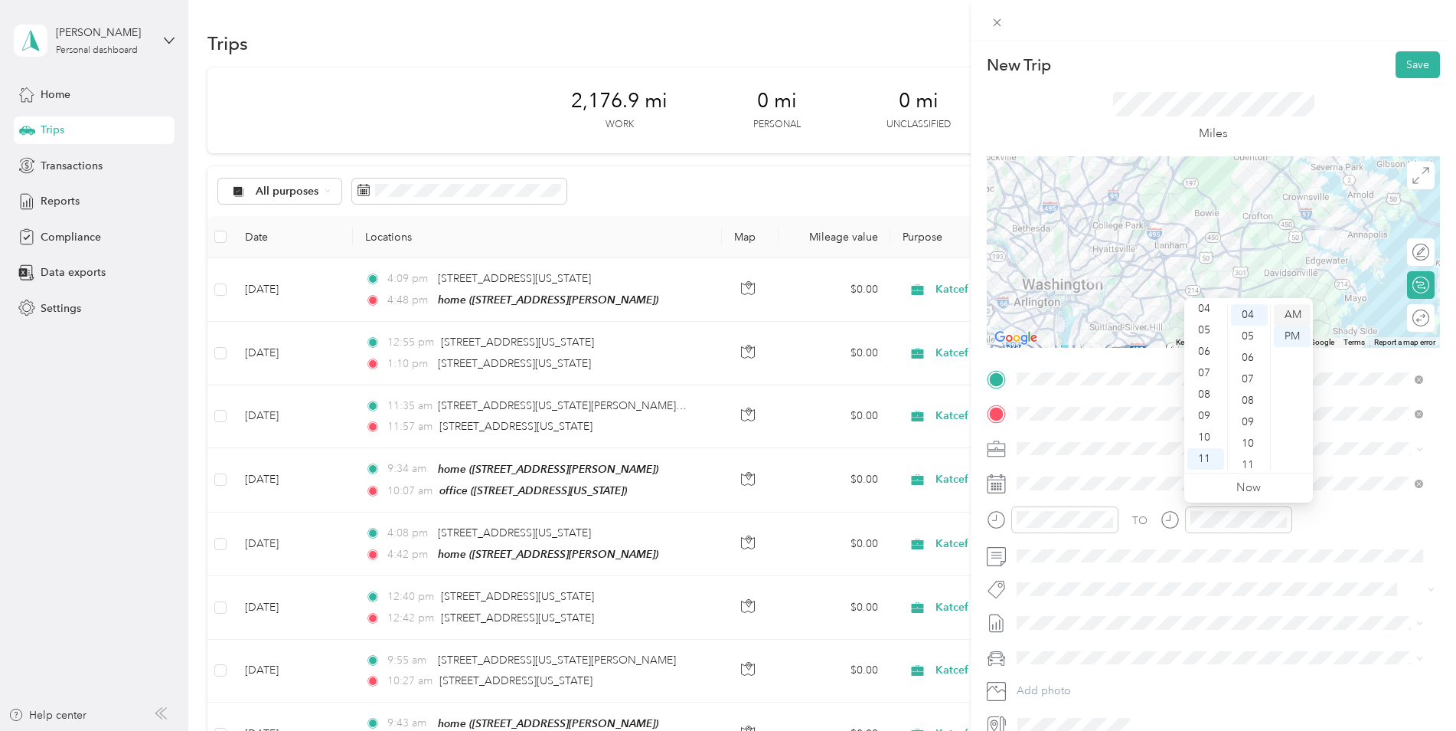
click at [1286, 315] on div "AM" at bounding box center [1292, 314] width 37 height 21
click at [1383, 527] on div "TO" at bounding box center [1213, 525] width 453 height 38
click at [1410, 319] on div at bounding box center [1414, 318] width 32 height 16
click at [1396, 65] on button "Save" at bounding box center [1418, 64] width 44 height 27
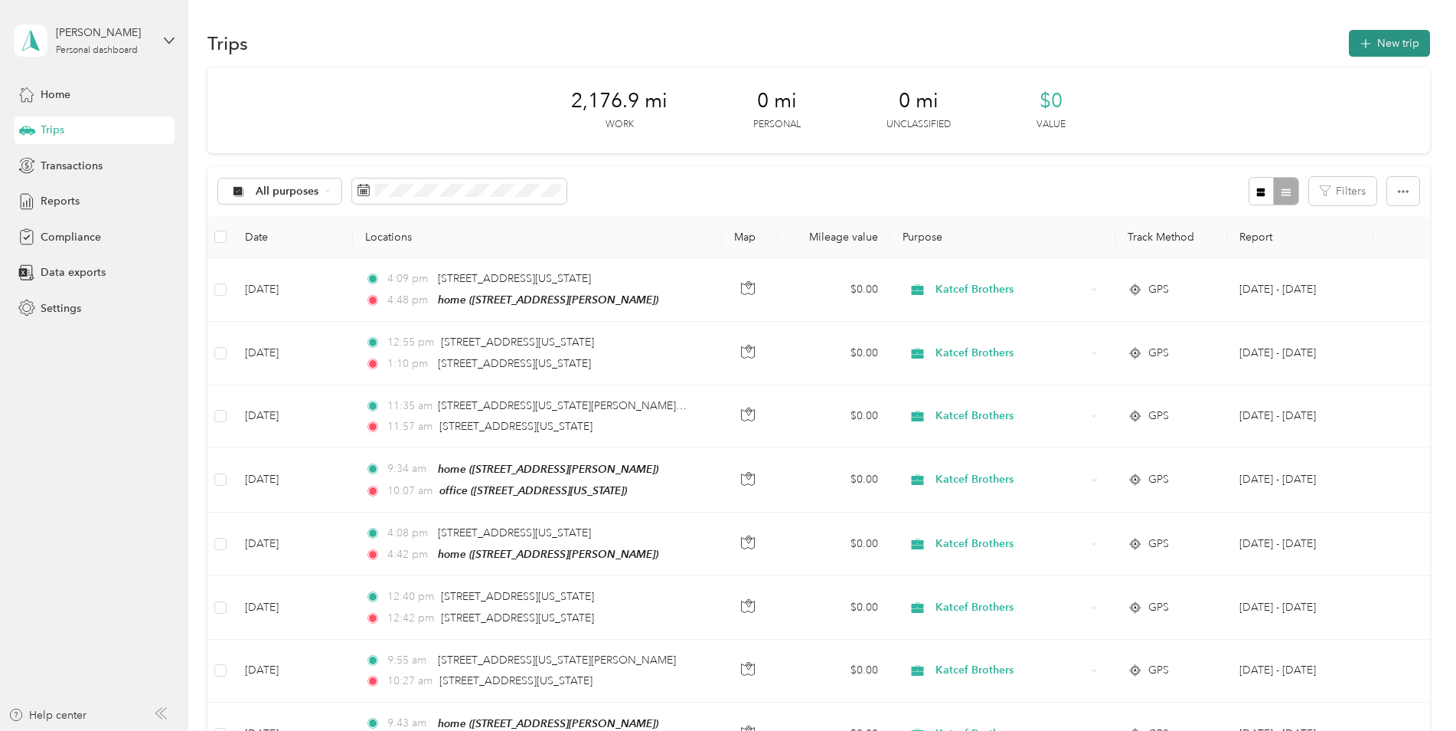
click at [1375, 34] on button "New trip" at bounding box center [1389, 43] width 81 height 27
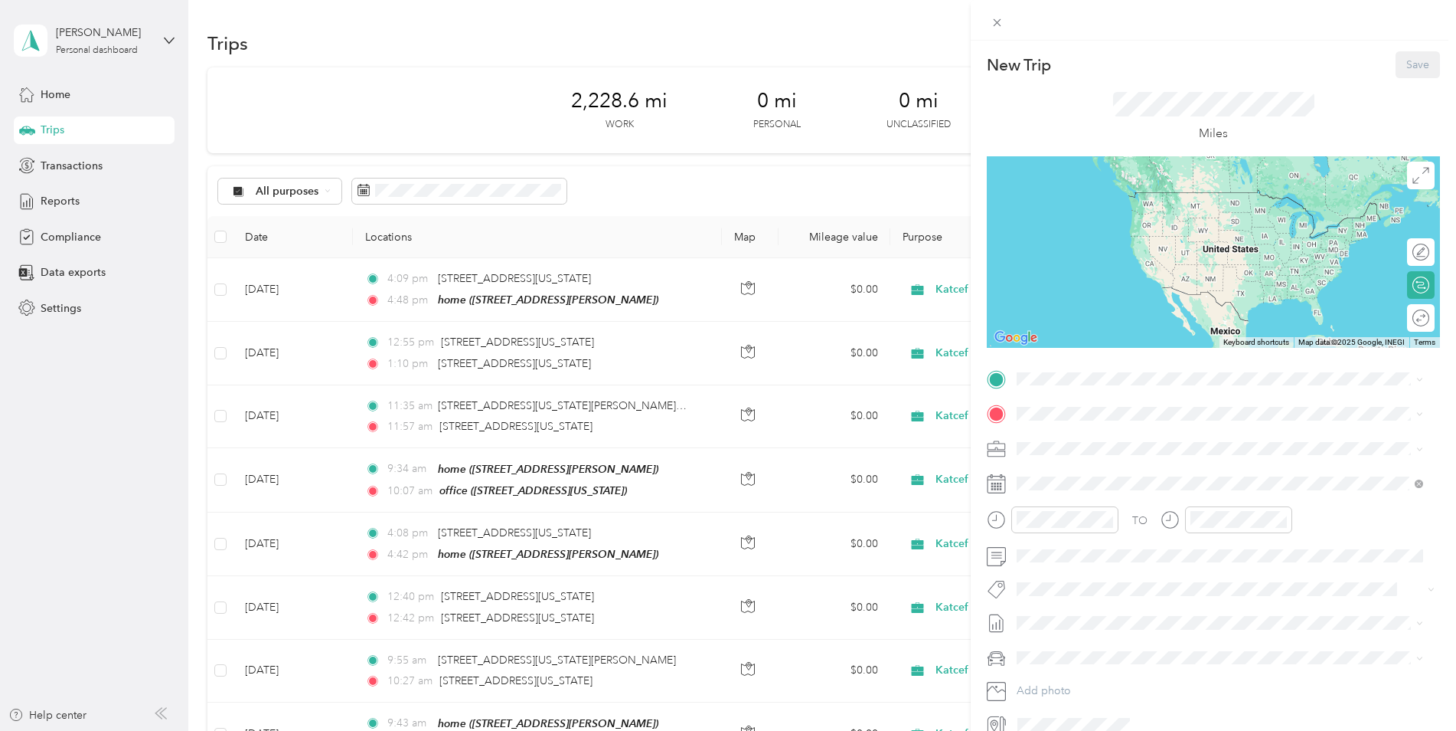
click at [1003, 488] on icon at bounding box center [996, 483] width 19 height 19
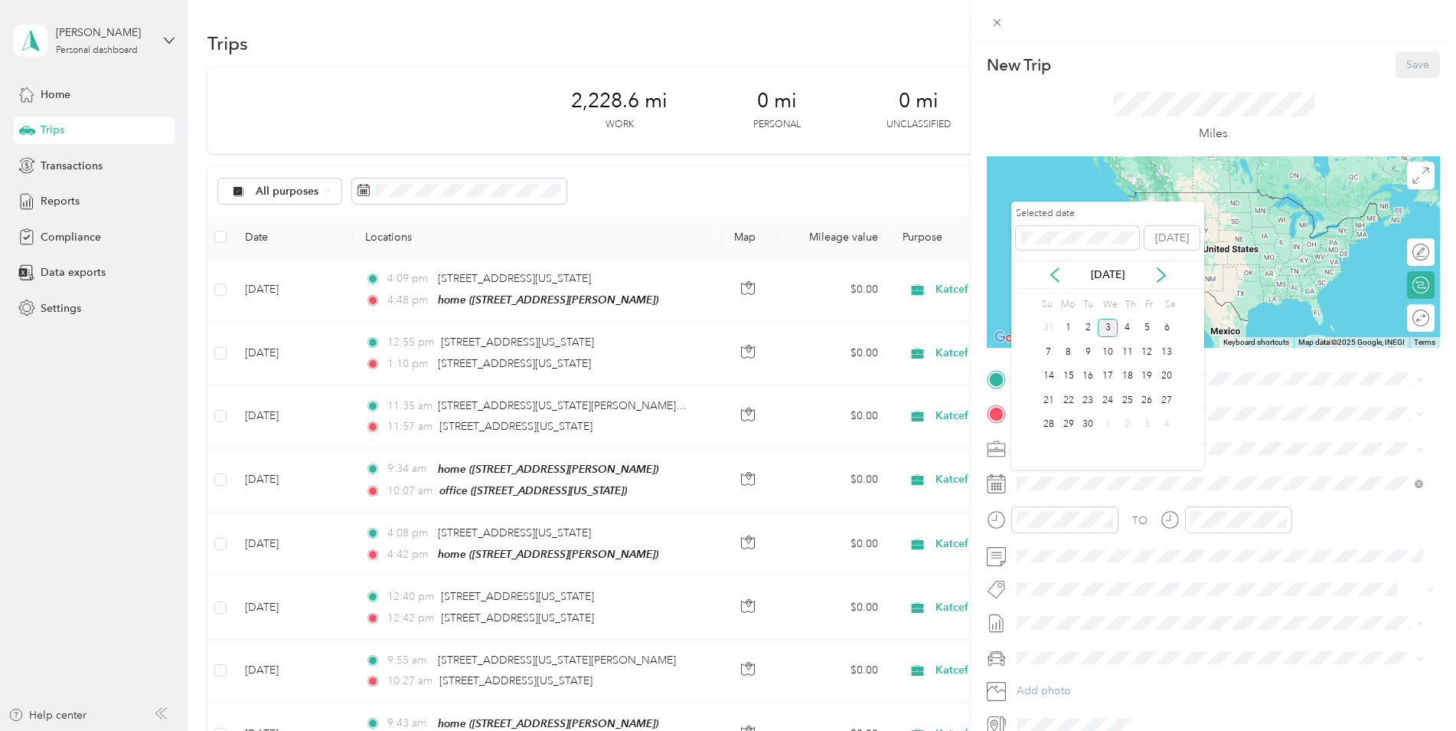
click at [1055, 284] on div "[DATE]" at bounding box center [1108, 274] width 193 height 28
click at [1057, 280] on icon at bounding box center [1055, 275] width 8 height 14
click at [1129, 374] on div "14" at bounding box center [1128, 376] width 20 height 19
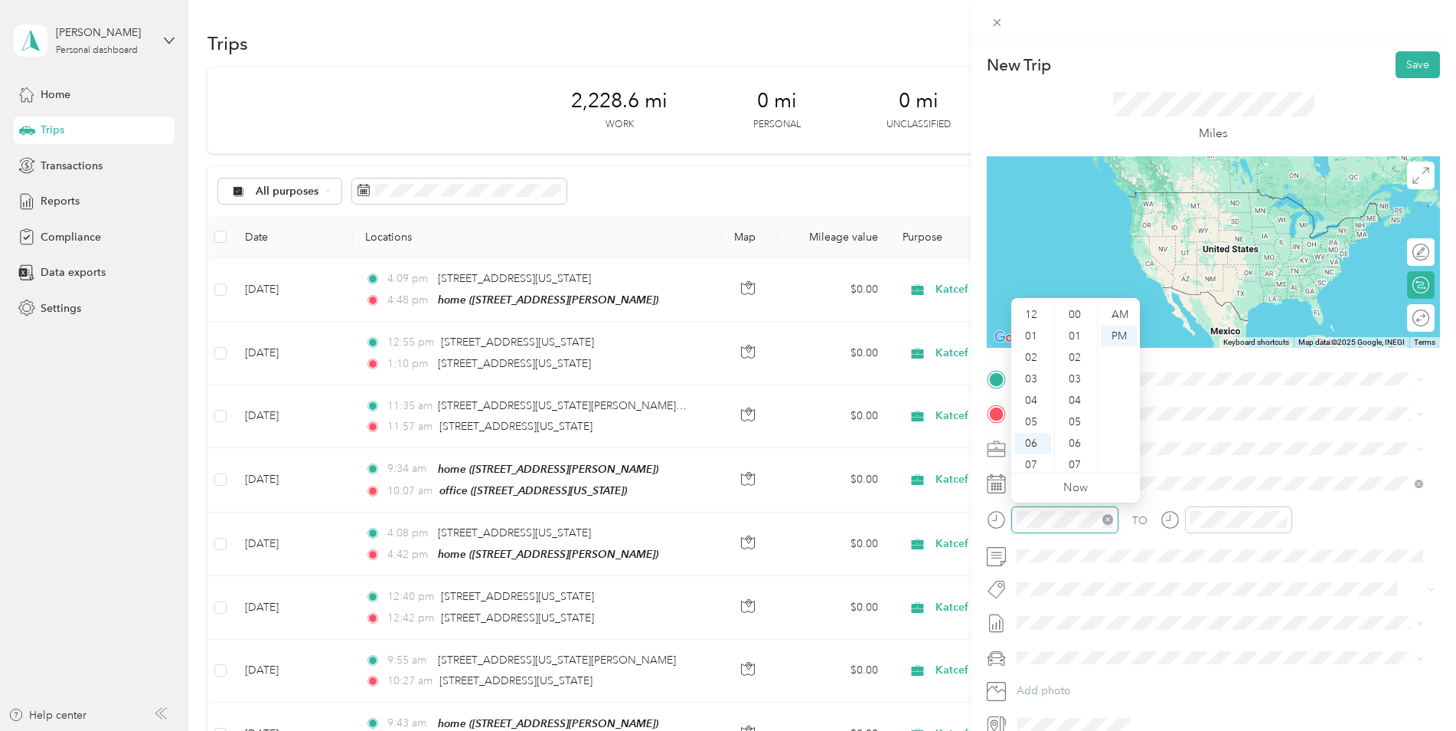
scroll to position [92, 0]
click at [1030, 440] on div "10" at bounding box center [1033, 437] width 37 height 21
click at [1078, 367] on div "34" at bounding box center [1076, 369] width 37 height 21
click at [1129, 317] on div "AM" at bounding box center [1119, 314] width 37 height 21
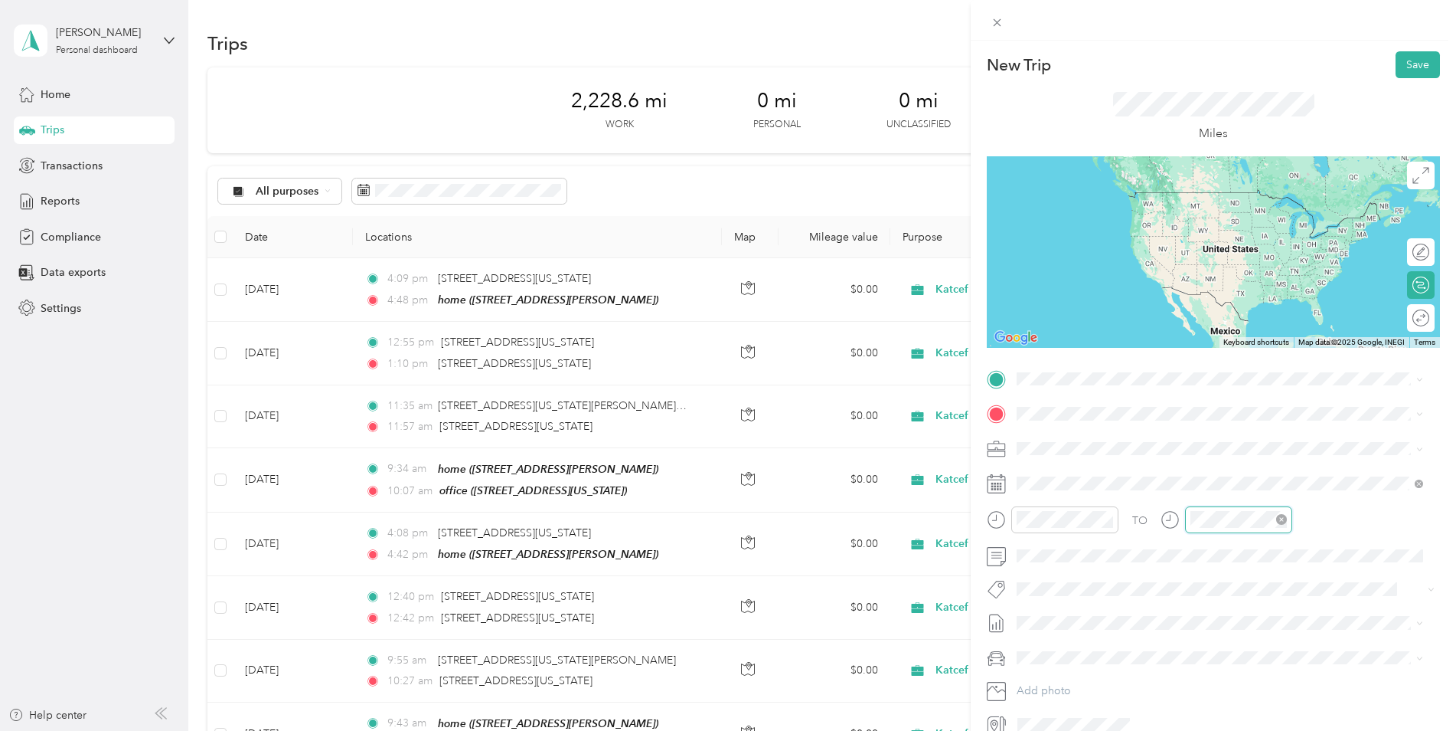
scroll to position [214, 0]
click at [1214, 453] on div "11" at bounding box center [1206, 458] width 37 height 21
click at [1250, 335] on div "11" at bounding box center [1249, 335] width 37 height 21
click at [1298, 315] on div "AM" at bounding box center [1292, 314] width 37 height 21
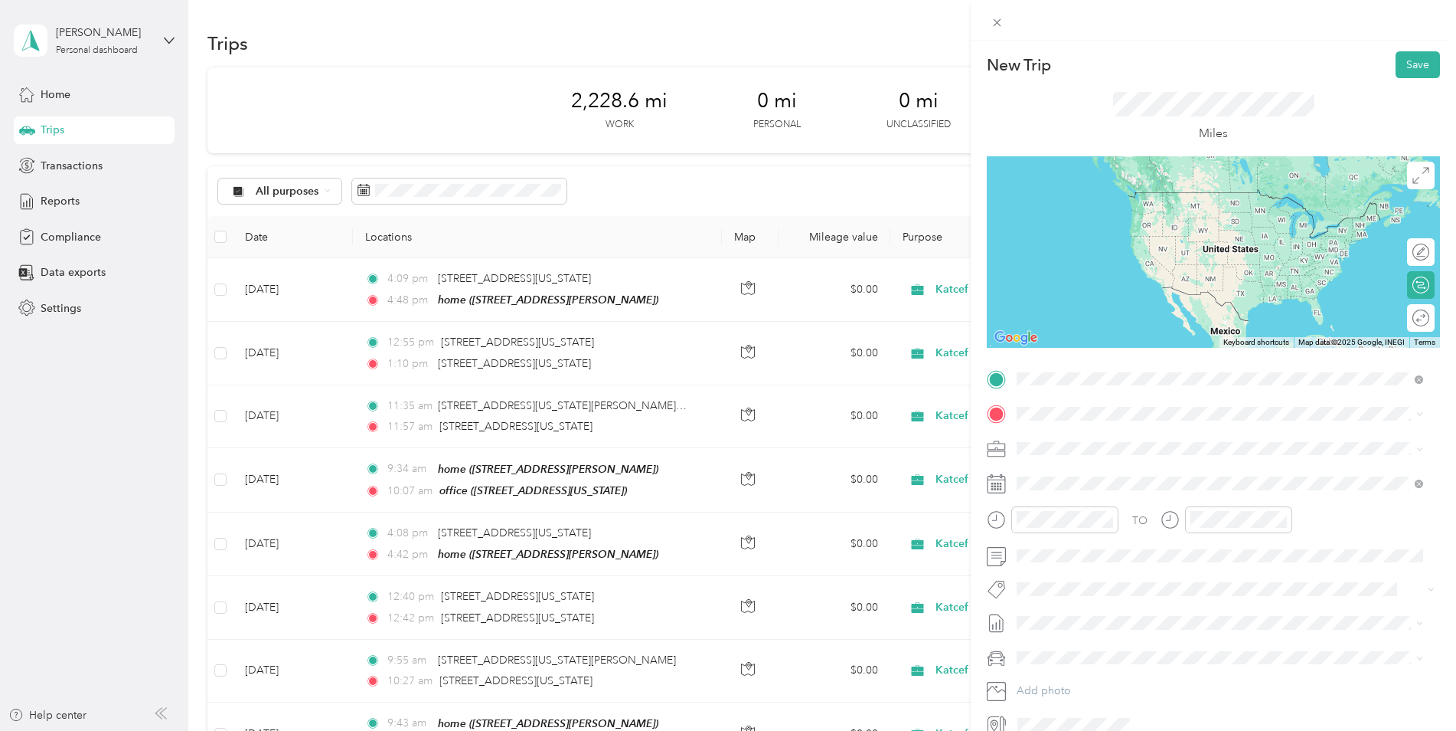
click at [1146, 432] on span "1271 5th Street Northeast Washington, District of Columbia 20002, United States" at bounding box center [1150, 434] width 209 height 14
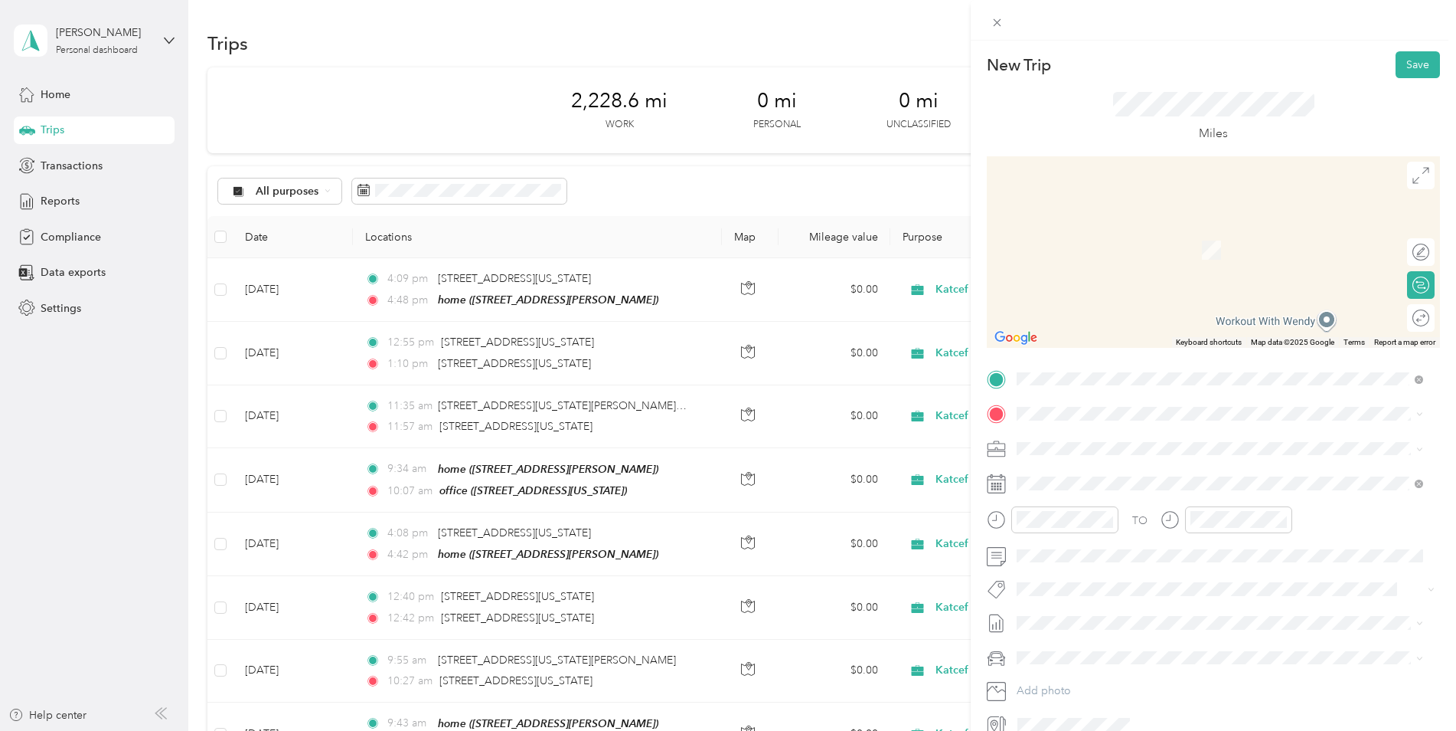
click at [1117, 478] on div "home 1010 N Noyes Dr, 20910, Silver Spring, MD, United States" at bounding box center [1137, 482] width 182 height 32
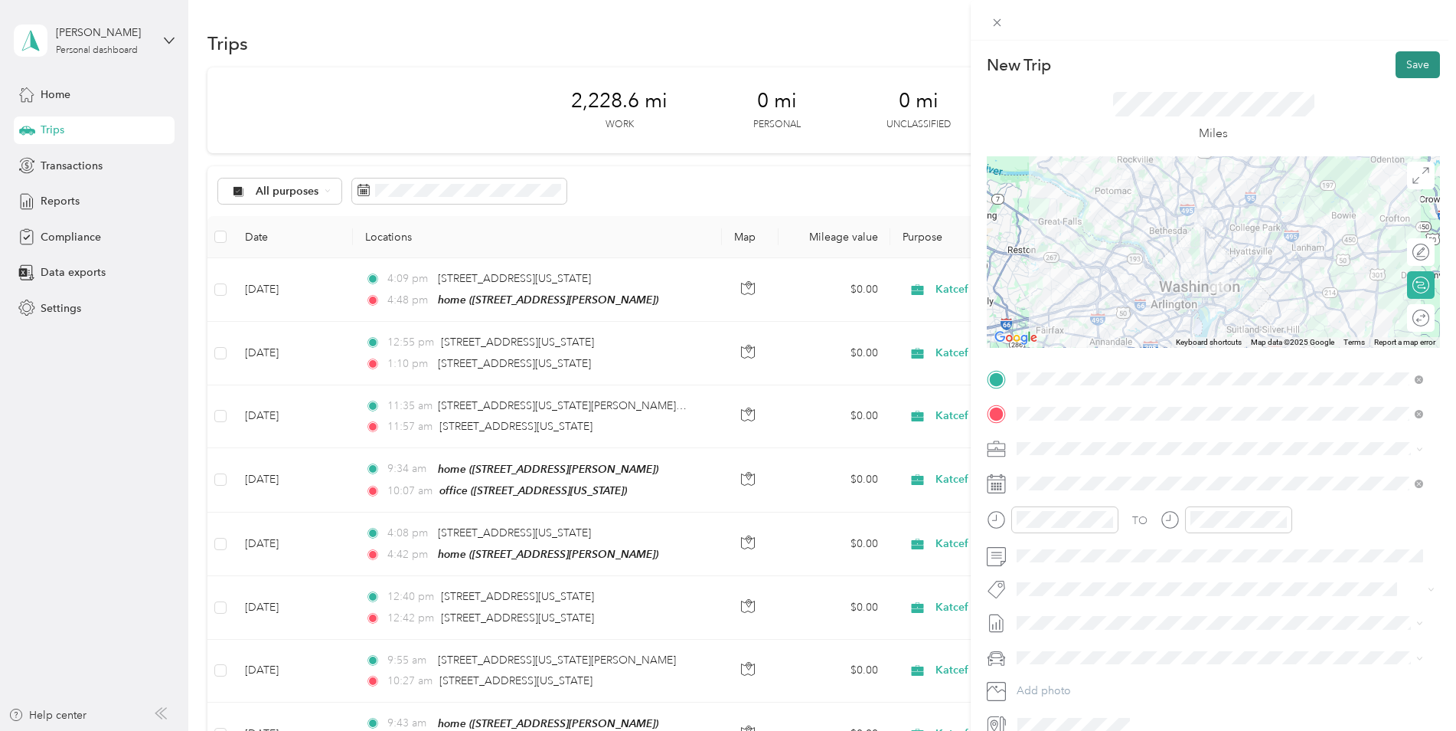
click at [1404, 67] on button "Save" at bounding box center [1418, 64] width 44 height 27
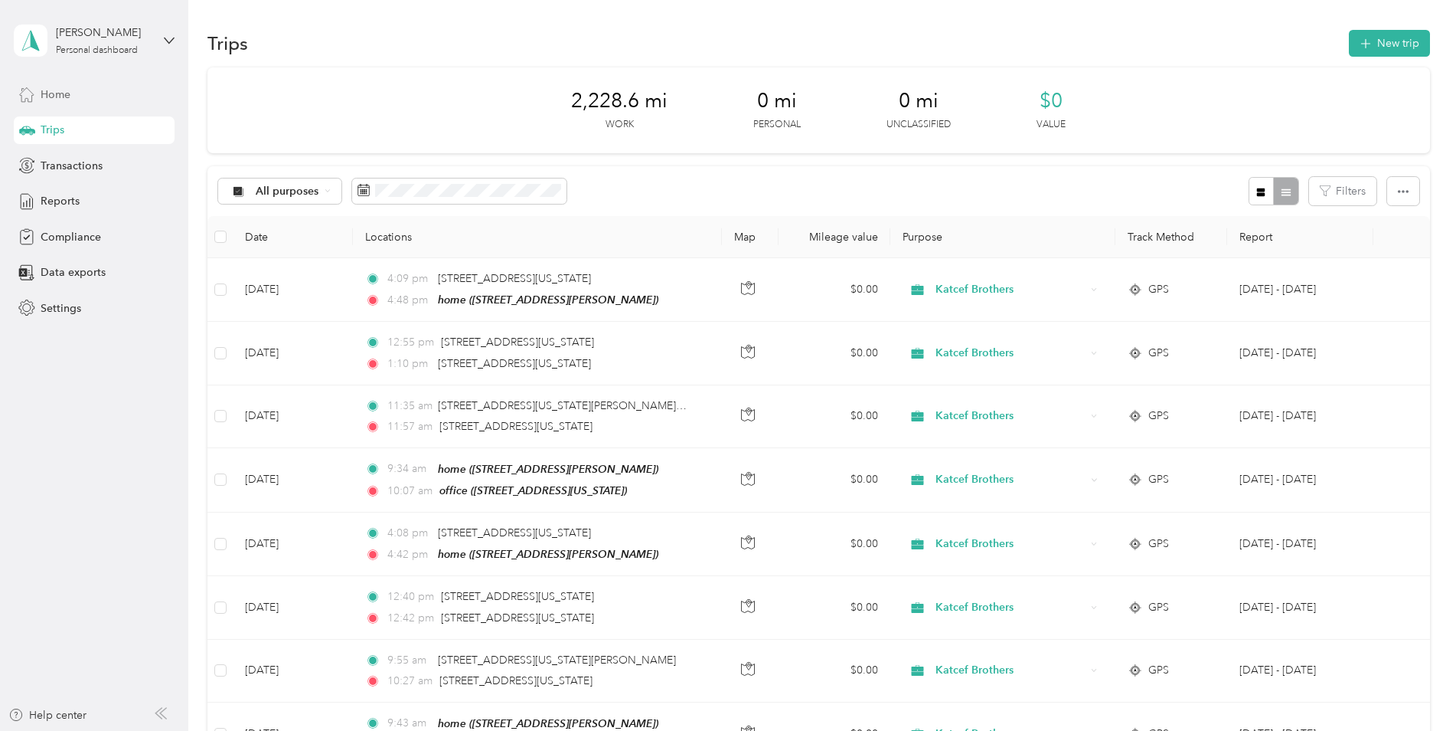
click at [51, 89] on span "Home" at bounding box center [56, 95] width 30 height 16
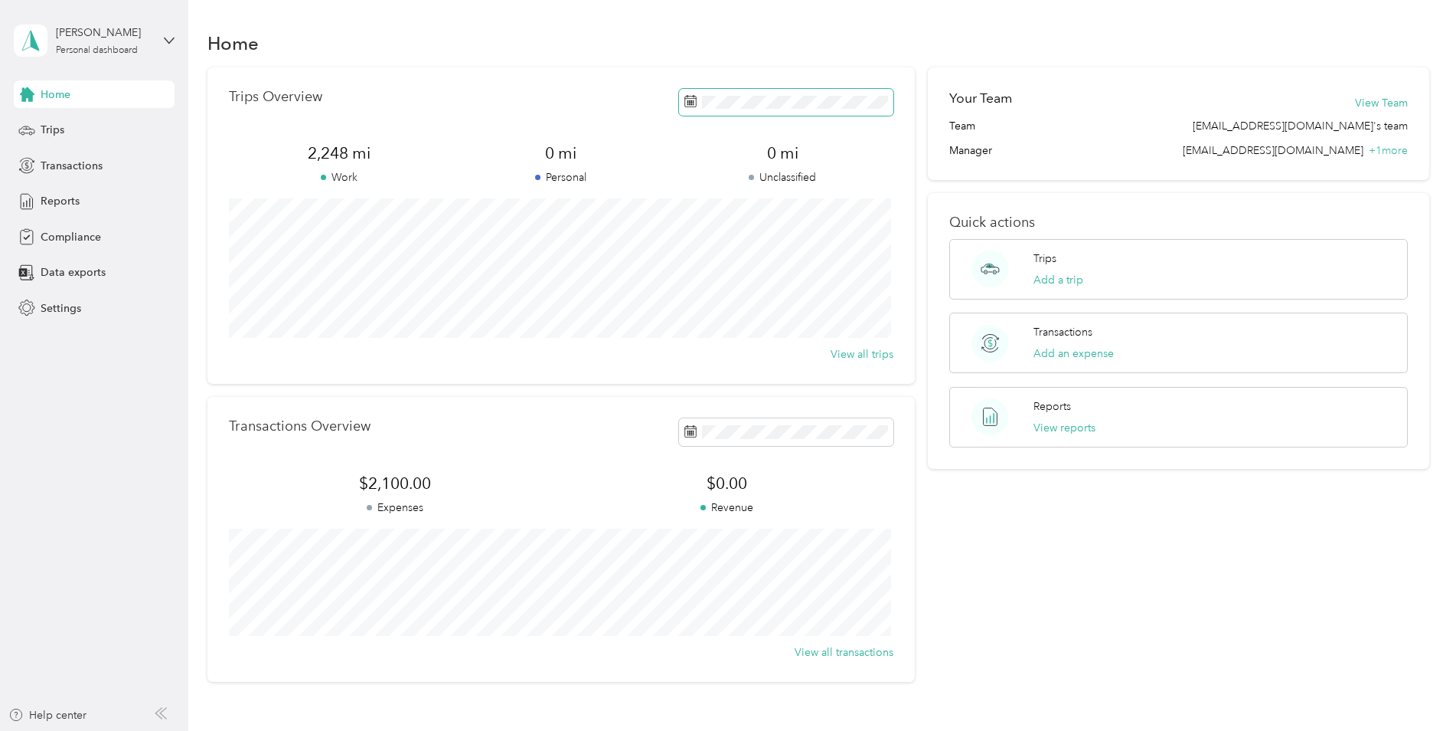
click at [767, 109] on span at bounding box center [786, 102] width 214 height 27
click at [864, 109] on span at bounding box center [786, 102] width 214 height 27
click at [809, 89] on span at bounding box center [786, 102] width 214 height 27
click at [879, 236] on button "Last month" at bounding box center [892, 230] width 93 height 27
click at [606, 82] on div "Trips Overview 1,019.1 mi Work 0 mi Personal 0 mi Unclassified View all trips" at bounding box center [562, 225] width 708 height 316
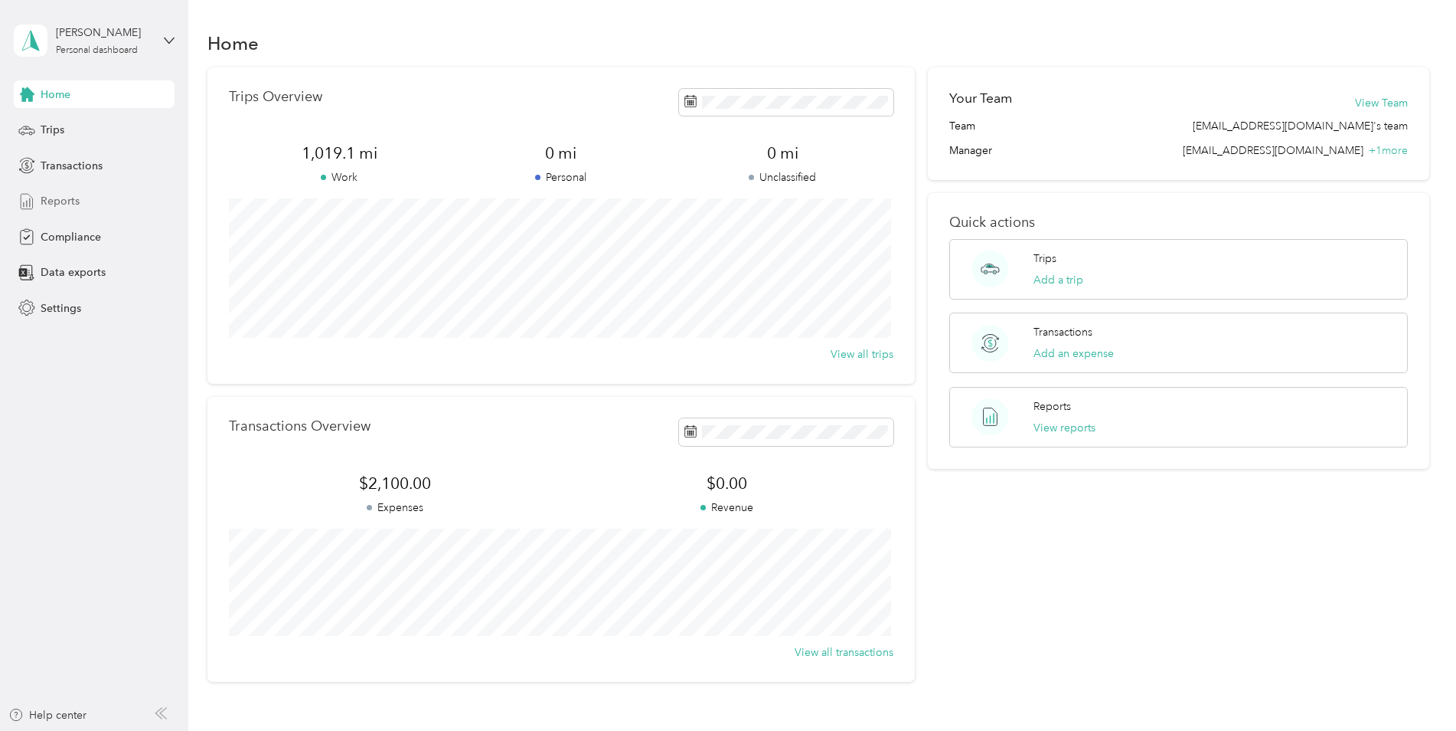
click at [39, 204] on div "Reports" at bounding box center [94, 202] width 161 height 28
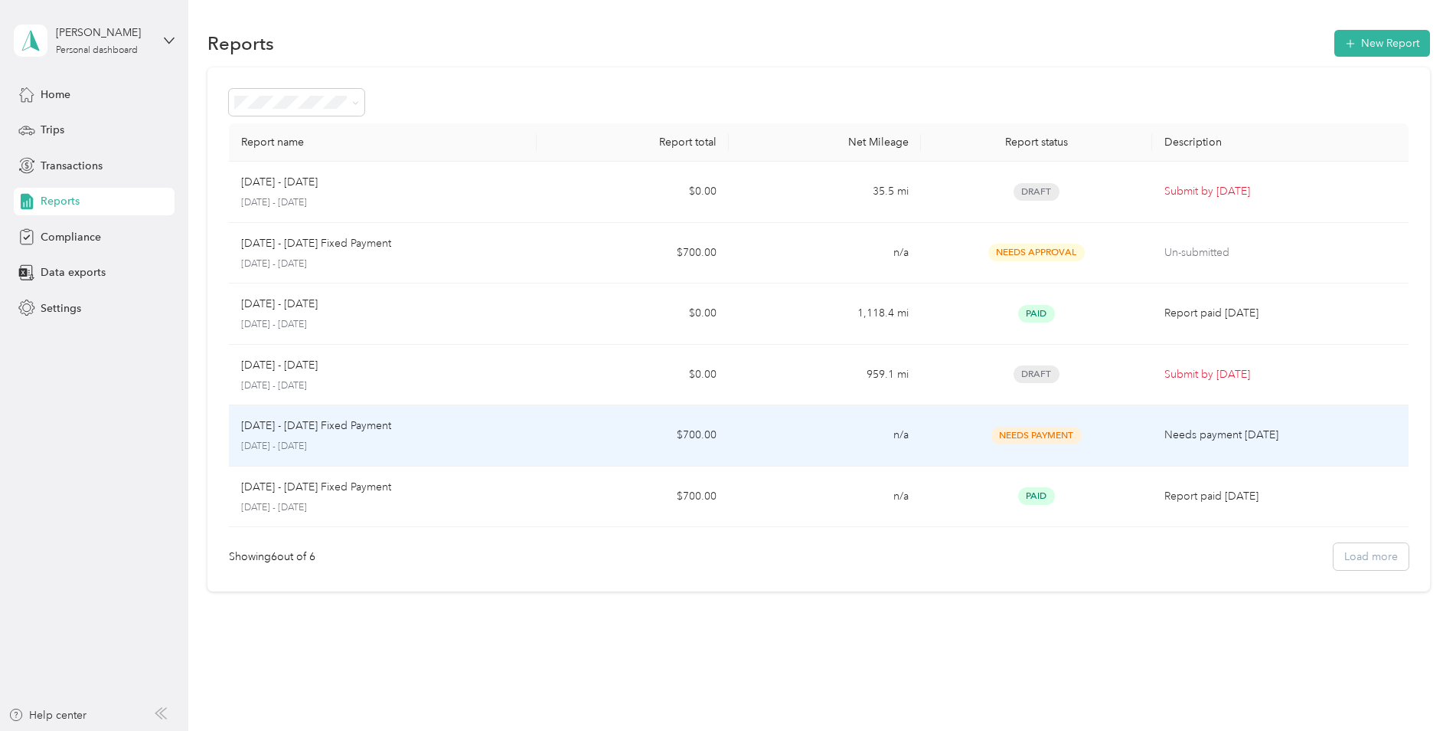
click at [956, 427] on div "Needs Payment" at bounding box center [1036, 436] width 206 height 18
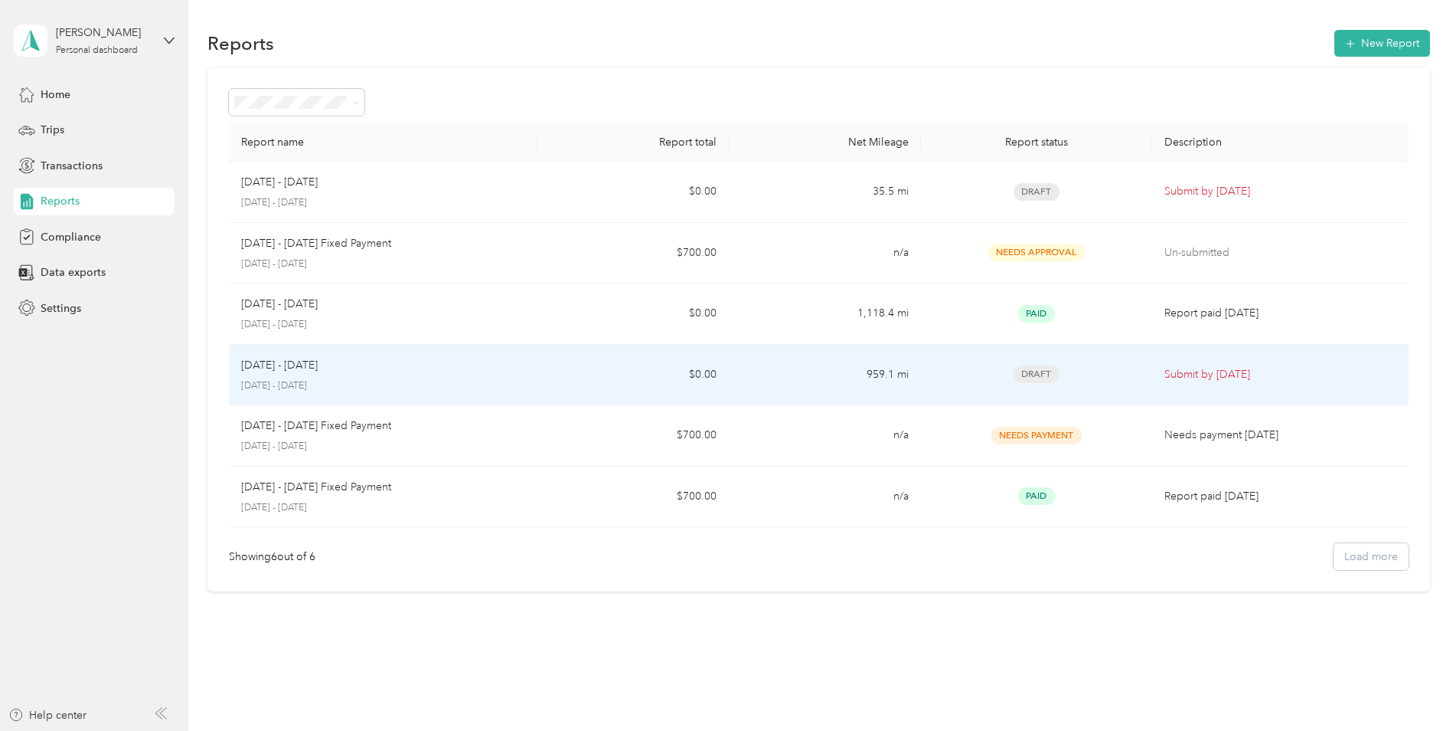
click at [943, 371] on div "Draft" at bounding box center [1036, 374] width 206 height 18
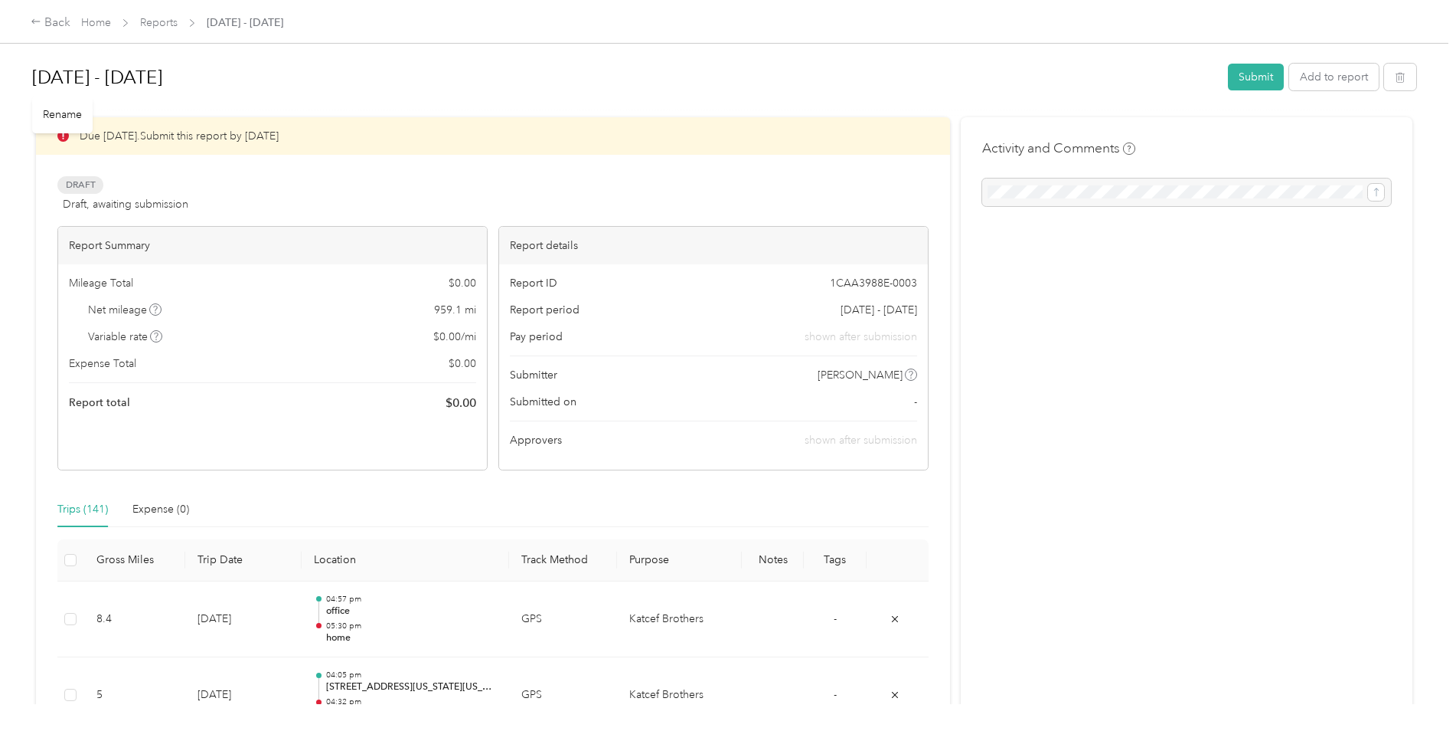
drag, startPoint x: 1236, startPoint y: 74, endPoint x: 915, endPoint y: 116, distance: 323.6
click at [915, 106] on div "Aug 1 - 31, 2025 Submit Add to report" at bounding box center [724, 80] width 1385 height 53
click at [45, 28] on div "Back" at bounding box center [51, 23] width 40 height 18
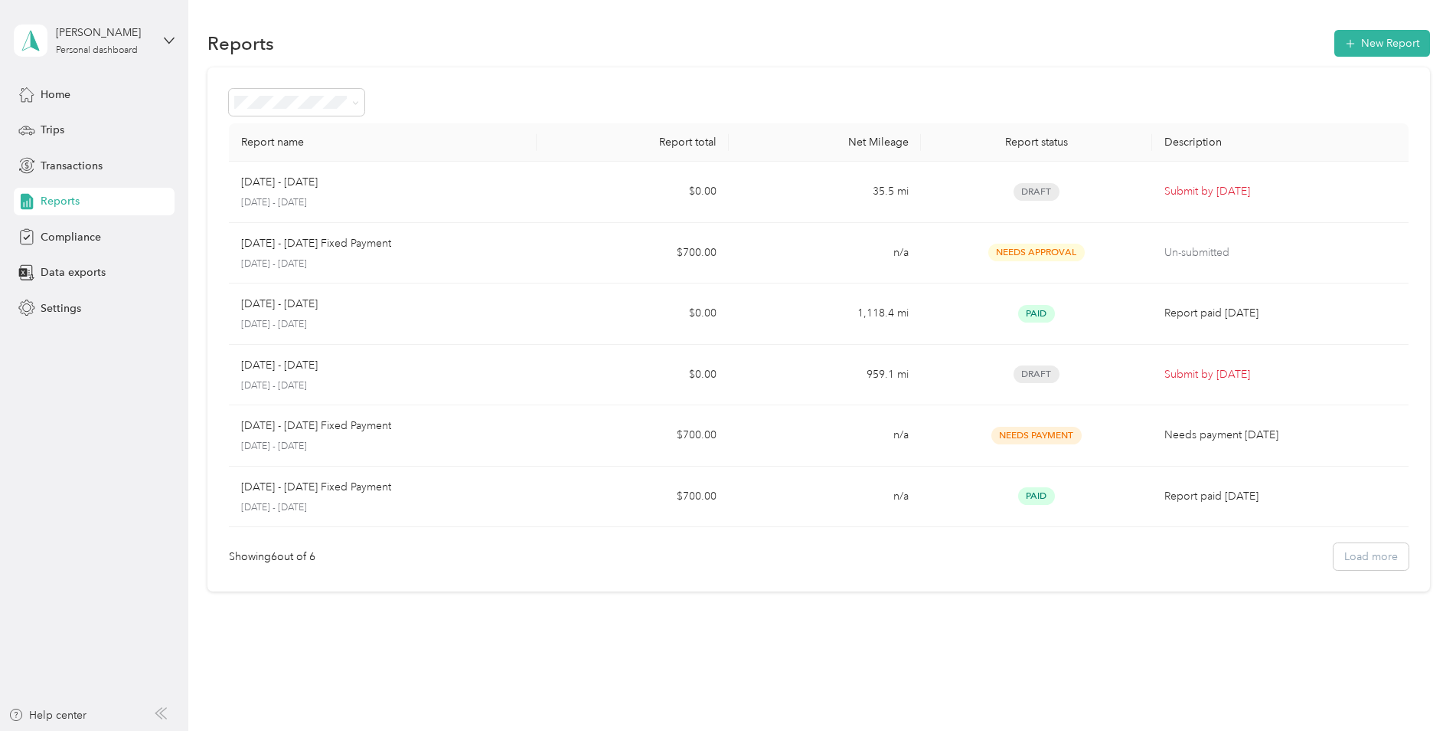
drag, startPoint x: 1352, startPoint y: 36, endPoint x: 1111, endPoint y: 23, distance: 241.6
click at [1111, 23] on div "Reports New Report Report name Report total Net Mileage Report status Descripti…" at bounding box center [818, 337] width 1260 height 675
click at [37, 93] on div "Home" at bounding box center [94, 94] width 161 height 28
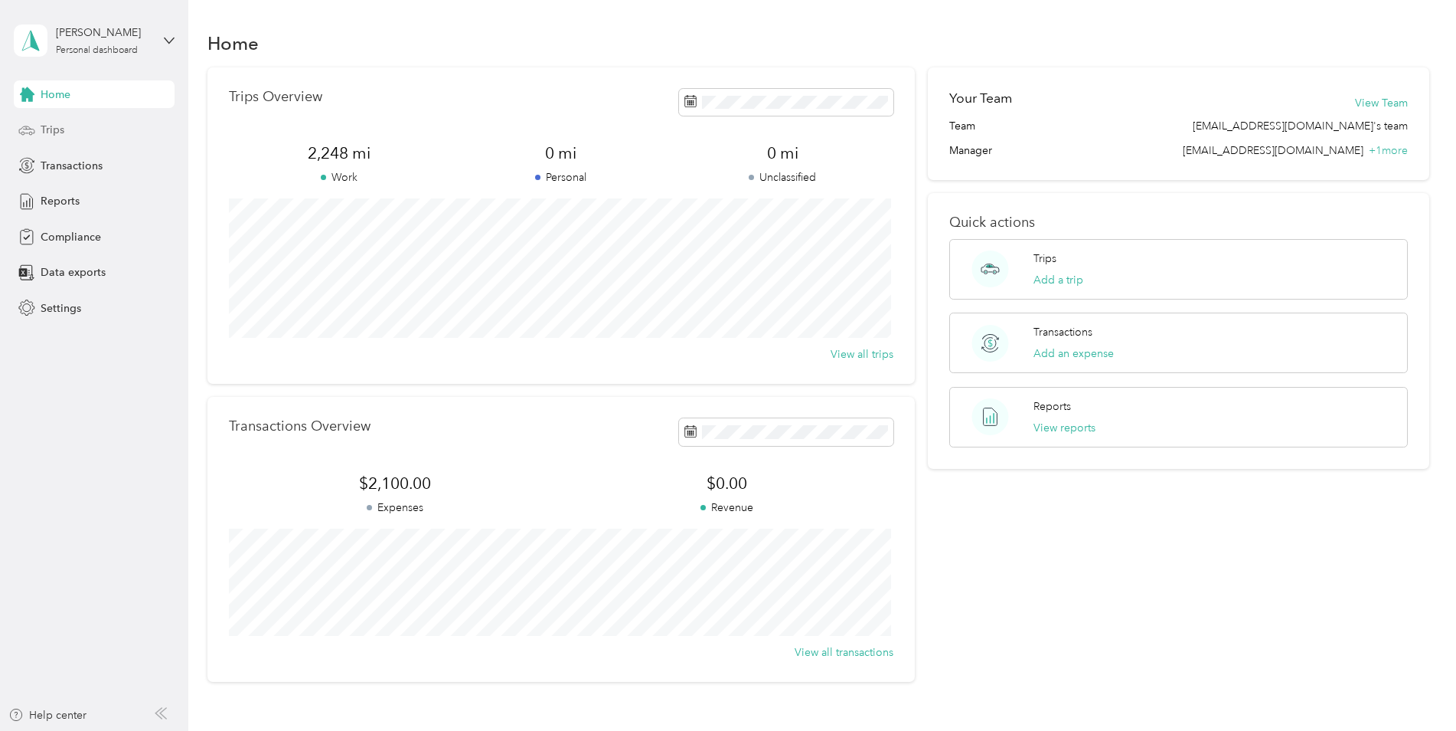
click at [97, 136] on div "Trips" at bounding box center [94, 130] width 161 height 28
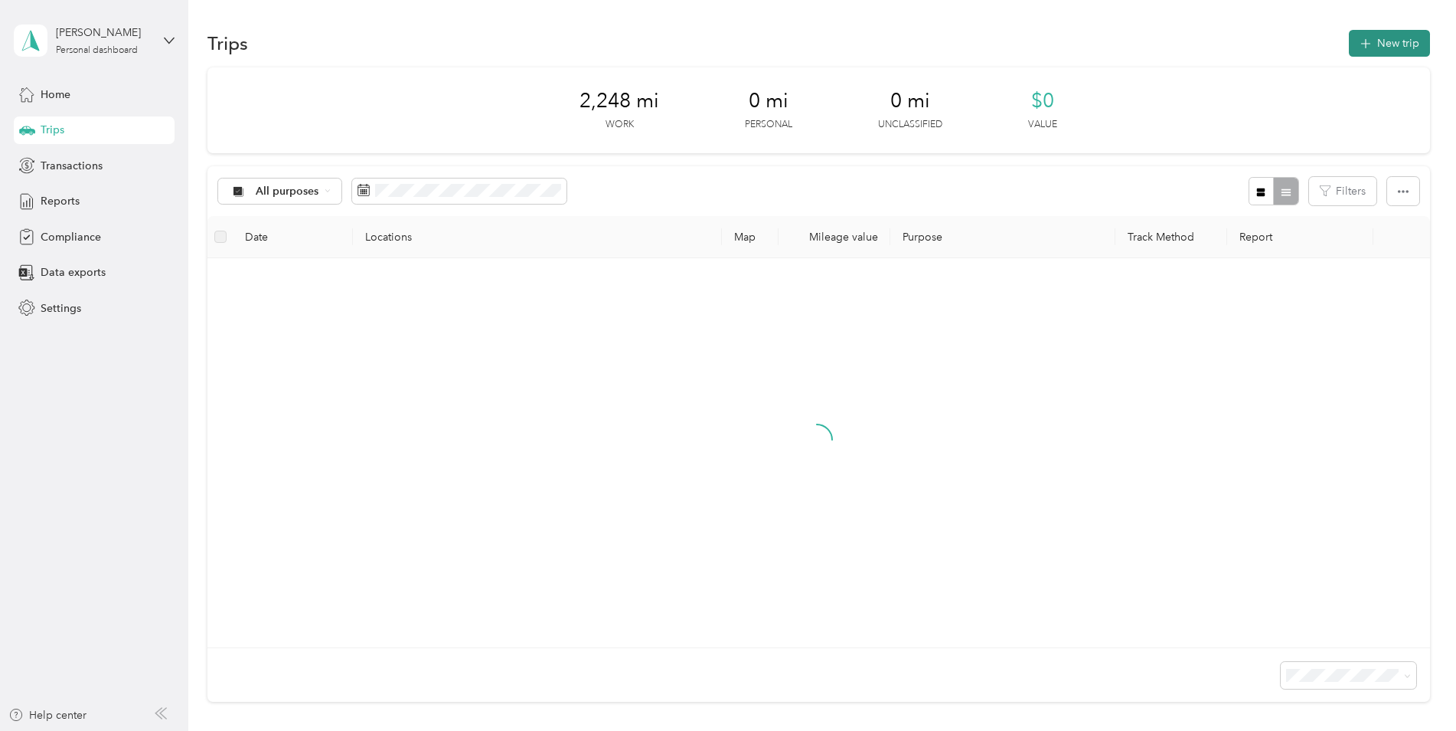
click at [1375, 39] on button "New trip" at bounding box center [1389, 43] width 81 height 27
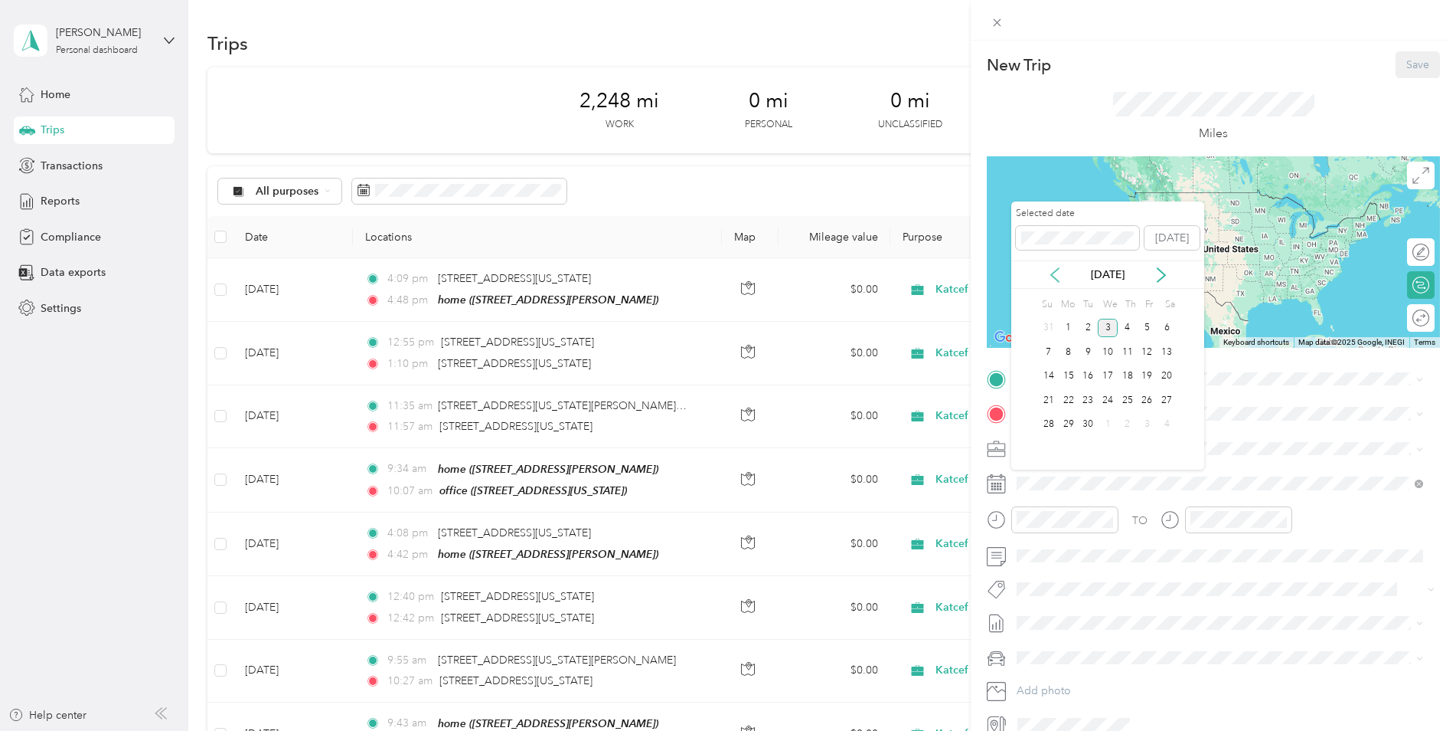
click at [1052, 280] on icon at bounding box center [1055, 274] width 15 height 15
click at [1105, 404] on div "20" at bounding box center [1108, 400] width 20 height 19
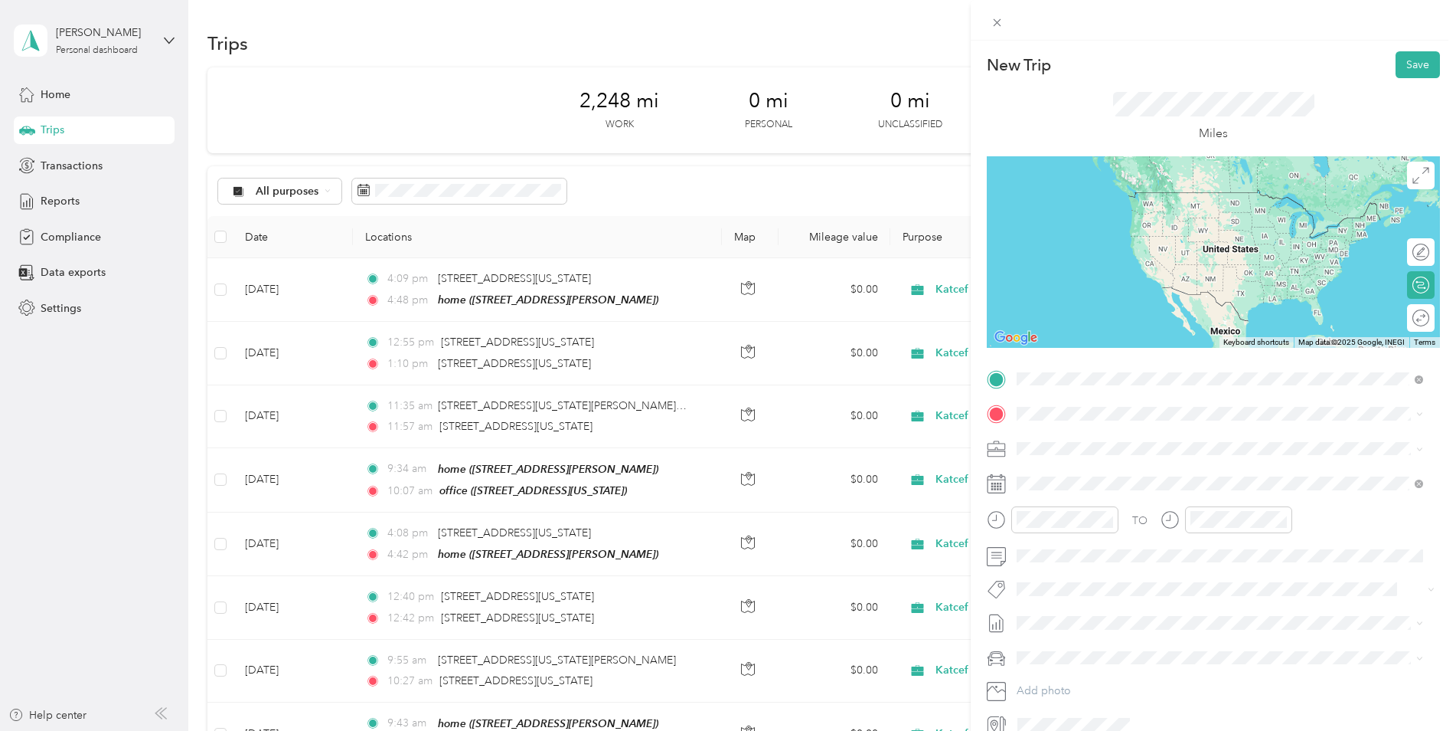
click at [1111, 453] on span "[STREET_ADDRESS][US_STATE]" at bounding box center [1122, 456] width 153 height 13
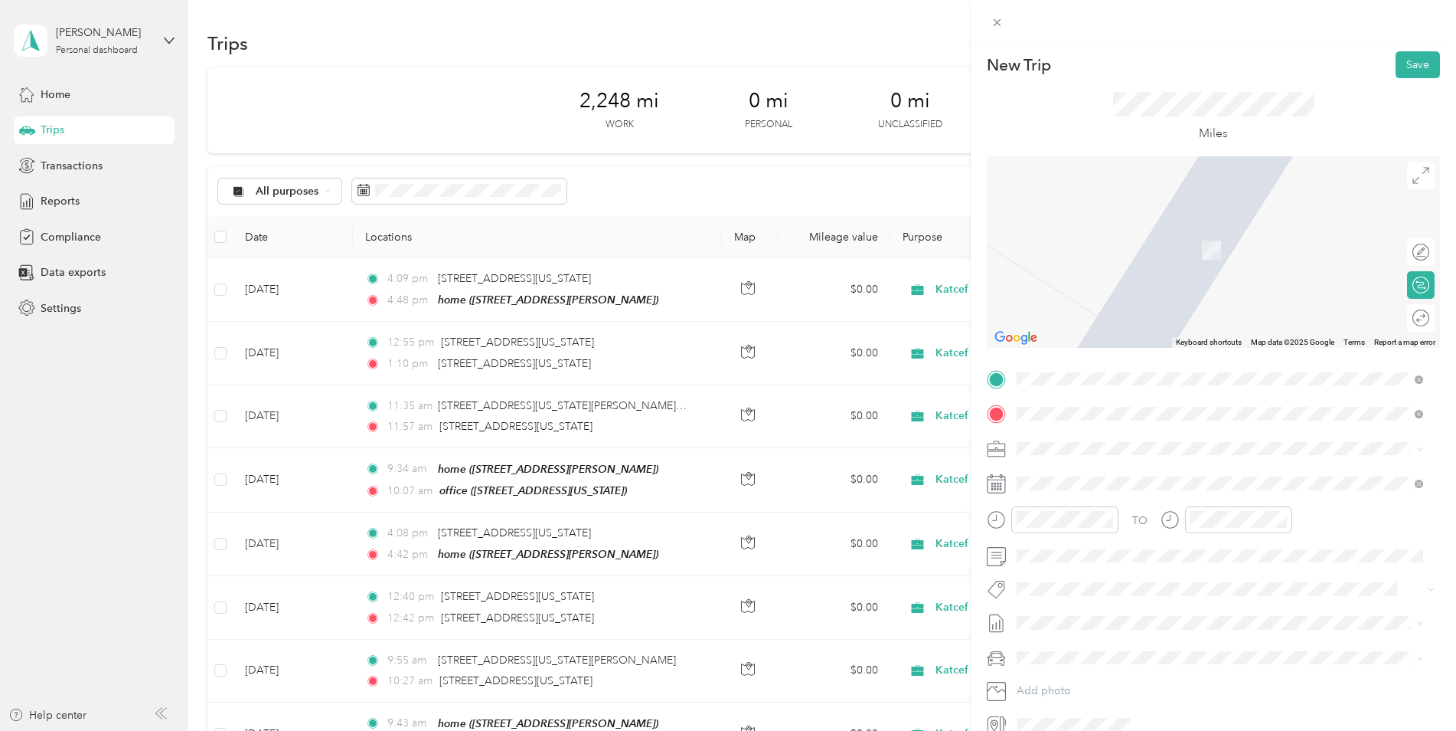
click at [1112, 491] on span "[STREET_ADDRESS][PERSON_NAME]" at bounding box center [1137, 491] width 182 height 13
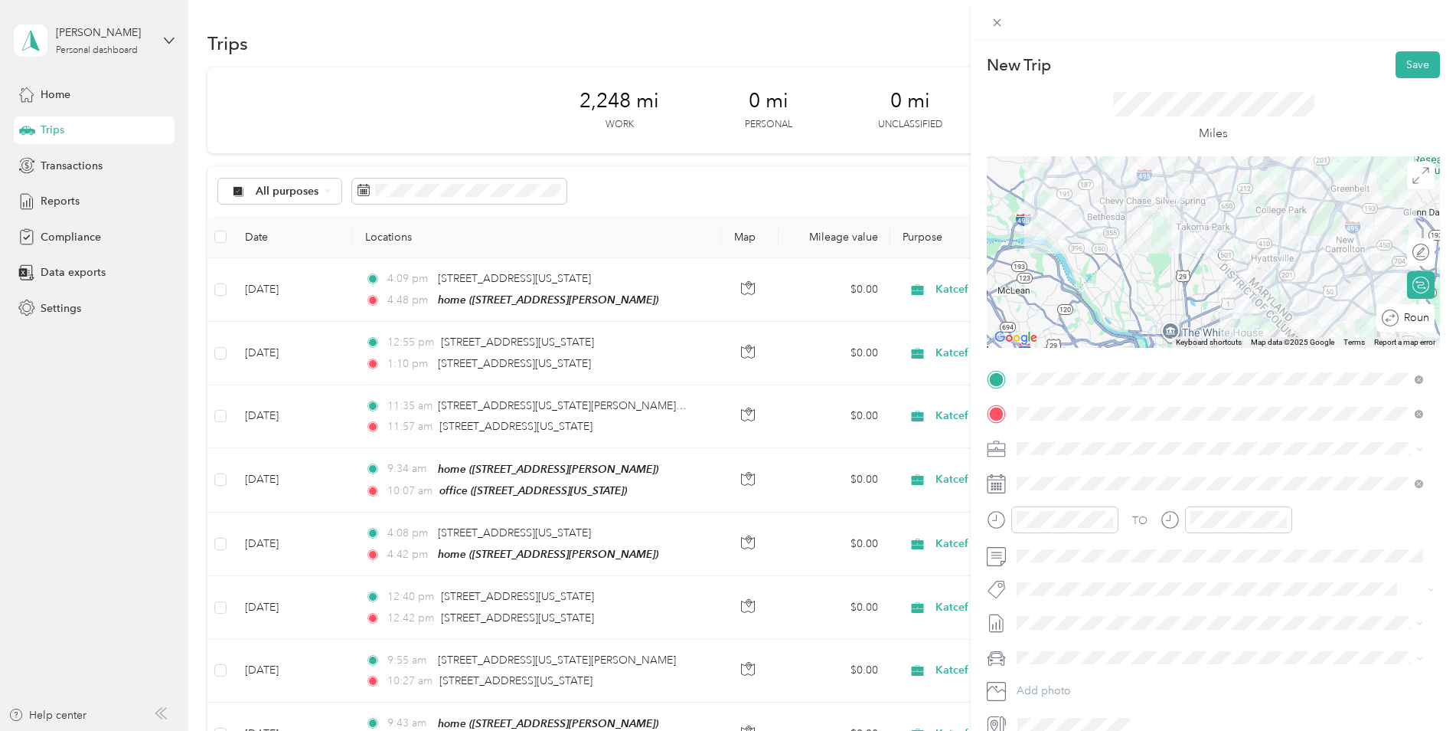
click at [1405, 321] on div "Round trip" at bounding box center [1414, 318] width 31 height 16
click at [1399, 316] on div at bounding box center [1406, 318] width 14 height 14
click at [1031, 418] on div "09" at bounding box center [1033, 415] width 37 height 21
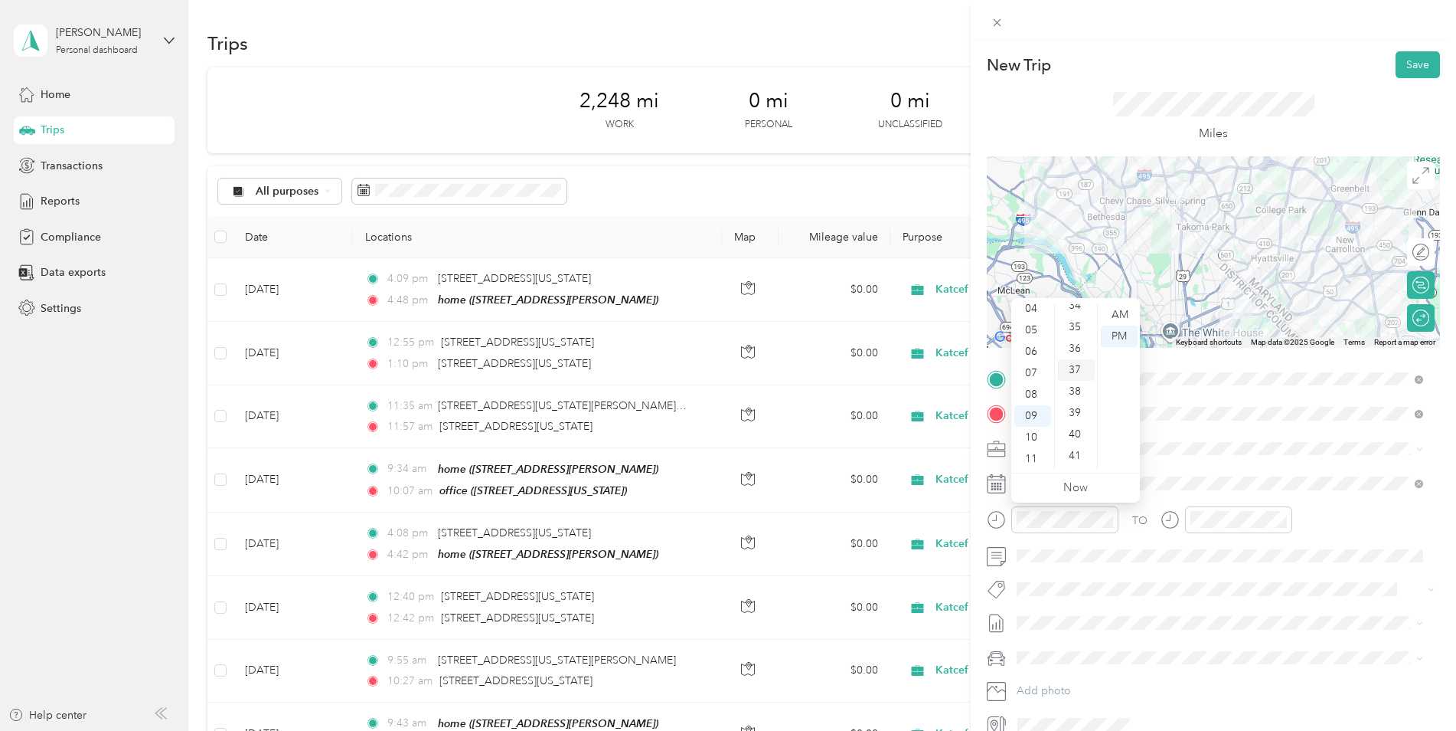
click at [1077, 375] on div "37" at bounding box center [1076, 369] width 37 height 21
click at [1112, 317] on div "AM" at bounding box center [1119, 314] width 37 height 21
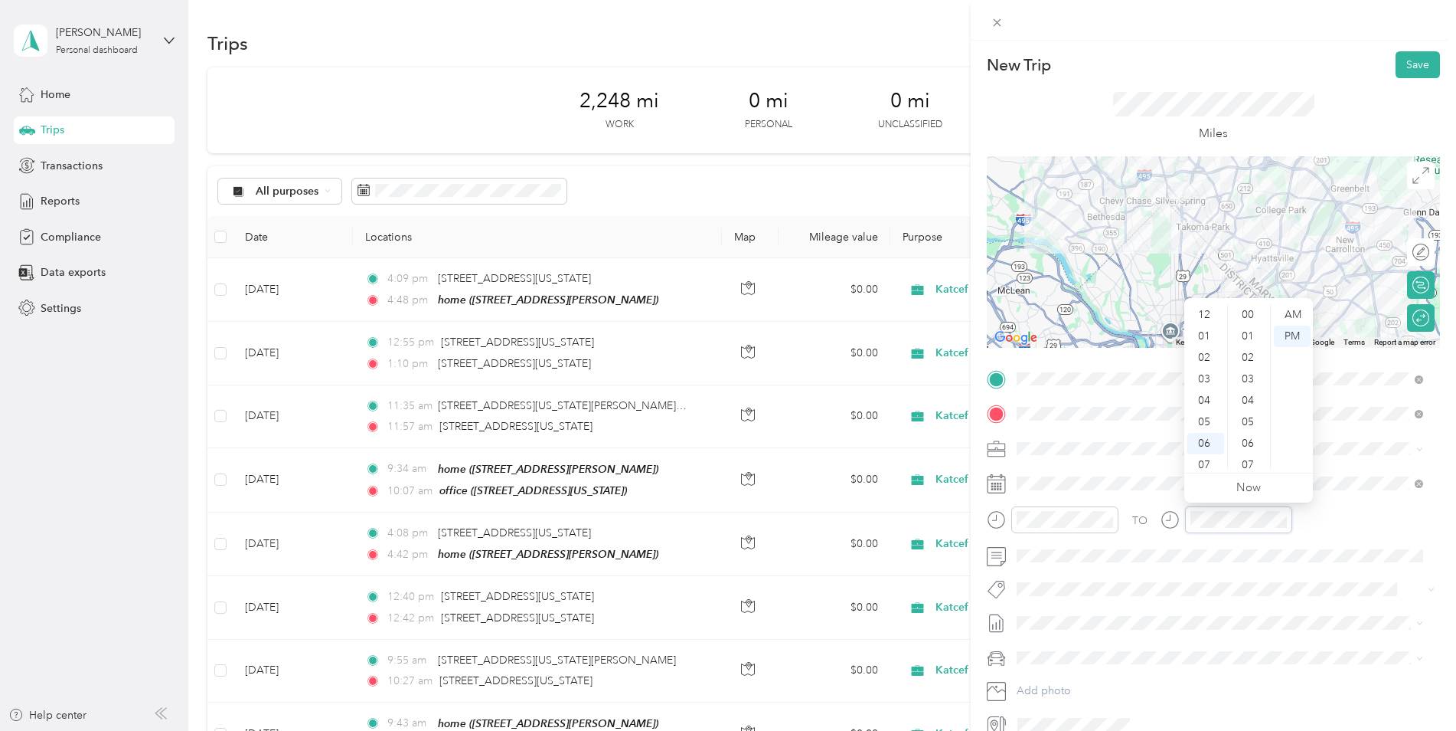
scroll to position [92, 0]
click at [1211, 434] on div "10" at bounding box center [1206, 437] width 37 height 21
click at [1253, 318] on div "31" at bounding box center [1249, 317] width 37 height 21
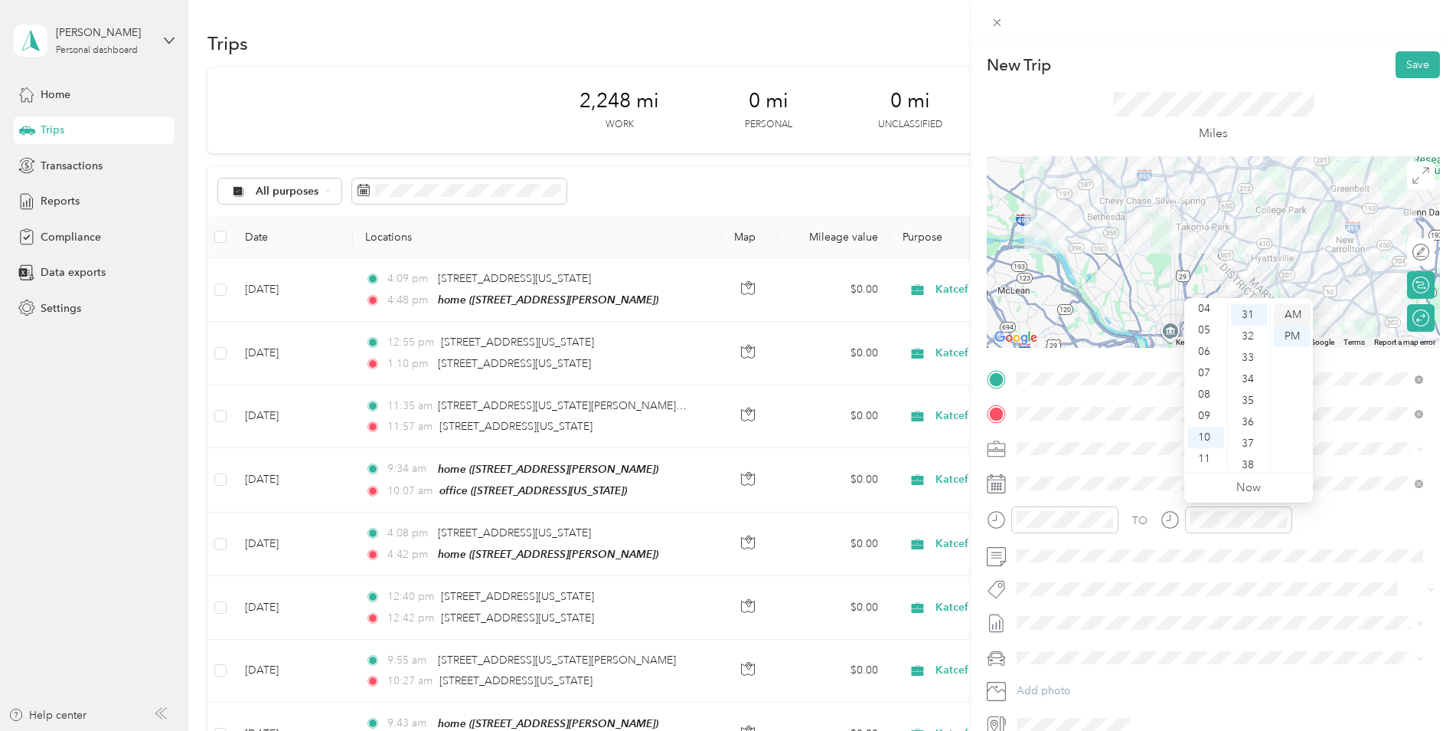
click at [1292, 316] on div "AM" at bounding box center [1292, 314] width 37 height 21
click at [1418, 528] on div "TO" at bounding box center [1213, 525] width 453 height 38
click at [1402, 64] on button "Save" at bounding box center [1418, 64] width 44 height 27
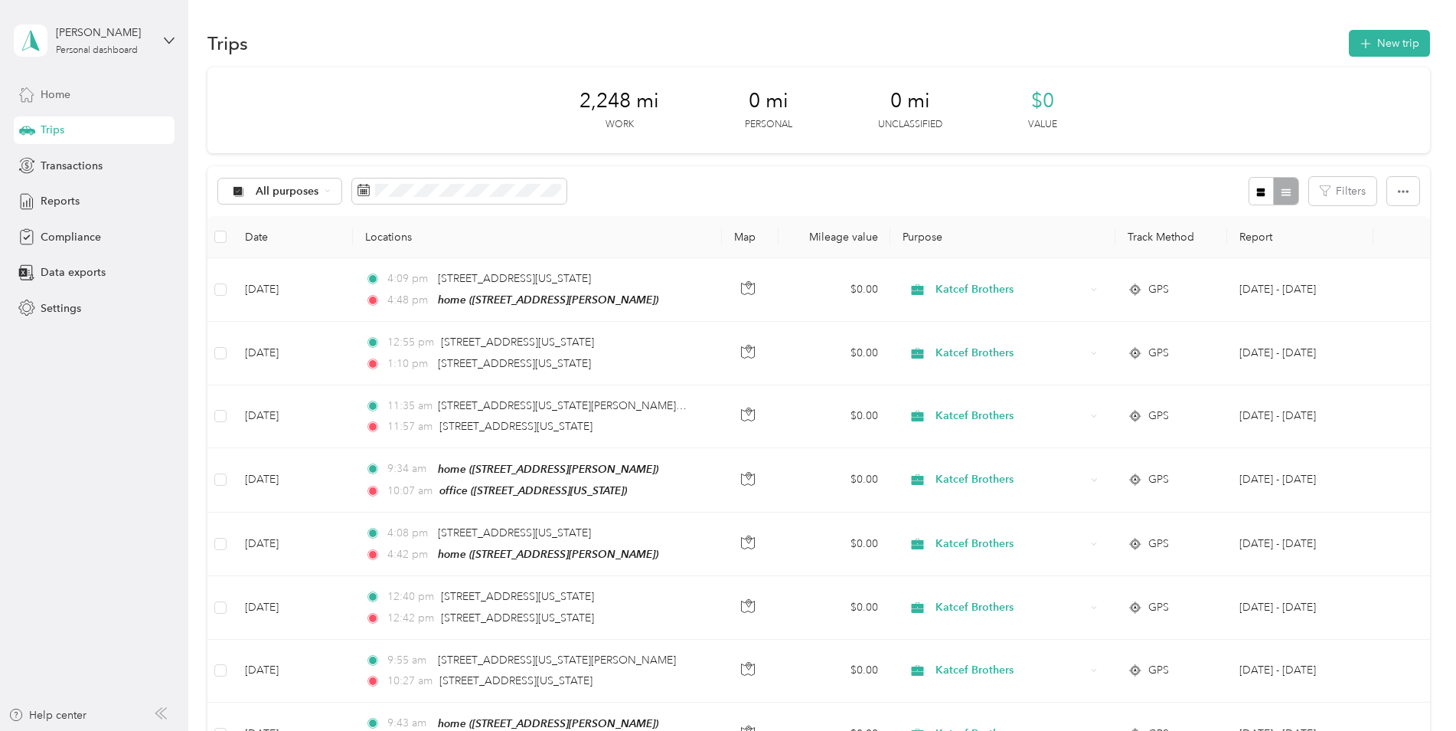
click at [47, 85] on div "Home" at bounding box center [94, 94] width 161 height 28
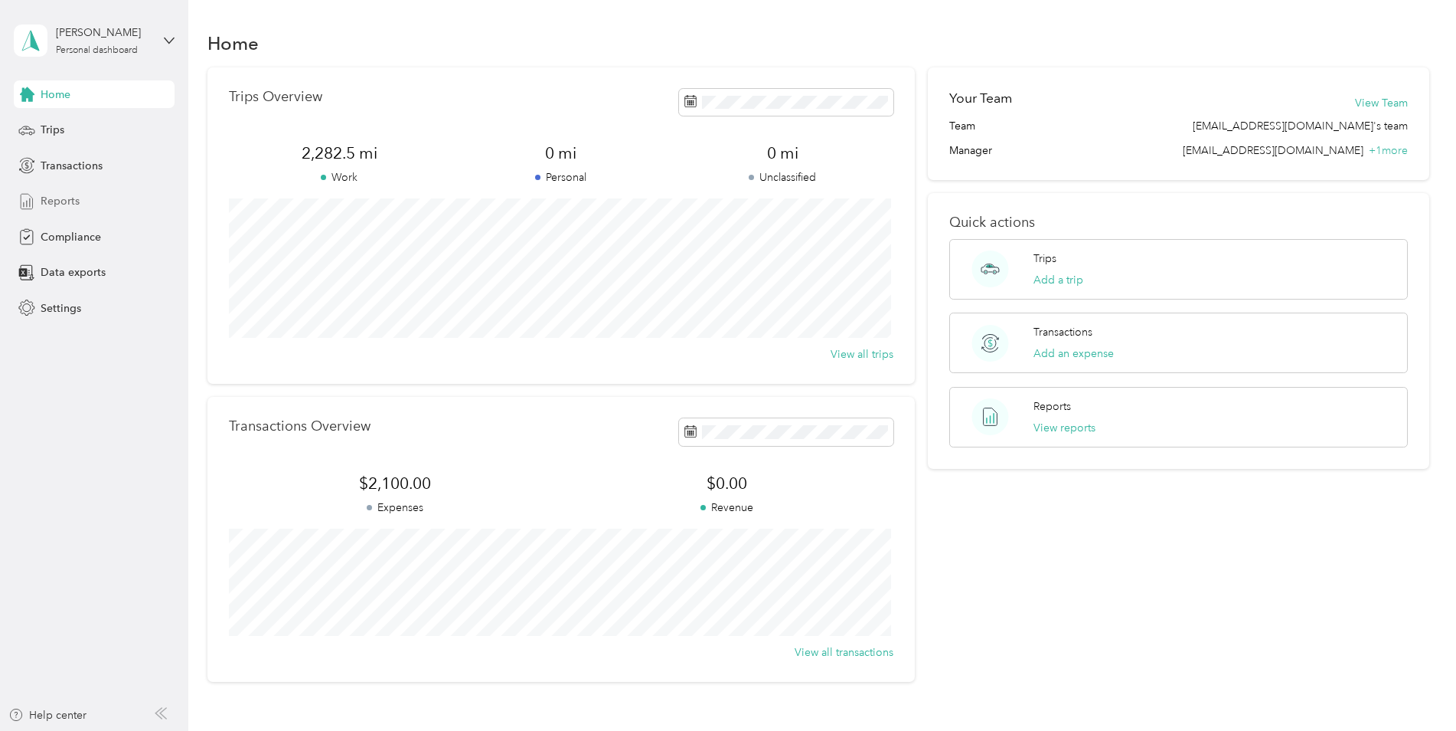
click at [56, 196] on span "Reports" at bounding box center [60, 201] width 39 height 16
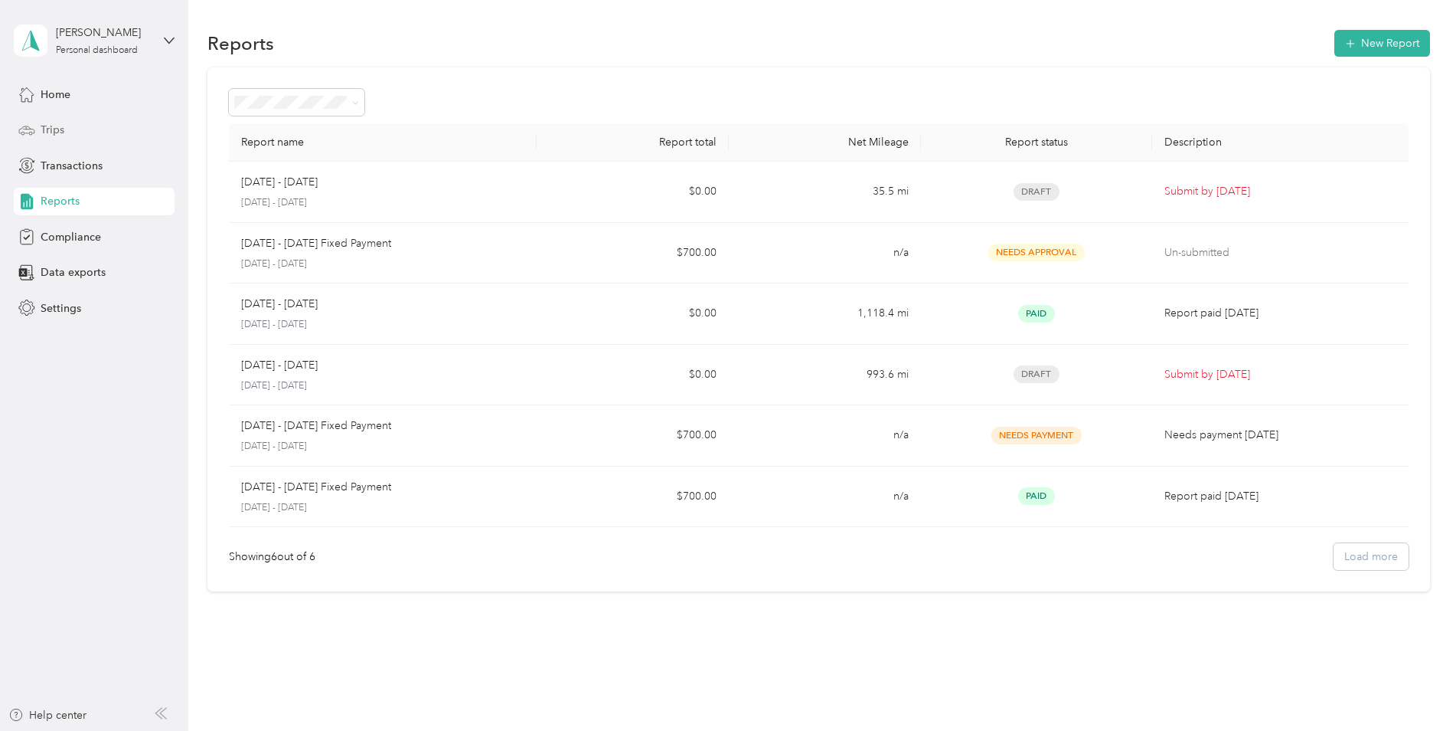
click at [53, 126] on span "Trips" at bounding box center [53, 130] width 24 height 16
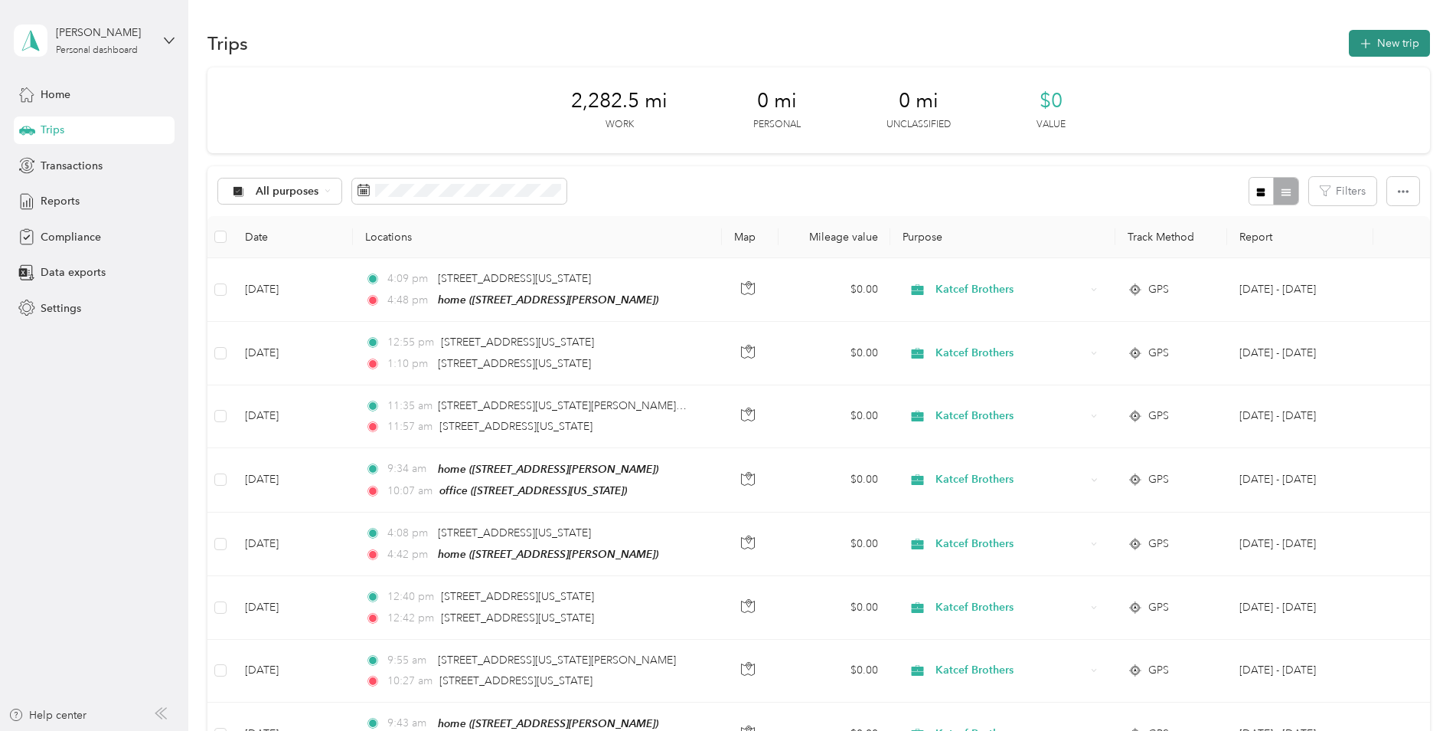
click at [1357, 39] on icon "button" at bounding box center [1366, 44] width 18 height 18
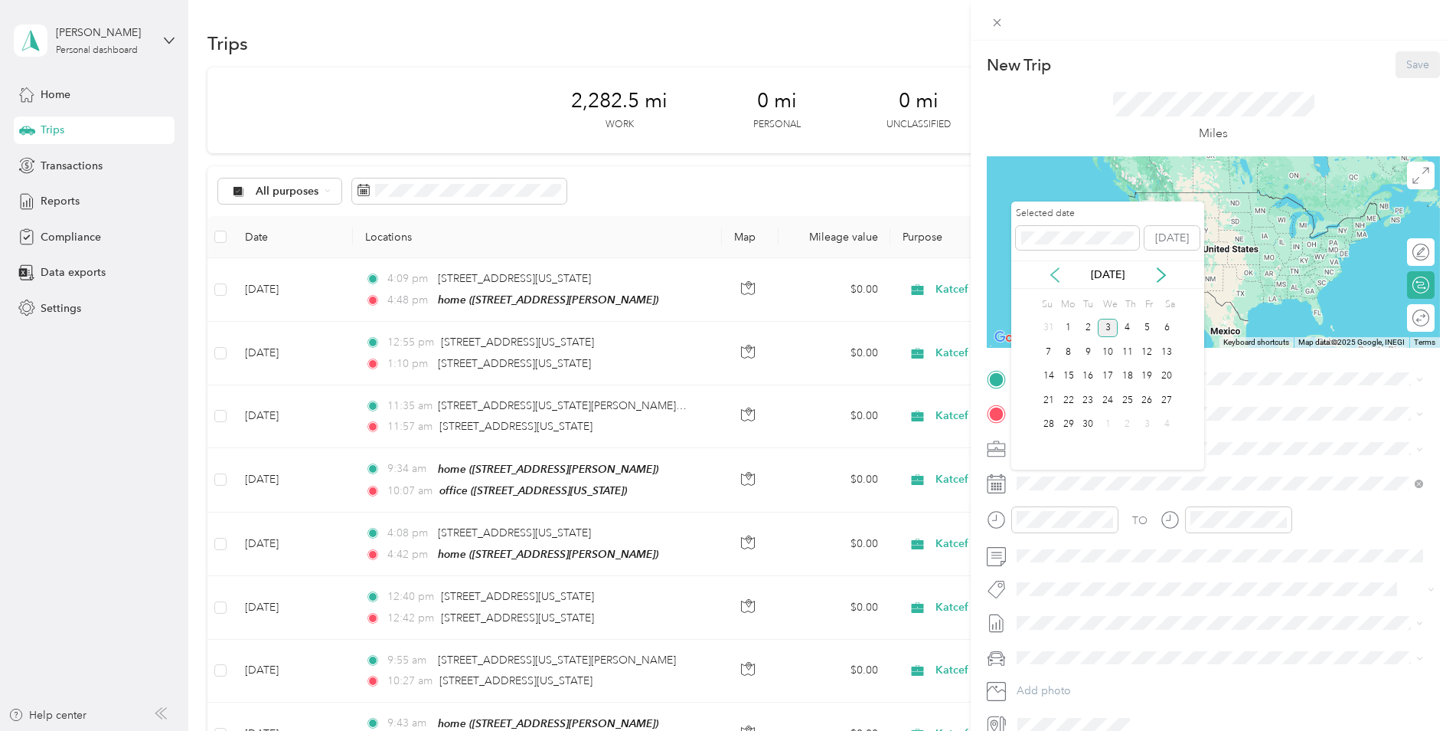
click at [1054, 275] on icon at bounding box center [1055, 274] width 15 height 15
click at [1150, 398] on div "22" at bounding box center [1148, 400] width 20 height 19
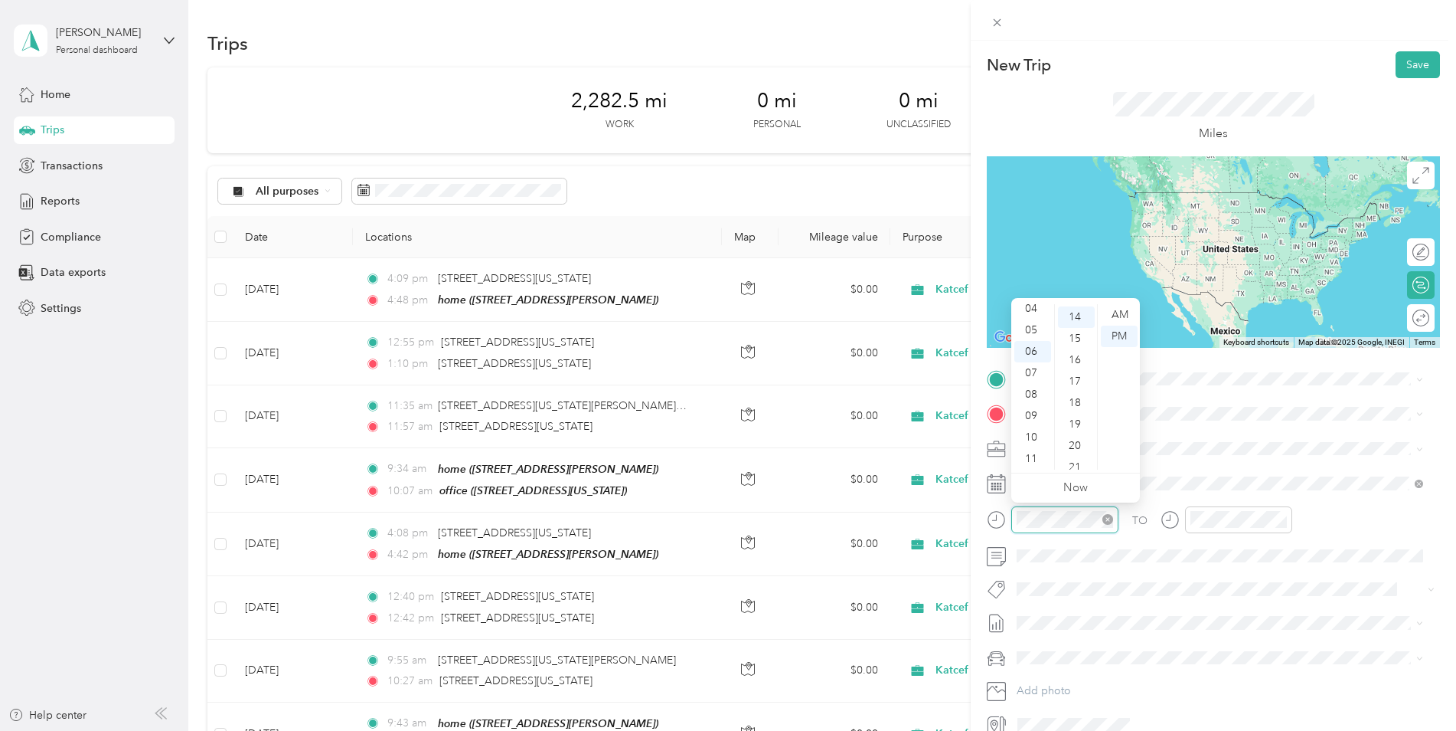
scroll to position [300, 0]
click at [1037, 412] on div "09" at bounding box center [1033, 415] width 37 height 21
click at [1080, 420] on div "37" at bounding box center [1076, 424] width 37 height 21
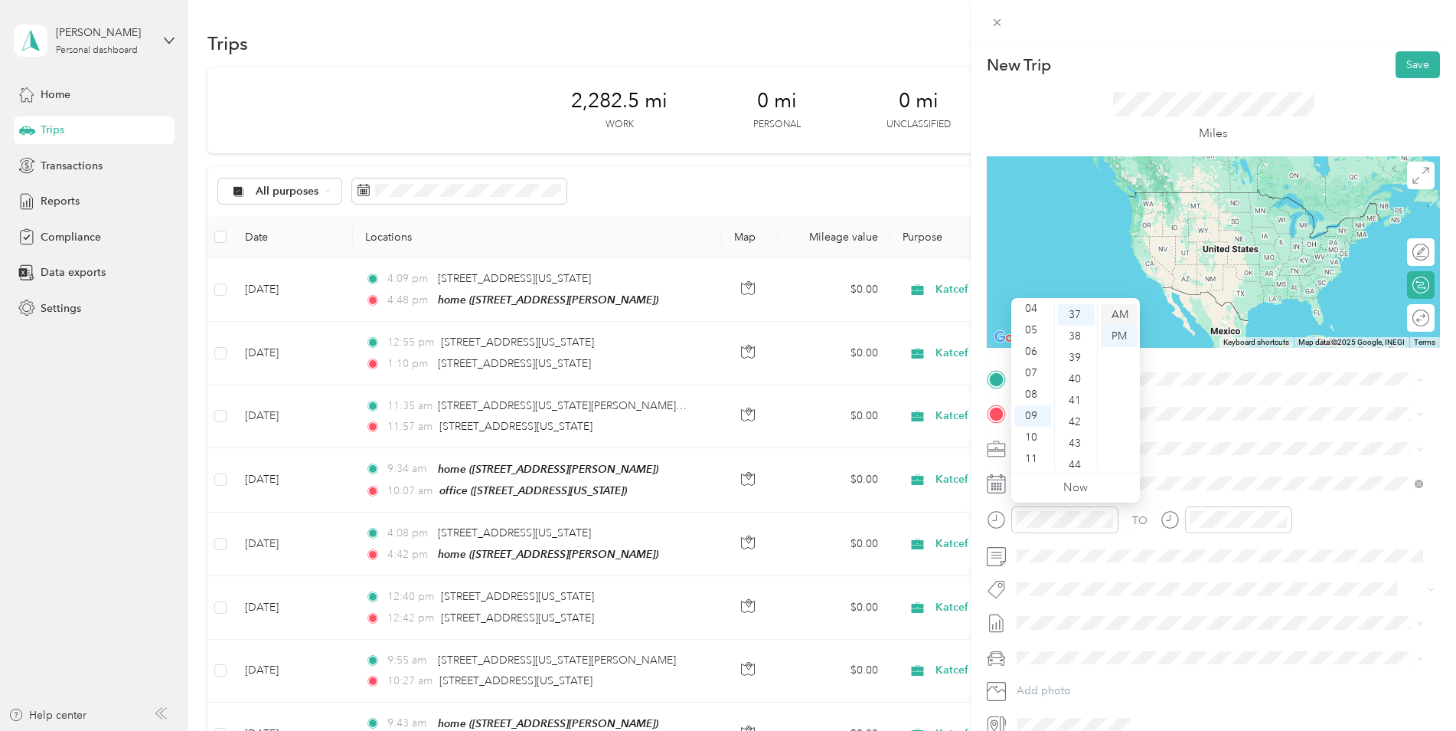
click at [1113, 315] on div "AM" at bounding box center [1119, 314] width 37 height 21
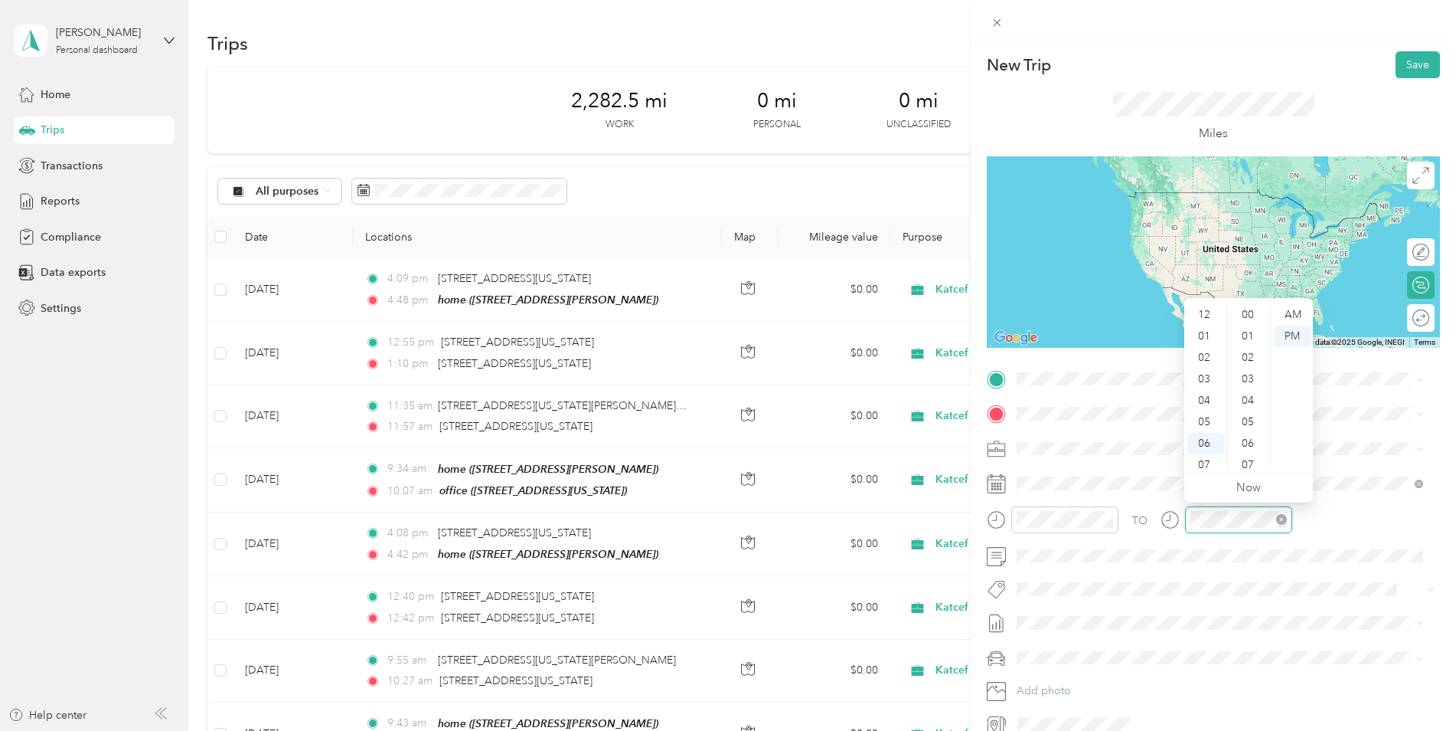
scroll to position [92, 0]
click at [1205, 443] on div "10" at bounding box center [1206, 437] width 37 height 21
drag, startPoint x: 1245, startPoint y: 372, endPoint x: 1247, endPoint y: 430, distance: 57.5
click at [1247, 430] on ul "00 01 02 03 04 05 06 07 08 09 10 11 12 13 14 15 16 17 18 19 20 21 22 23 24 25 2…" at bounding box center [1249, 386] width 43 height 165
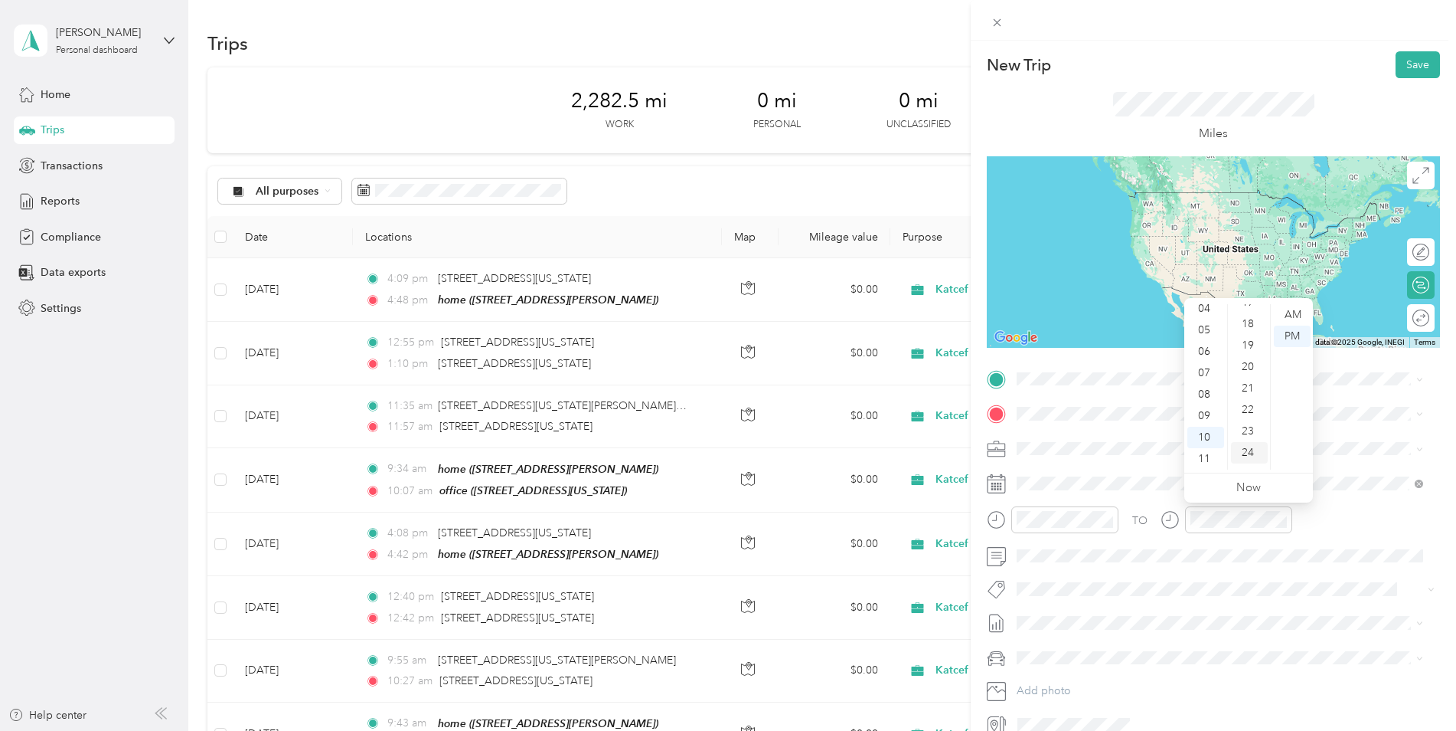
drag, startPoint x: 1247, startPoint y: 430, endPoint x: 1244, endPoint y: 454, distance: 24.7
click at [1244, 454] on div "24" at bounding box center [1249, 452] width 37 height 21
click at [1288, 314] on div "AM" at bounding box center [1292, 314] width 37 height 21
click at [1090, 437] on div "office" at bounding box center [1122, 440] width 153 height 14
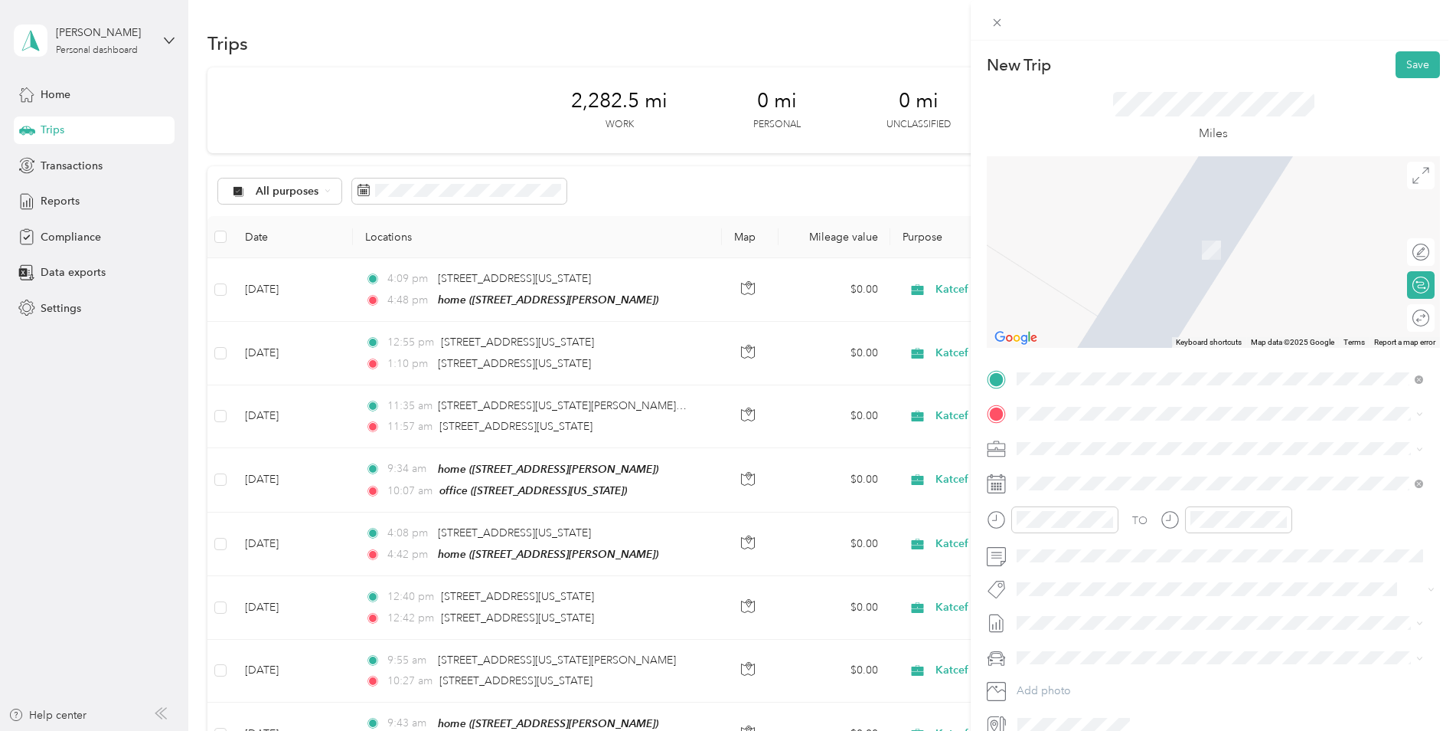
click at [1082, 479] on div "home 1010 N Noyes Dr, 20910, Silver Spring, MD, United States" at bounding box center [1137, 482] width 182 height 32
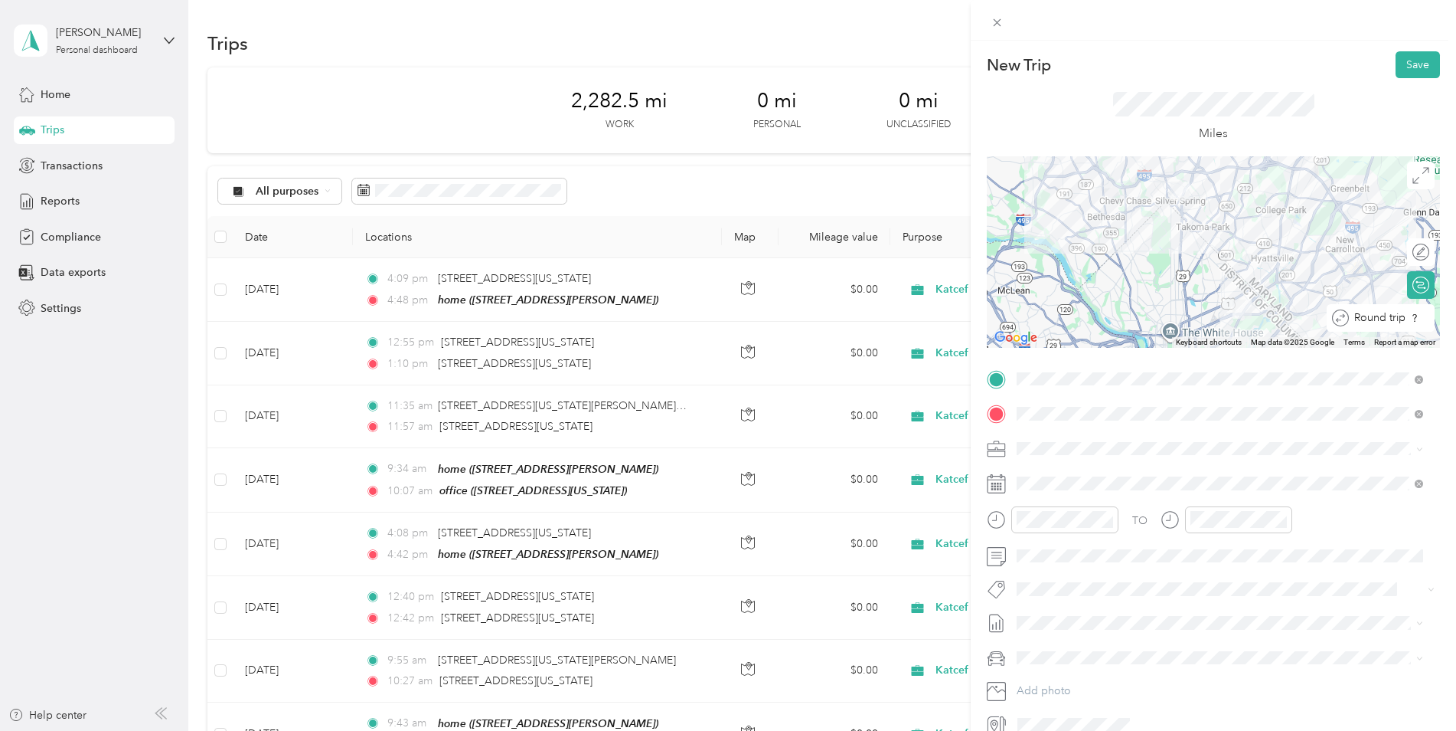
click at [1411, 322] on div "Round trip" at bounding box center [1381, 318] width 108 height 28
click at [1398, 315] on div at bounding box center [1414, 318] width 32 height 16
click at [1404, 64] on button "Save" at bounding box center [1418, 64] width 44 height 27
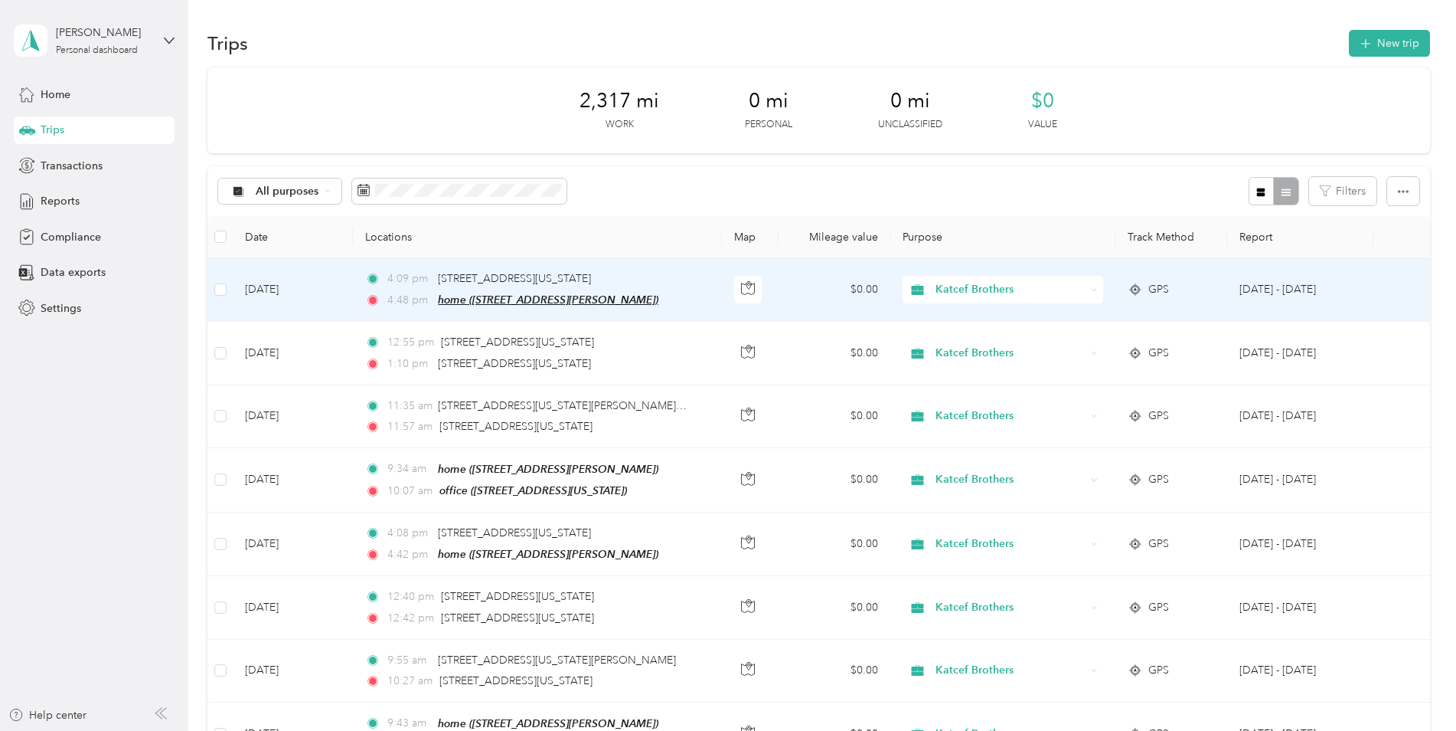
click at [487, 300] on span "home ([STREET_ADDRESS][PERSON_NAME])" at bounding box center [548, 299] width 221 height 12
click at [498, 260] on button "Edit Place" at bounding box center [484, 262] width 87 height 27
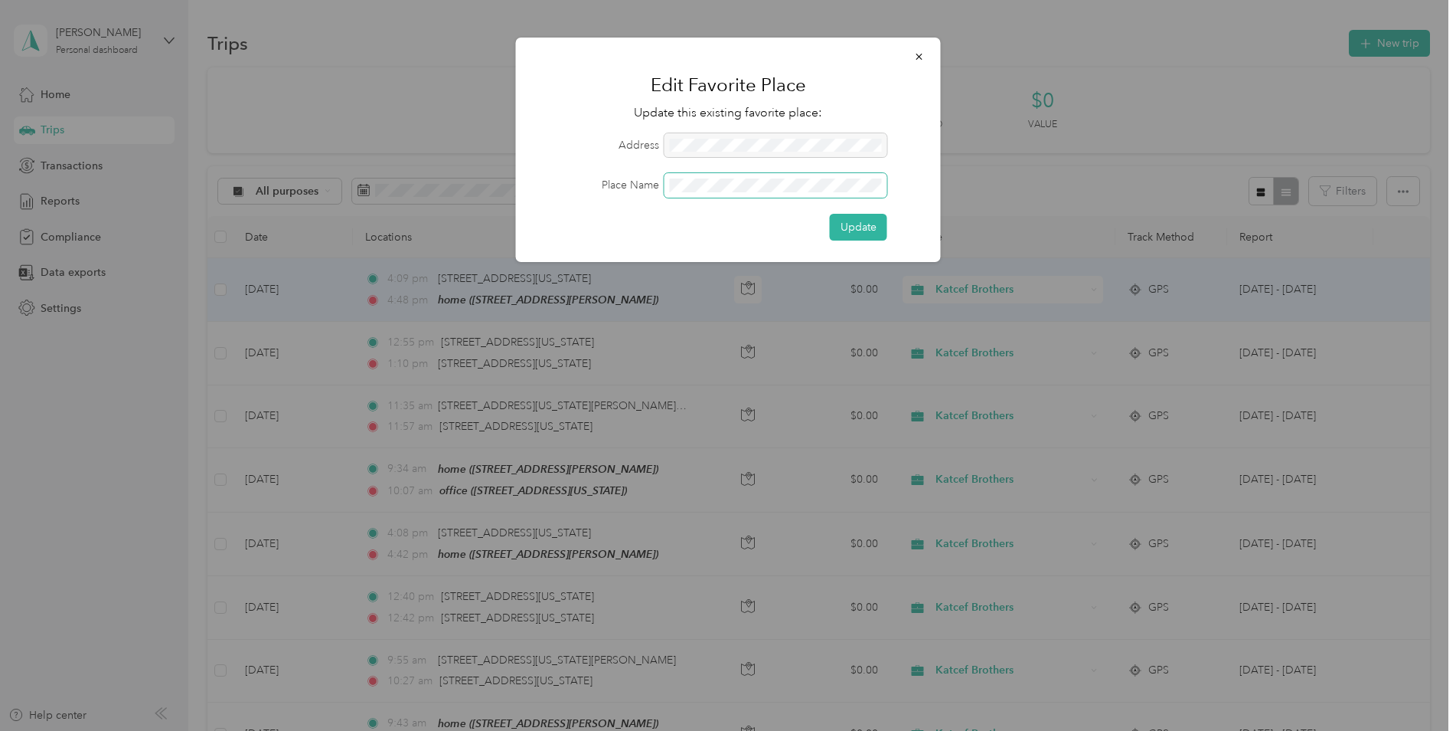
click at [667, 178] on span at bounding box center [776, 185] width 223 height 25
click at [856, 220] on button "Update" at bounding box center [858, 227] width 57 height 27
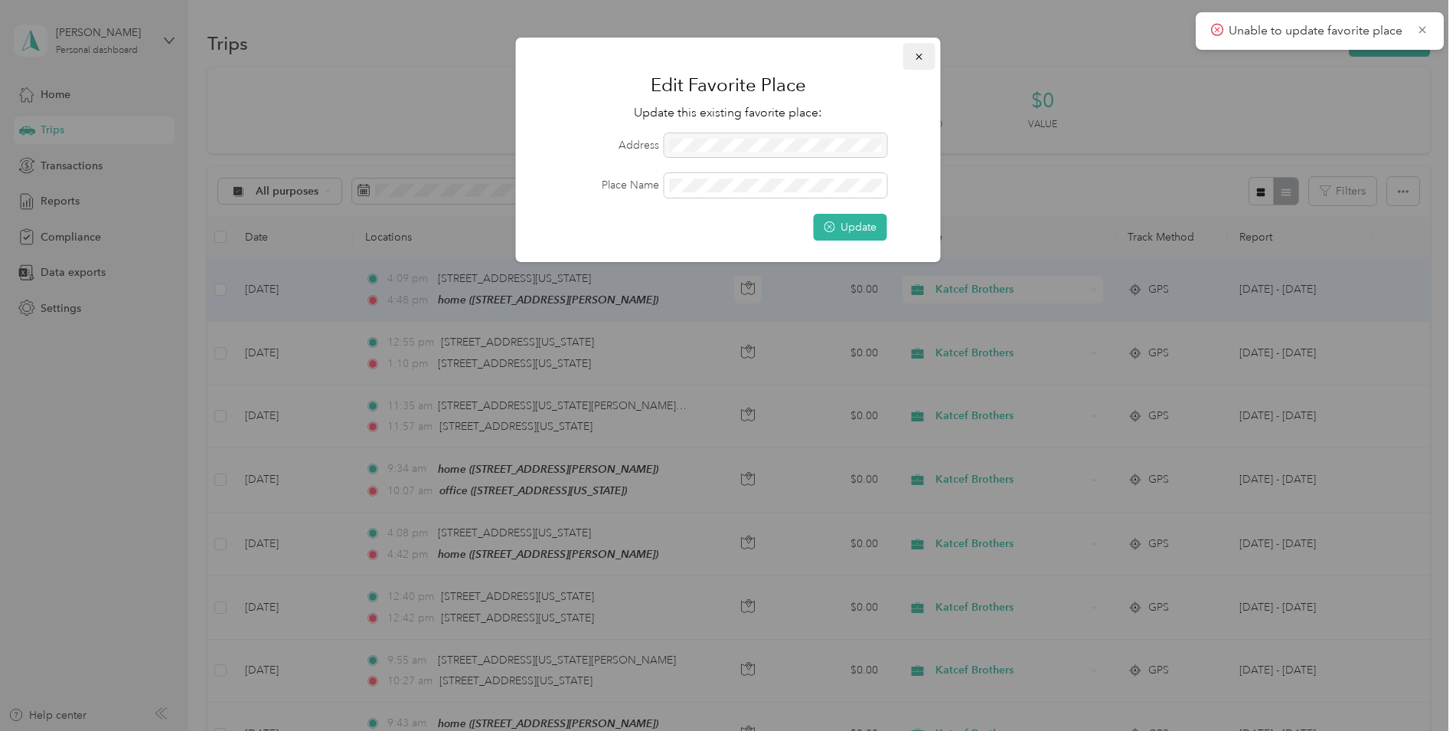
click at [916, 59] on icon "button" at bounding box center [919, 56] width 11 height 11
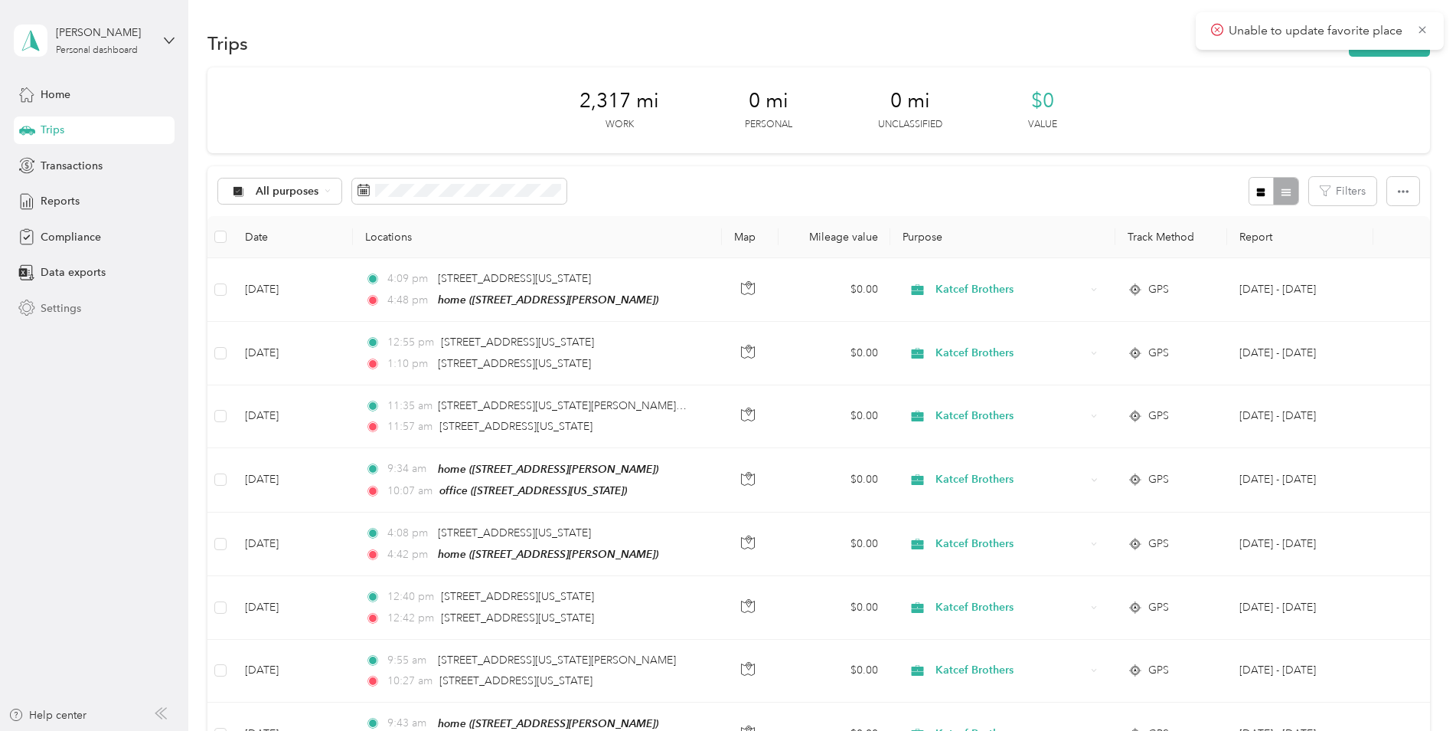
drag, startPoint x: 559, startPoint y: 300, endPoint x: 145, endPoint y: 315, distance: 414.6
click at [145, 315] on div "Settings" at bounding box center [94, 308] width 161 height 28
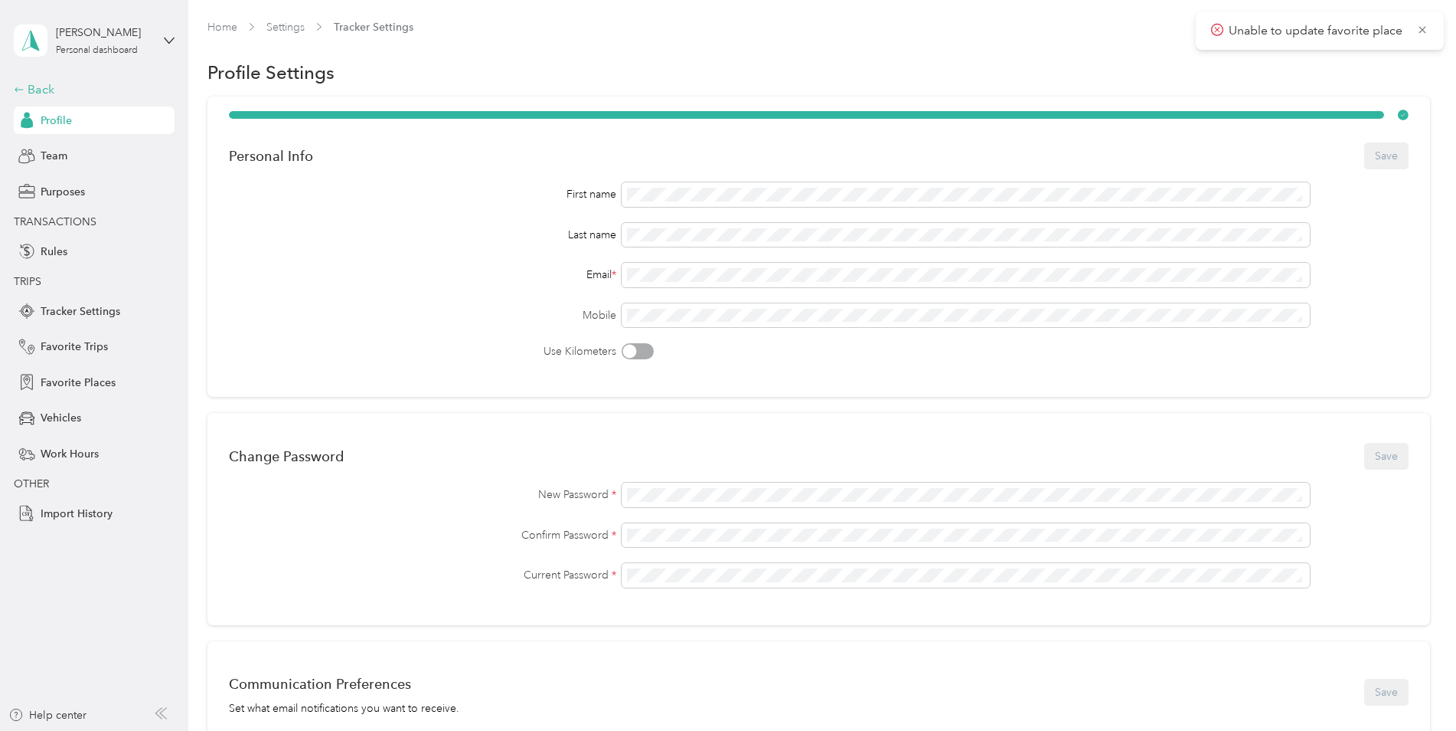
click at [41, 93] on div "Back" at bounding box center [90, 89] width 153 height 18
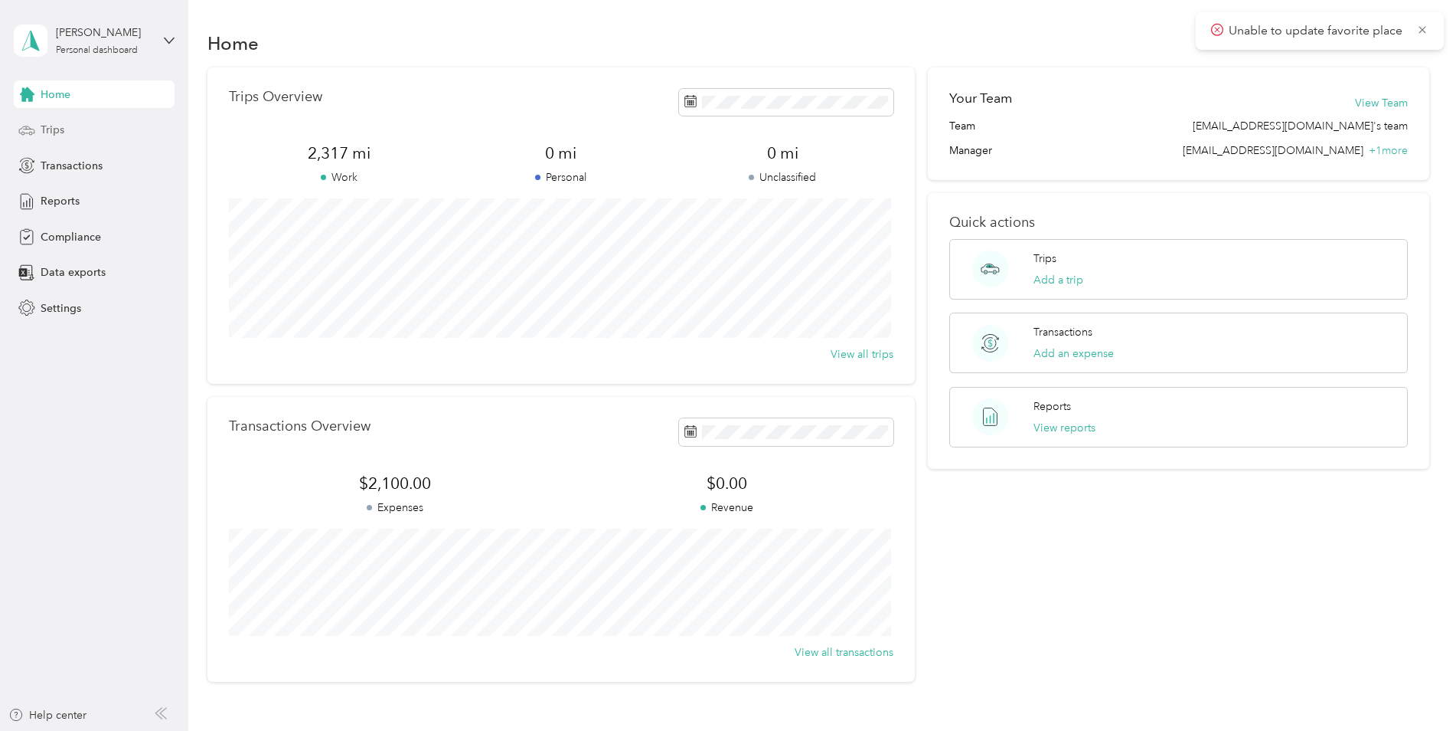
click at [51, 126] on span "Trips" at bounding box center [53, 130] width 24 height 16
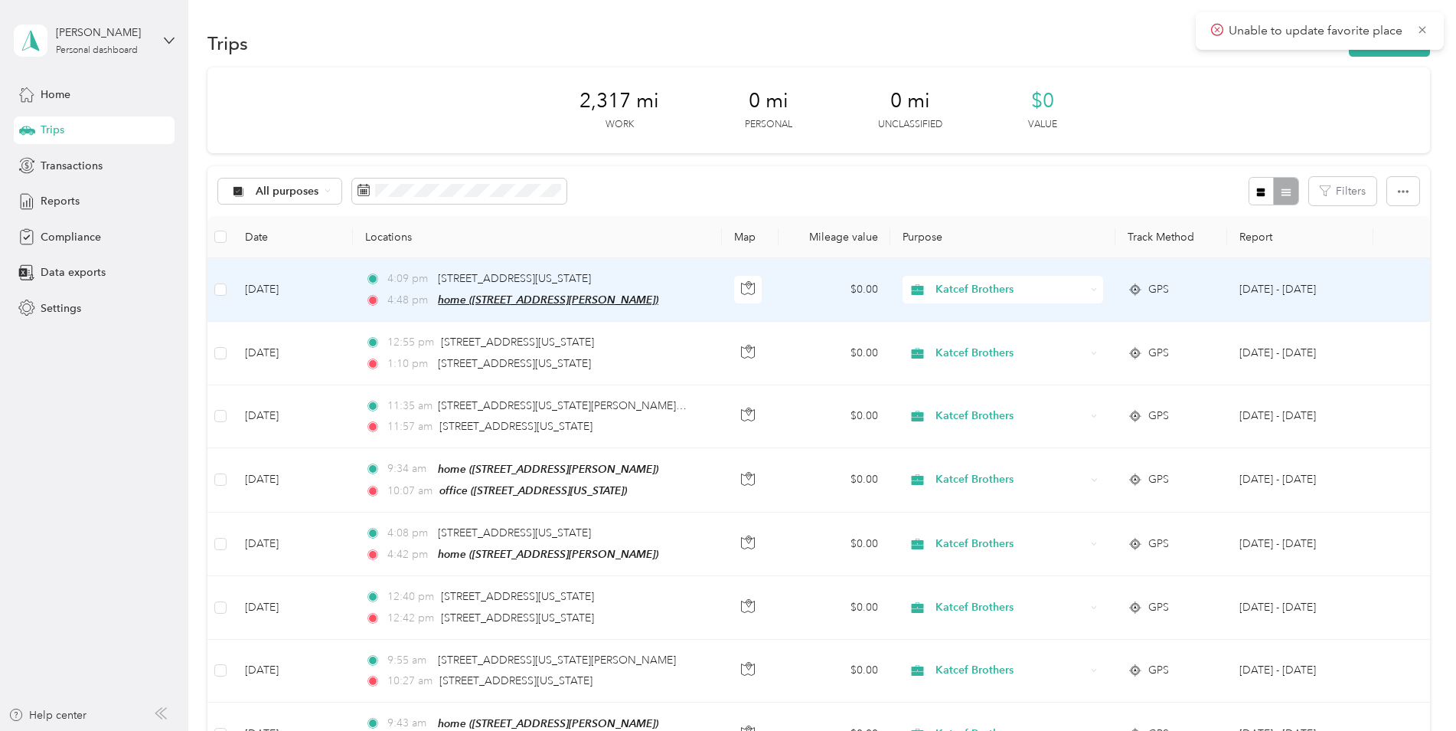
click at [531, 297] on span "home ([STREET_ADDRESS][PERSON_NAME])" at bounding box center [548, 299] width 221 height 12
click at [502, 256] on button "Edit Place" at bounding box center [484, 260] width 87 height 27
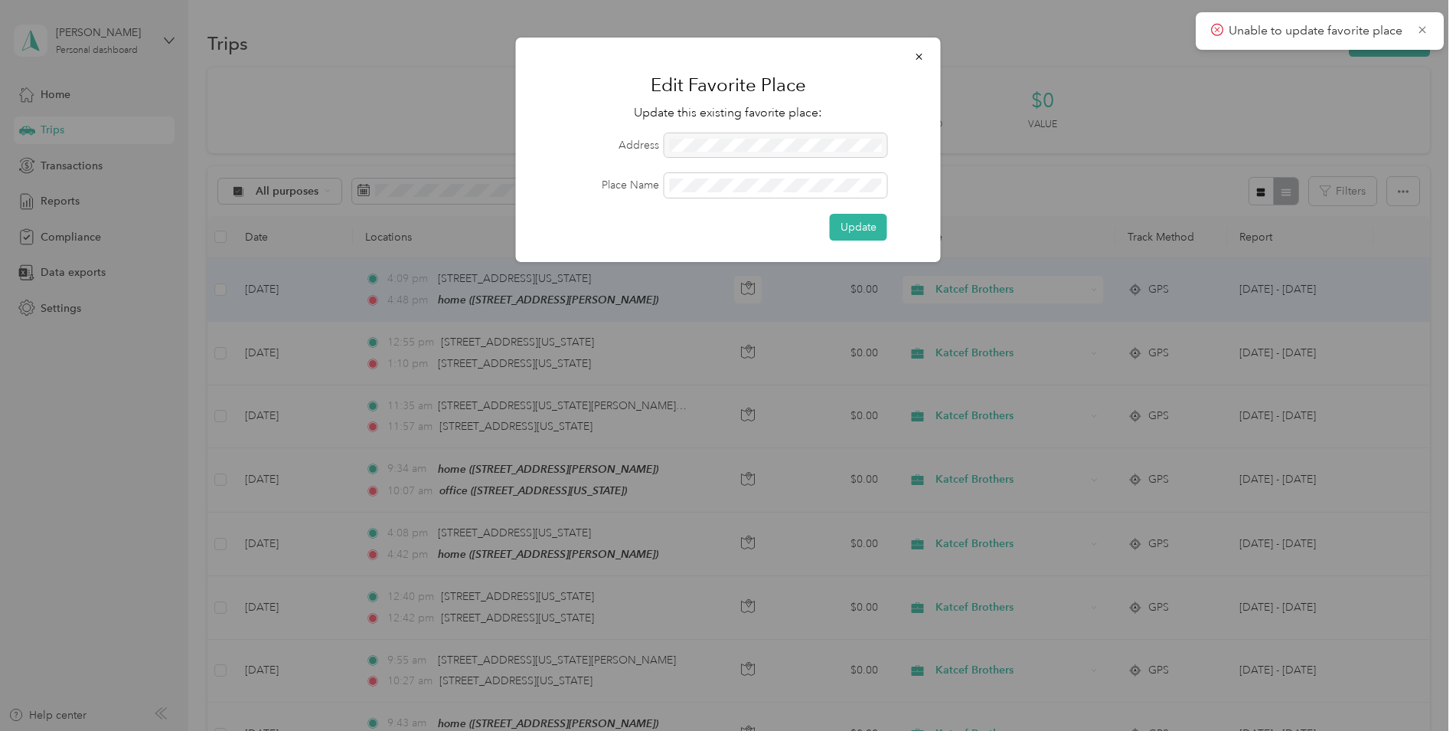
click at [158, 214] on div at bounding box center [728, 365] width 1456 height 731
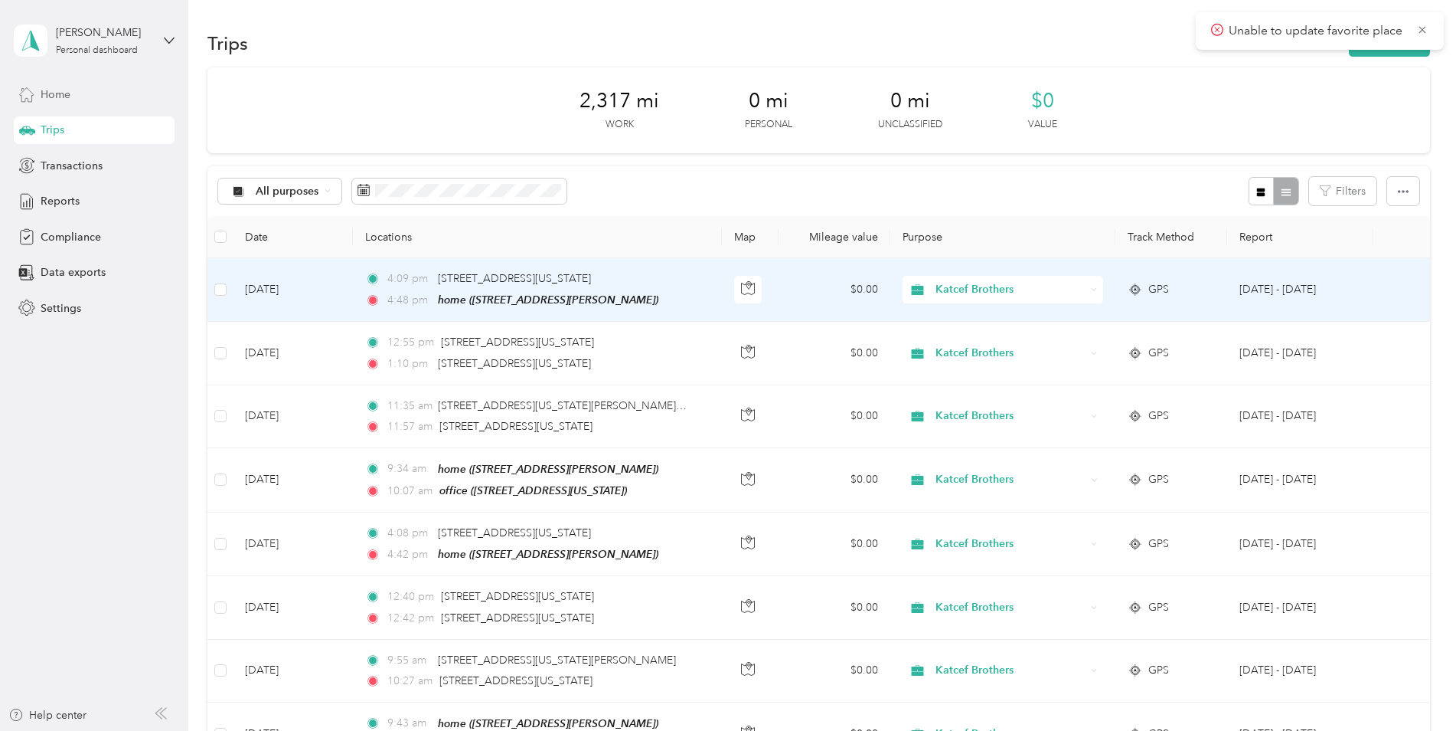
click at [53, 92] on span "Home" at bounding box center [56, 95] width 30 height 16
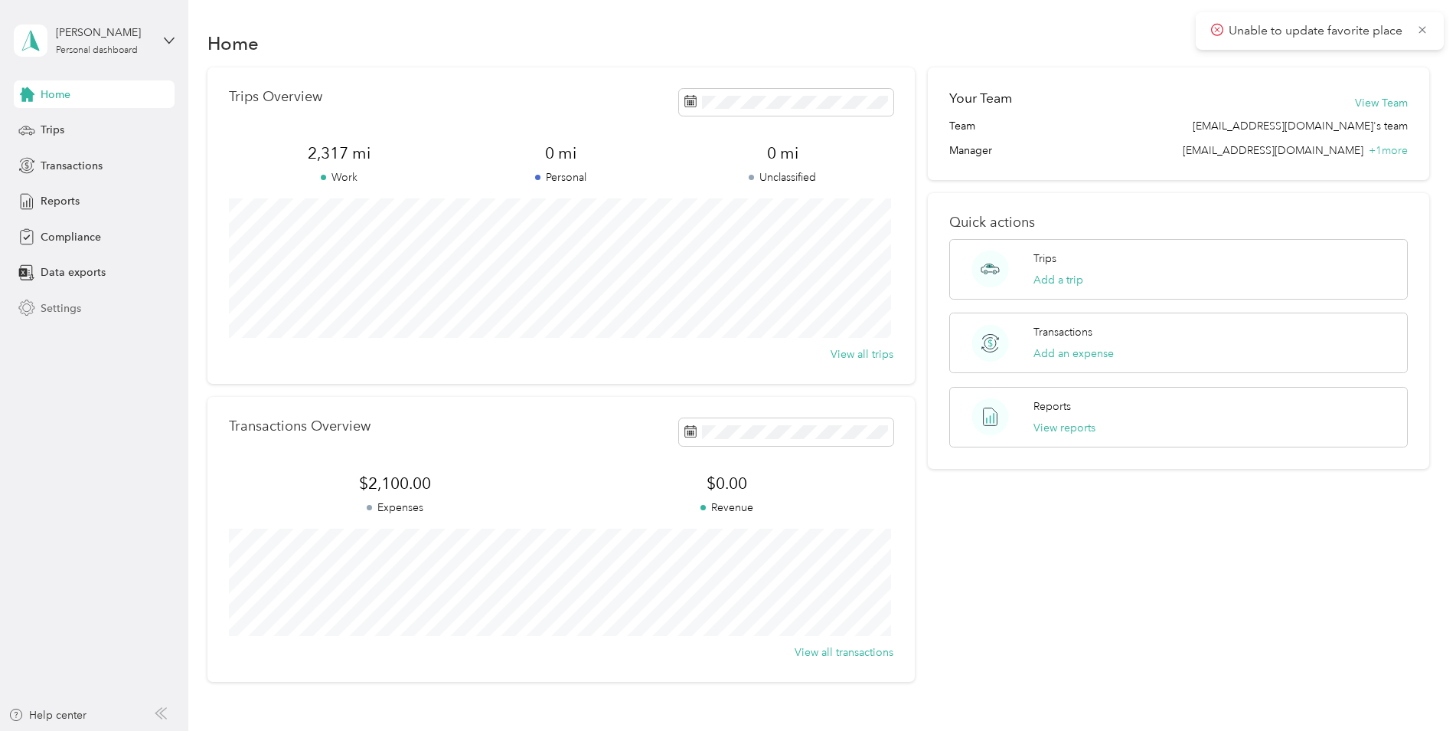
click at [69, 307] on span "Settings" at bounding box center [61, 308] width 41 height 16
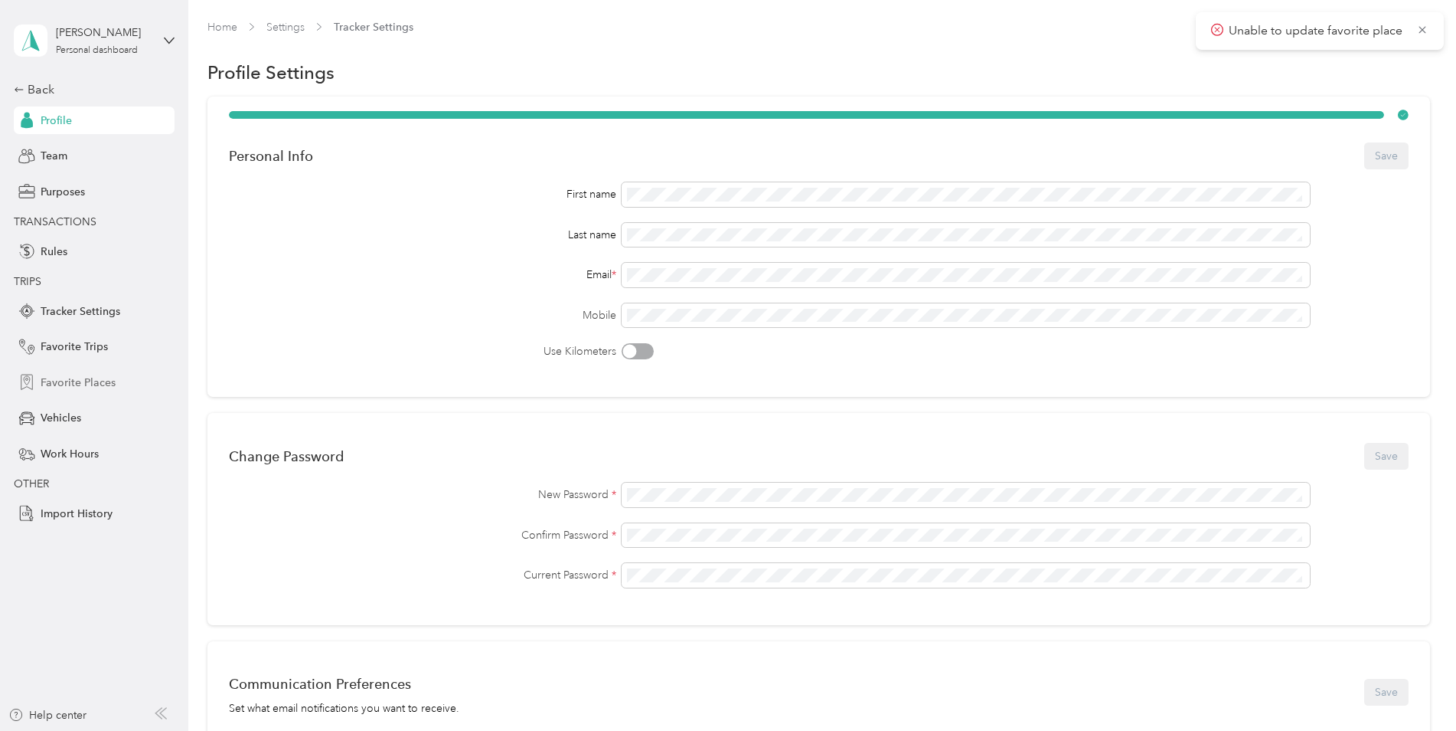
click at [77, 381] on span "Favorite Places" at bounding box center [78, 382] width 75 height 16
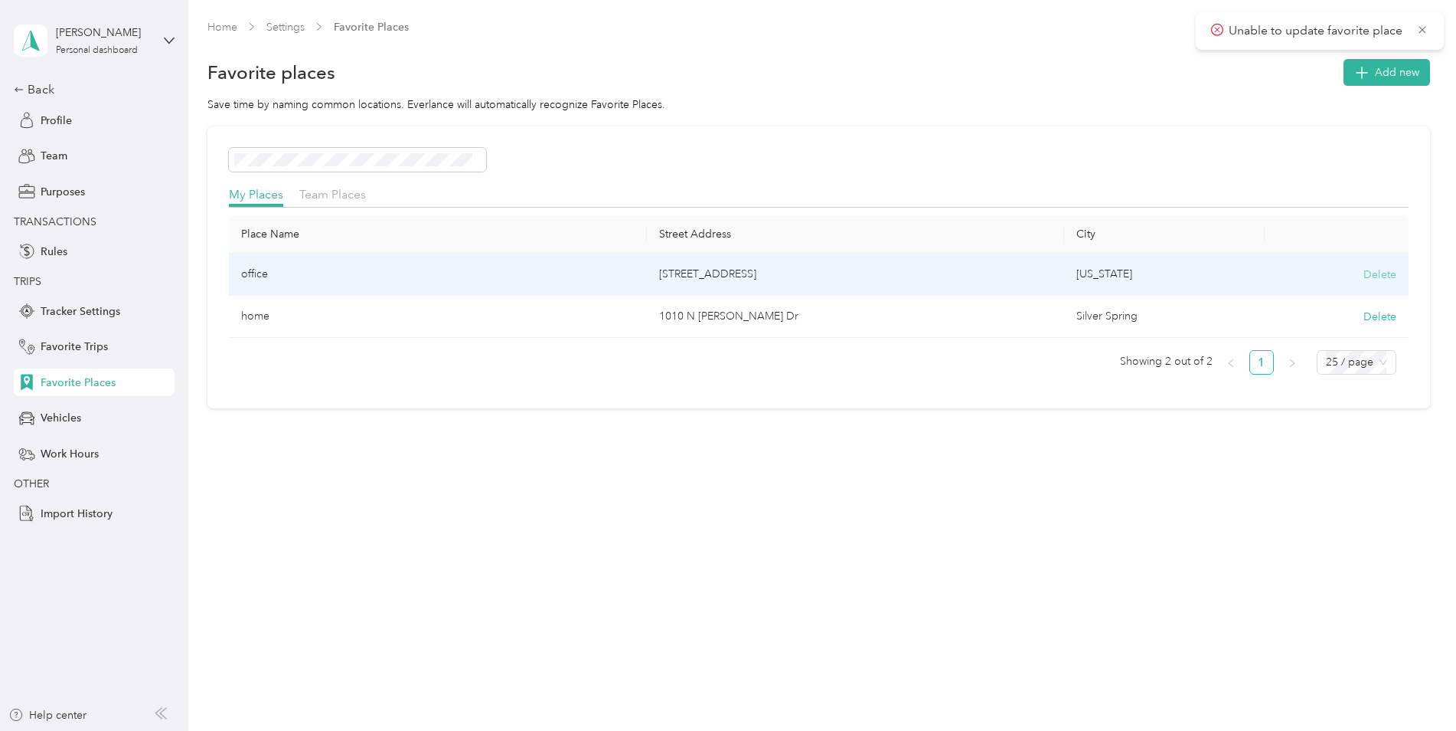
click at [1384, 273] on button "Delete" at bounding box center [1380, 274] width 33 height 16
drag, startPoint x: 1312, startPoint y: 289, endPoint x: 1356, endPoint y: 284, distance: 44.7
click at [1312, 290] on button "Yes, delete" at bounding box center [1324, 293] width 62 height 25
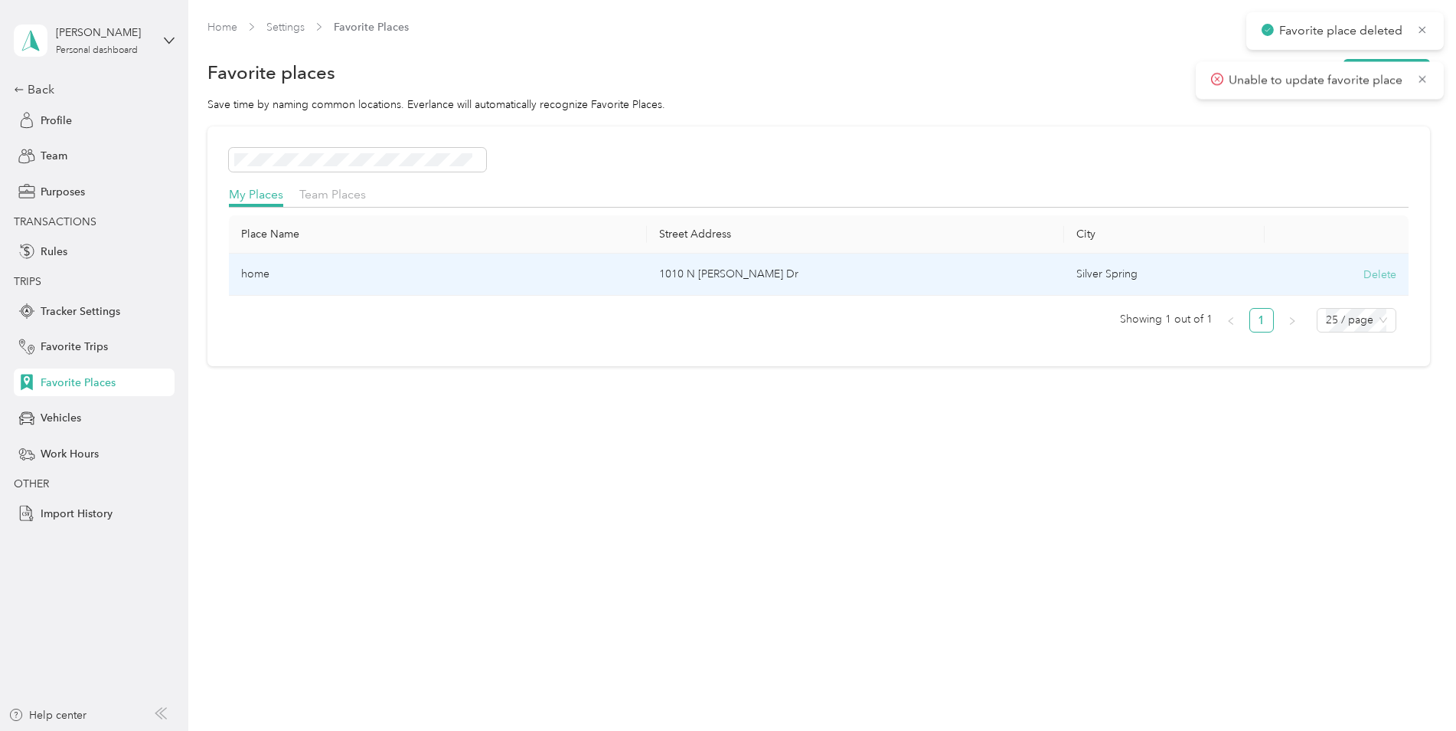
click at [1381, 280] on button "Delete" at bounding box center [1380, 274] width 33 height 16
click at [1316, 294] on button "Yes, delete" at bounding box center [1324, 293] width 62 height 25
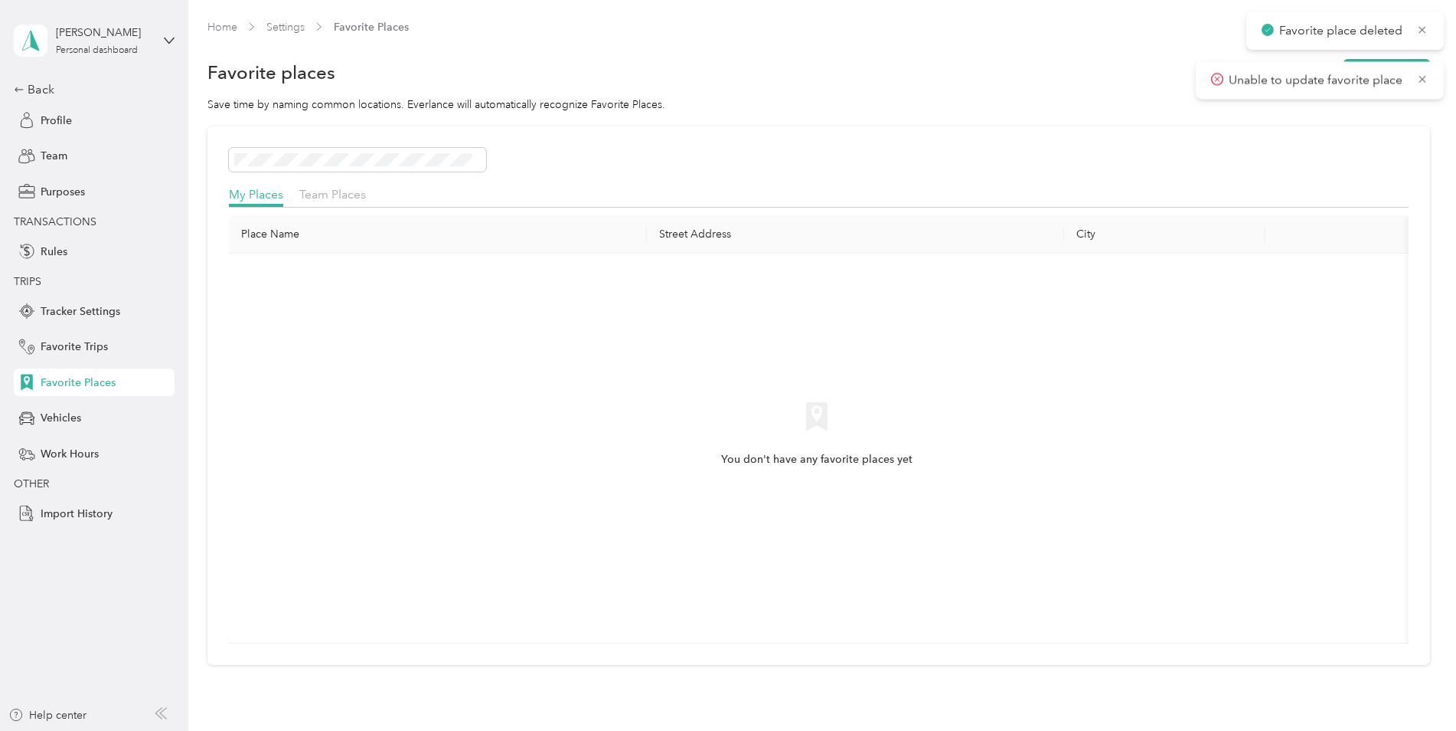
click at [190, 420] on div "Home Settings Favorite Places Favorite places Add new Save time by naming commo…" at bounding box center [818, 374] width 1260 height 748
